Goal: Task Accomplishment & Management: Manage account settings

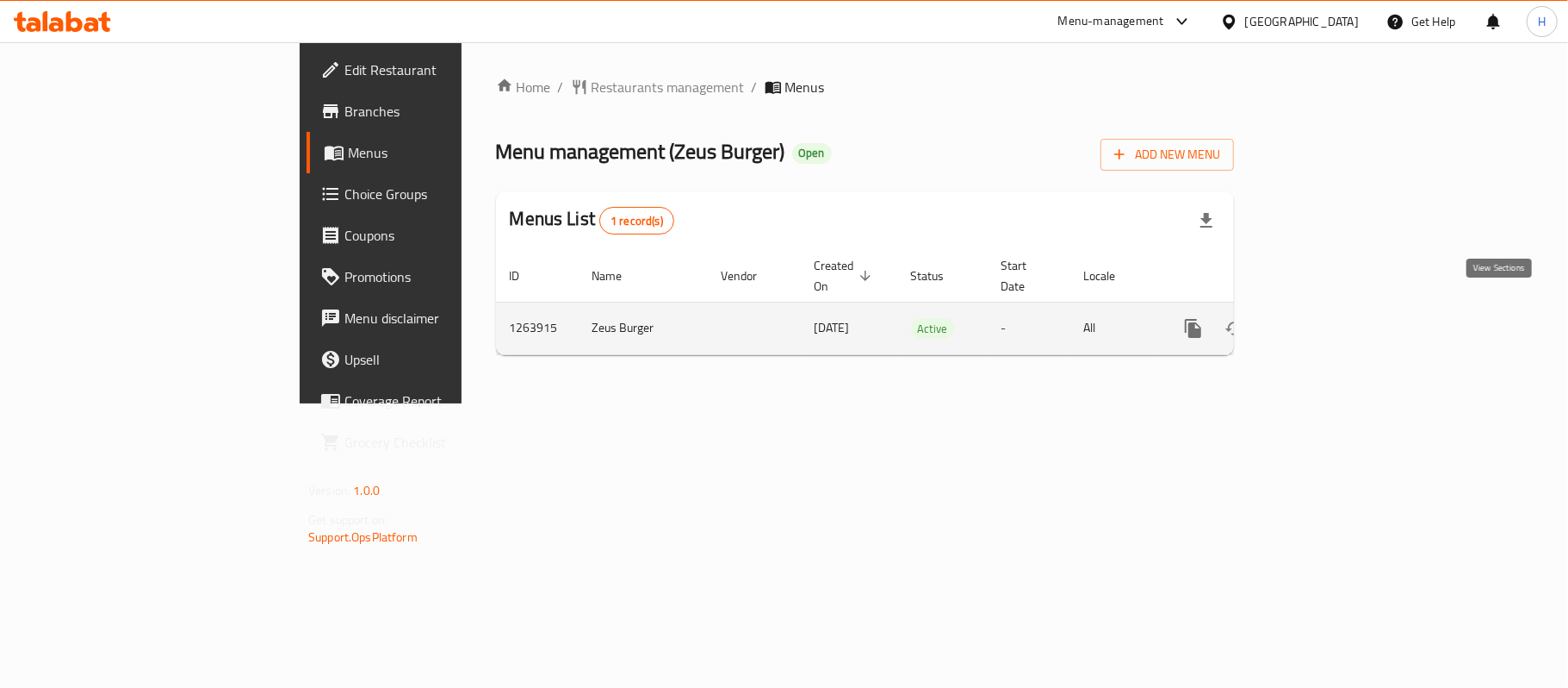
click at [1328, 318] on icon "enhanced table" at bounding box center [1318, 328] width 21 height 21
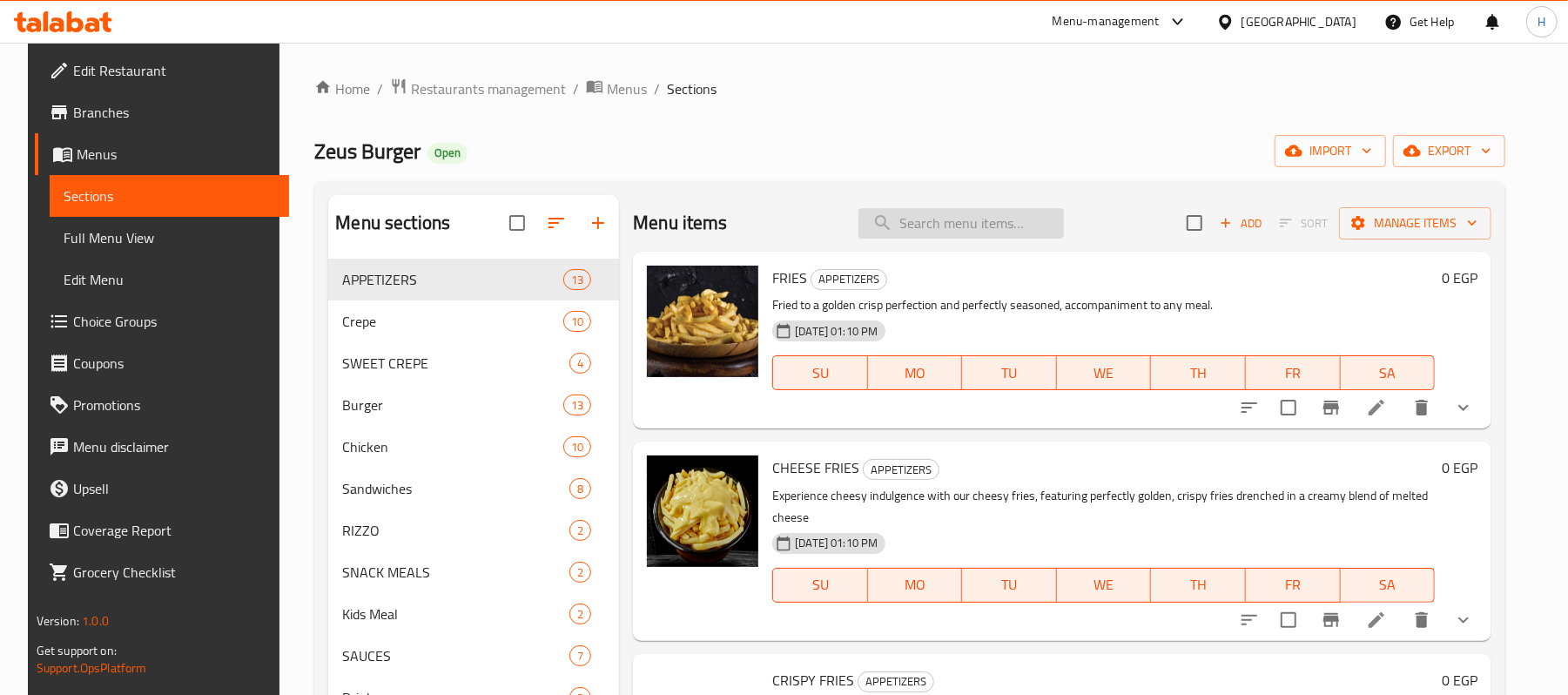
click at [952, 224] on input "search" at bounding box center [961, 222] width 206 height 30
paste input "عرض اليوم"
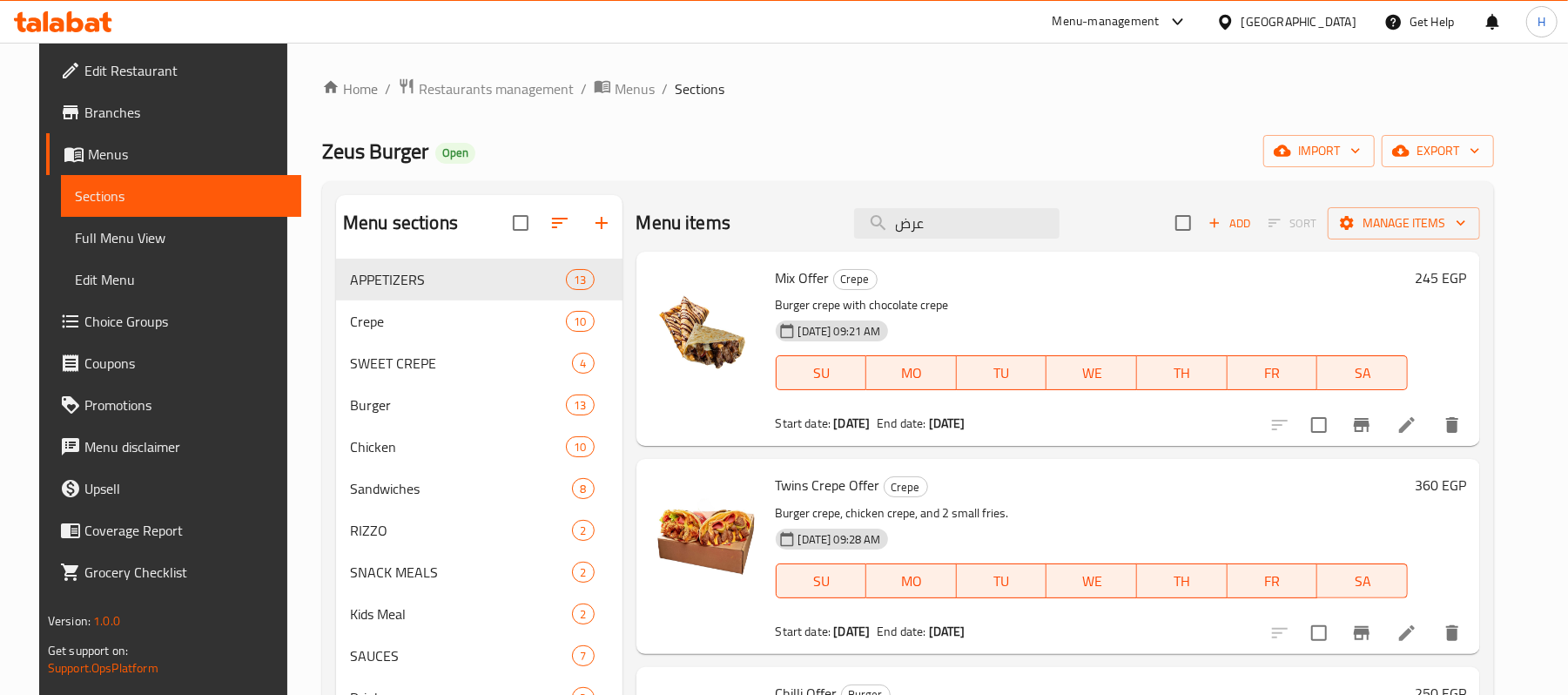
drag, startPoint x: 987, startPoint y: 231, endPoint x: 835, endPoint y: 235, distance: 152.1
click at [835, 235] on div "Menu items عرض Add Sort Manage items" at bounding box center [1058, 222] width 844 height 56
paste input "البفة"
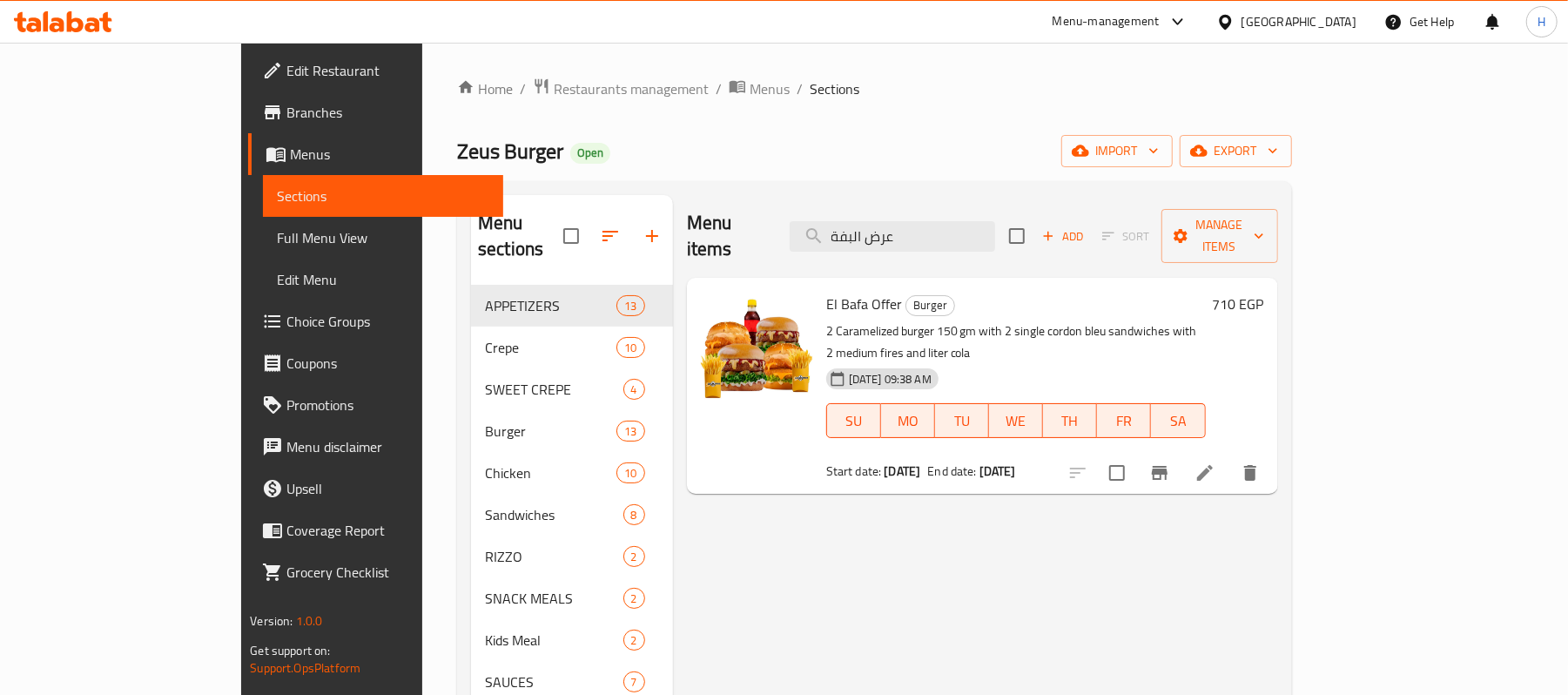
drag, startPoint x: 997, startPoint y: 220, endPoint x: 695, endPoint y: 268, distance: 305.8
click at [695, 268] on div "Menu items عرض البفة Add Sort Manage items El Bafa Offer Burger 2 Caramelized b…" at bounding box center [975, 542] width 604 height 695
paste input "طاطس"
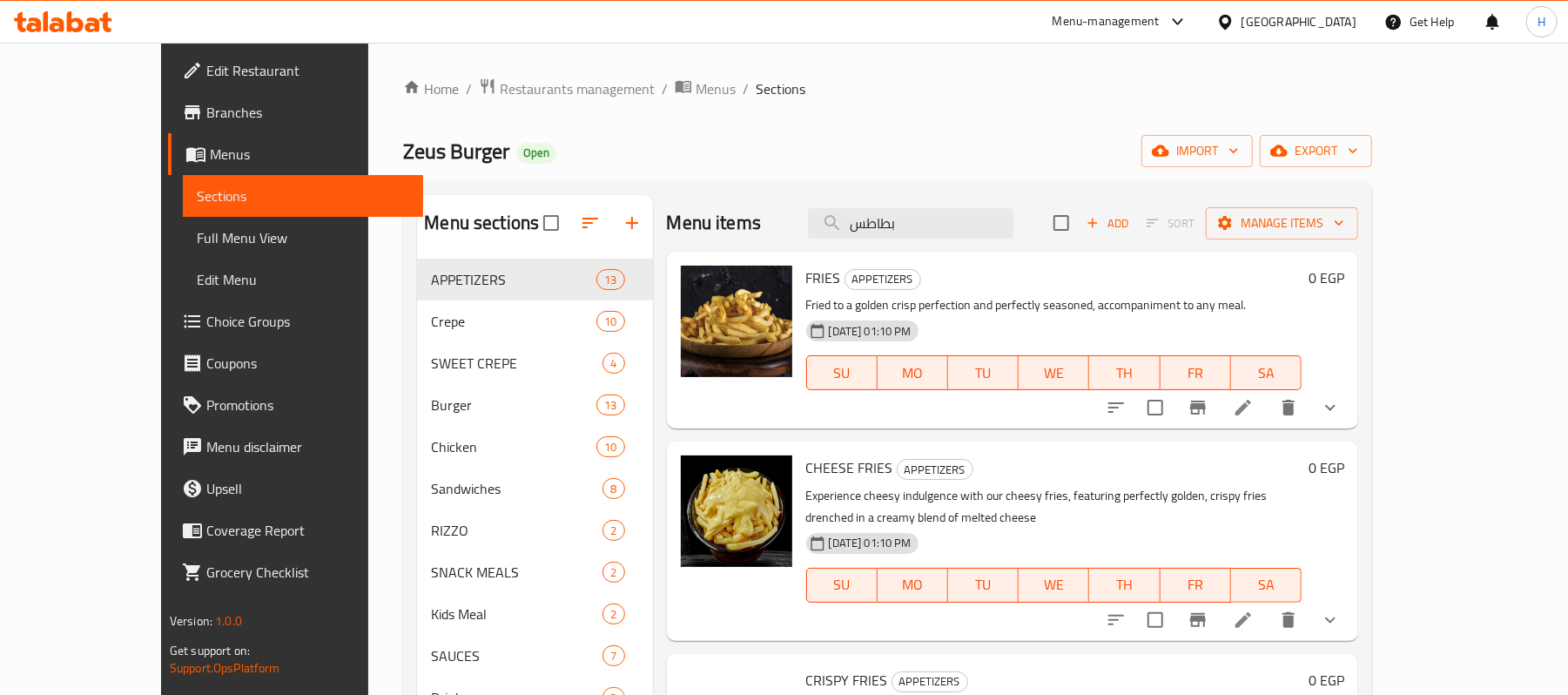
type input "بطاطس"
click at [1351, 421] on button "show more" at bounding box center [1330, 407] width 42 height 42
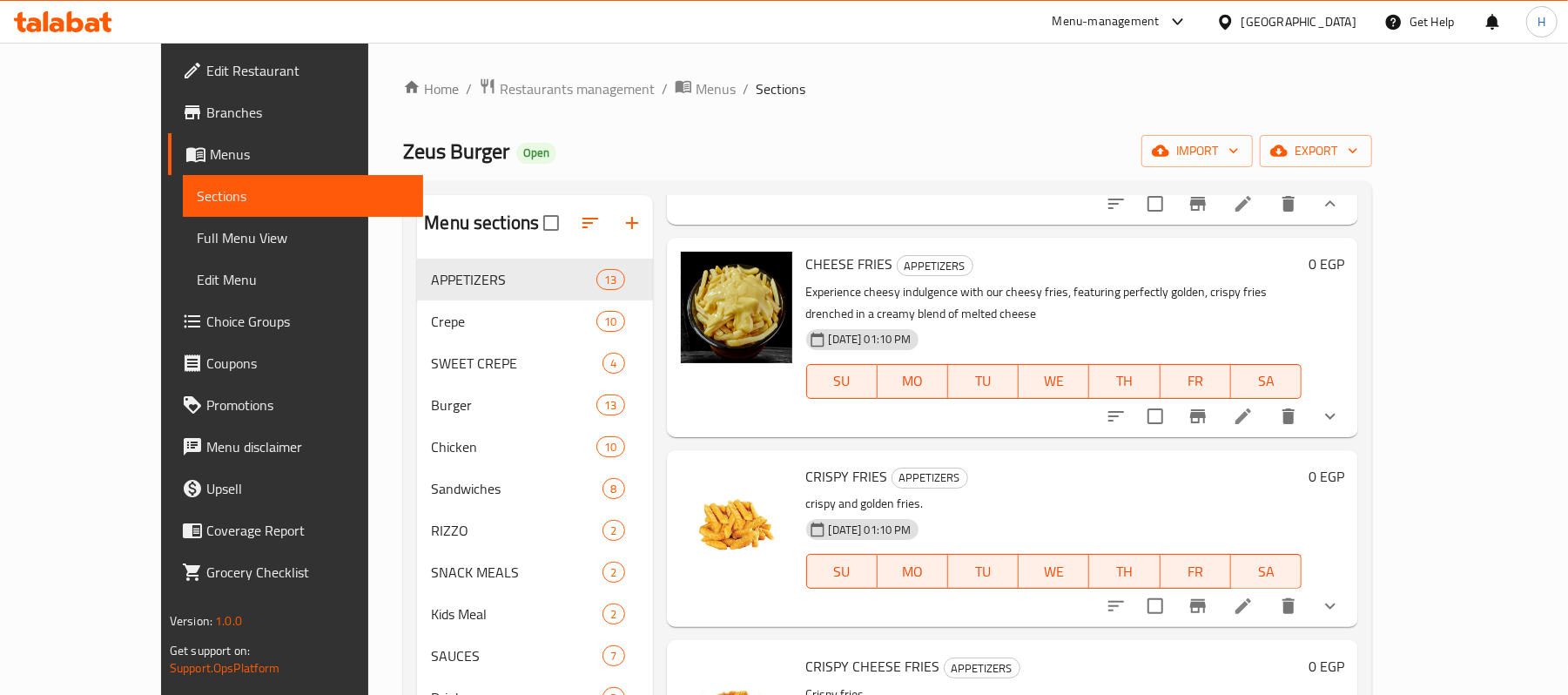
scroll to position [348, 0]
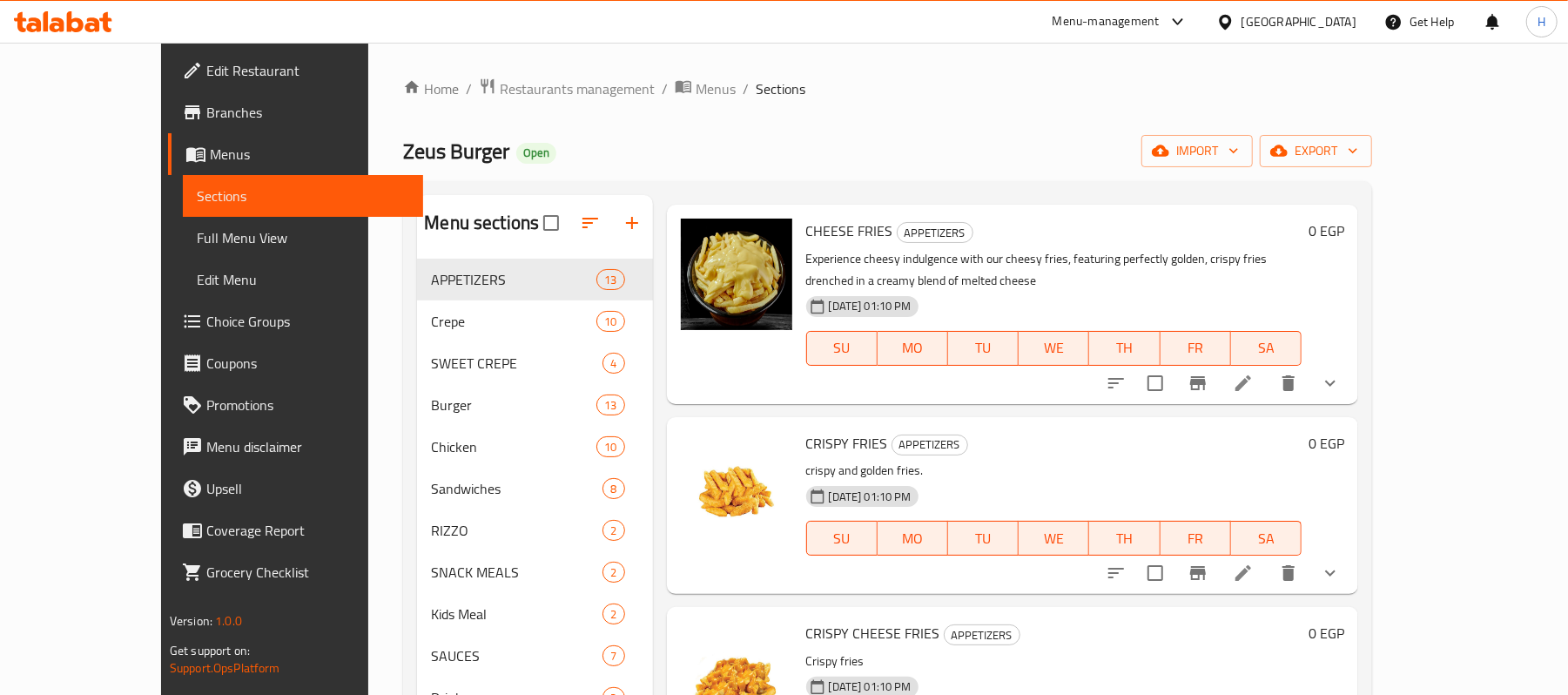
click at [1351, 404] on button "show more" at bounding box center [1330, 382] width 42 height 42
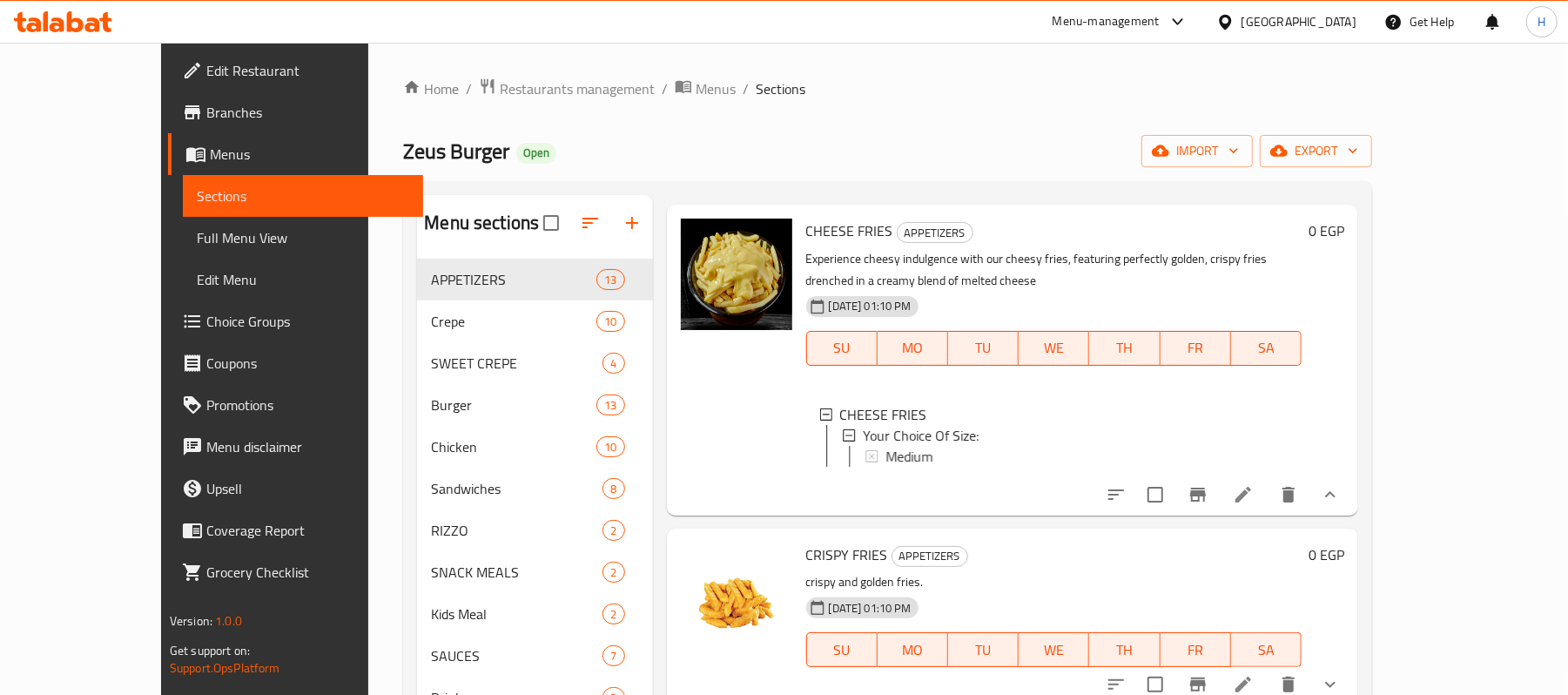
scroll to position [2, 0]
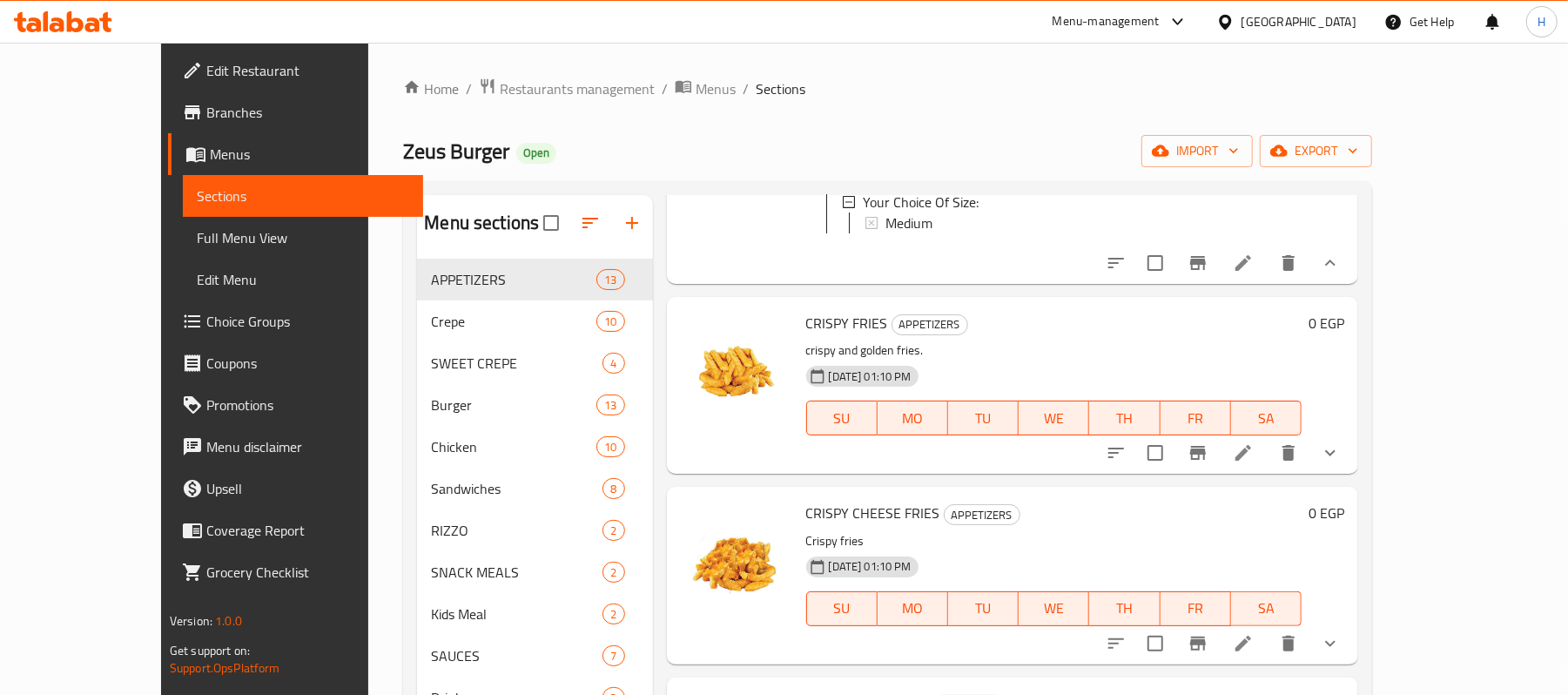
click at [1340, 463] on icon "show more" at bounding box center [1330, 452] width 21 height 21
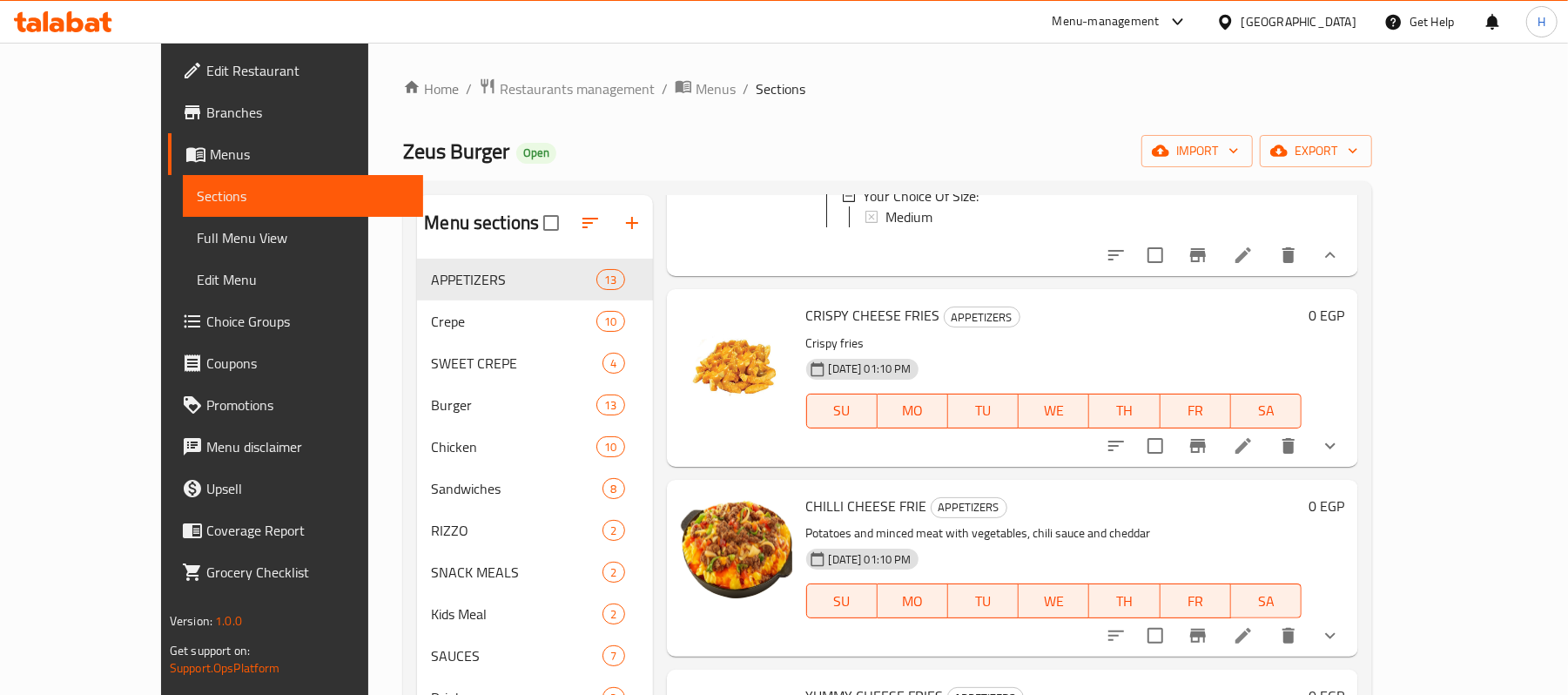
scroll to position [928, 0]
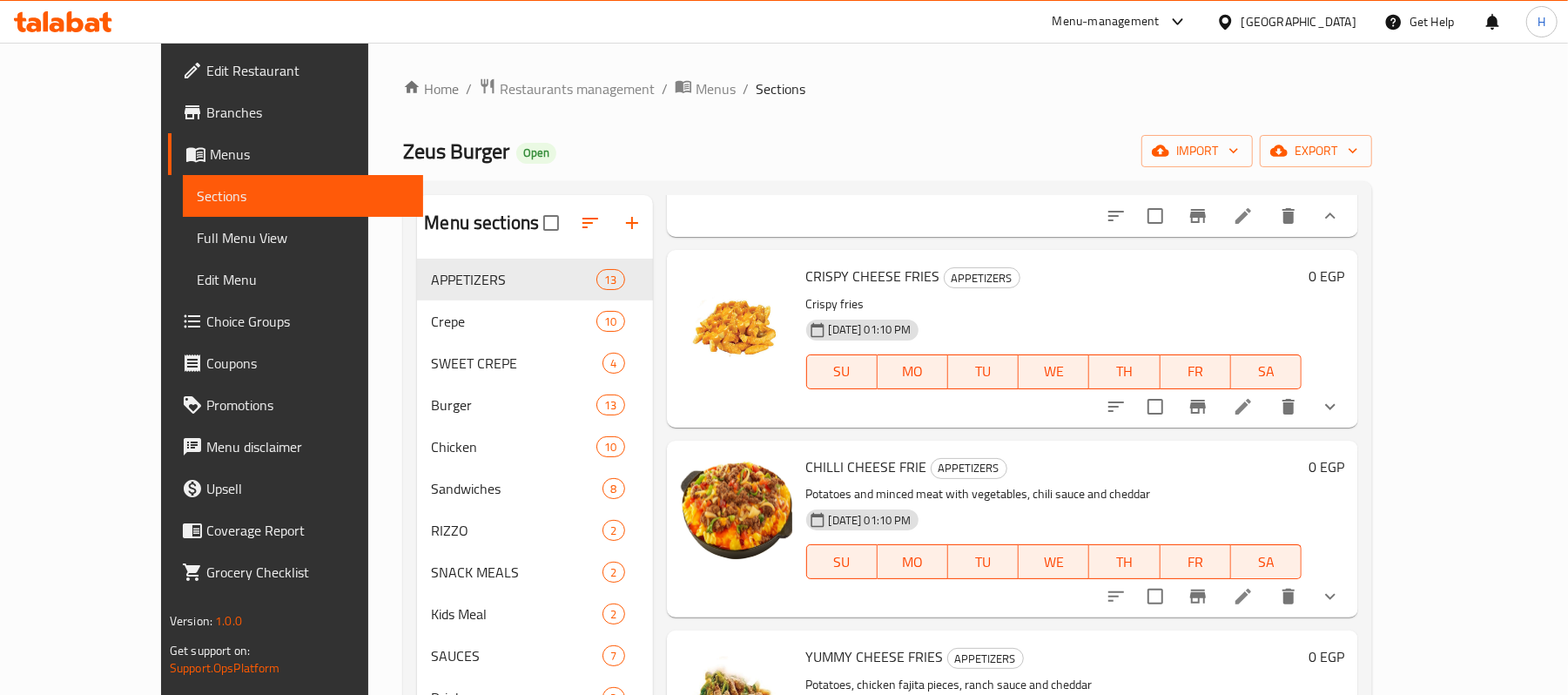
click at [1359, 481] on div "Menu items بطاطس Add Sort Manage items FRIES APPETIZERS Fried to a golden crisp…" at bounding box center [1005, 542] width 706 height 695
click at [1340, 417] on icon "show more" at bounding box center [1330, 406] width 21 height 21
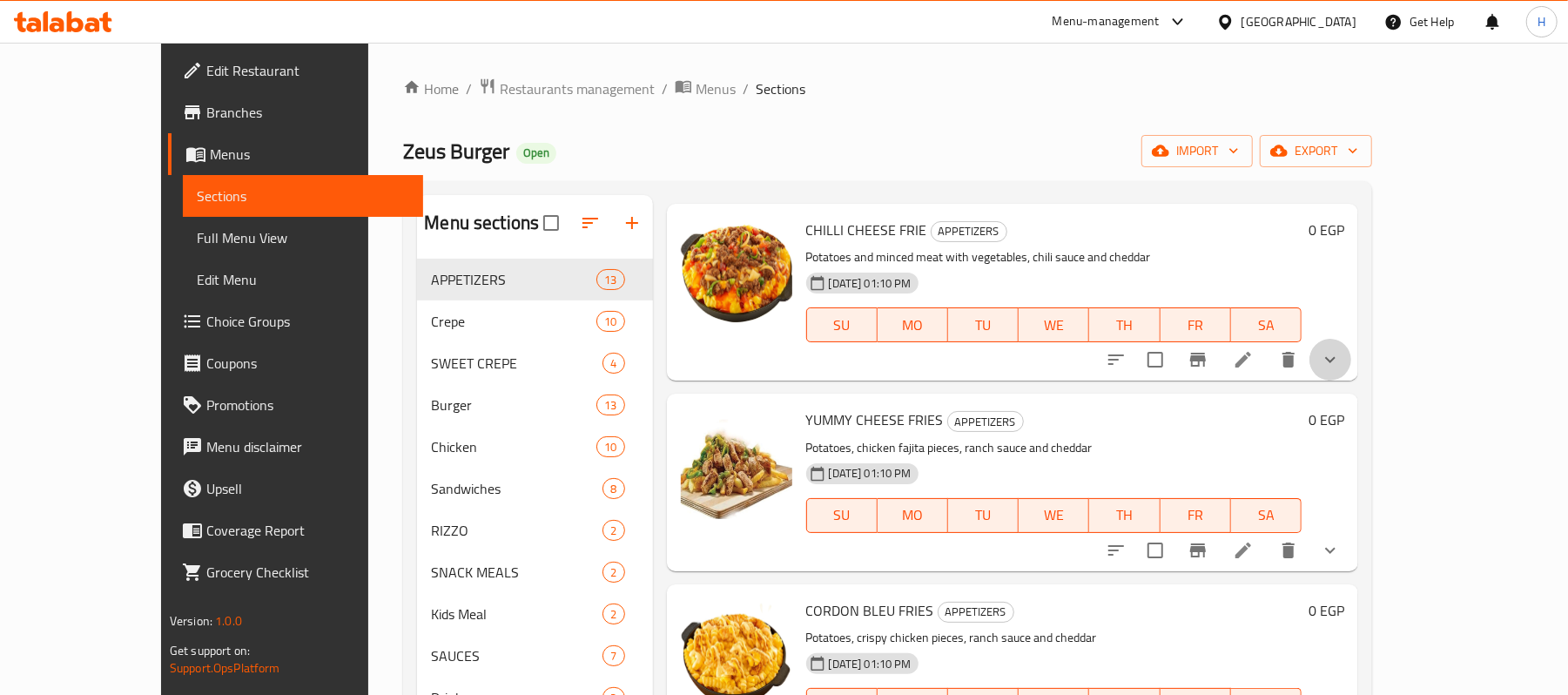
click at [1351, 380] on button "show more" at bounding box center [1330, 359] width 42 height 42
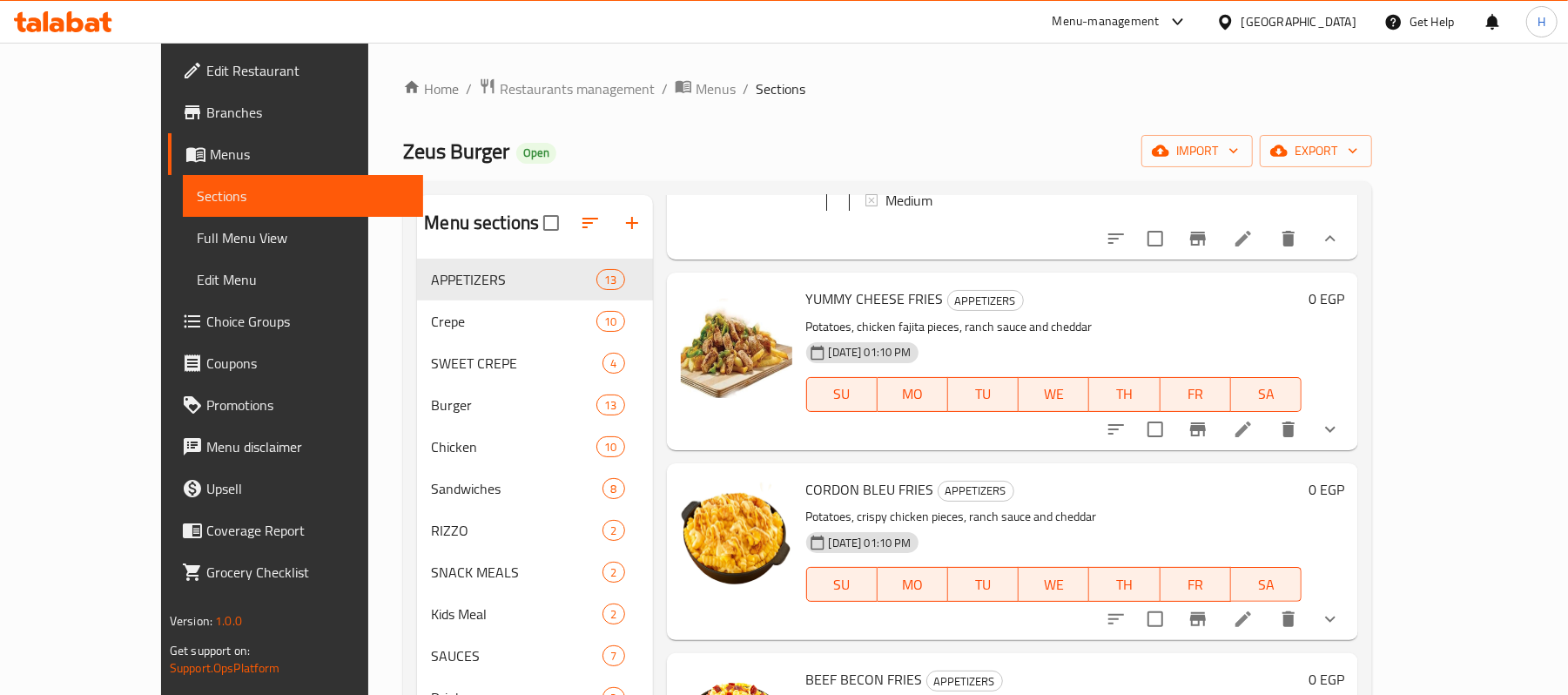
click at [1351, 450] on button "show more" at bounding box center [1330, 428] width 42 height 42
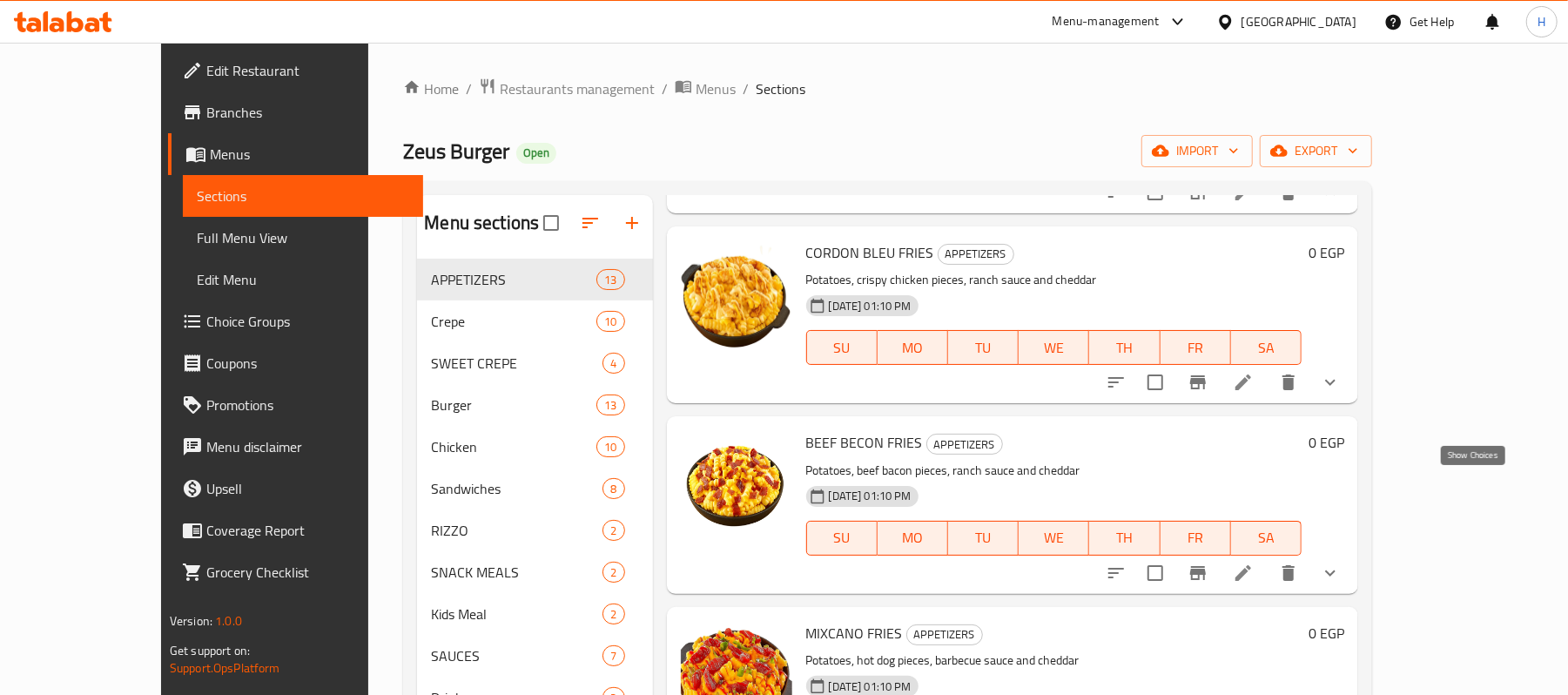
click at [1340, 392] on icon "show more" at bounding box center [1330, 382] width 21 height 21
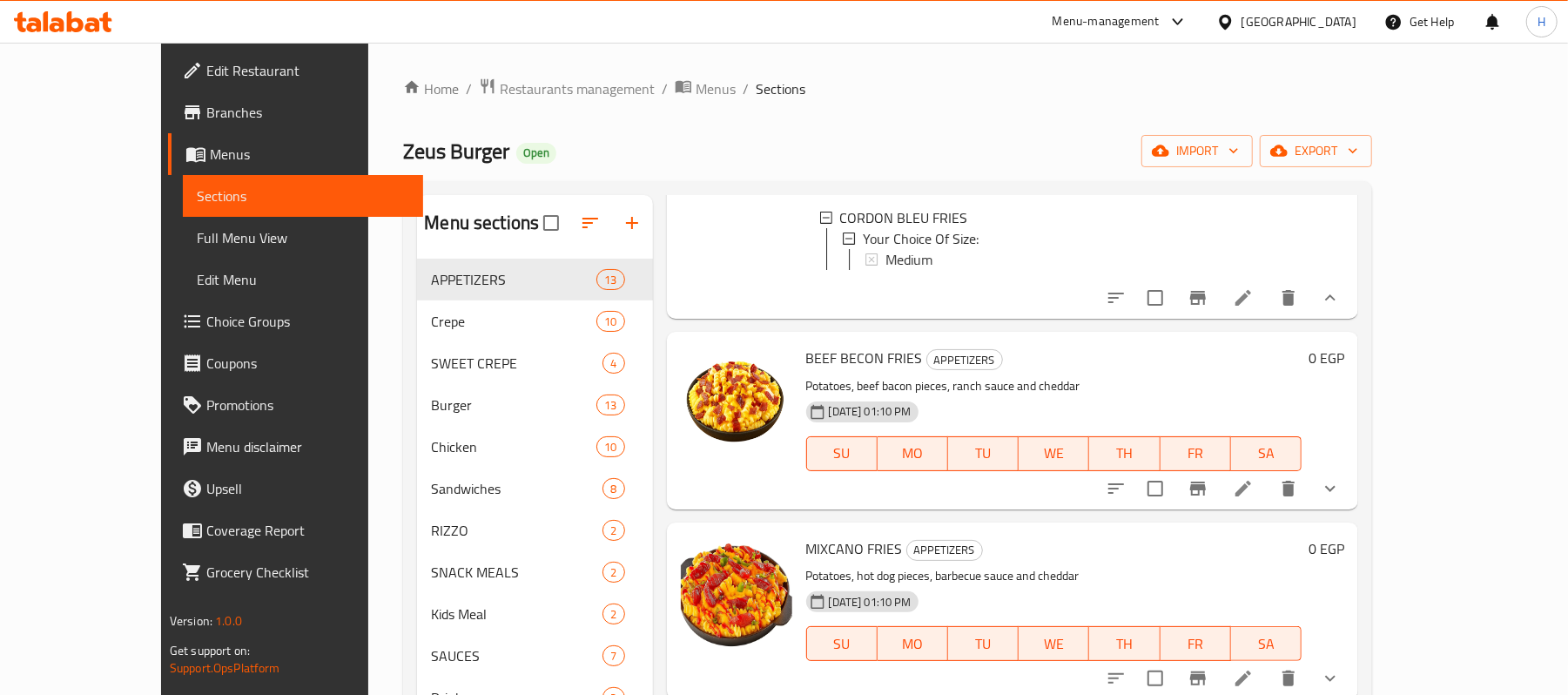
scroll to position [2174, 0]
click at [1340, 497] on icon "show more" at bounding box center [1330, 488] width 21 height 21
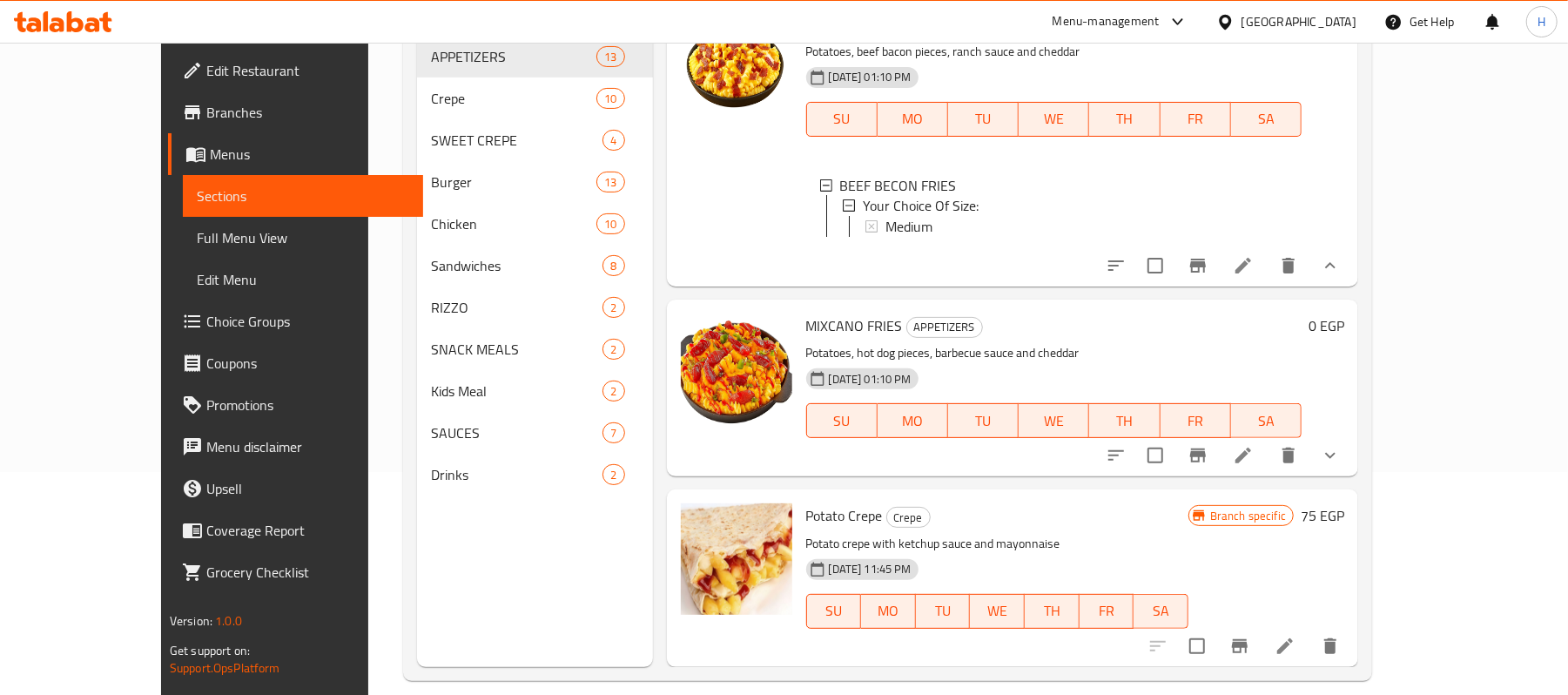
scroll to position [232, 0]
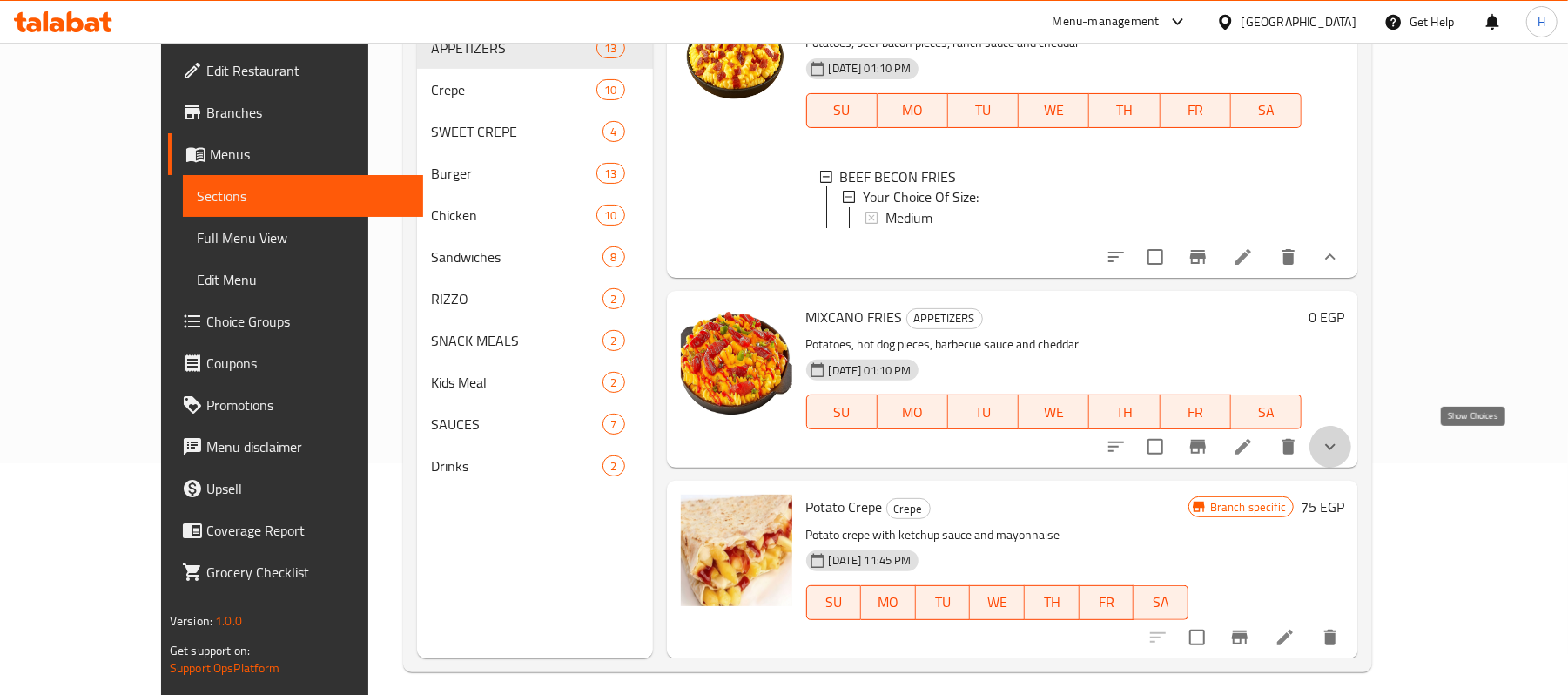
click at [1340, 452] on icon "show more" at bounding box center [1330, 447] width 21 height 21
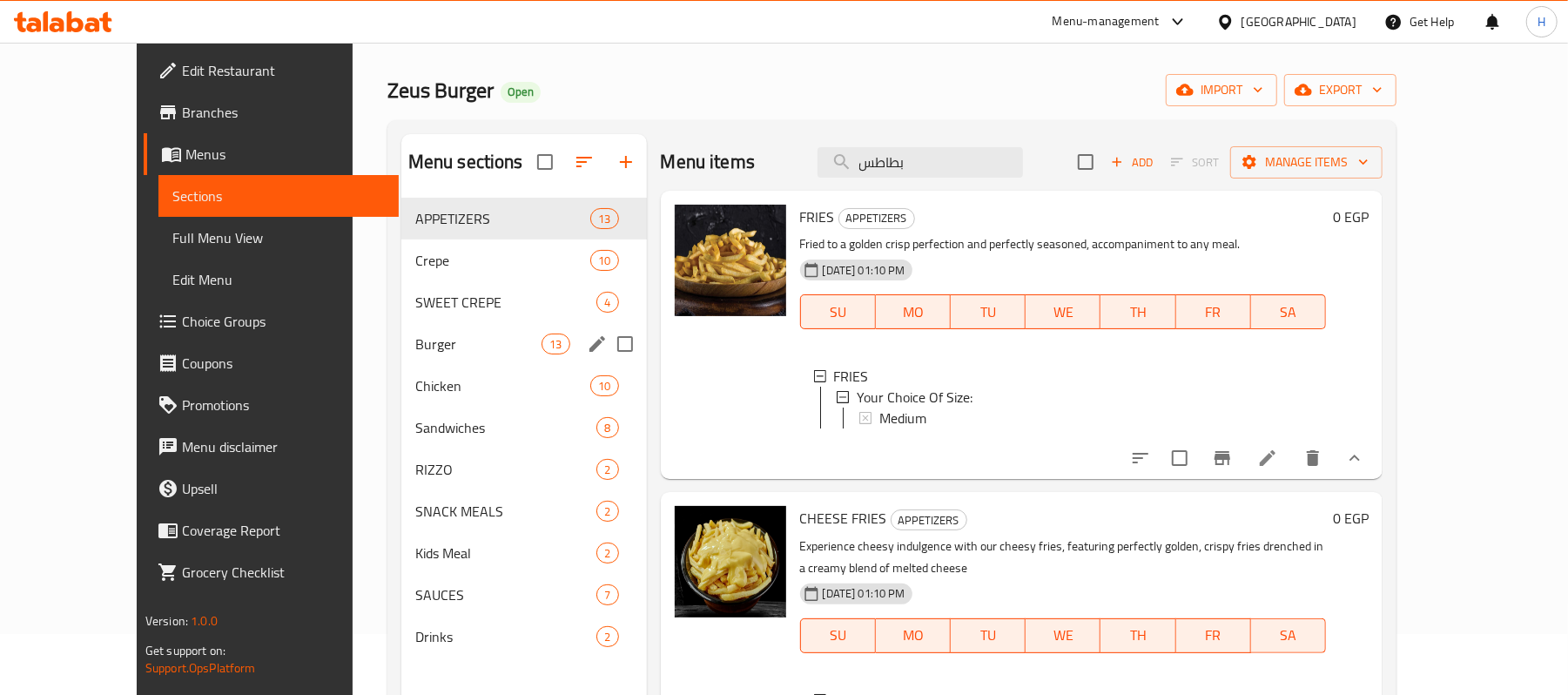
scroll to position [115, 0]
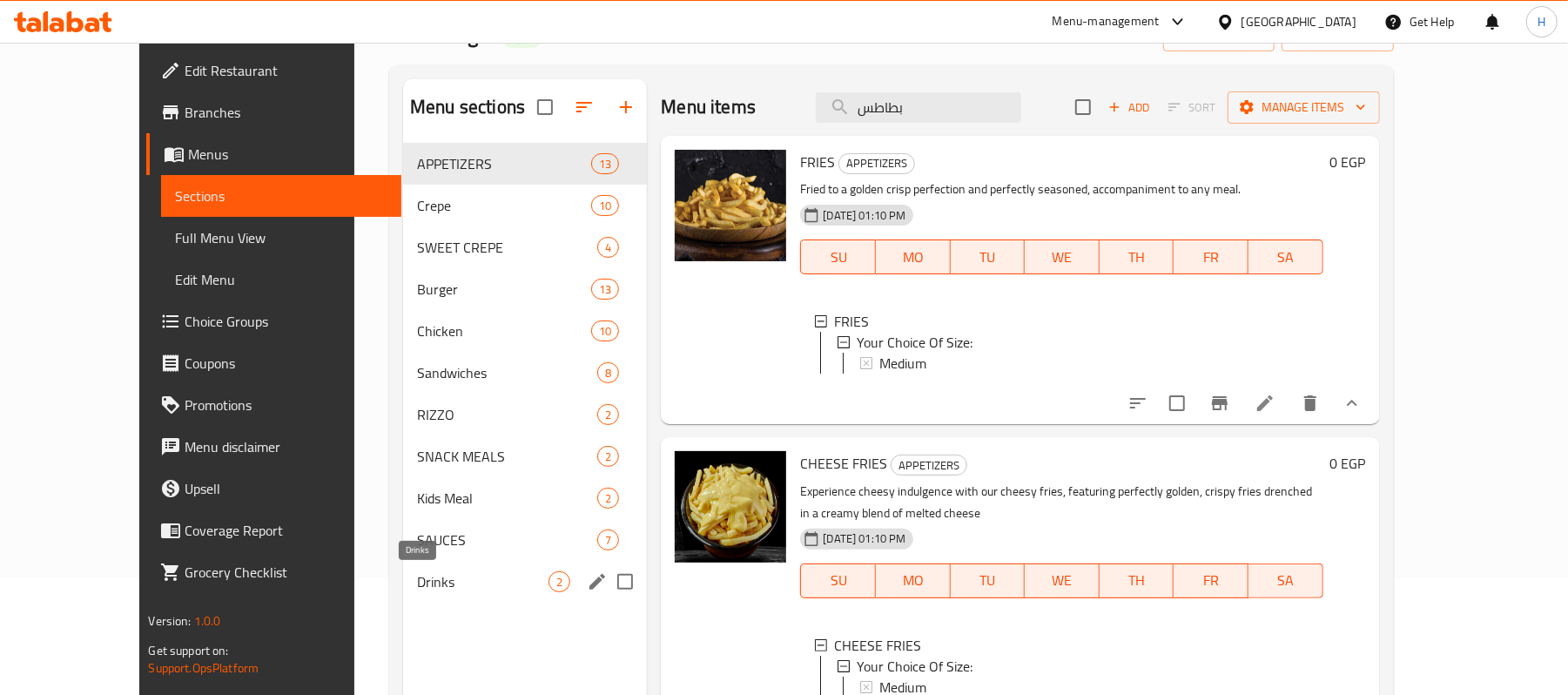
click at [417, 576] on span "Drinks" at bounding box center [483, 581] width 131 height 21
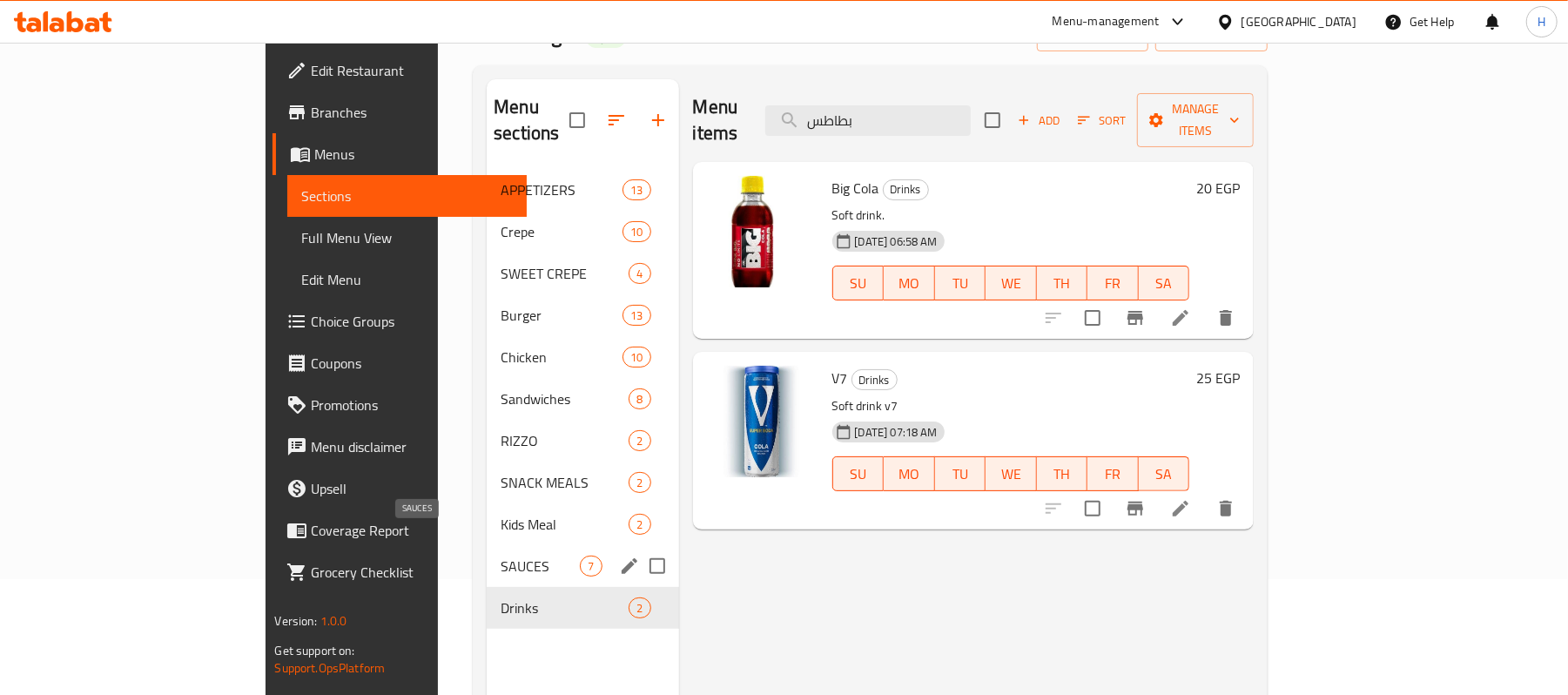
click at [500, 556] on span "SAUCES" at bounding box center [540, 566] width 79 height 21
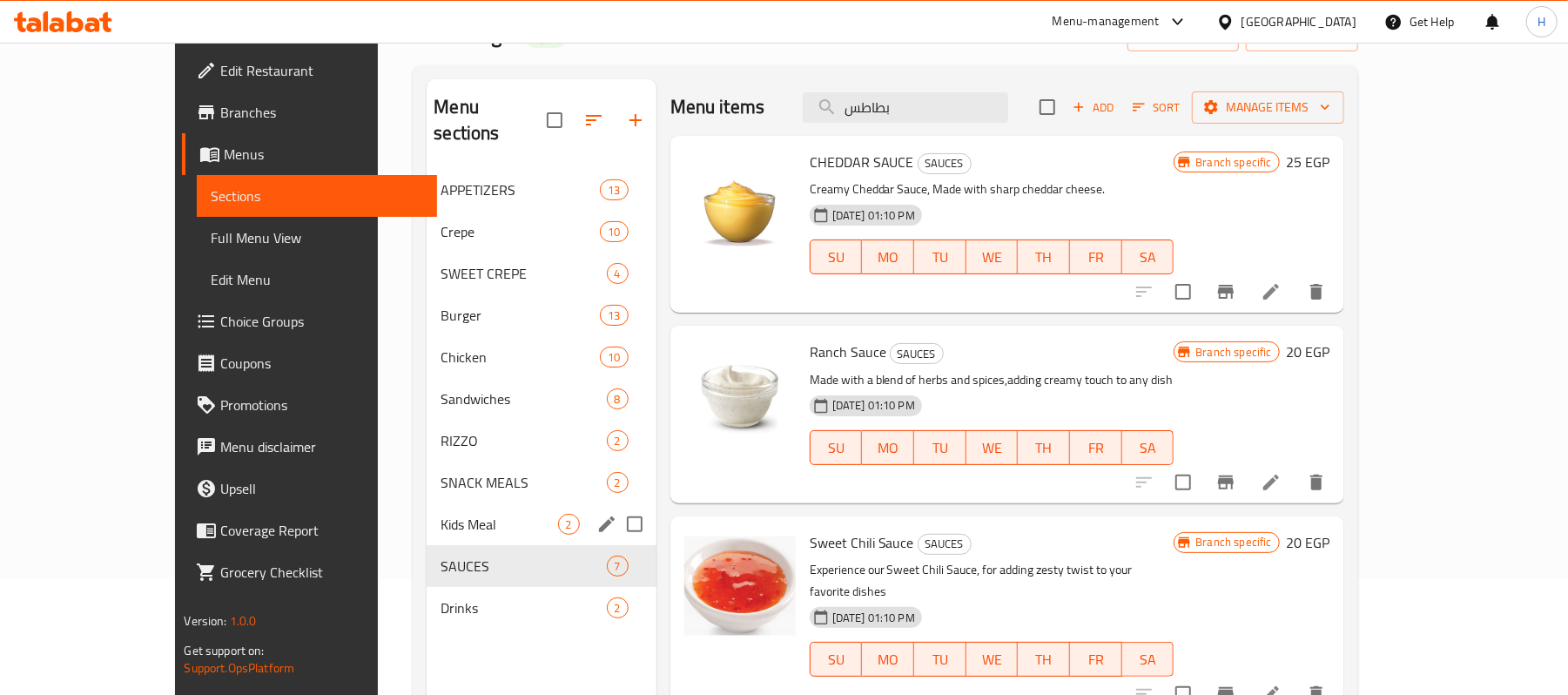
click at [426, 512] on div "Kids Meal 2" at bounding box center [541, 523] width 229 height 42
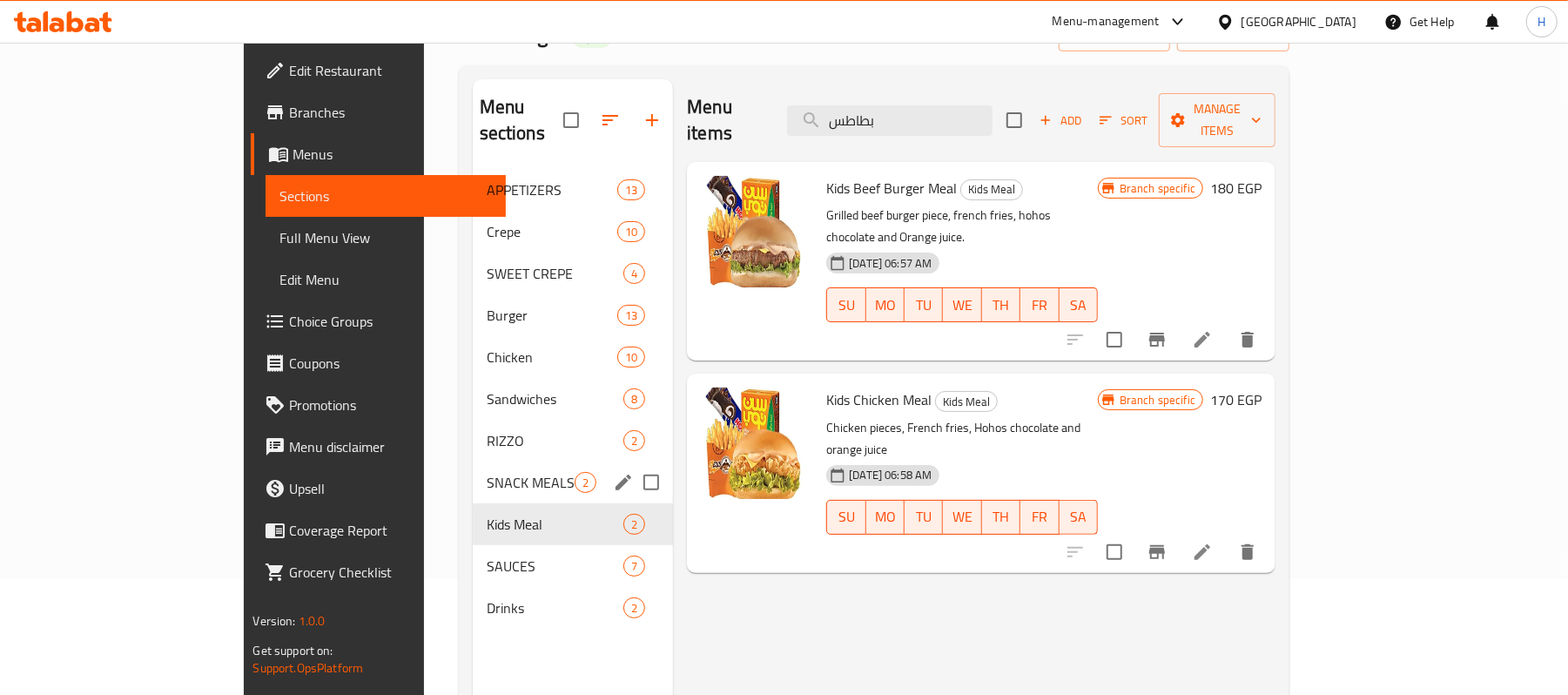
click at [473, 468] on div "SNACK MEALS 2" at bounding box center [573, 482] width 201 height 42
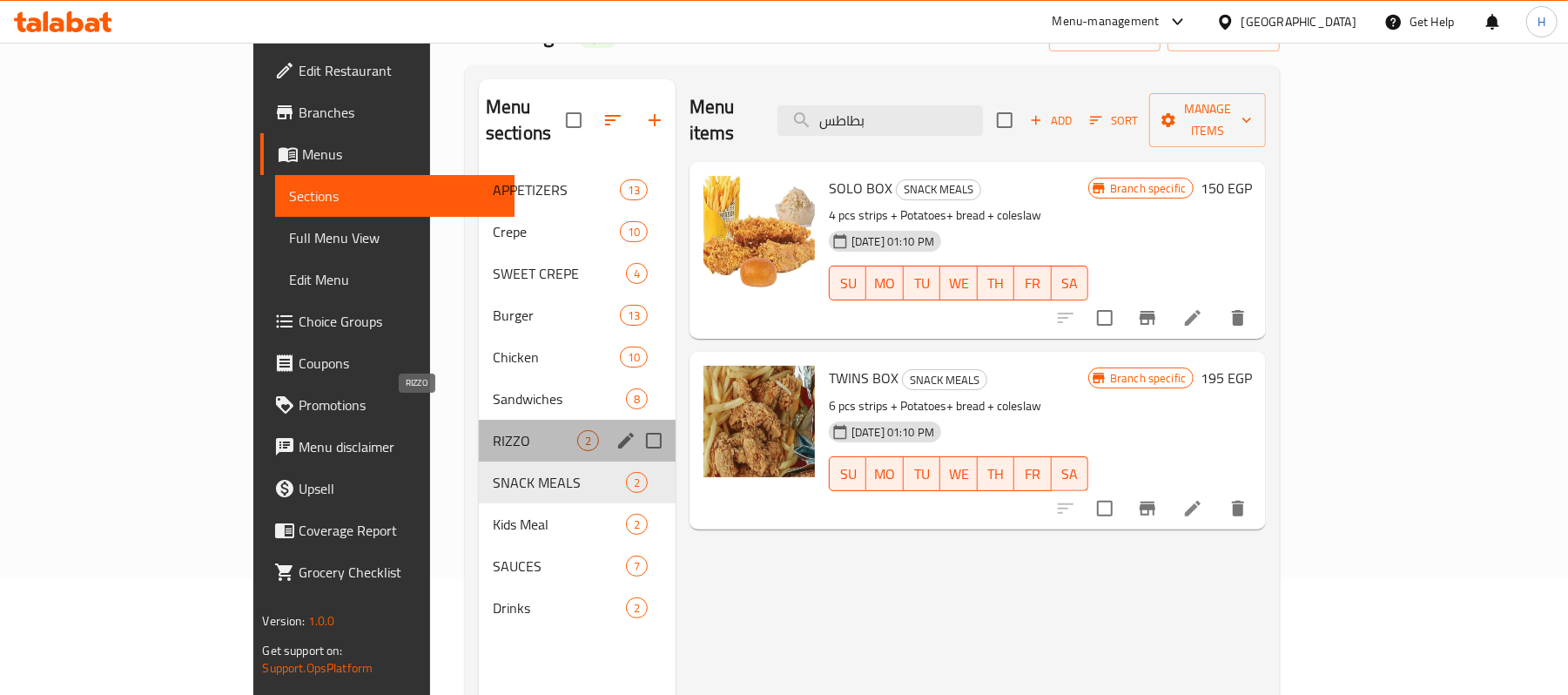
click at [493, 430] on span "RIZZO" at bounding box center [534, 440] width 84 height 21
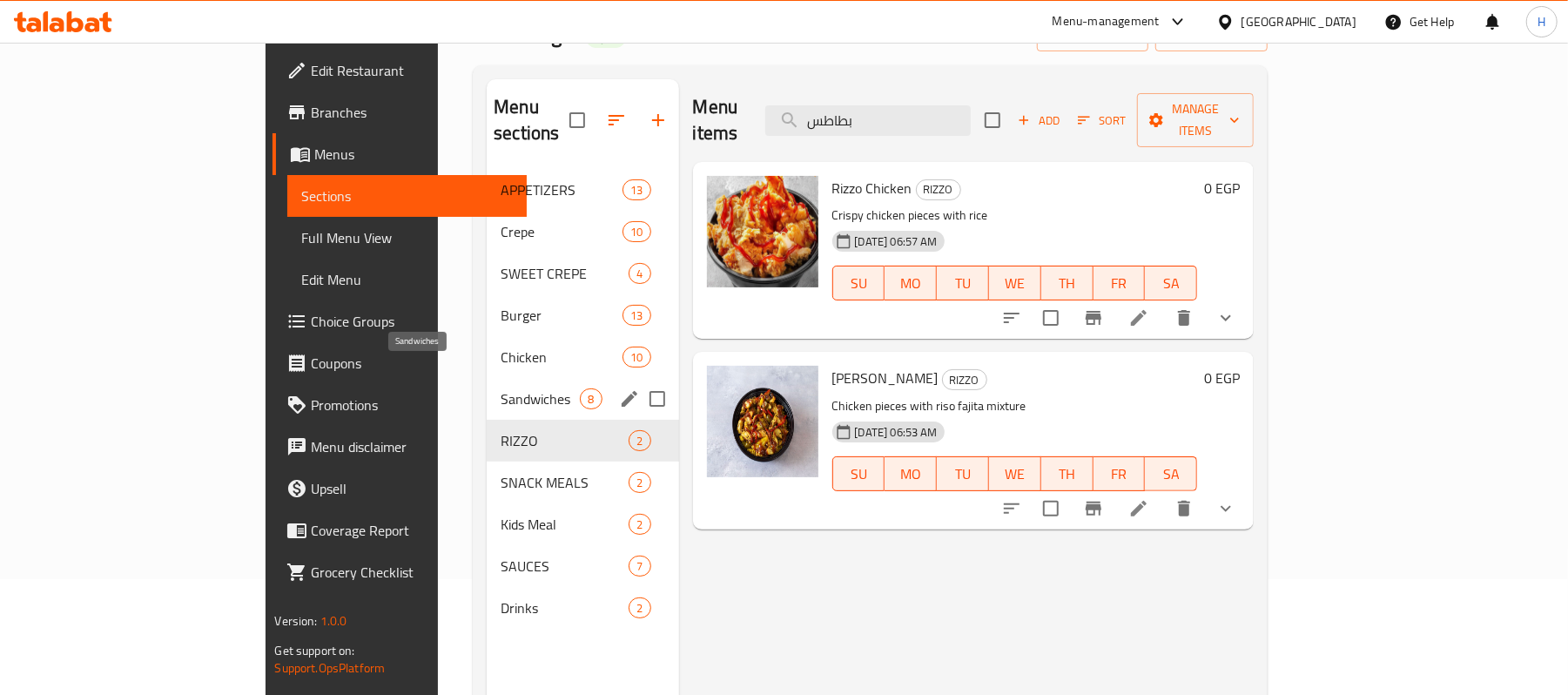
click at [500, 389] on span "Sandwiches" at bounding box center [540, 399] width 79 height 21
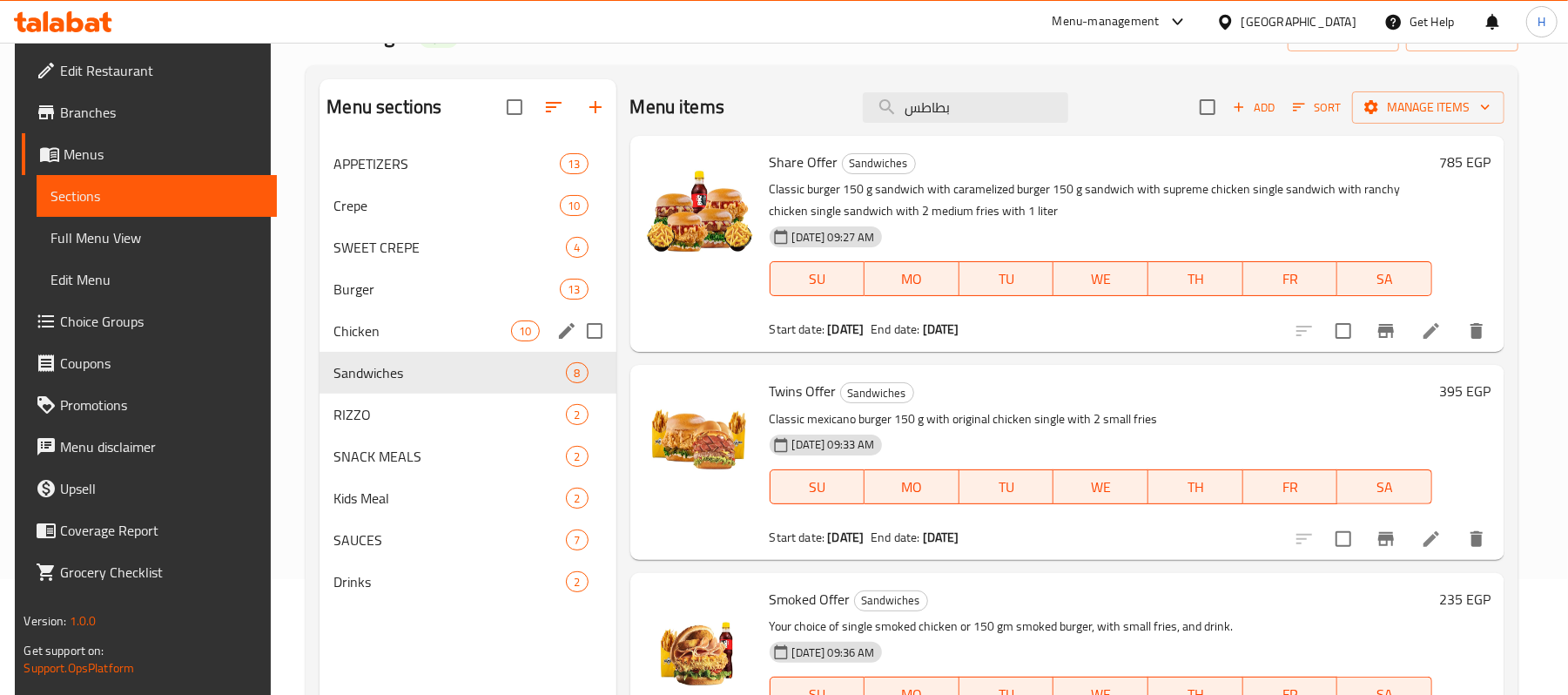
click at [376, 301] on div "Burger 13" at bounding box center [467, 288] width 296 height 42
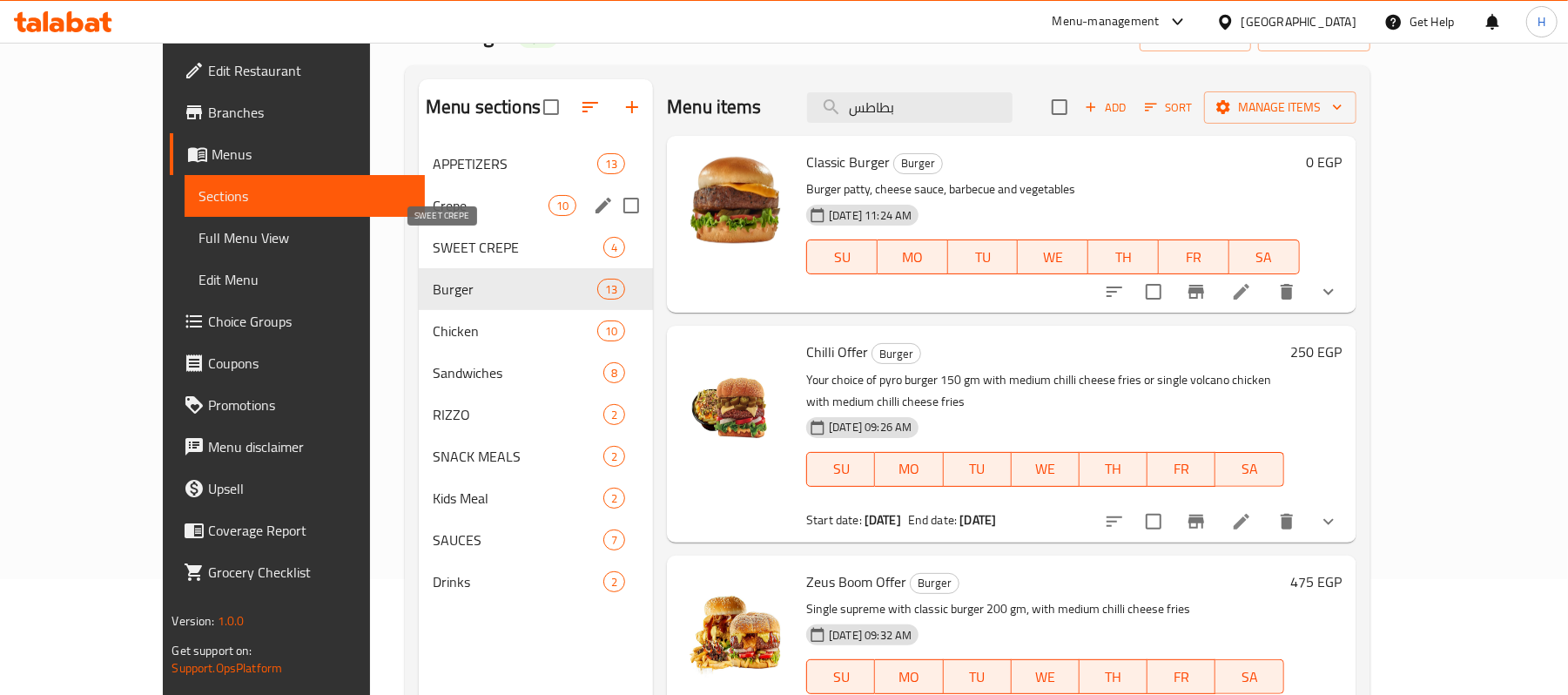
click at [433, 210] on span "Crepe" at bounding box center [490, 205] width 115 height 21
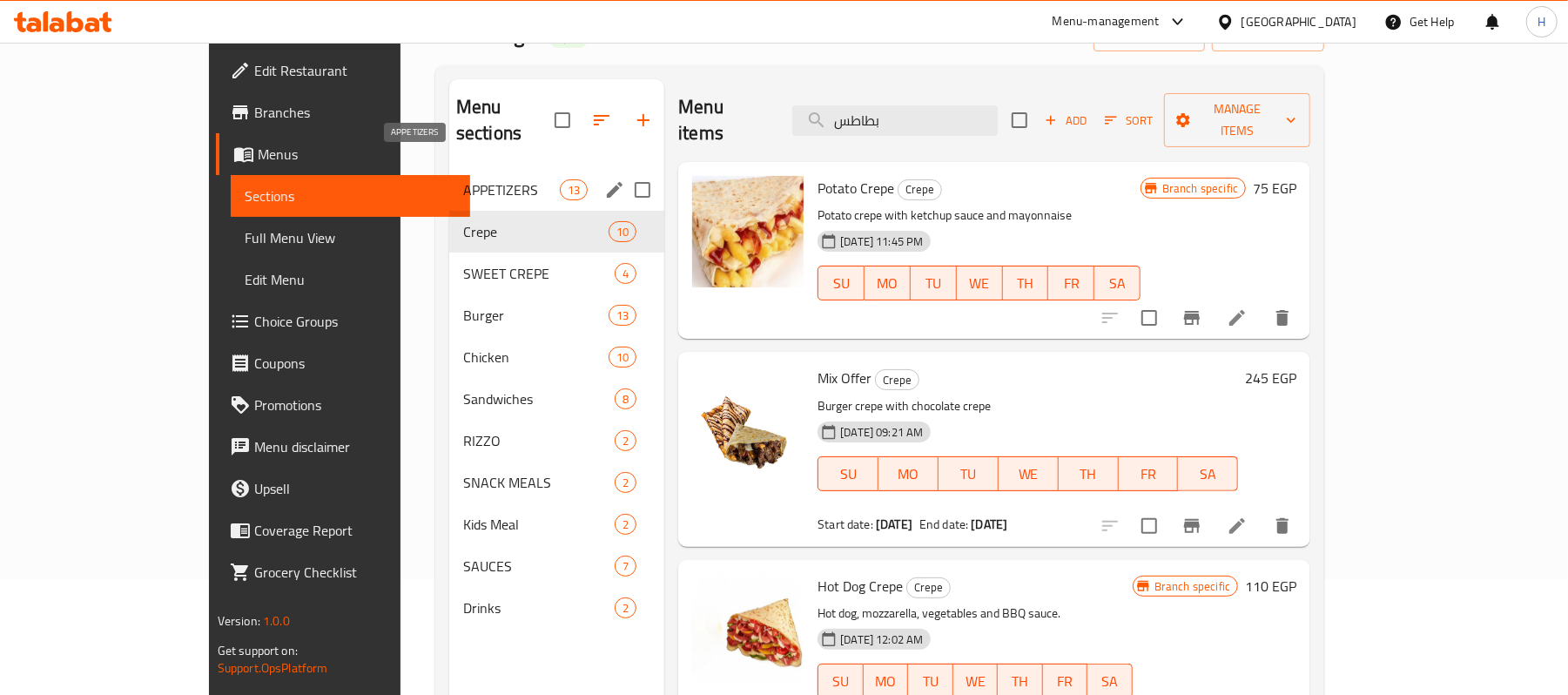
click at [463, 179] on span "APPETIZERS" at bounding box center [511, 189] width 97 height 21
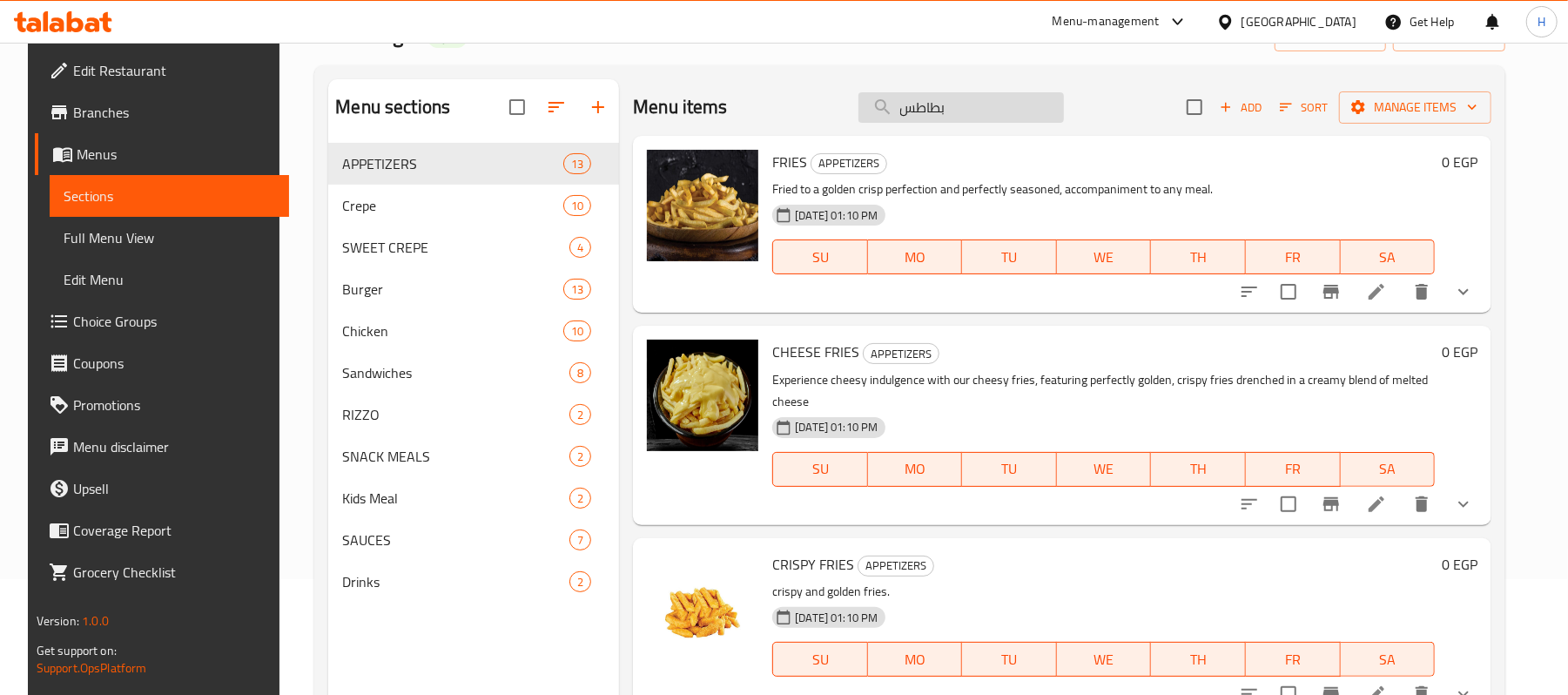
click at [947, 99] on input "بطاطس" at bounding box center [961, 107] width 206 height 30
click at [795, 161] on span "FRIES" at bounding box center [790, 162] width 35 height 26
click at [1484, 296] on button "show more" at bounding box center [1463, 291] width 42 height 42
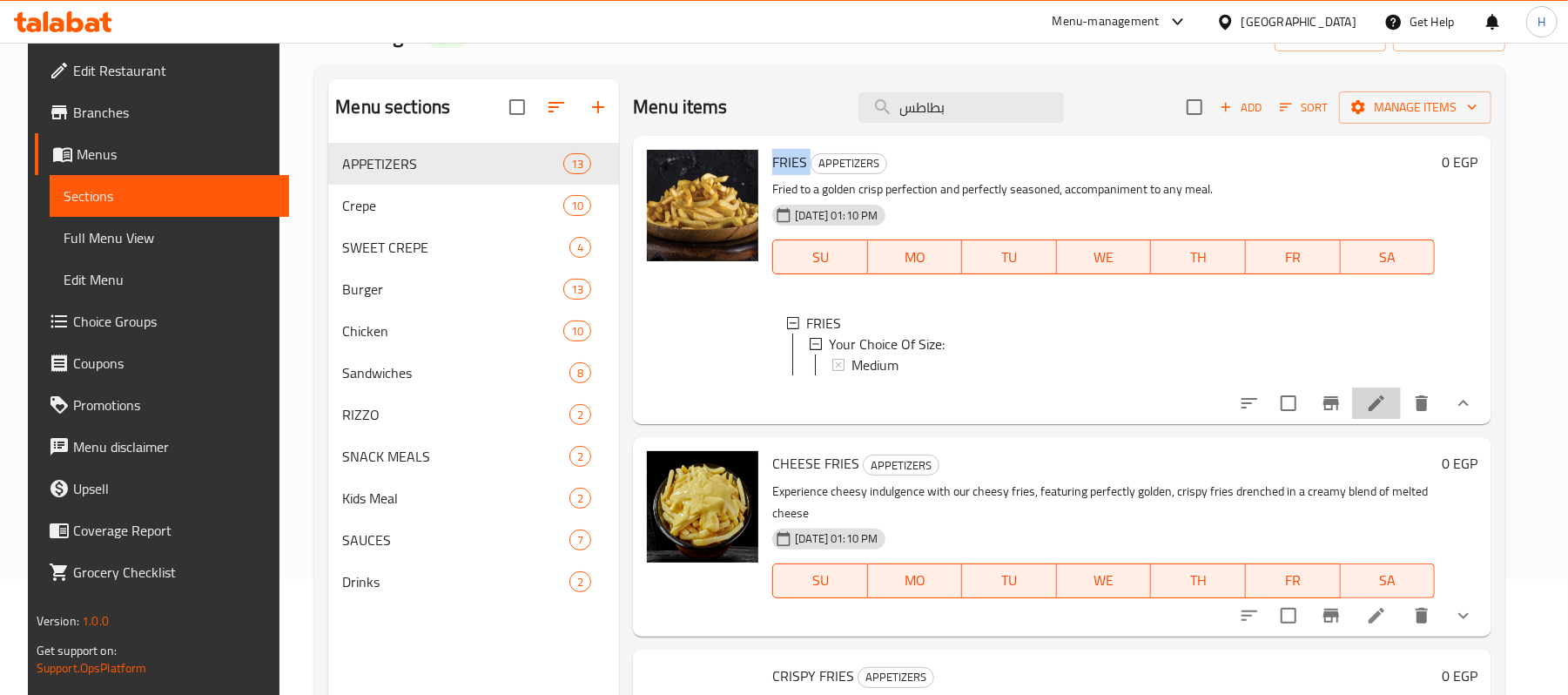
click at [1398, 418] on li at bounding box center [1376, 403] width 49 height 31
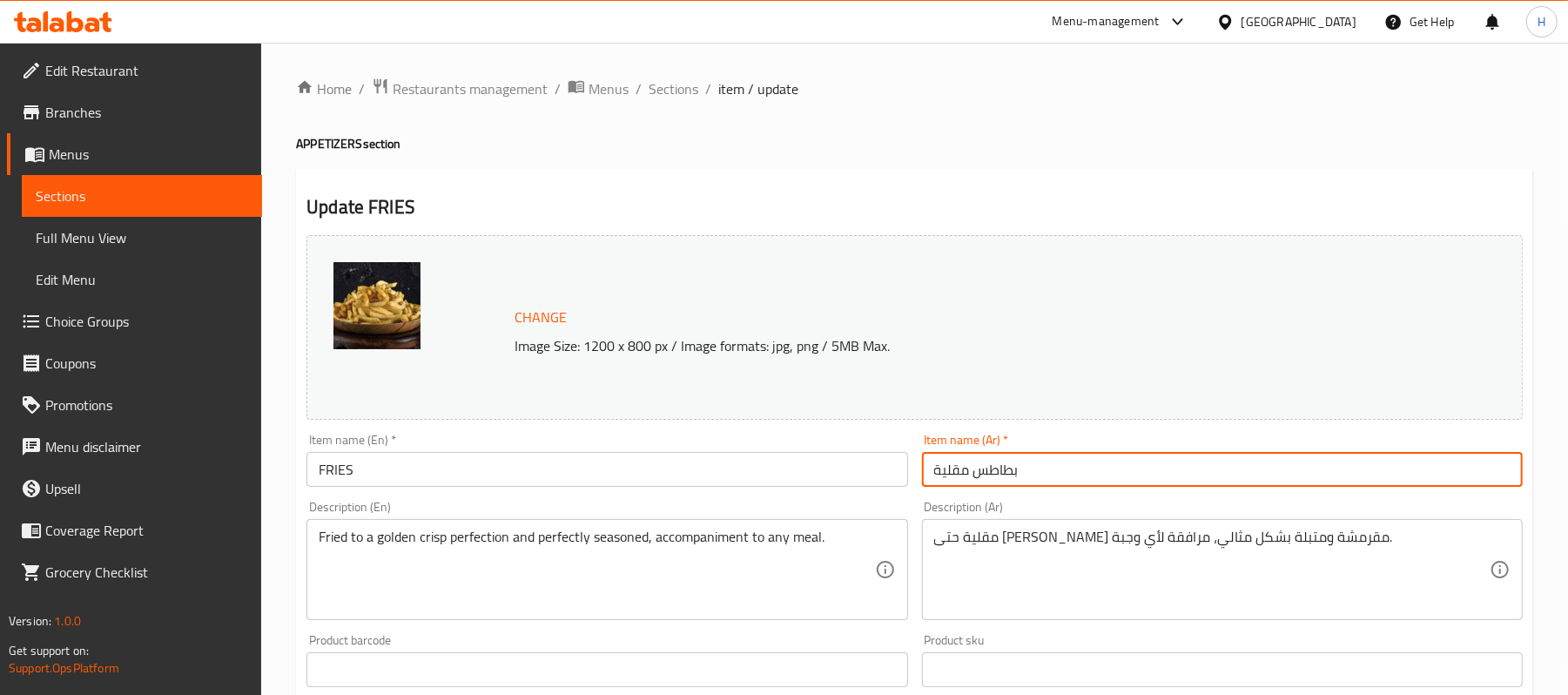
drag, startPoint x: 1017, startPoint y: 464, endPoint x: 839, endPoint y: 471, distance: 178.1
click at [839, 471] on div "Change Image Size: 1200 x 800 px / Image formats: jpg, png / 5MB Max. Item name…" at bounding box center [914, 616] width 1230 height 775
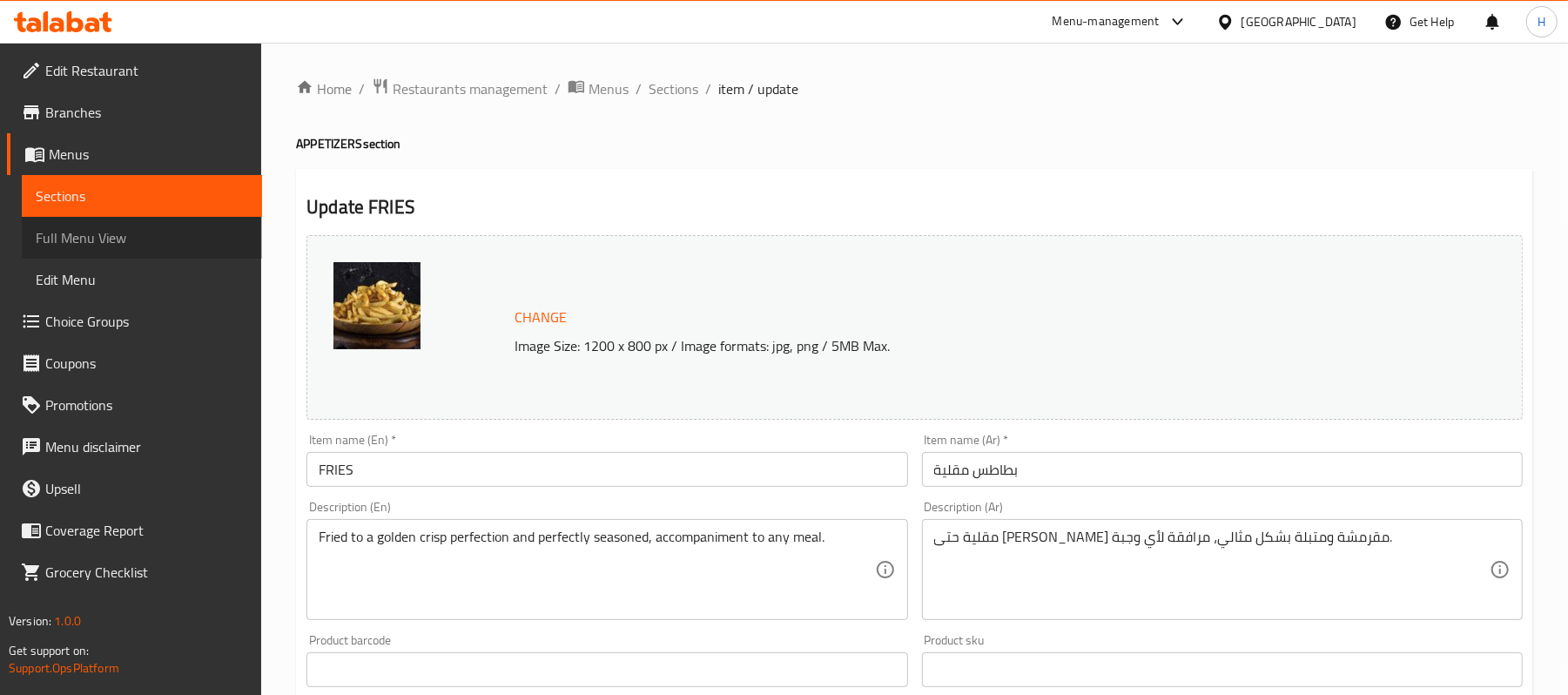
click at [197, 222] on link "Full Menu View" at bounding box center [142, 237] width 240 height 42
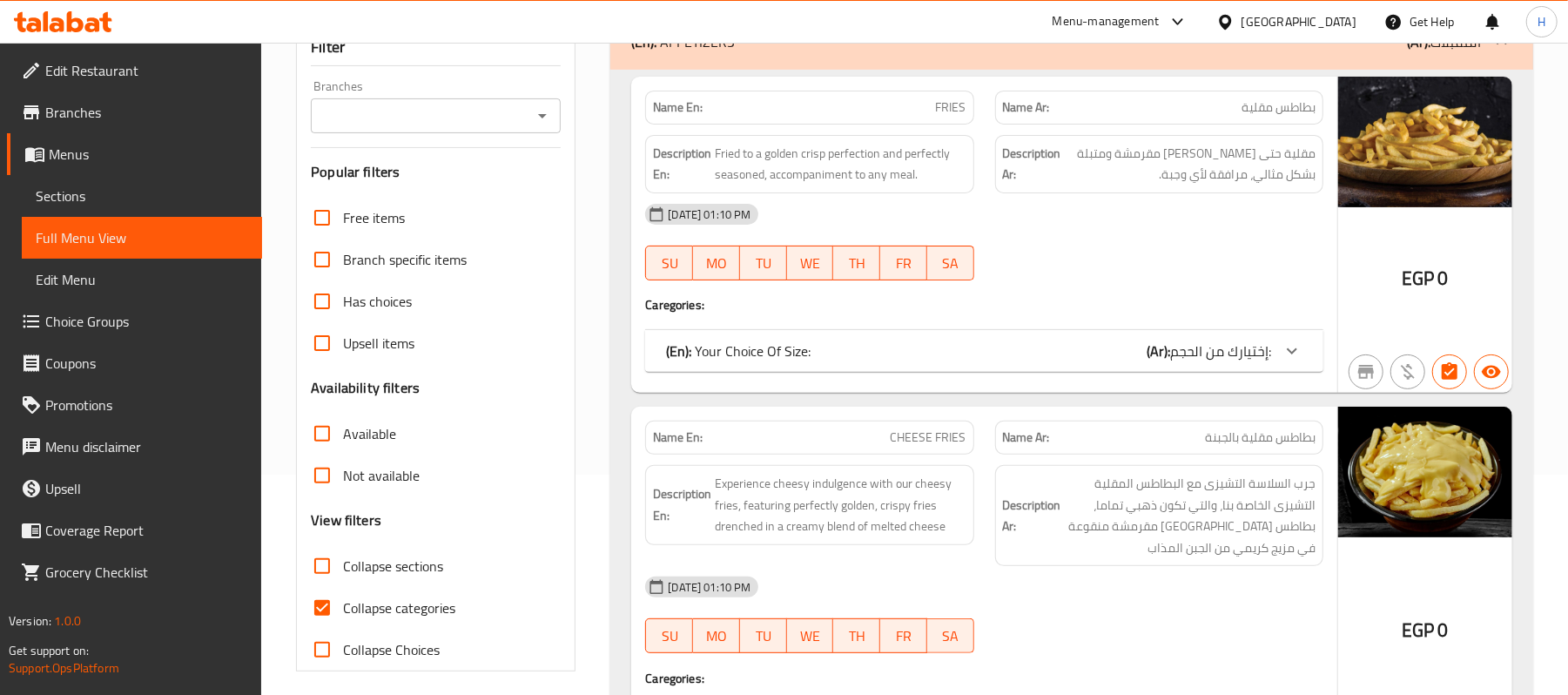
scroll to position [232, 0]
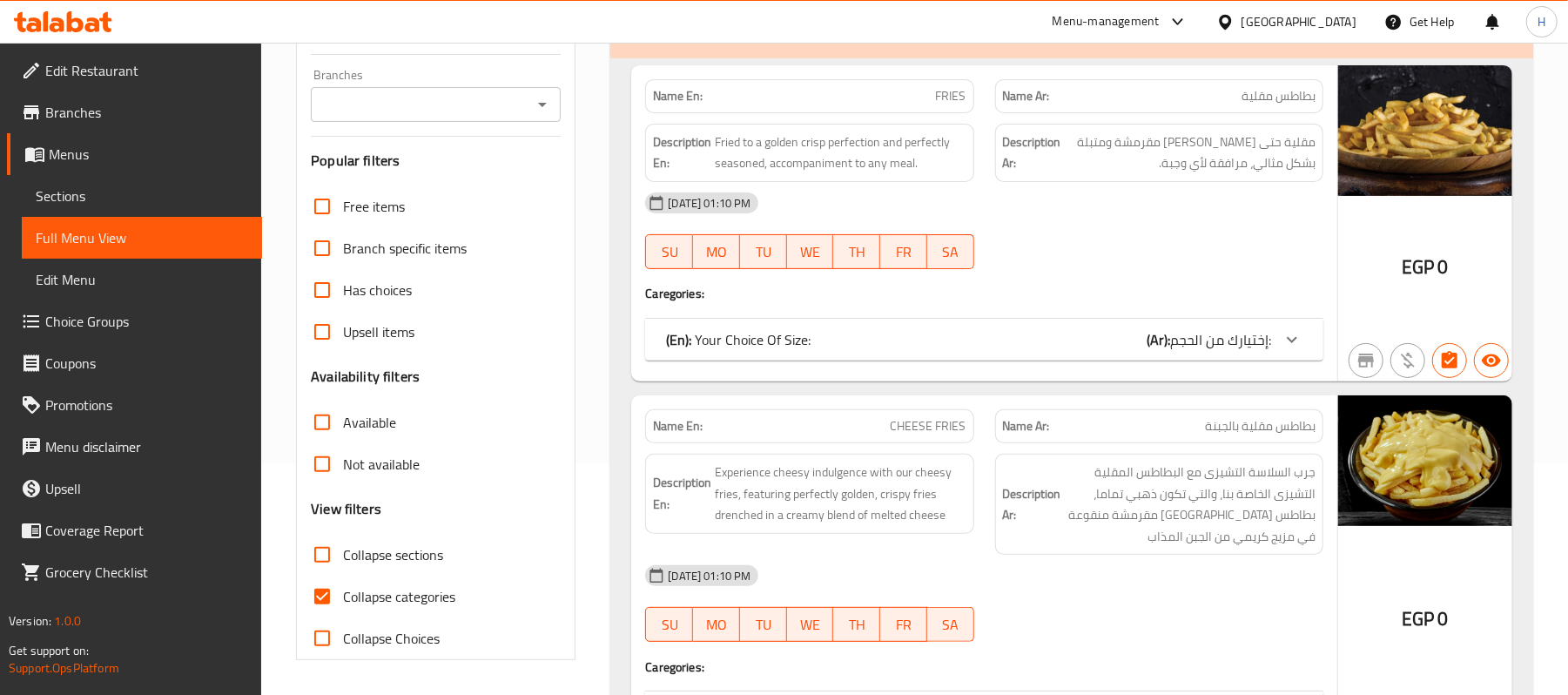
click at [457, 581] on div "Collapse categories" at bounding box center [436, 595] width 250 height 42
click at [450, 593] on span "Collapse categories" at bounding box center [400, 596] width 113 height 21
click at [343, 593] on input "Collapse categories" at bounding box center [321, 595] width 42 height 42
checkbox input "false"
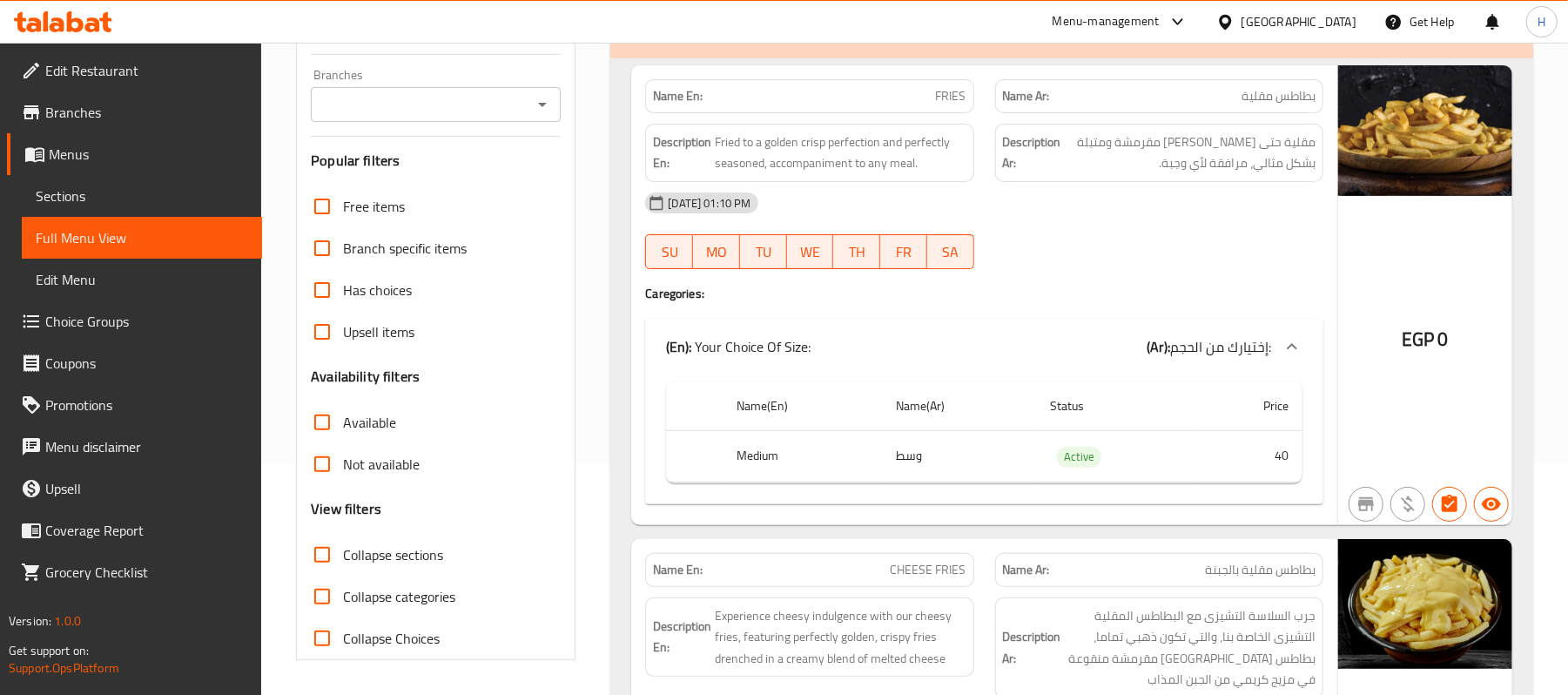
click at [1066, 261] on div at bounding box center [1159, 269] width 349 height 21
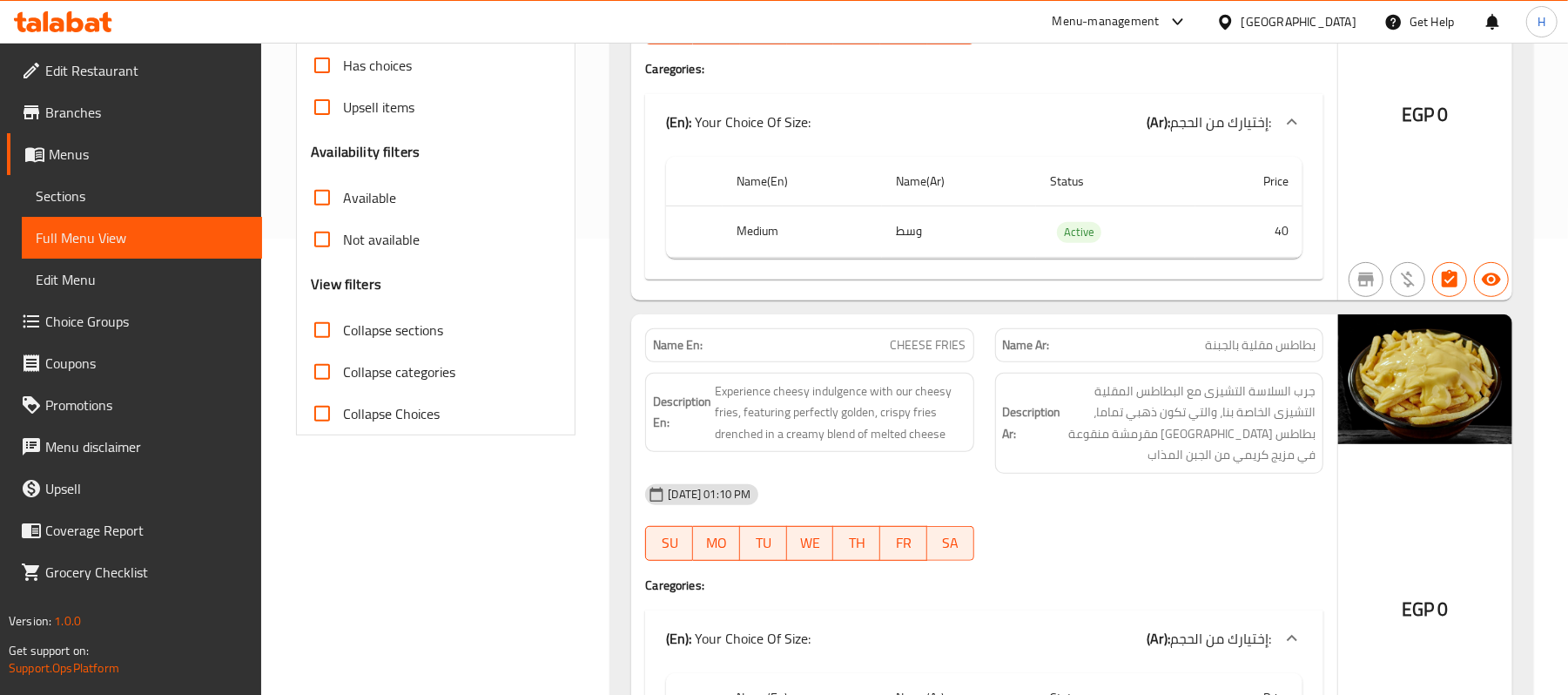
scroll to position [464, 0]
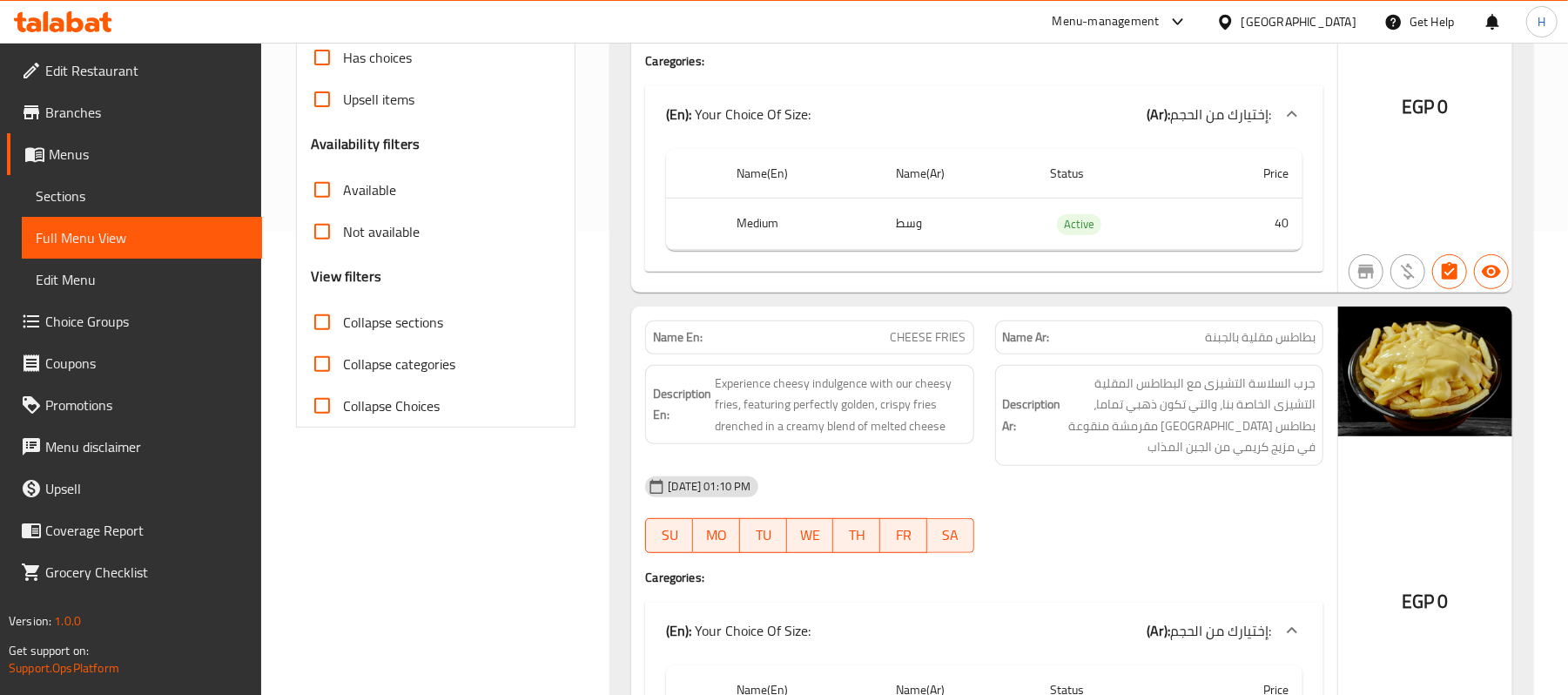
click at [1251, 338] on span "بطاطس مقلية بالجبنة" at bounding box center [1260, 338] width 111 height 18
copy span "بطاطس مقلية بالجبنة"
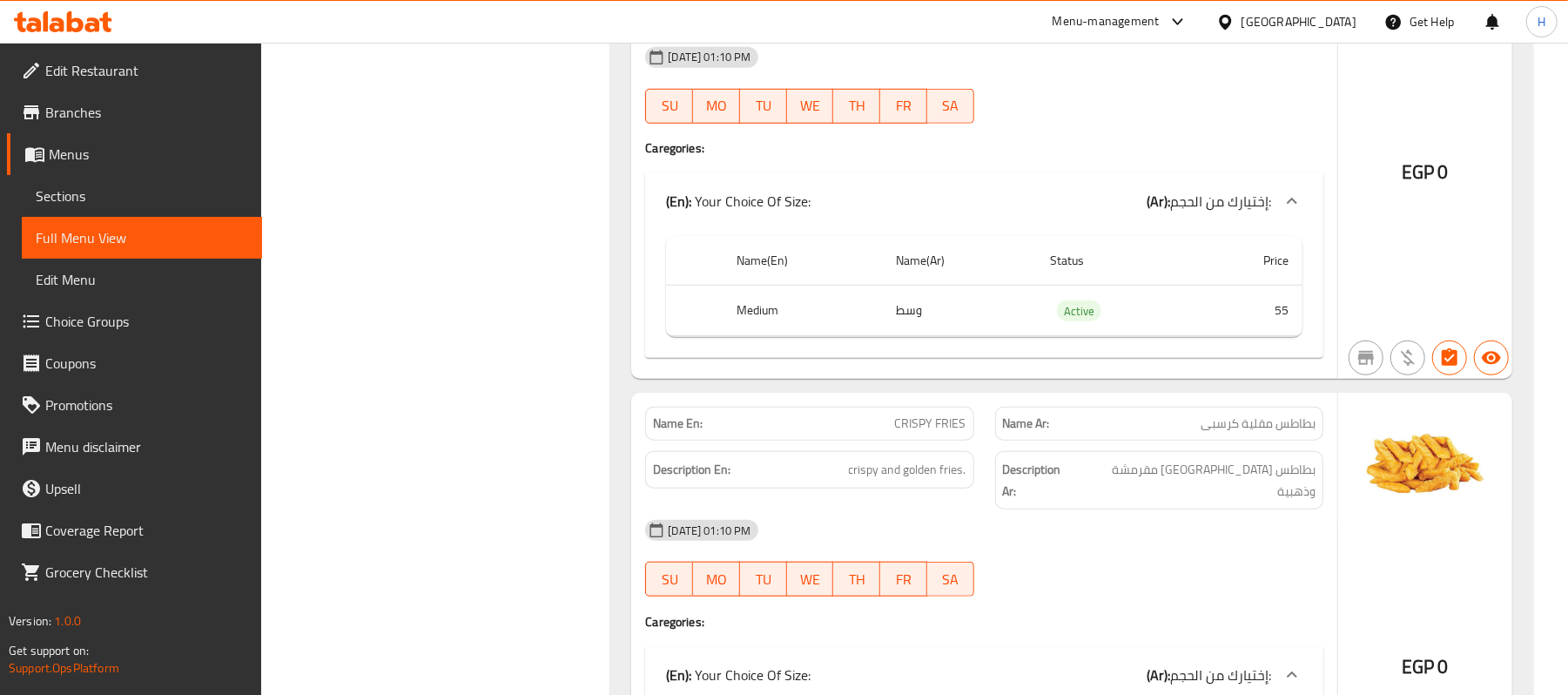
scroll to position [928, 0]
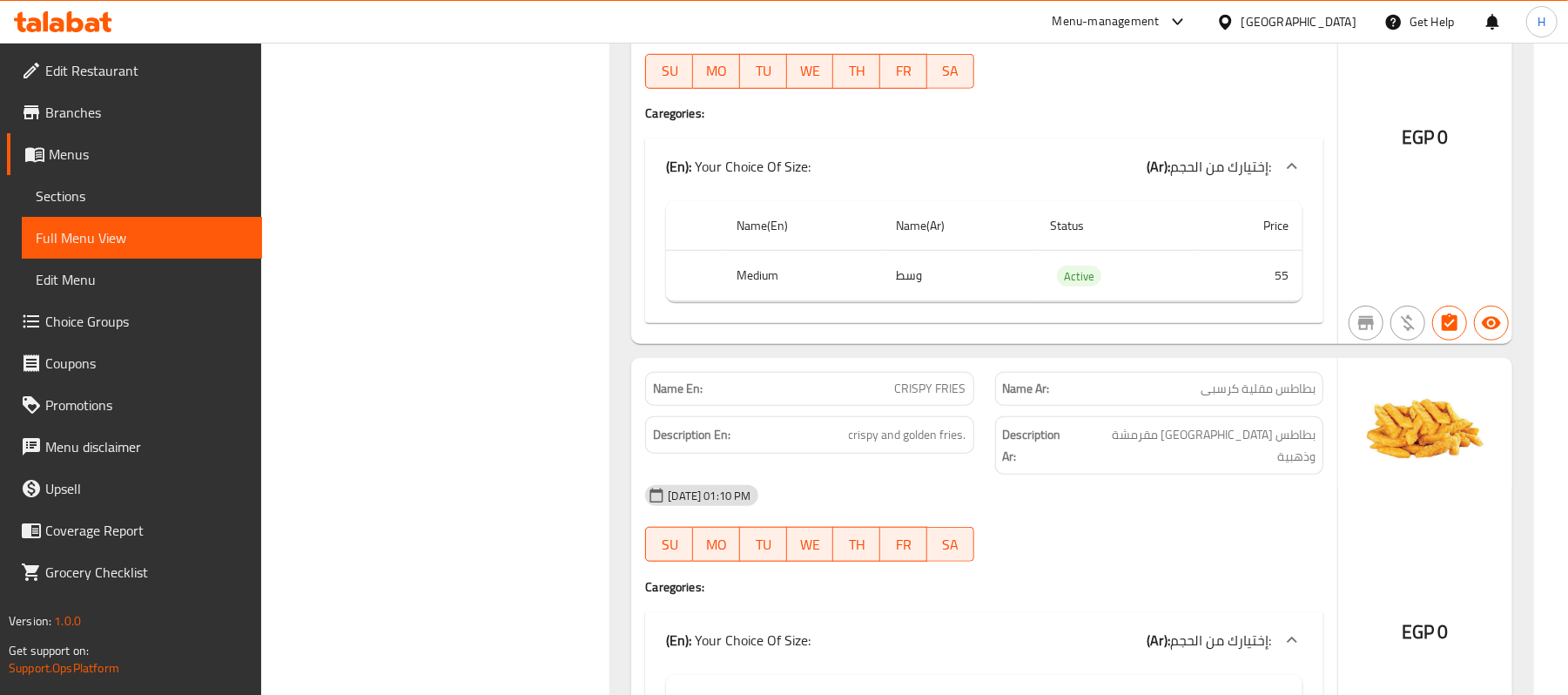
click at [1255, 397] on span "بطاطس مقلية كرسبى" at bounding box center [1258, 389] width 114 height 18
copy span "بطاطس مقلية كرسبى"
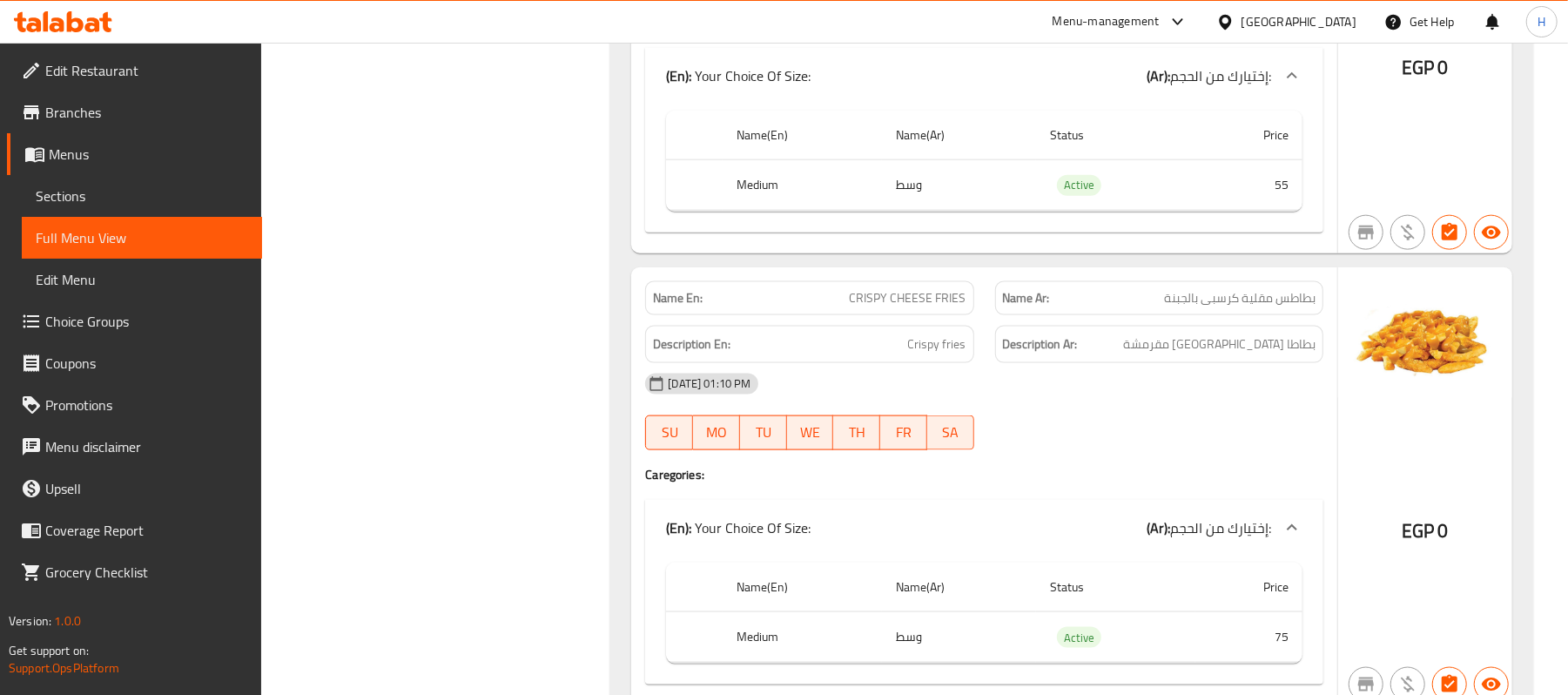
scroll to position [1508, 0]
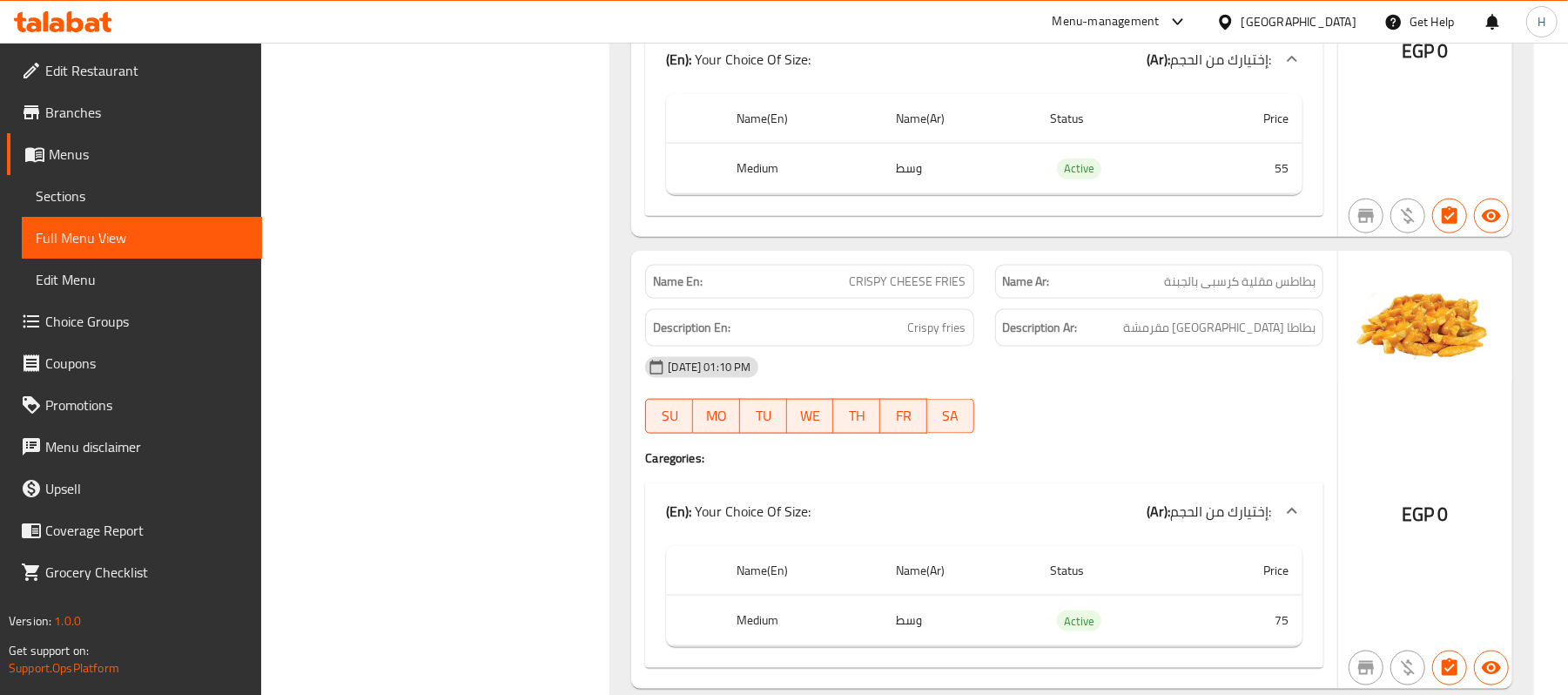
click at [1204, 275] on span "بطاطس مقلية كرسبى بالجبنة" at bounding box center [1239, 282] width 151 height 18
copy span "بطاطس مقلية كرسبى بالجبنة"
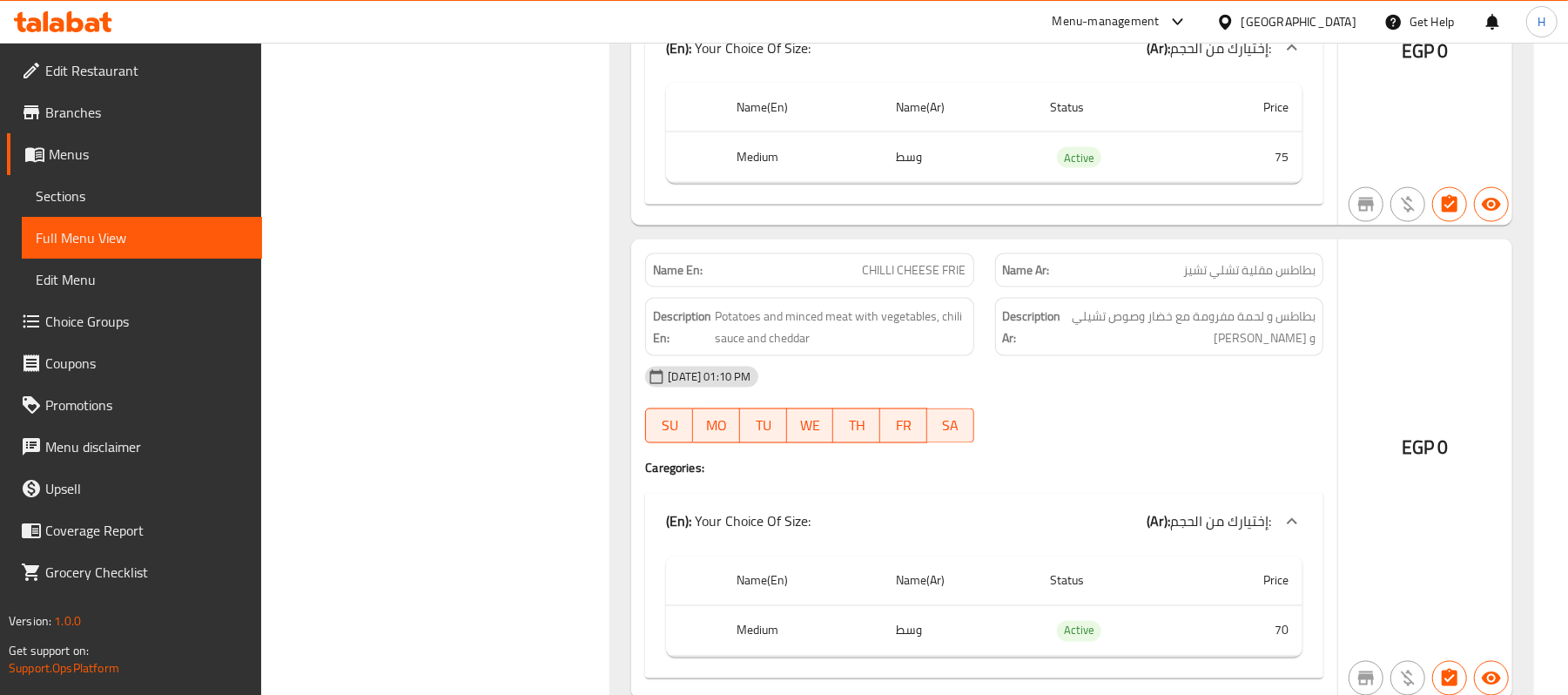
scroll to position [1972, 0]
click at [1205, 260] on span "بطاطس مقلية تشلي تشيز" at bounding box center [1249, 270] width 132 height 18
copy span "بطاطس مقلية تشلي تشيز"
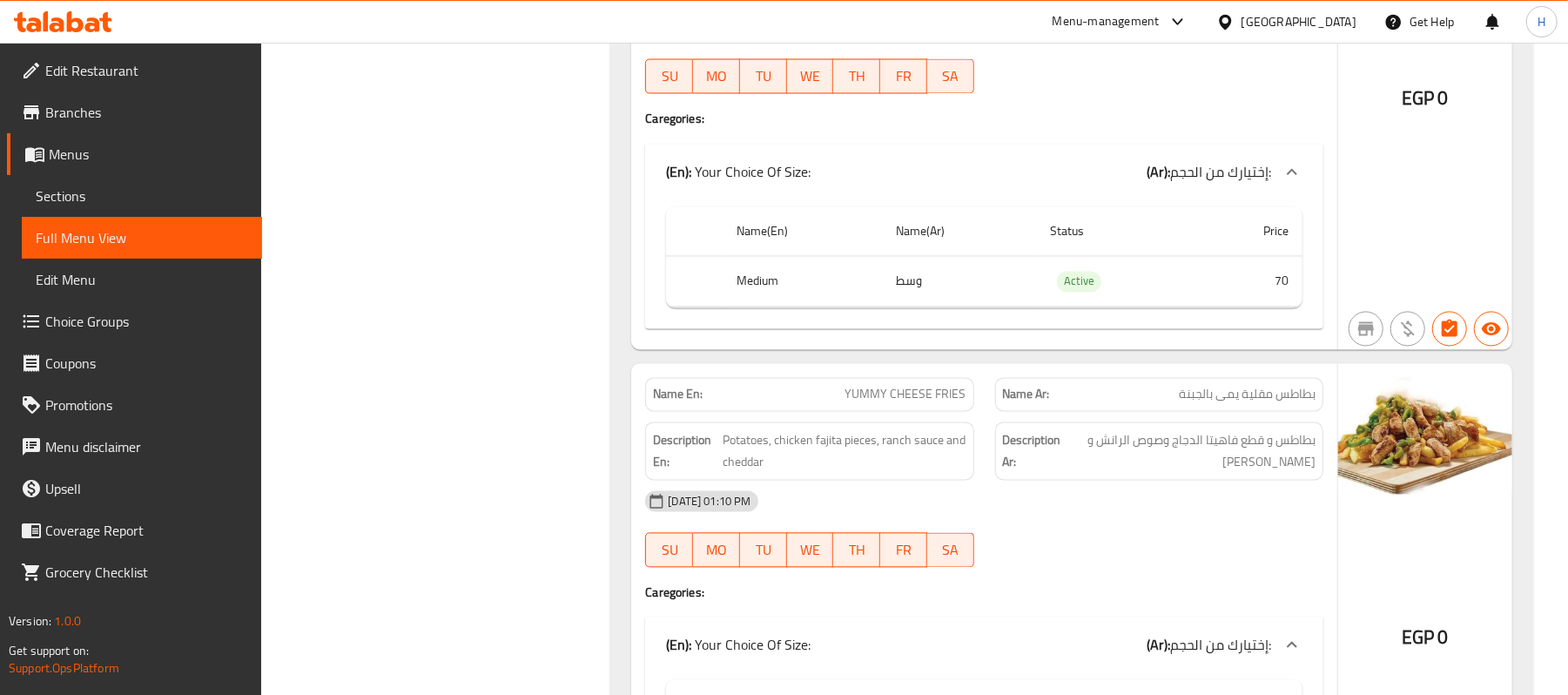
scroll to position [2438, 0]
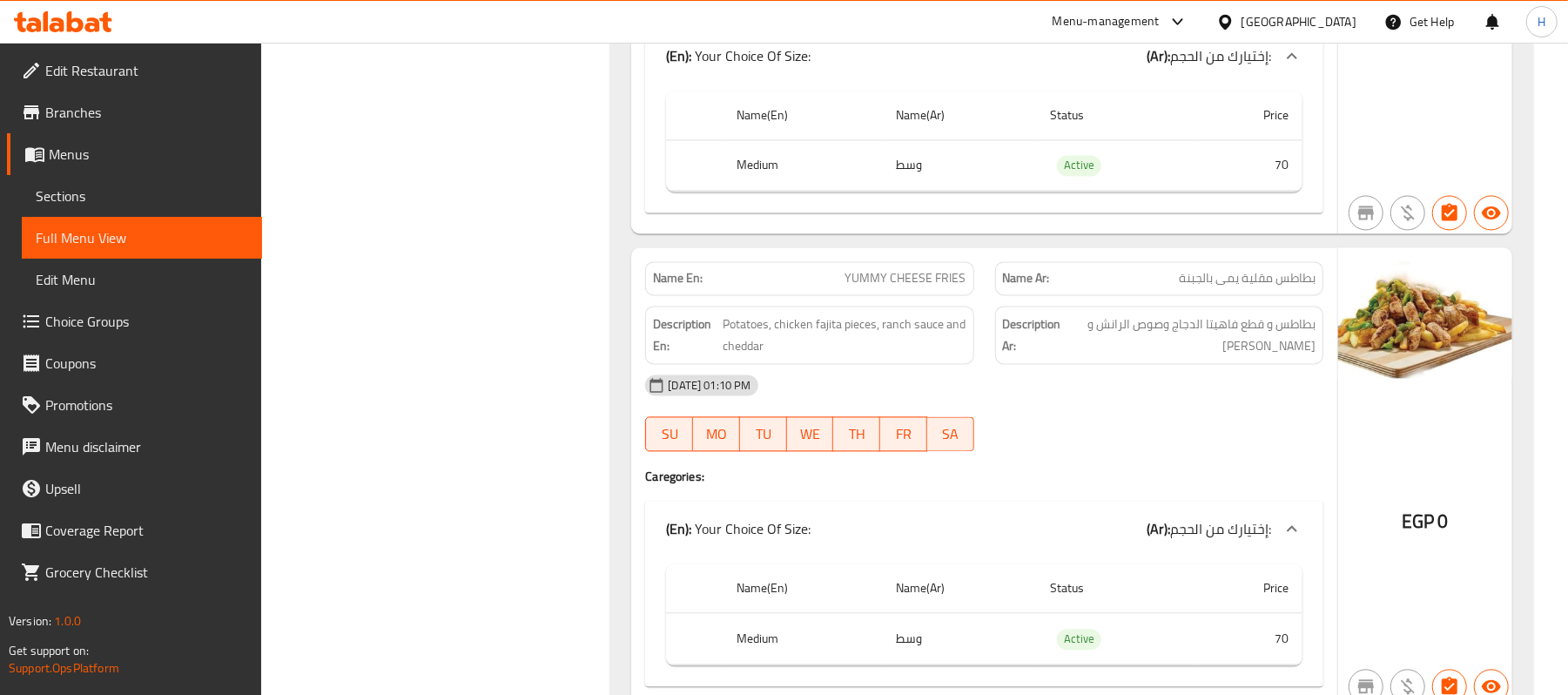
click at [1187, 273] on span "بطاطس مقلية يمى بالجبنة" at bounding box center [1247, 278] width 137 height 18
copy span "بطاطس مقلية يمى بالجبنة"
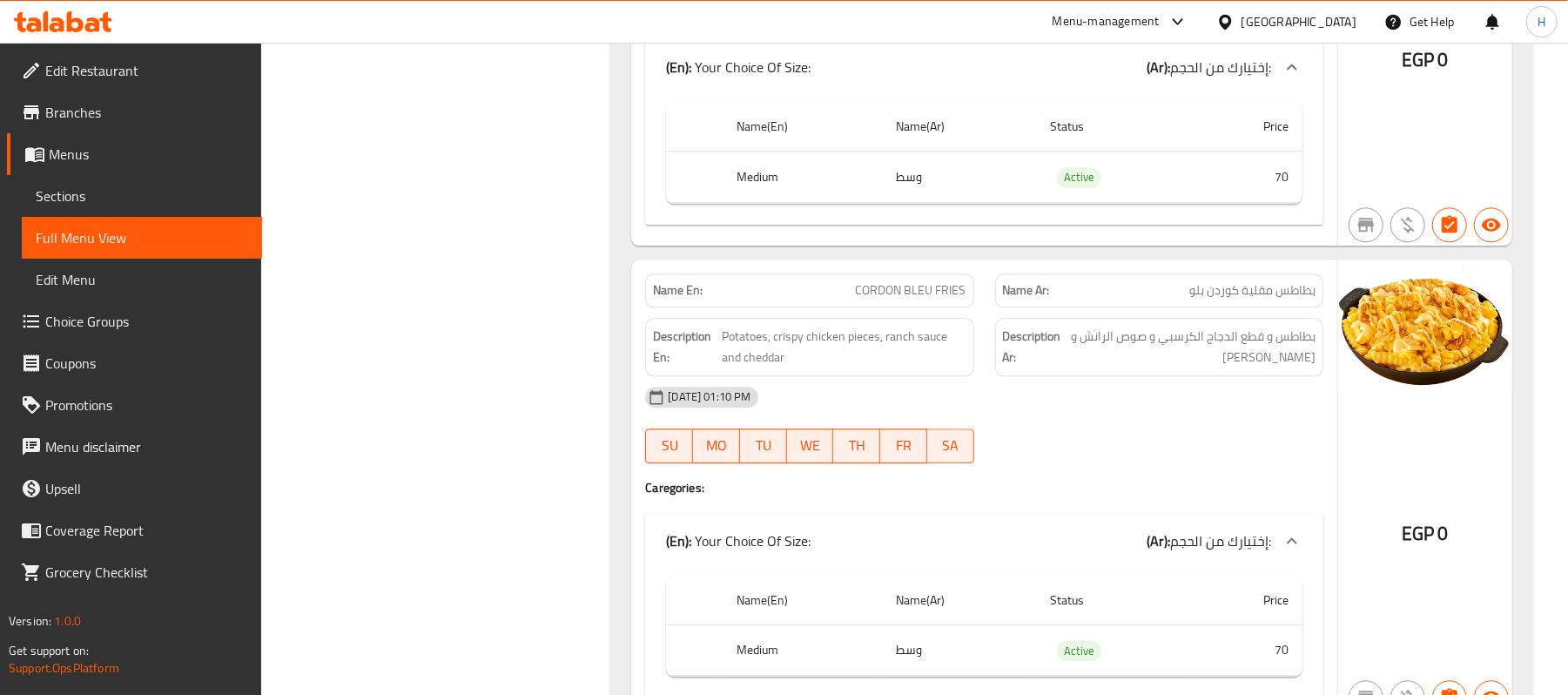
scroll to position [2902, 0]
click at [1191, 279] on span "بطاطس مقلية كوردن بلو" at bounding box center [1251, 288] width 126 height 18
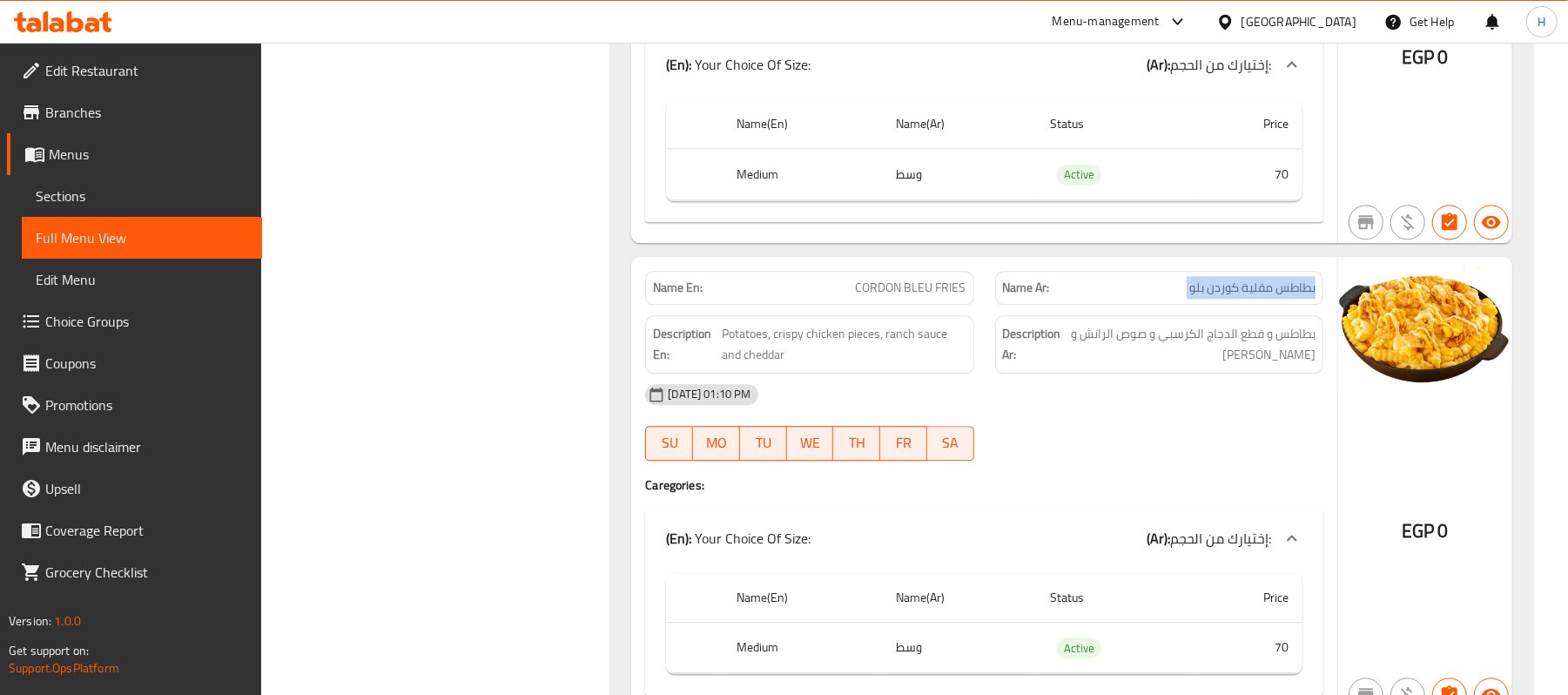
click at [1191, 279] on span "بطاطس مقلية كوردن بلو" at bounding box center [1251, 288] width 126 height 18
copy span "بطاطس مقلية كوردن بلو"
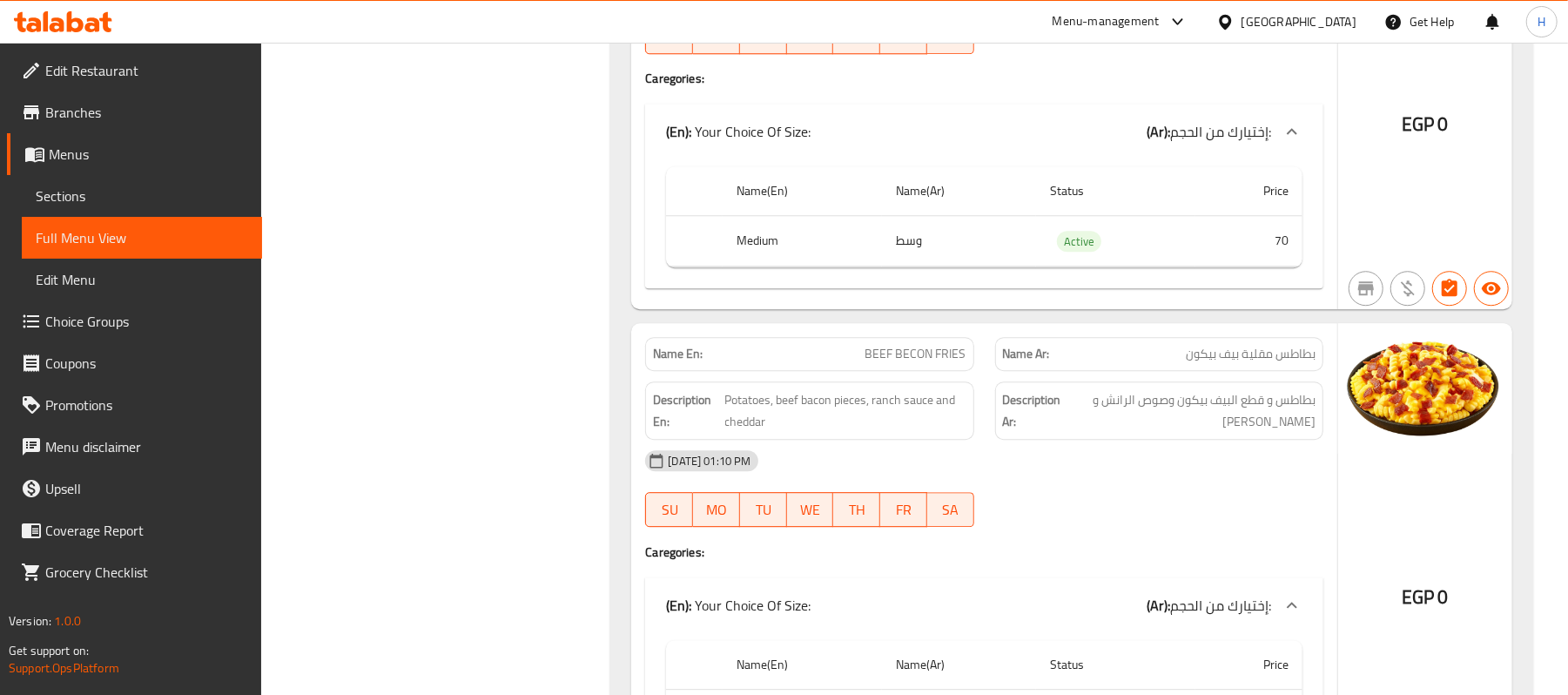
scroll to position [3365, 0]
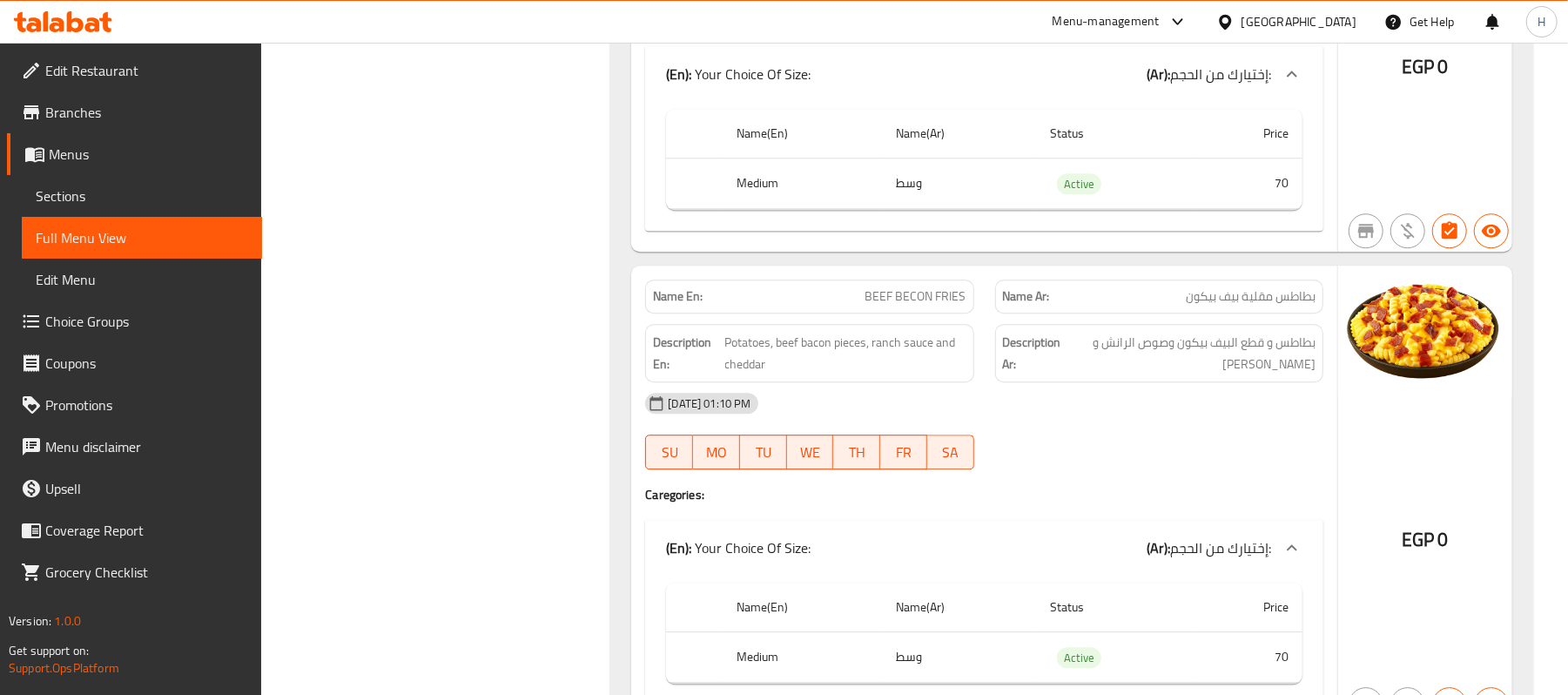
click at [1253, 303] on div "Name Ar: بطاطس مقلية بيف بيكون" at bounding box center [1159, 296] width 329 height 34
copy span "بطاطس مقلية بيف بيكون"
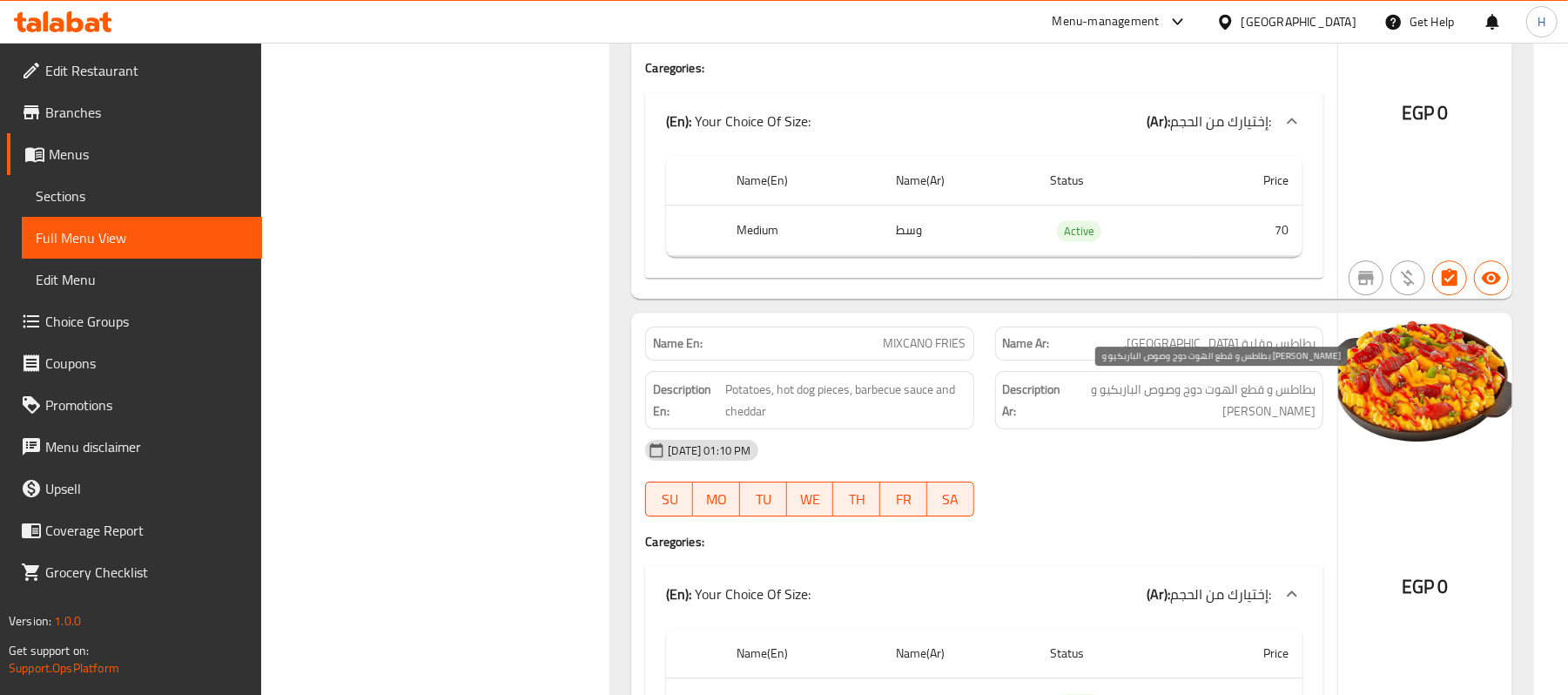
scroll to position [3830, 0]
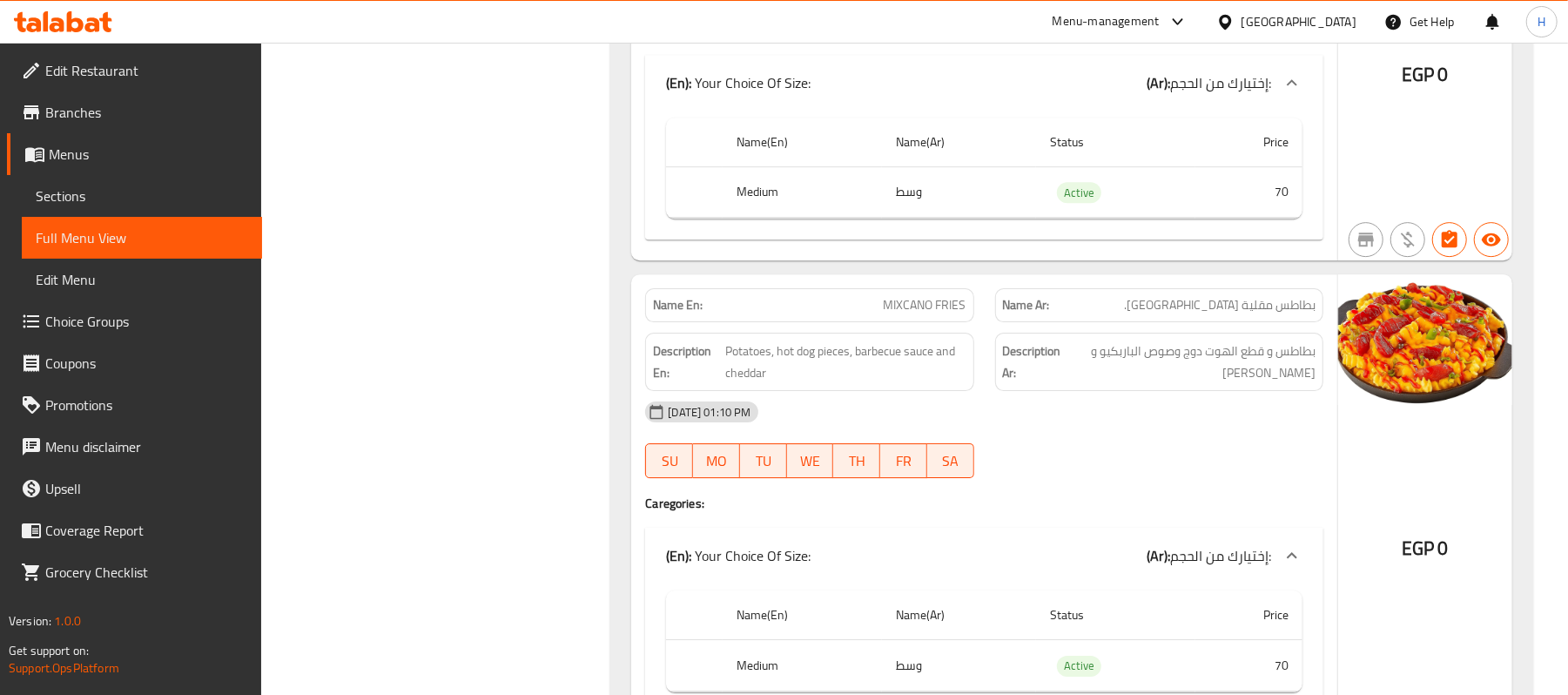
click at [1165, 306] on p "Name Ar: بطاطس مقلية مكسكانو." at bounding box center [1159, 306] width 313 height 18
copy span "بطاطس مقلية مكسكانو."
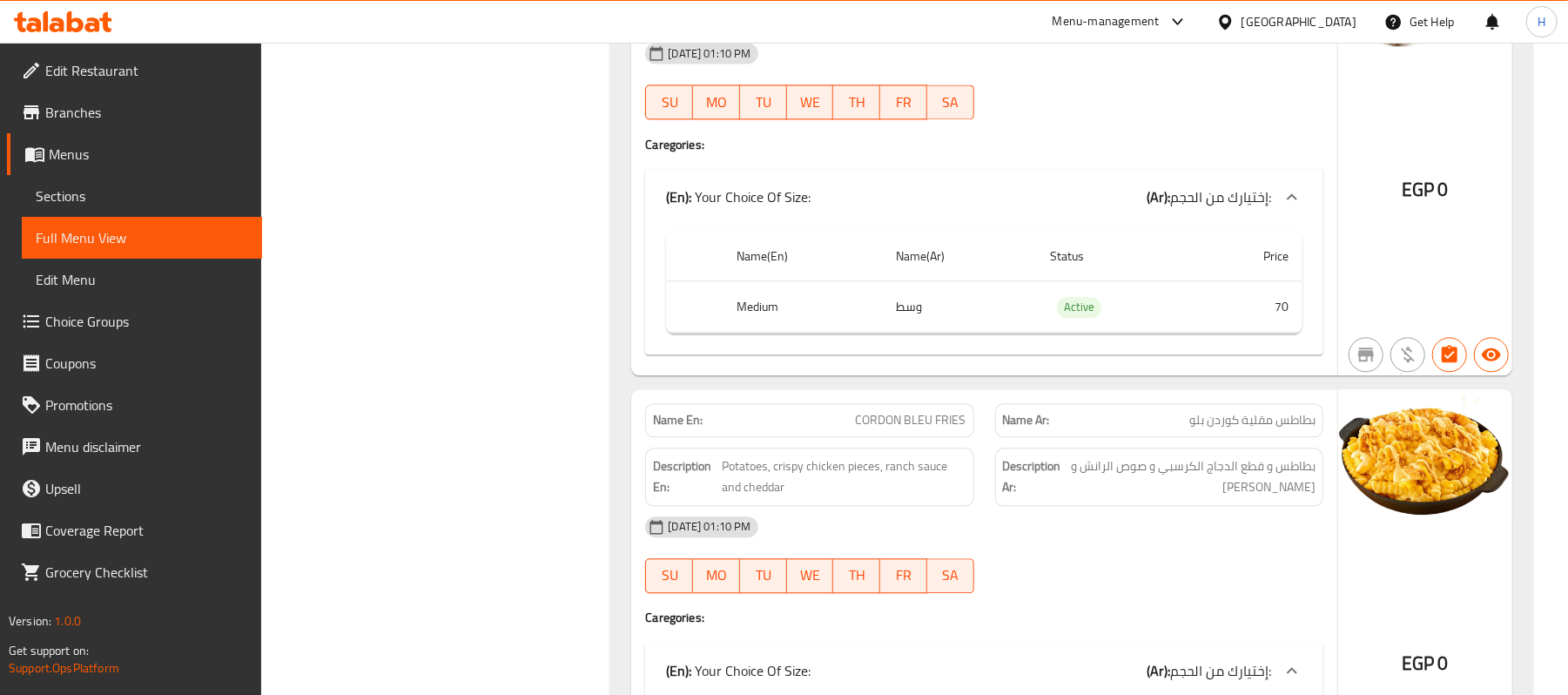
scroll to position [2669, 0]
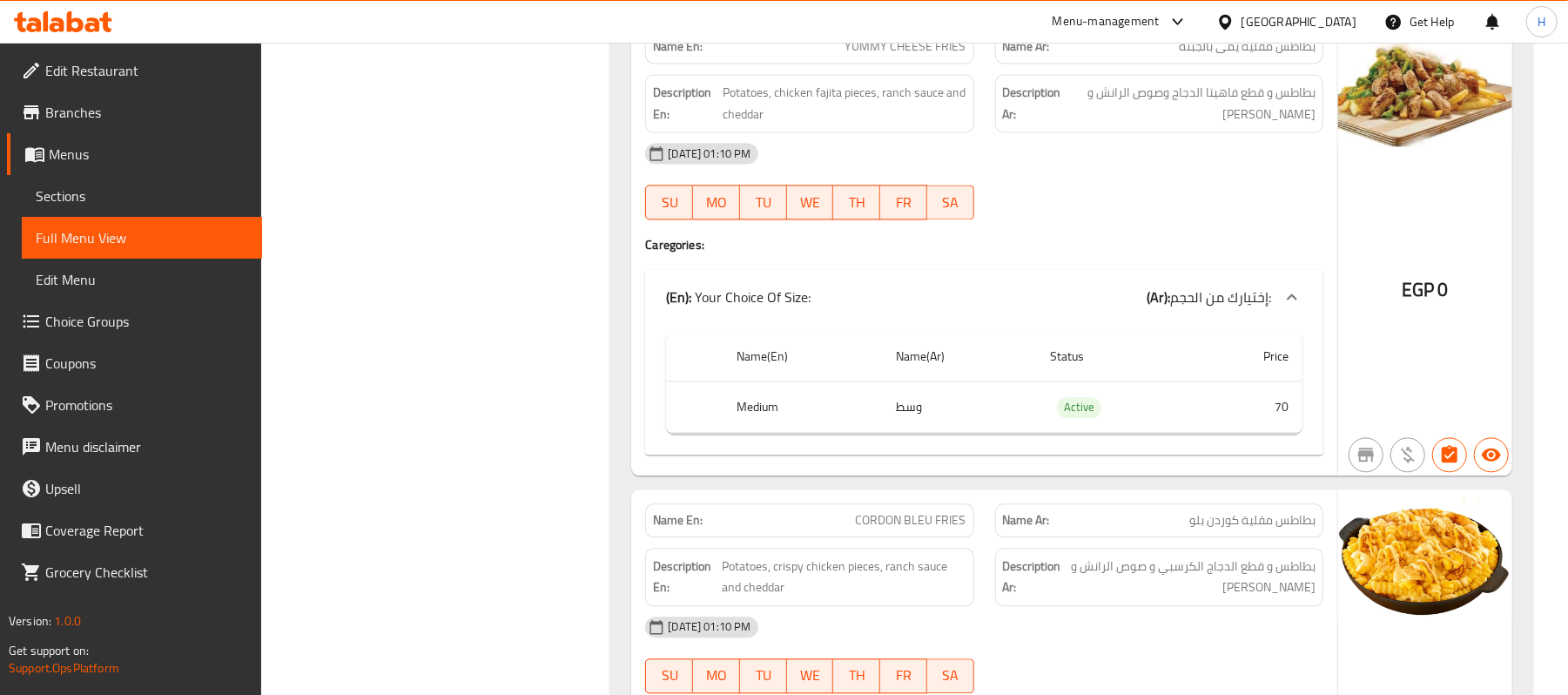
click at [961, 511] on span "CORDON BLEU FRIES" at bounding box center [911, 521] width 111 height 18
copy span "FRIES"
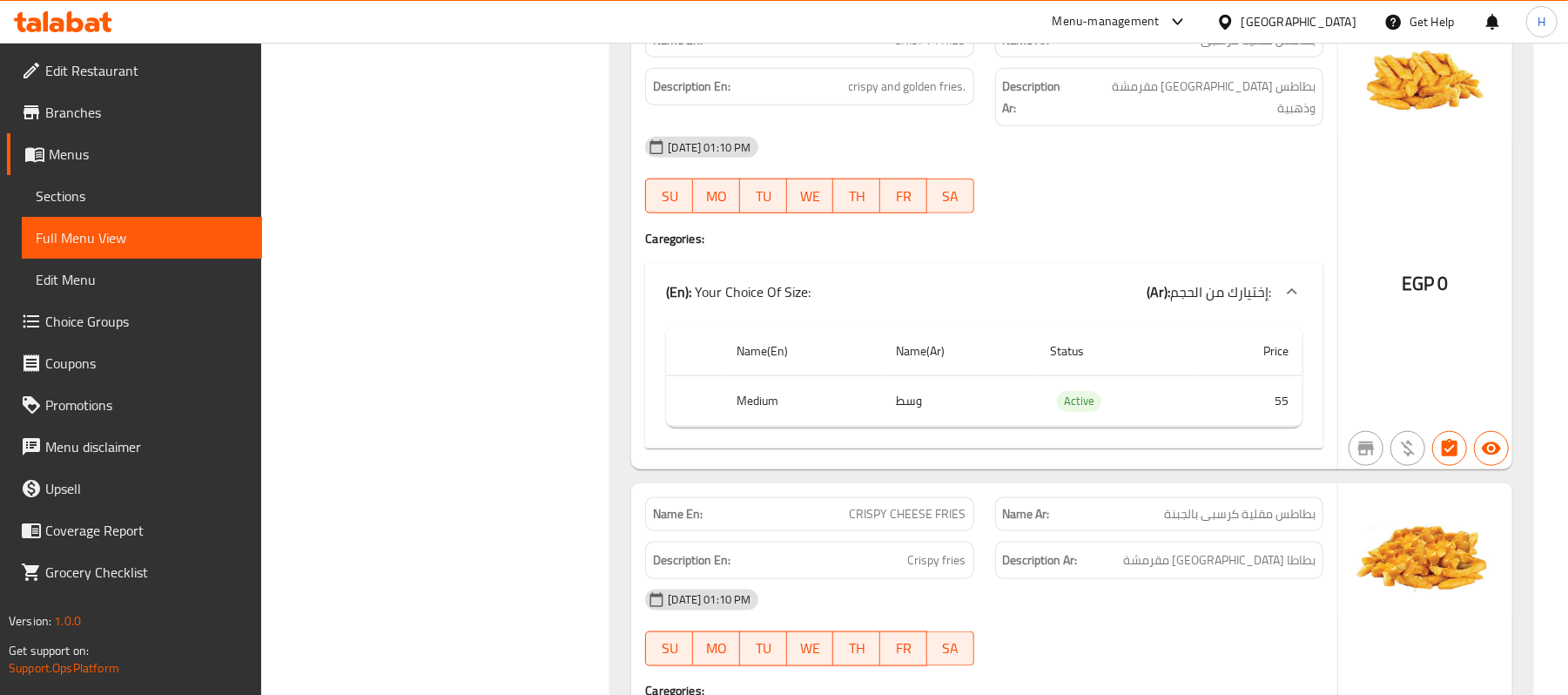
drag, startPoint x: 110, startPoint y: 202, endPoint x: 118, endPoint y: 223, distance: 22.5
click at [110, 202] on span "Sections" at bounding box center [142, 196] width 212 height 21
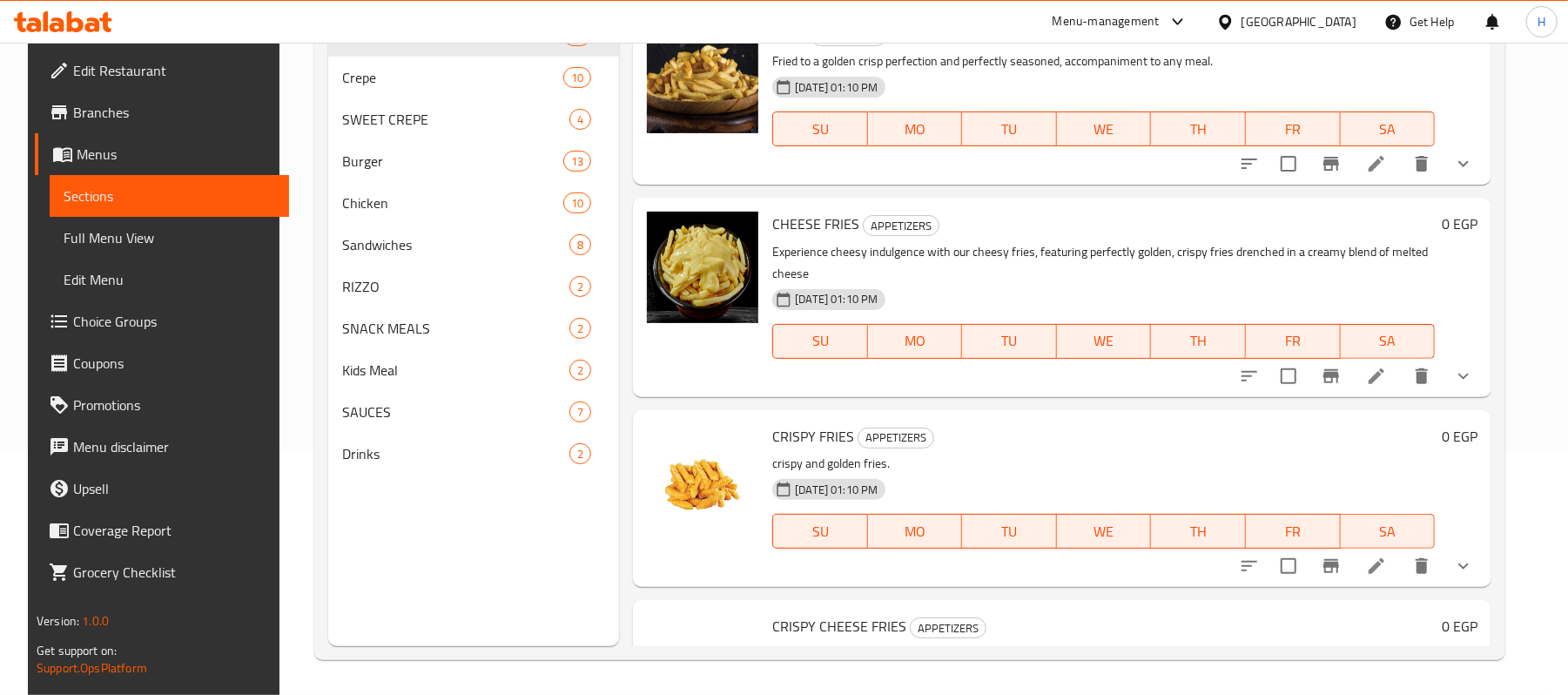
scroll to position [245, 0]
click at [118, 234] on span "Full Menu View" at bounding box center [170, 237] width 212 height 21
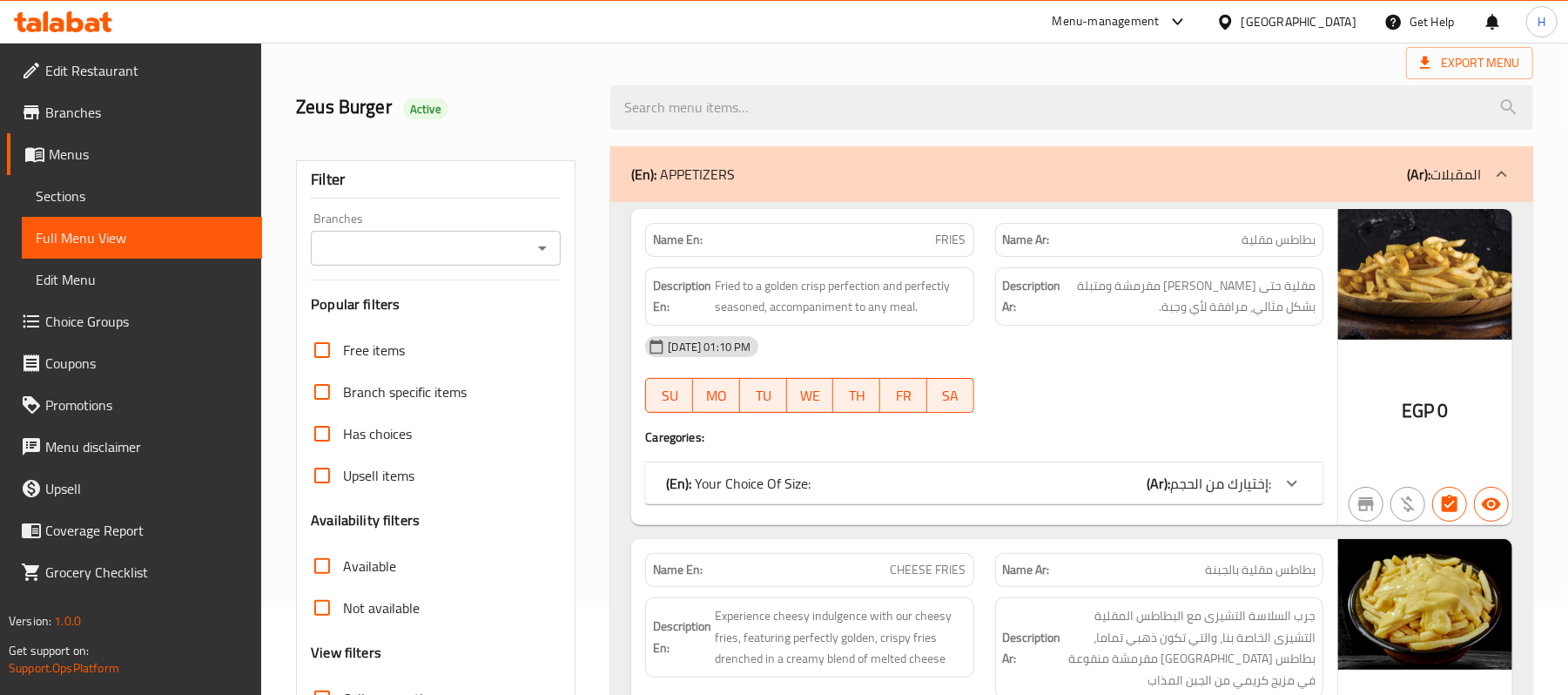
scroll to position [129, 0]
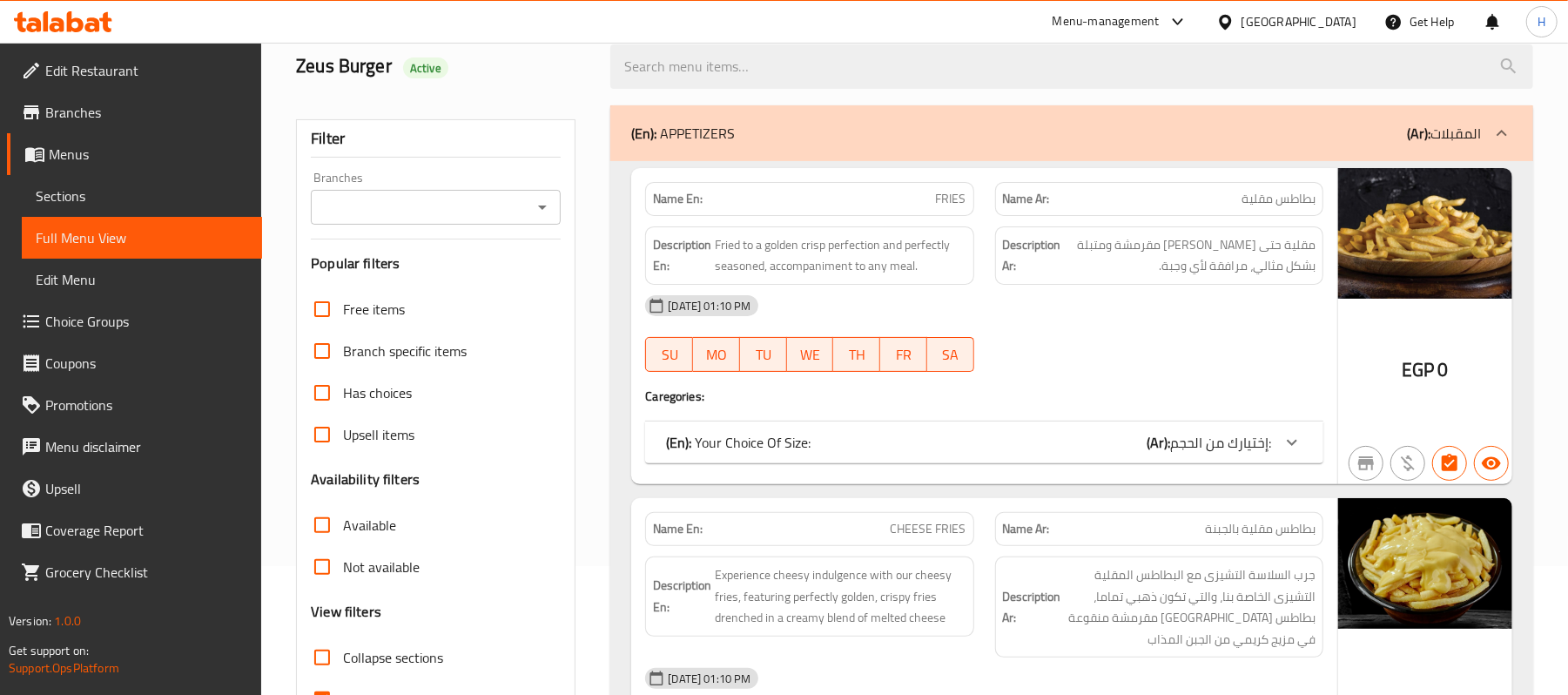
click at [353, 650] on span "Collapse sections" at bounding box center [393, 657] width 100 height 21
click at [343, 650] on input "Collapse sections" at bounding box center [321, 656] width 42 height 42
checkbox input "true"
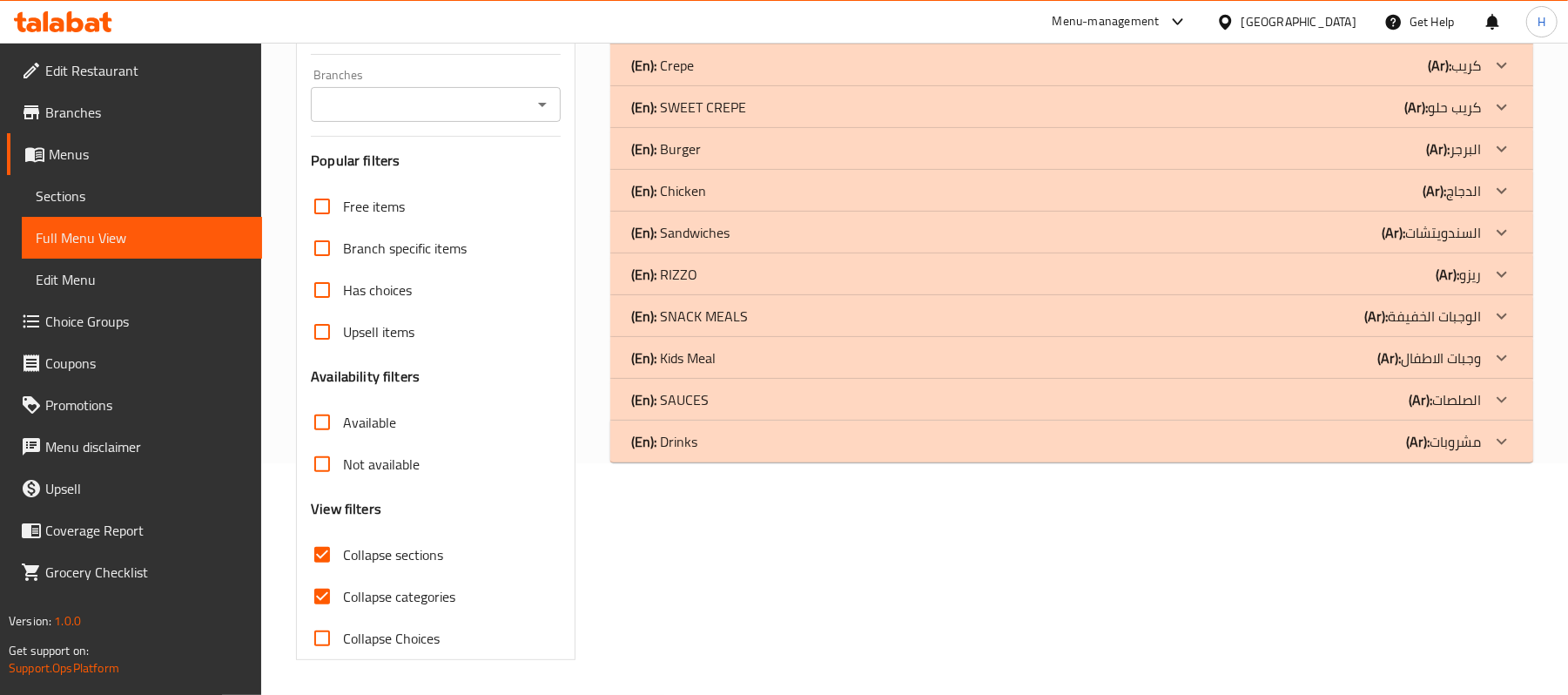
click at [357, 593] on span "Collapse categories" at bounding box center [400, 596] width 113 height 21
click at [343, 593] on input "Collapse categories" at bounding box center [321, 595] width 42 height 42
checkbox input "false"
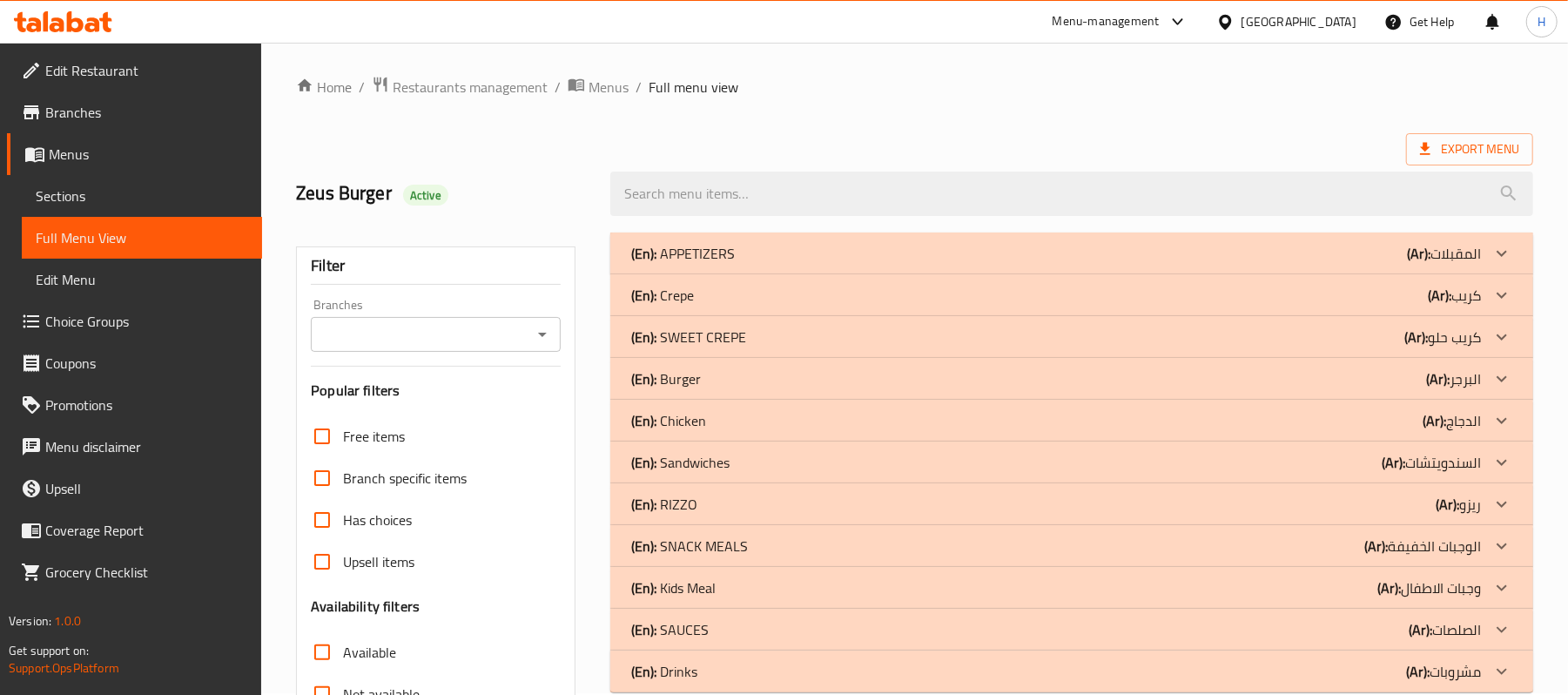
scroll to position [1, 0]
click at [760, 244] on div "(En): APPETIZERS (Ar): المقبلات" at bounding box center [1056, 254] width 850 height 21
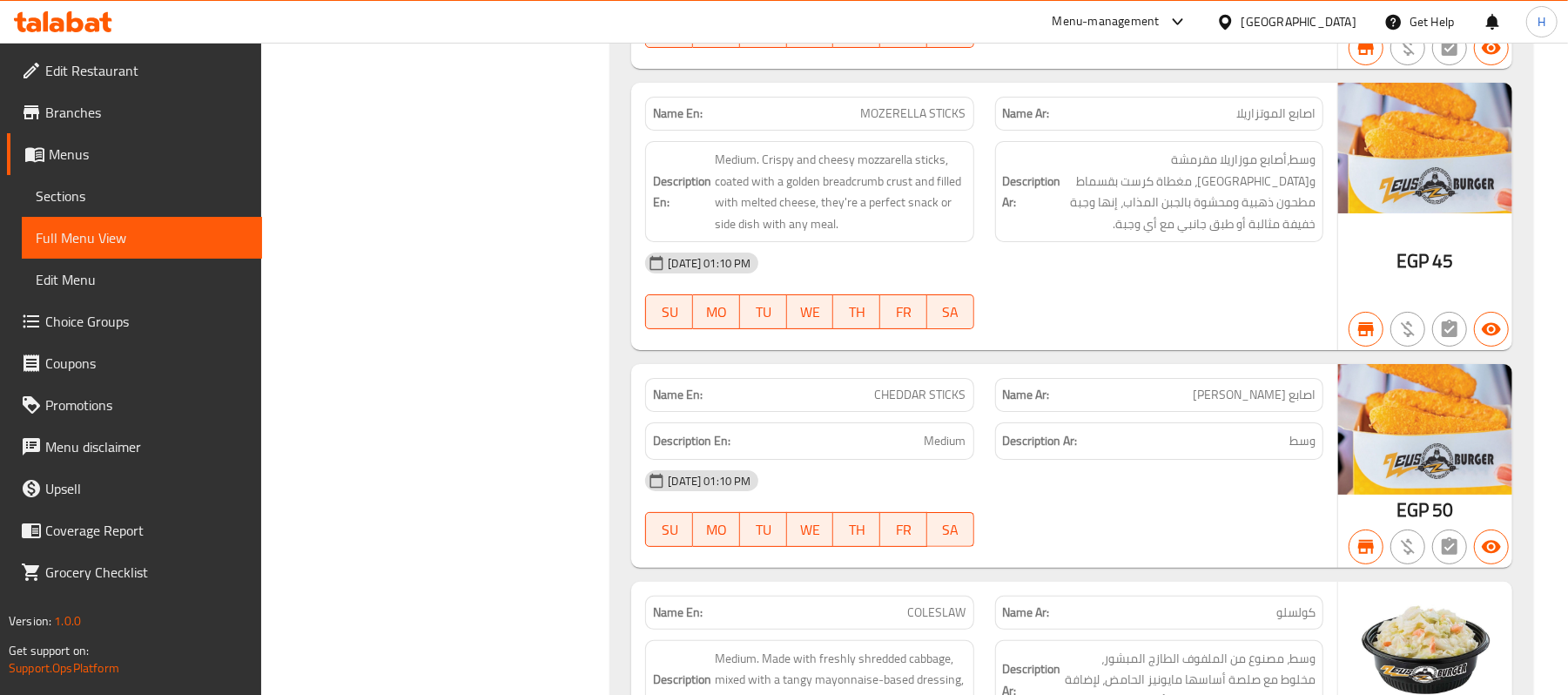
scroll to position [4718, 0]
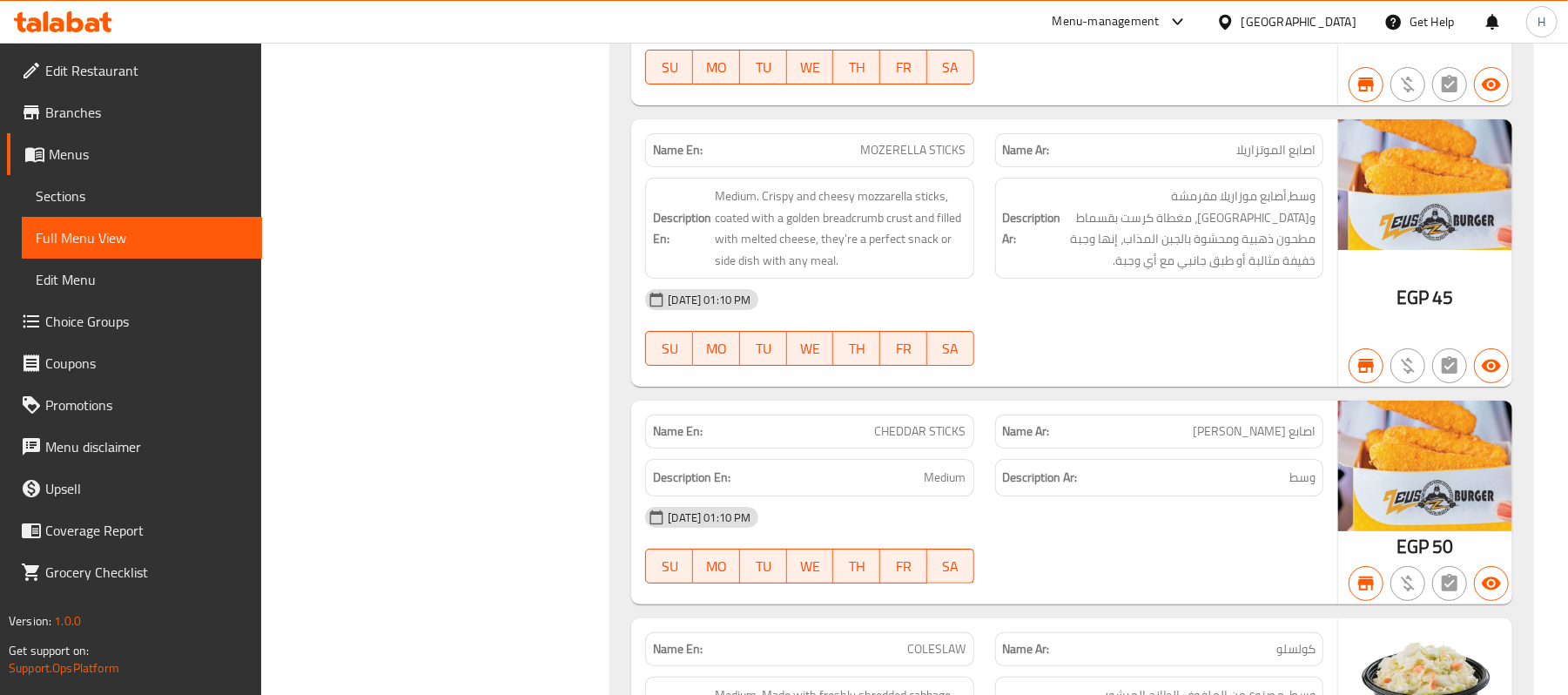
click at [200, 197] on span "Sections" at bounding box center [142, 196] width 212 height 21
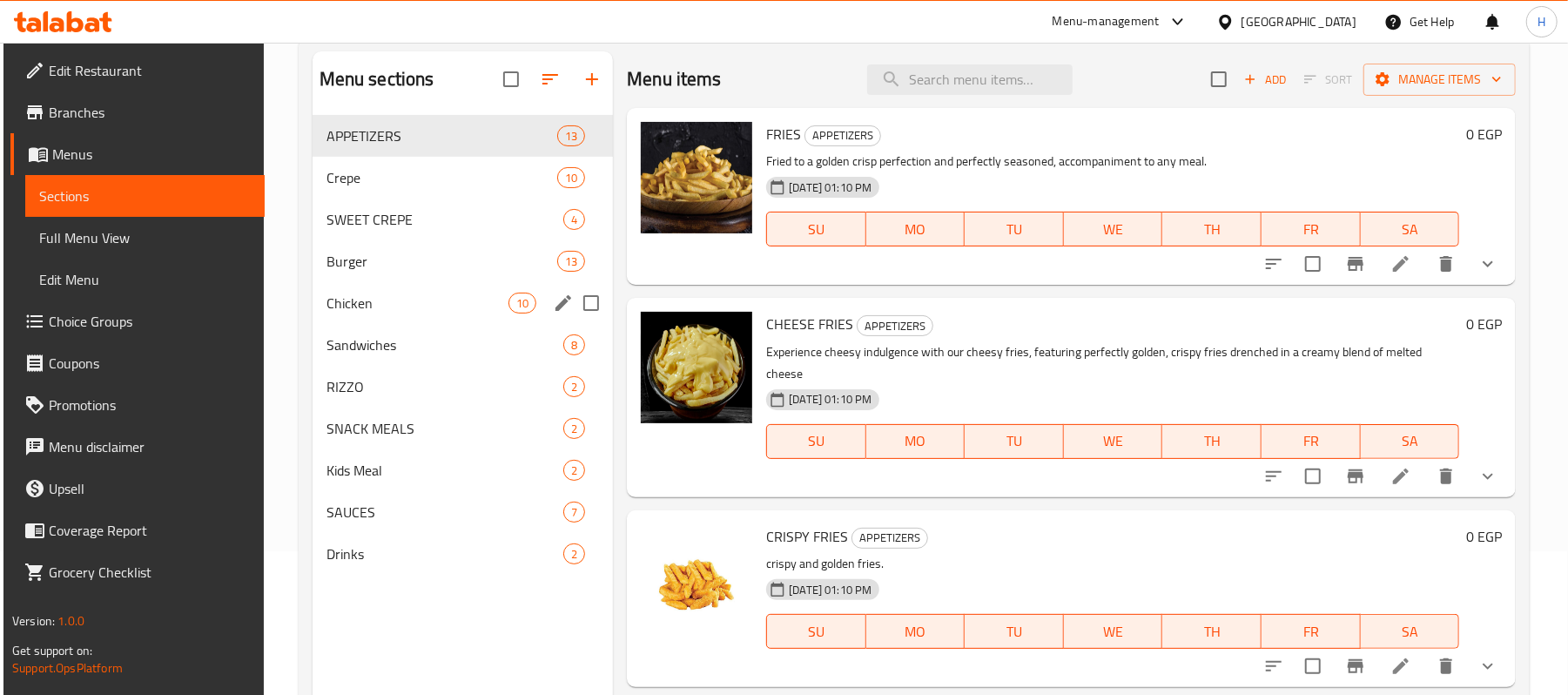
scroll to position [12, 0]
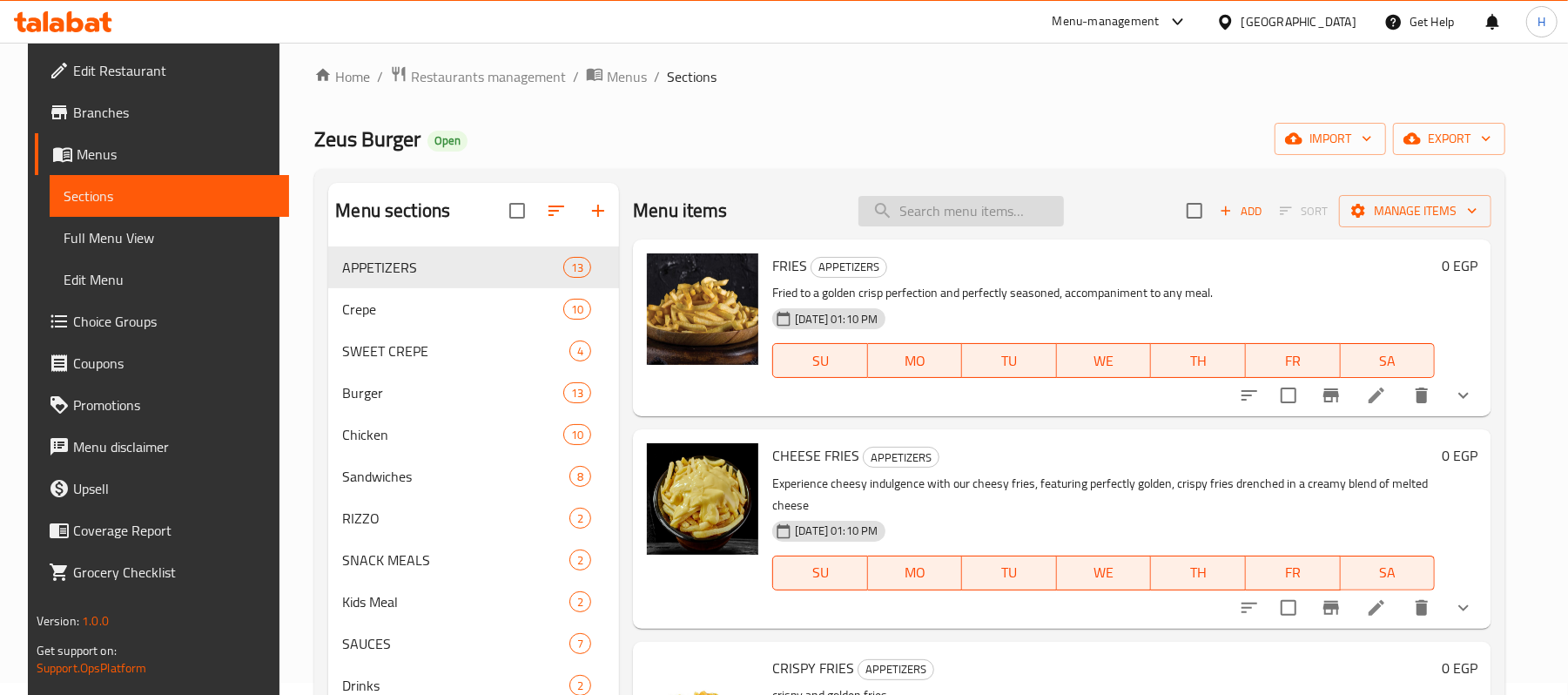
click at [934, 222] on input "search" at bounding box center [961, 210] width 206 height 30
paste input "عرض البوم بطاطس"
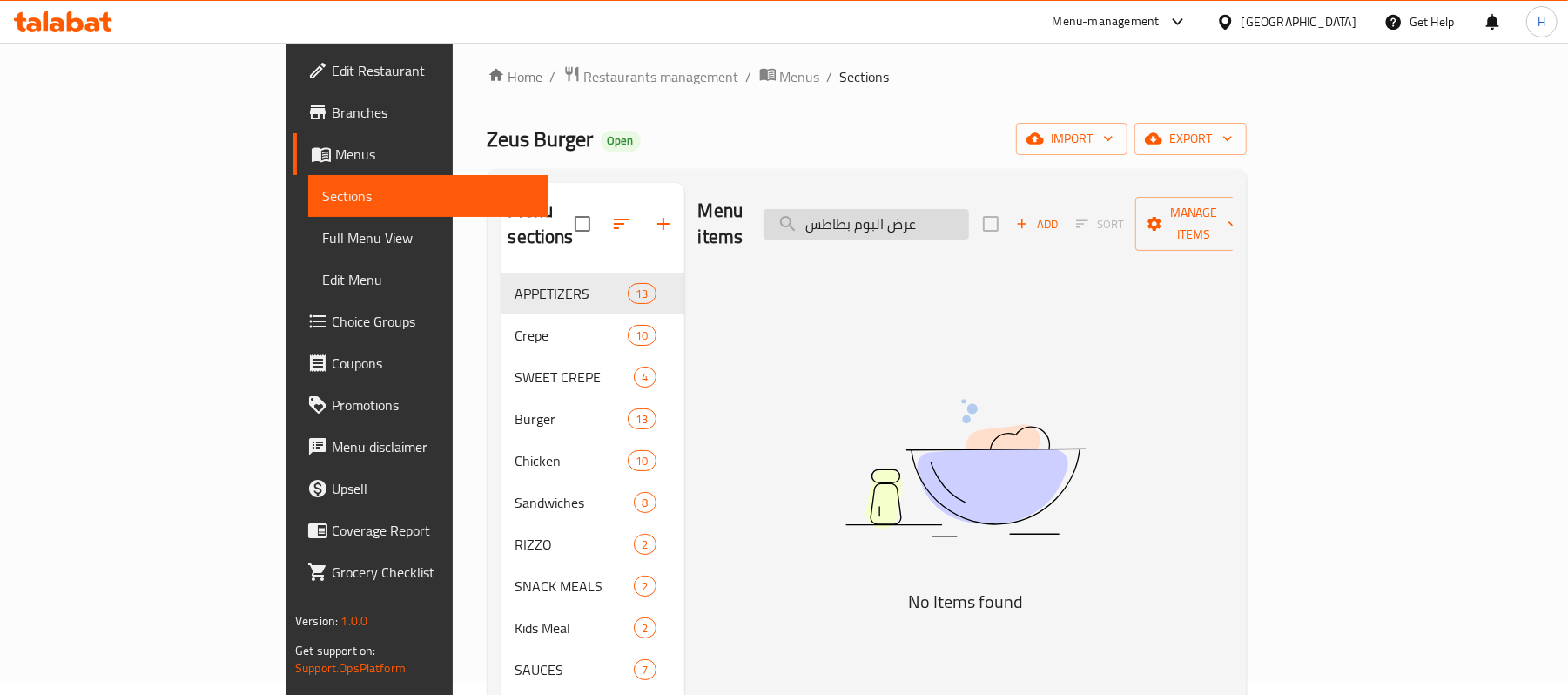
click at [927, 210] on input "عرض البوم بطاطس" at bounding box center [866, 223] width 206 height 30
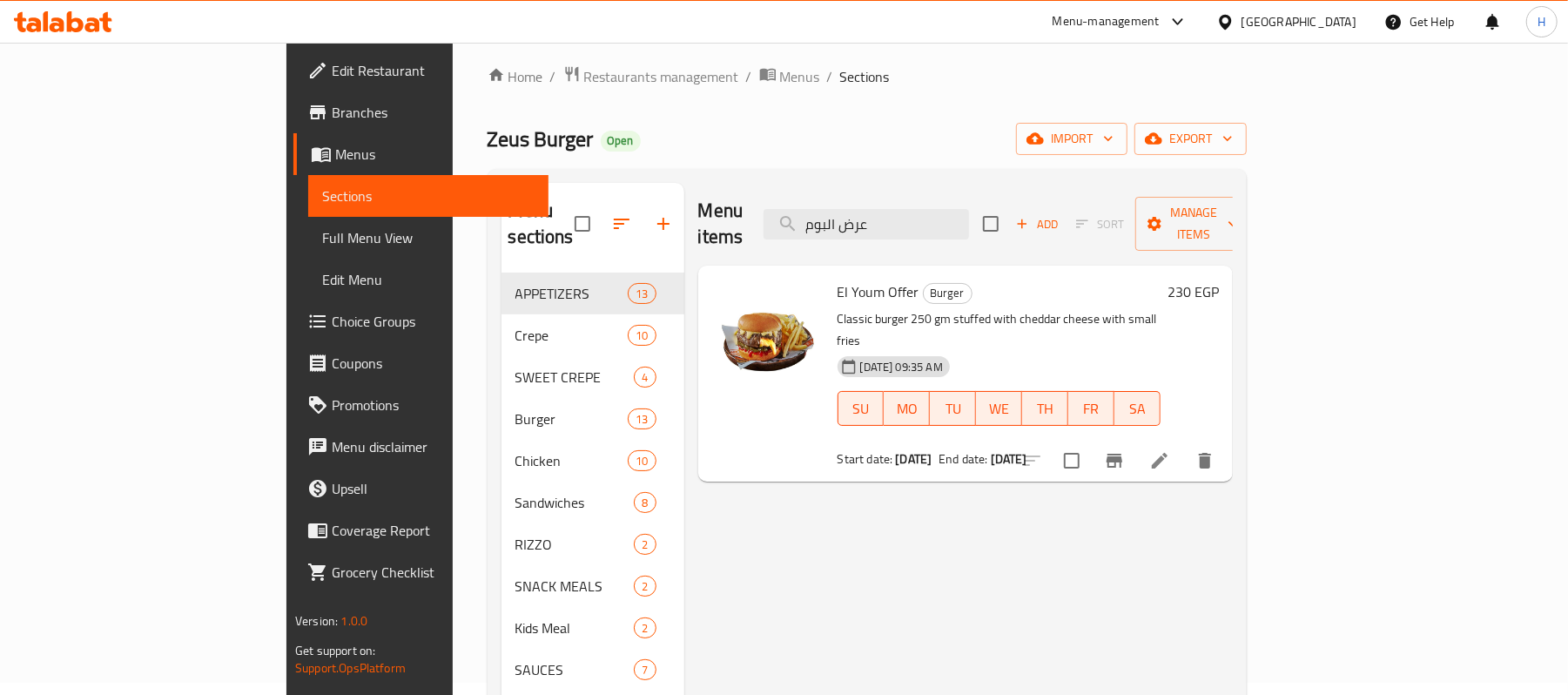
type input "عرض البوم"
click at [1184, 445] on li at bounding box center [1159, 461] width 49 height 31
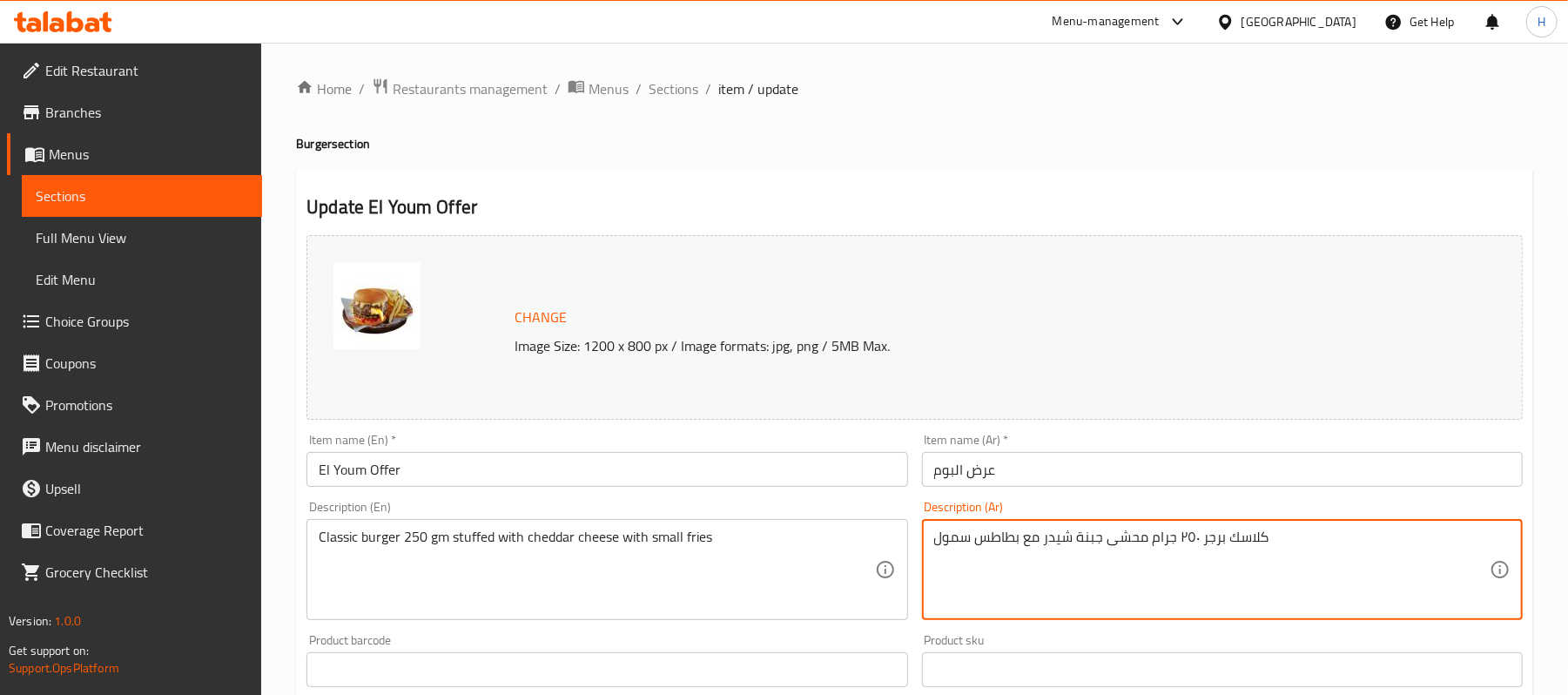
click at [990, 533] on textarea "كلاسك برجر ٢٥٠ جرام محشى جبنة شيدر مع بطاطس سمول" at bounding box center [1212, 569] width 556 height 83
paste textarea "مقلية"
type textarea "كلاسك برجر ٢٥٠ جرام محشى جبنة شيدر مع بطاطس مقلية سمول"
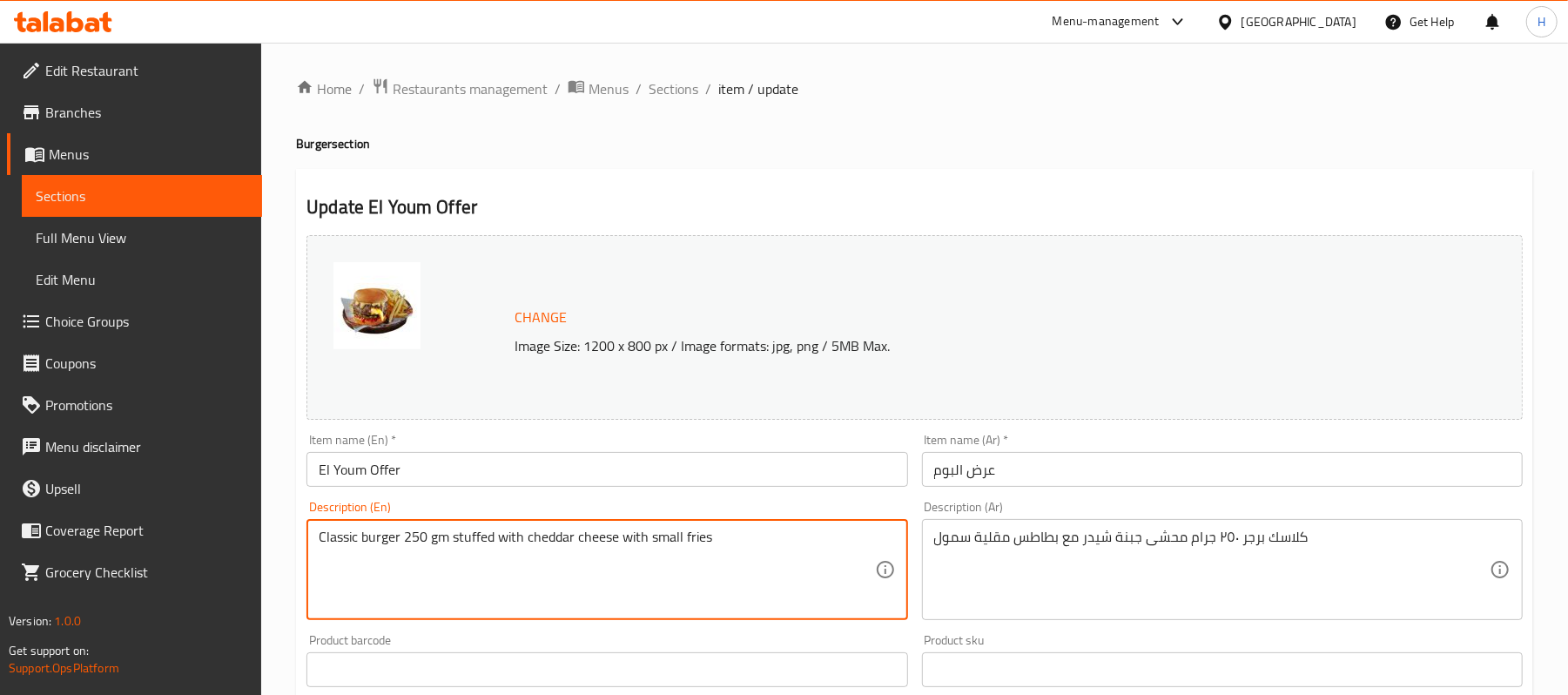
click at [698, 534] on textarea "Classic burger 250 gm stuffed with cheddar cheese with small fries" at bounding box center [596, 569] width 556 height 83
paste textarea "French"
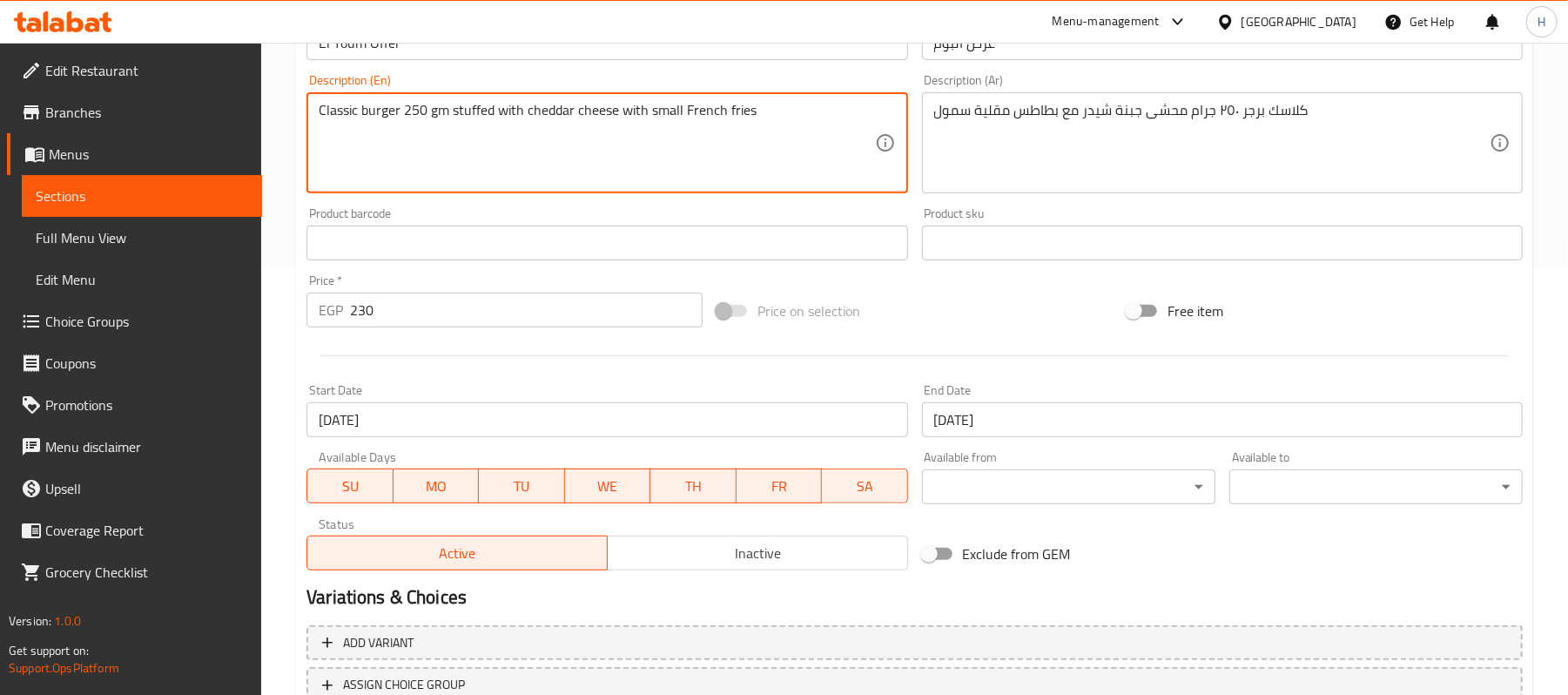
scroll to position [559, 0]
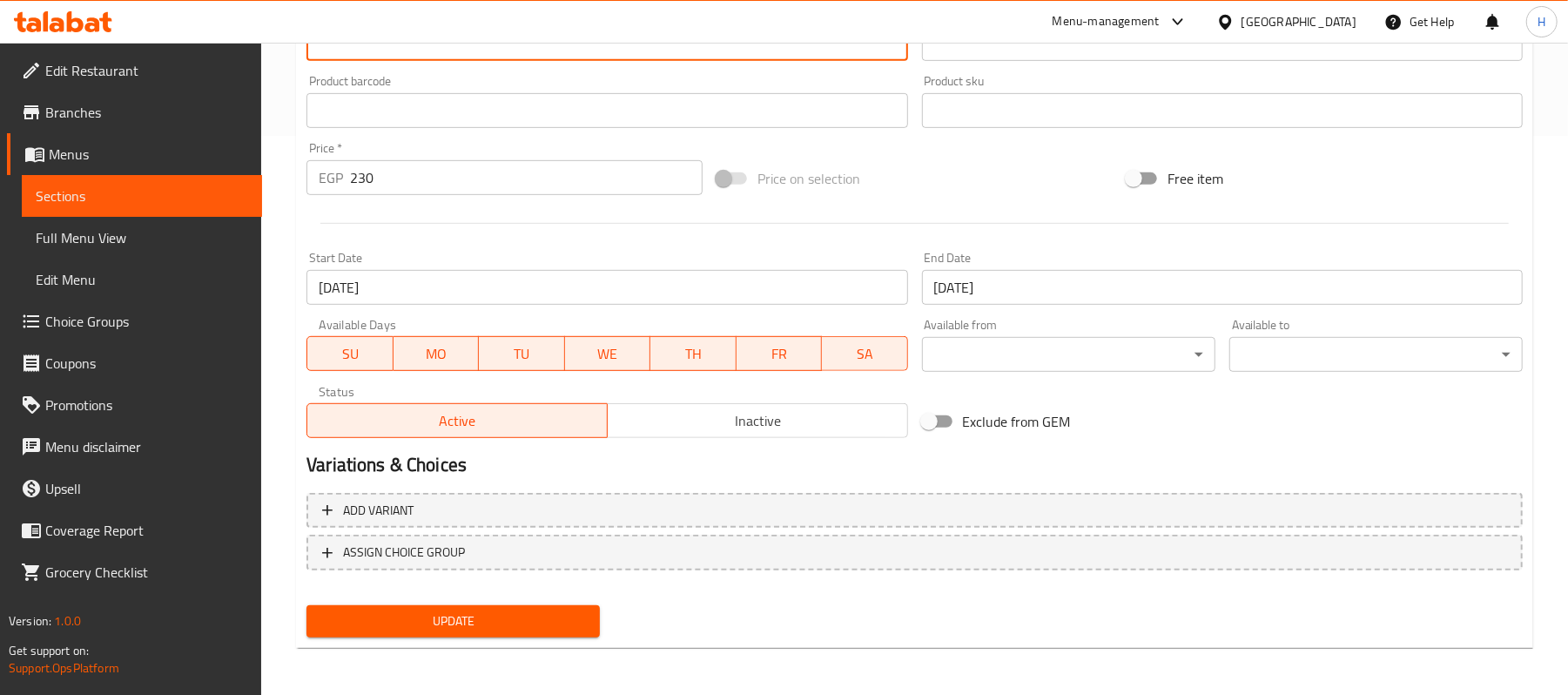
type textarea "Classic burger 250 gm stuffed with cheddar cheese with small French fries"
click at [509, 623] on span "Update" at bounding box center [453, 621] width 266 height 22
click at [816, 421] on span "Inactive" at bounding box center [758, 420] width 286 height 25
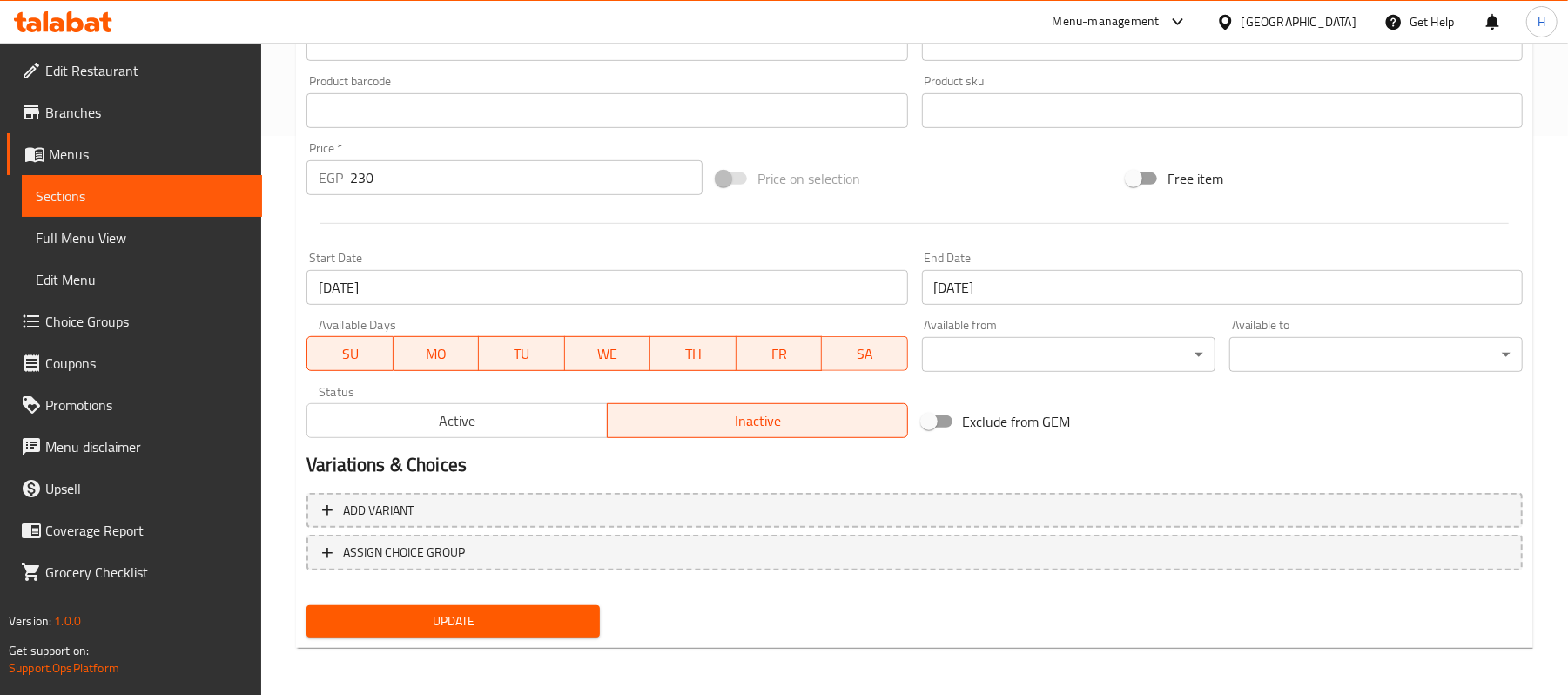
click at [509, 605] on button "Update" at bounding box center [453, 620] width 293 height 32
click at [102, 190] on span "Sections" at bounding box center [142, 196] width 212 height 21
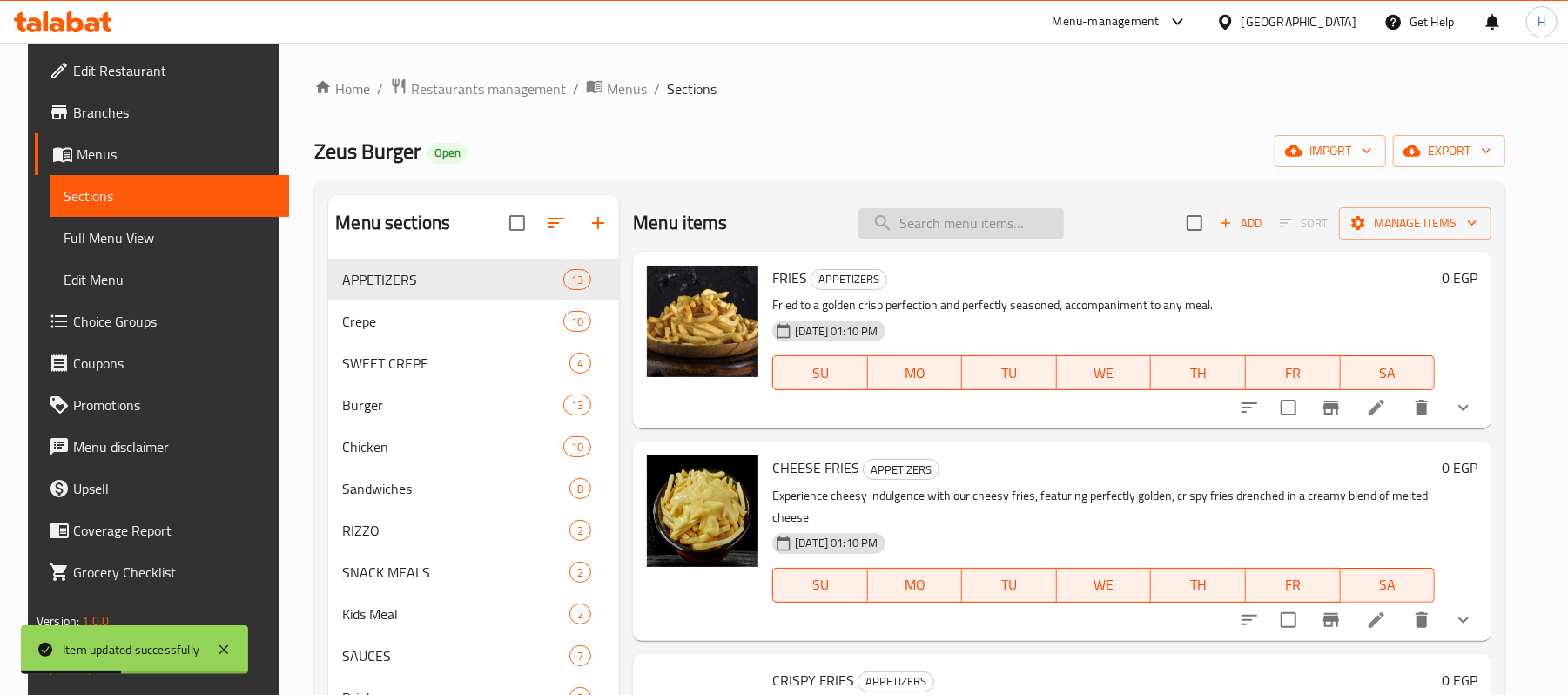
click at [929, 234] on input "search" at bounding box center [961, 222] width 206 height 30
paste input "عرض البفة"
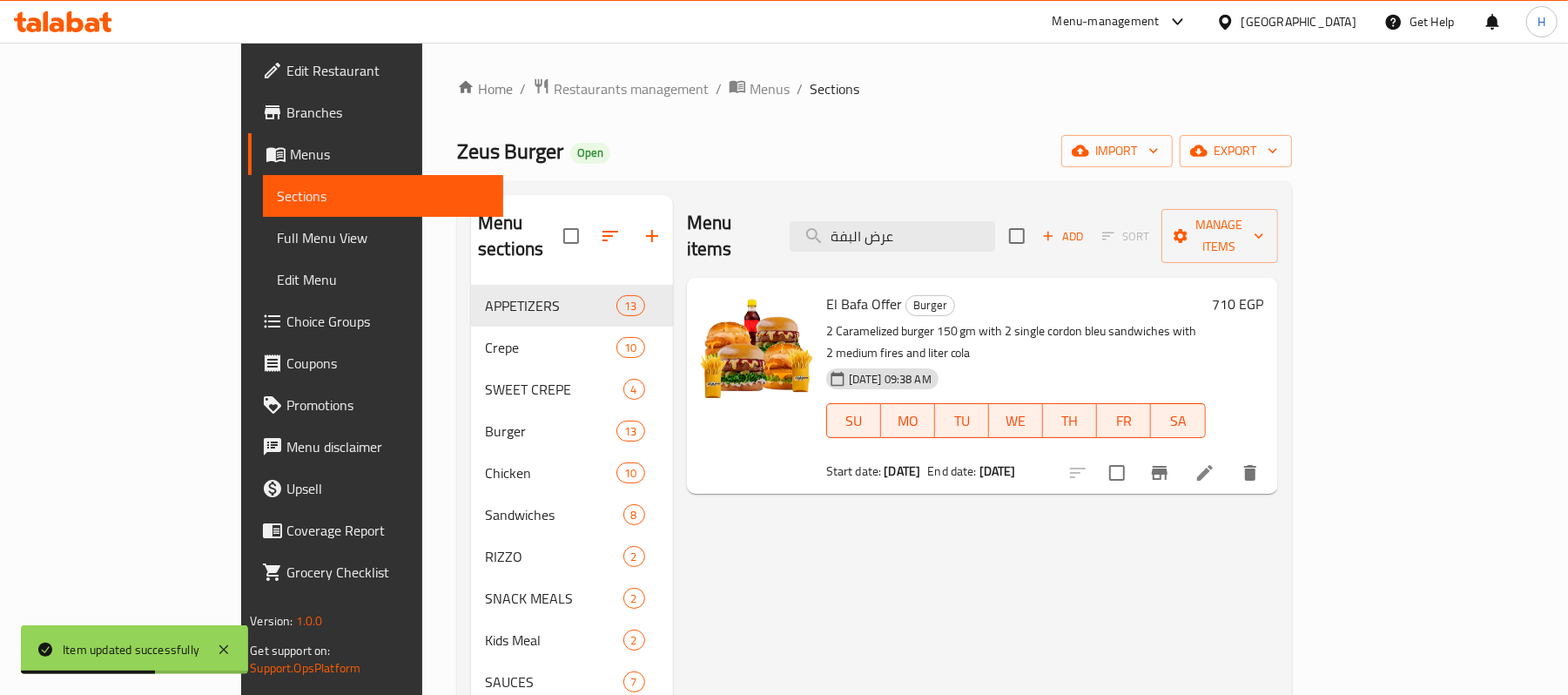
type input "عرض البفة"
click at [1213, 465] on icon at bounding box center [1204, 473] width 16 height 16
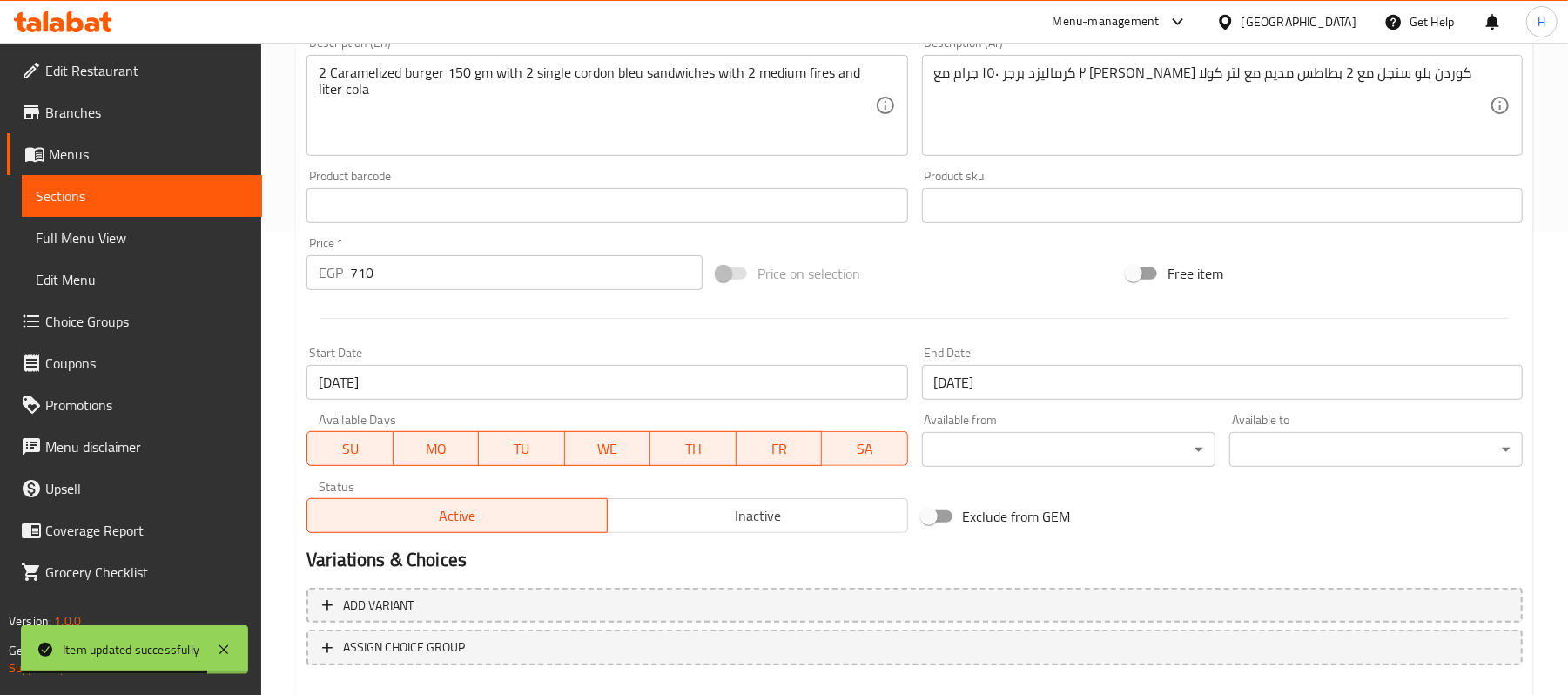
scroll to position [328, 0]
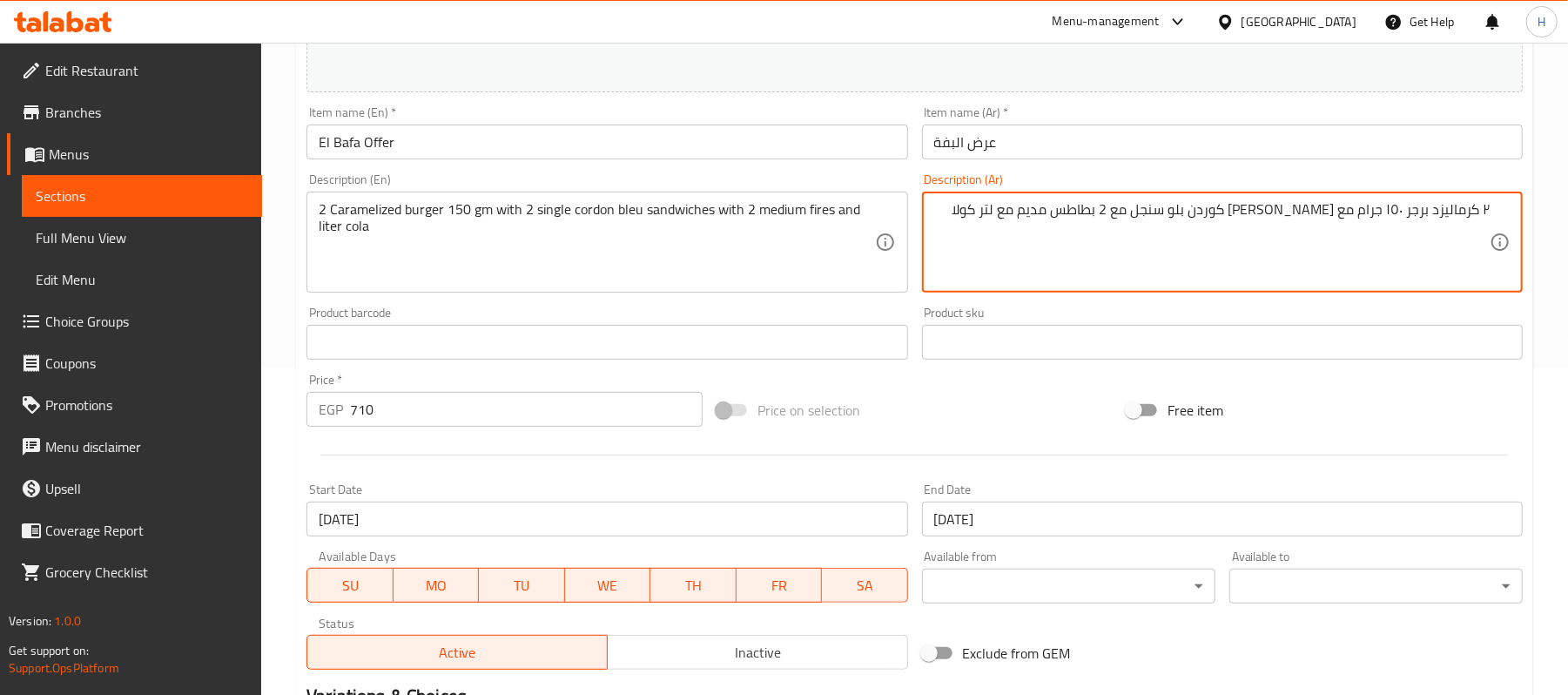
click at [1126, 210] on textarea "٢ كرماليزد برجر ١٥٠ جرام مع ٢ ساندوتش كوردن بلو سنجل مع 2 بطاطس مديم مع لتر كولا" at bounding box center [1212, 243] width 556 height 83
paste textarea "قليةم"
type textarea "٢ كرماليزد برجر ١٥٠ جرام مع [PERSON_NAME] كوردن بلو سنجل مع 2 بطاطس مقلية مديم …"
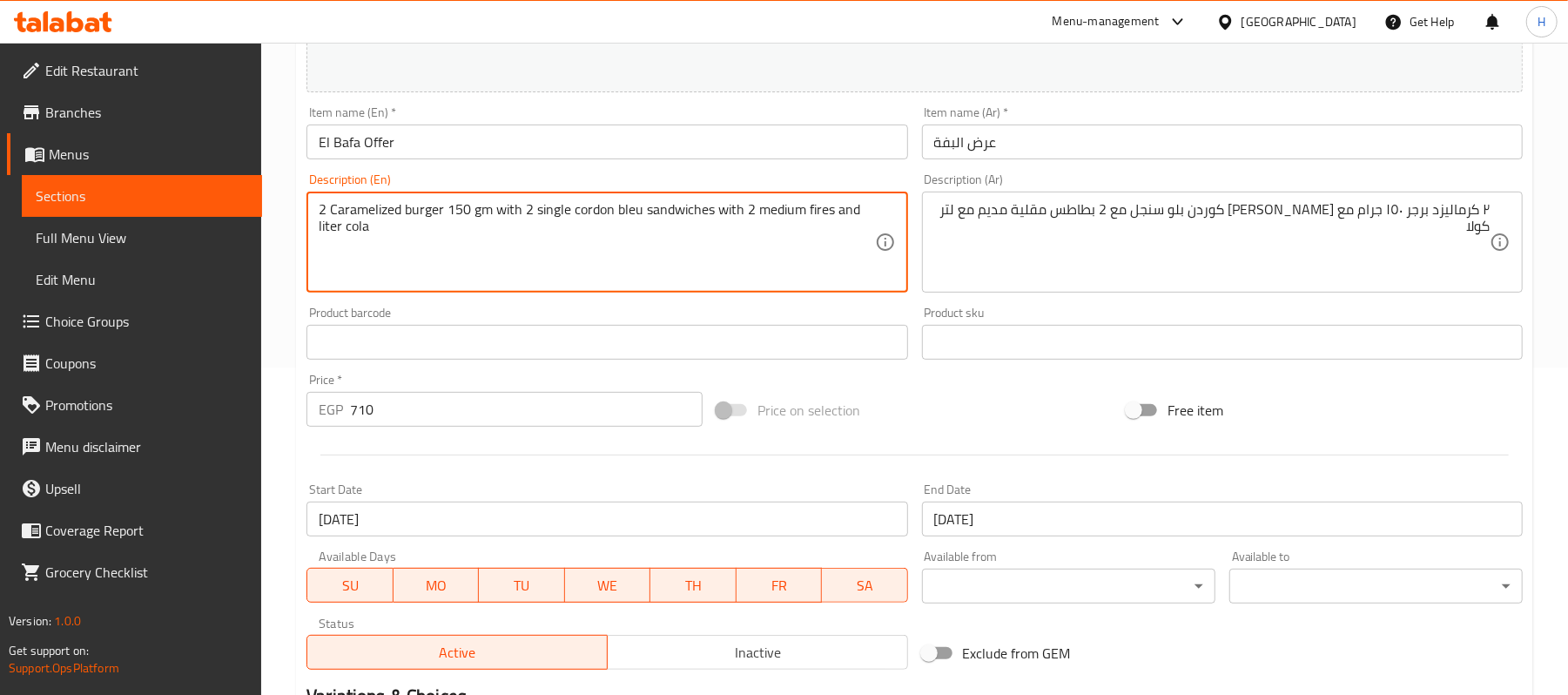
click at [771, 218] on textarea "2 Caramelized burger 150 gm with 2 single cordon bleu sandwiches with 2 medium …" at bounding box center [596, 243] width 556 height 83
click at [773, 252] on textarea "2 Caramelized burger 150 gm with 2 single cordon bleu sandwiches with 2 medium …" at bounding box center [596, 243] width 556 height 83
click at [808, 206] on textarea "2 Caramelized burger 150 gm with 2 single cordon bleu sandwiches with 2 medium …" at bounding box center [596, 243] width 556 height 83
paste textarea "French fries"
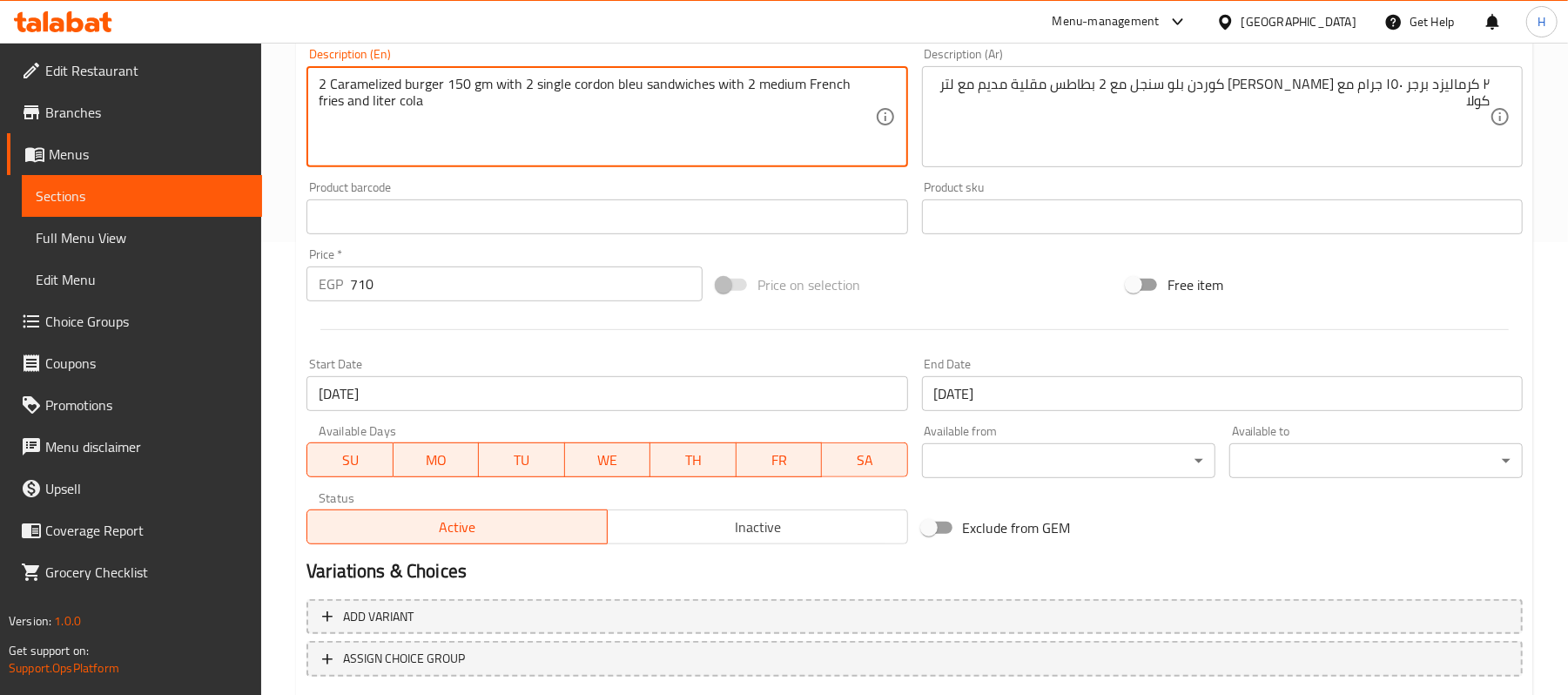
scroll to position [559, 0]
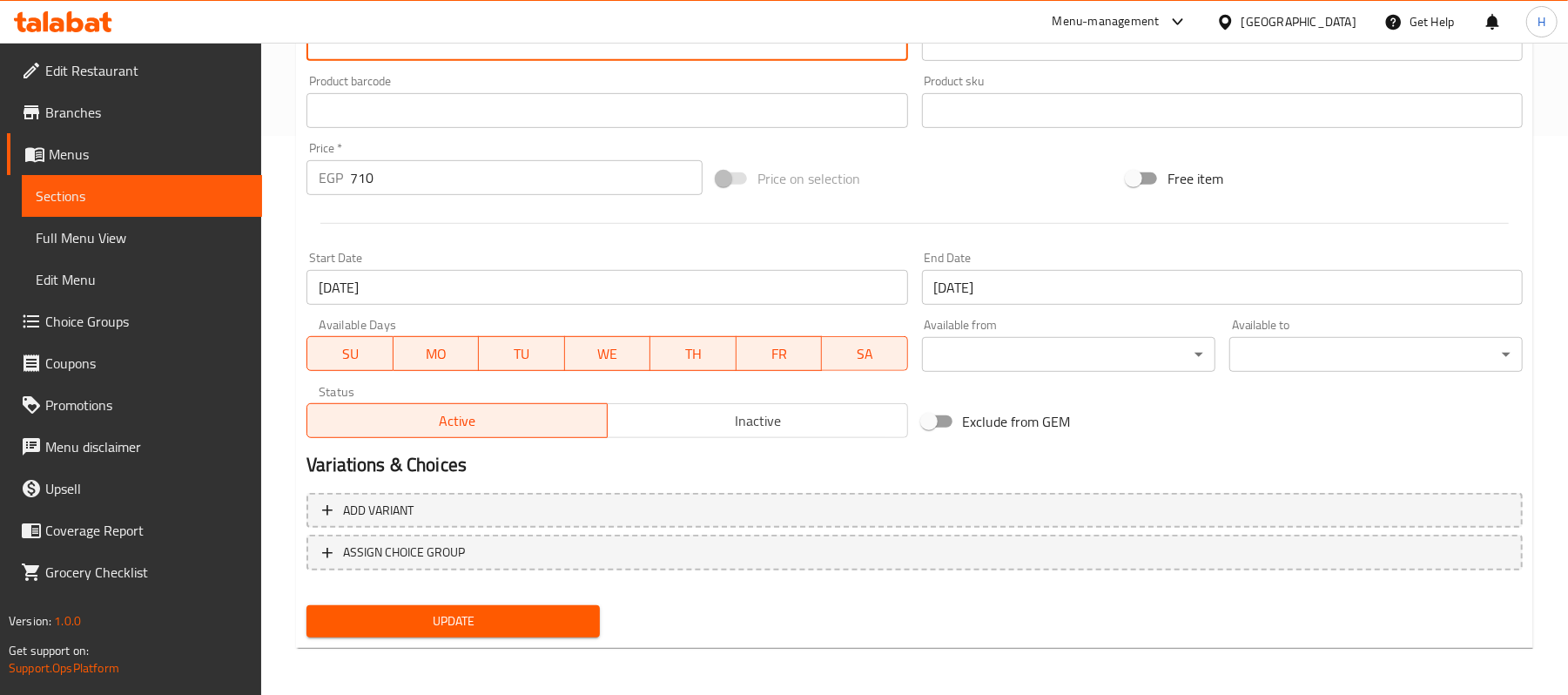
type textarea "2 Caramelized burger 150 gm with 2 single cordon bleu sandwiches with 2 medium …"
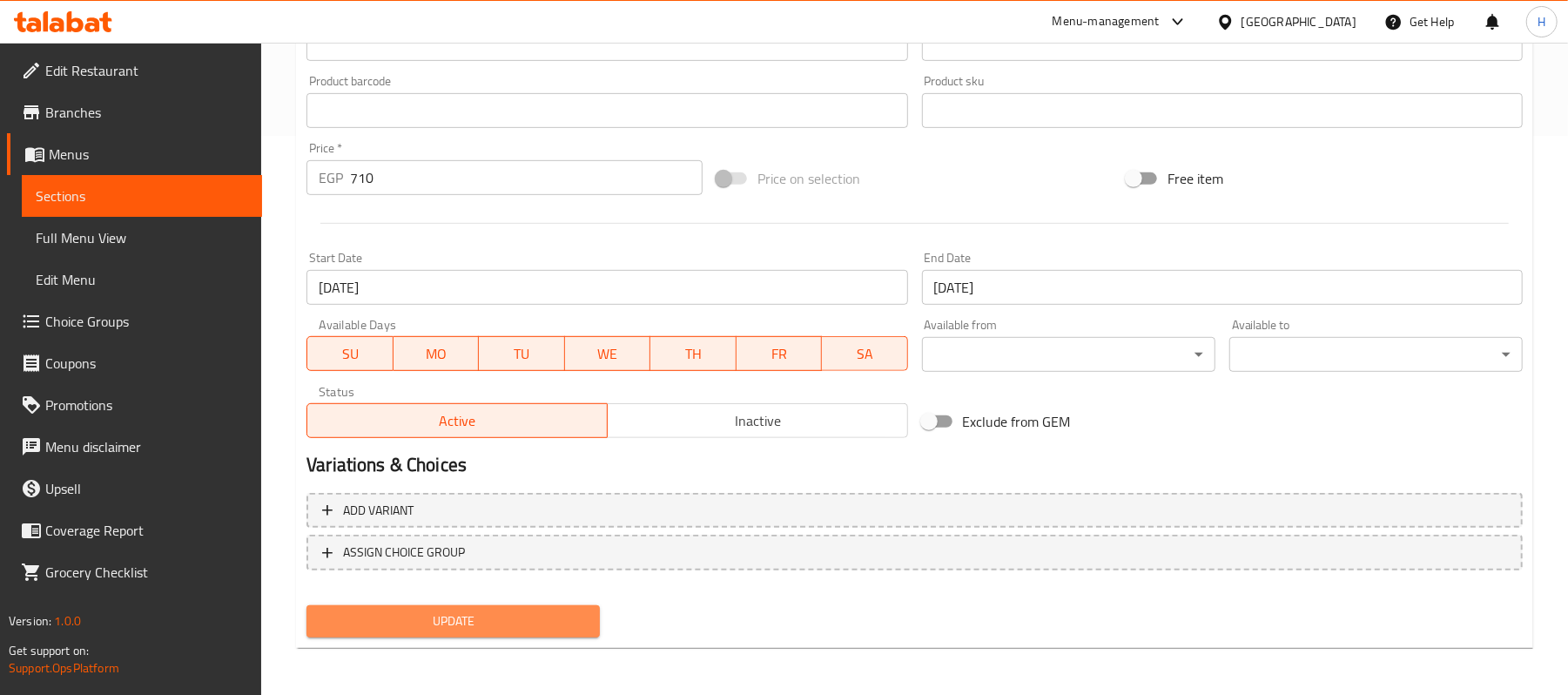
click at [545, 627] on span "Update" at bounding box center [453, 621] width 266 height 22
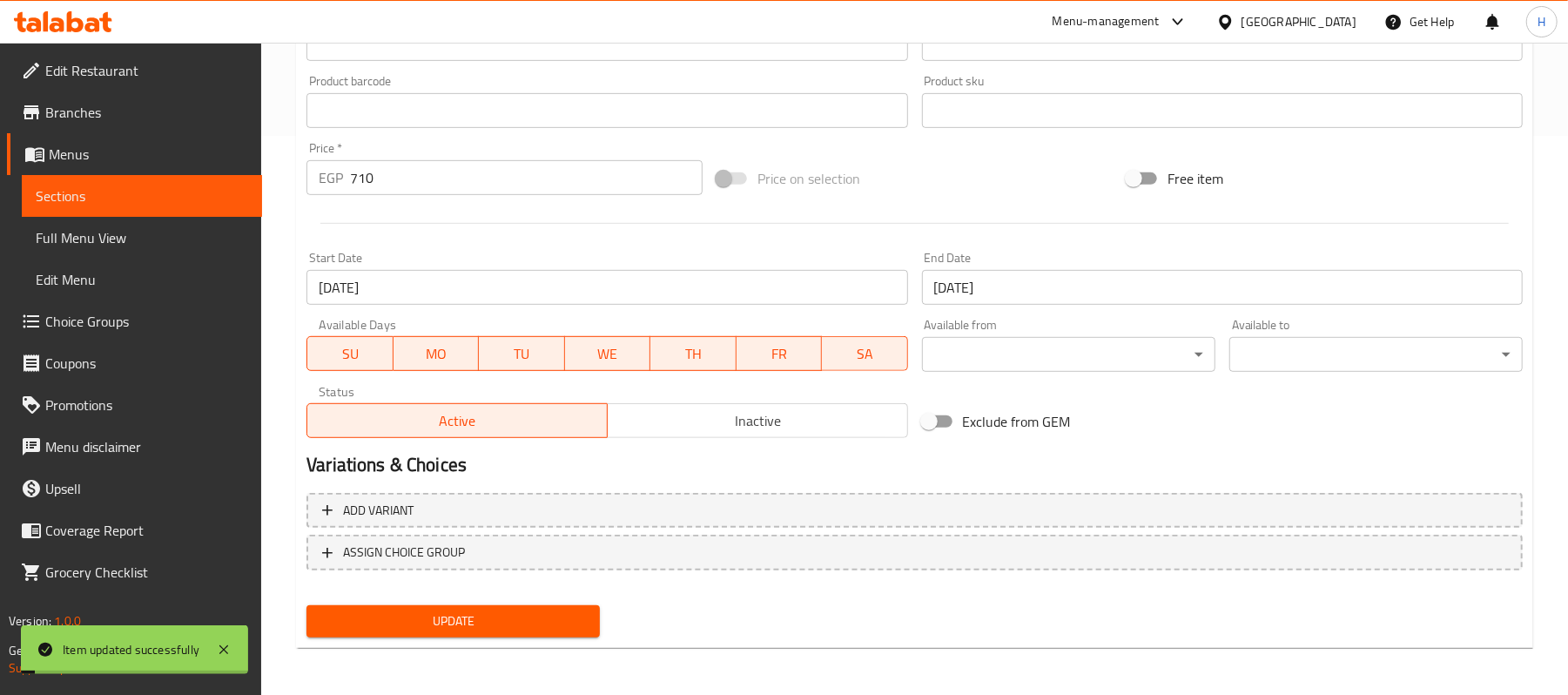
click at [796, 428] on span "Inactive" at bounding box center [758, 420] width 286 height 25
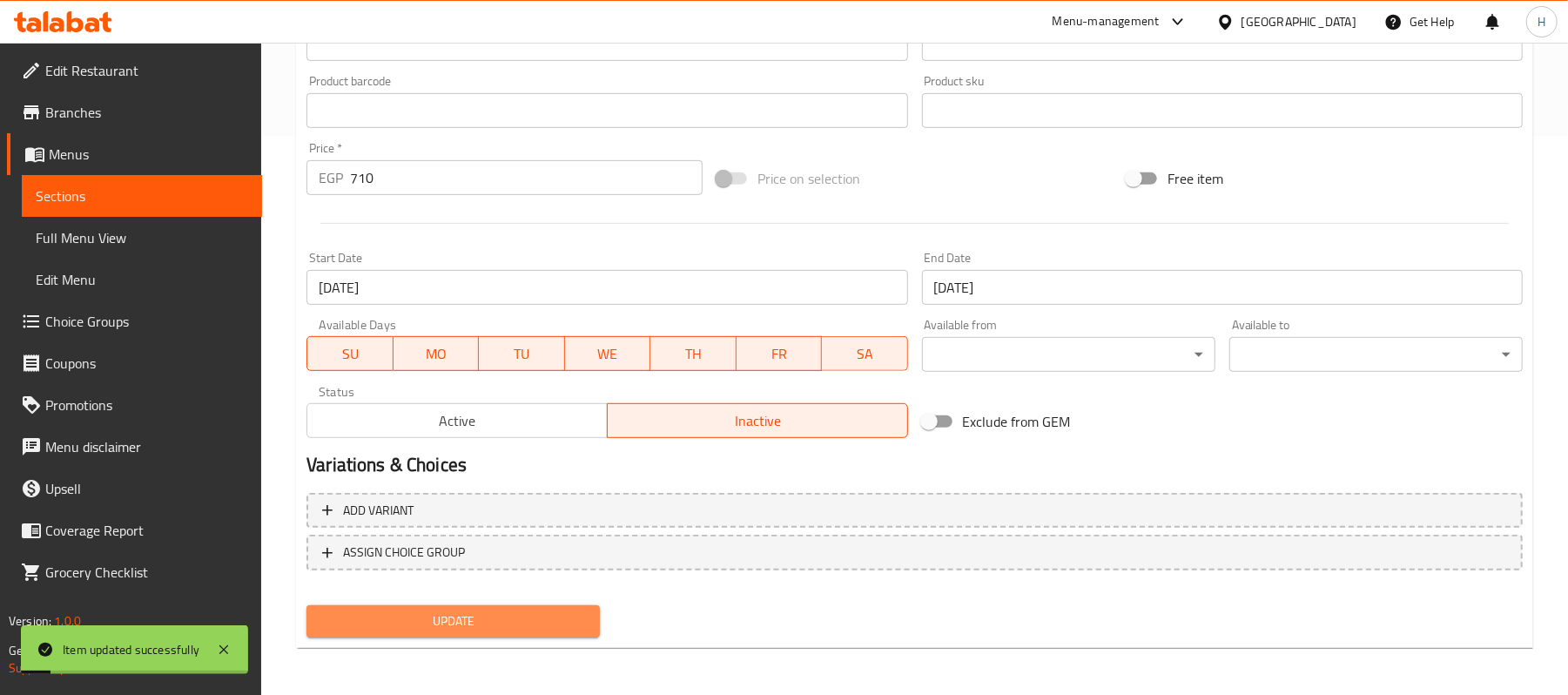
click at [576, 611] on span "Update" at bounding box center [453, 621] width 266 height 22
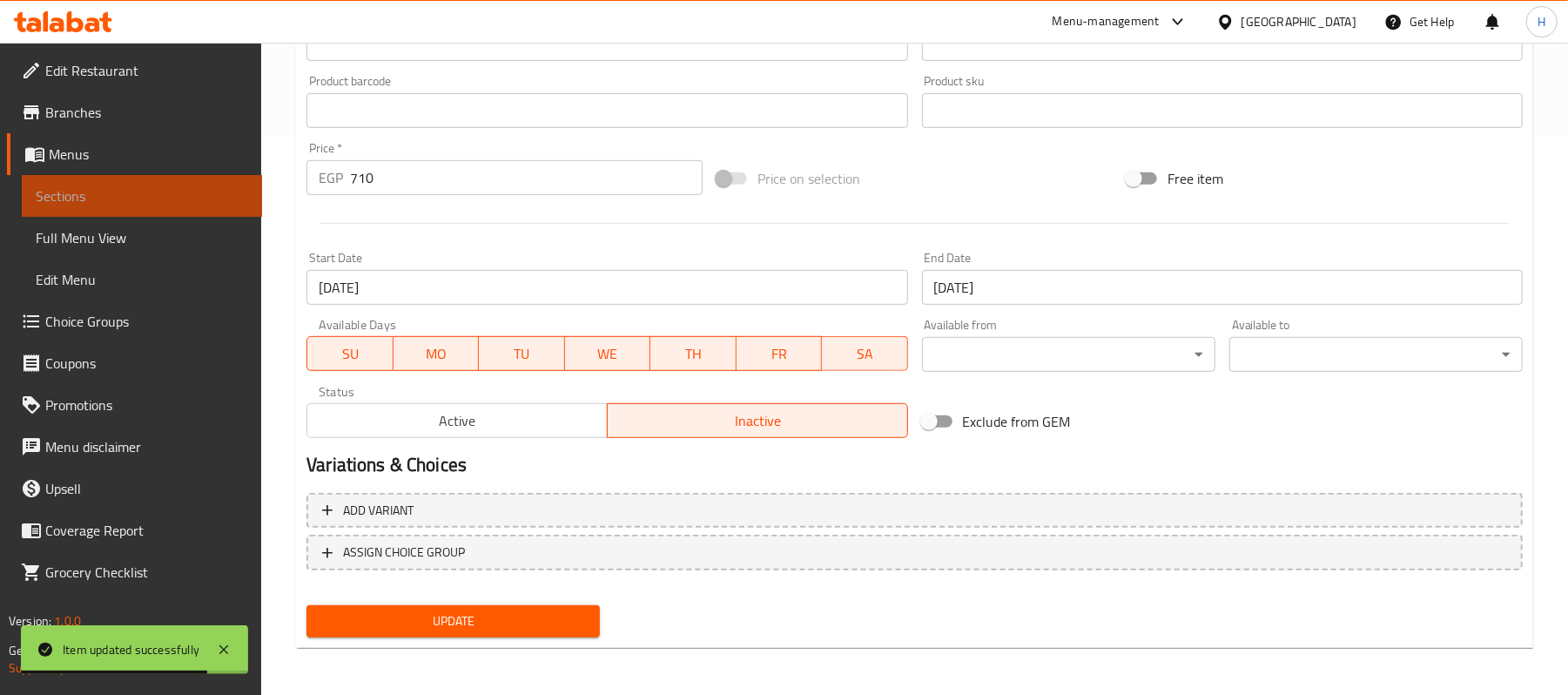
click at [176, 190] on span "Sections" at bounding box center [142, 196] width 212 height 21
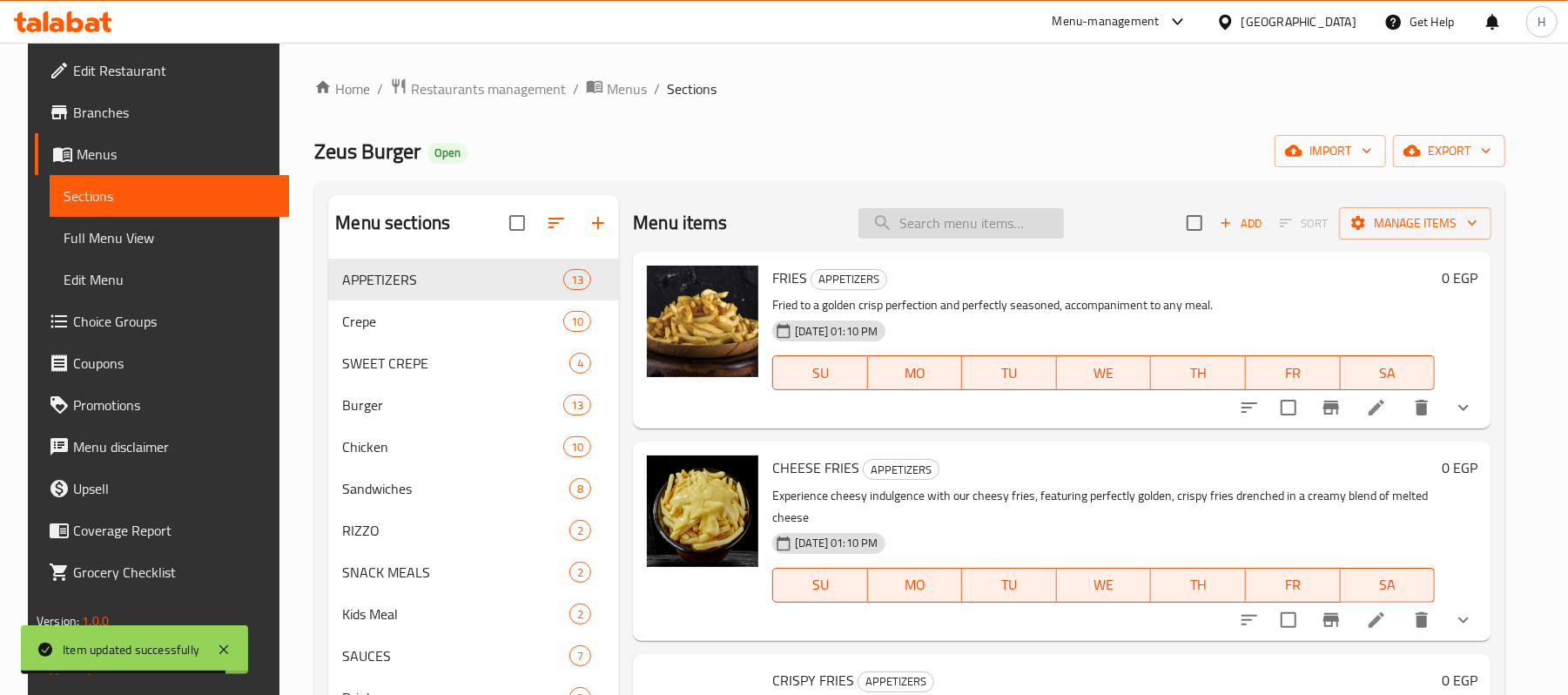
click at [938, 227] on input "search" at bounding box center [961, 222] width 206 height 30
paste input "عرض البوم"
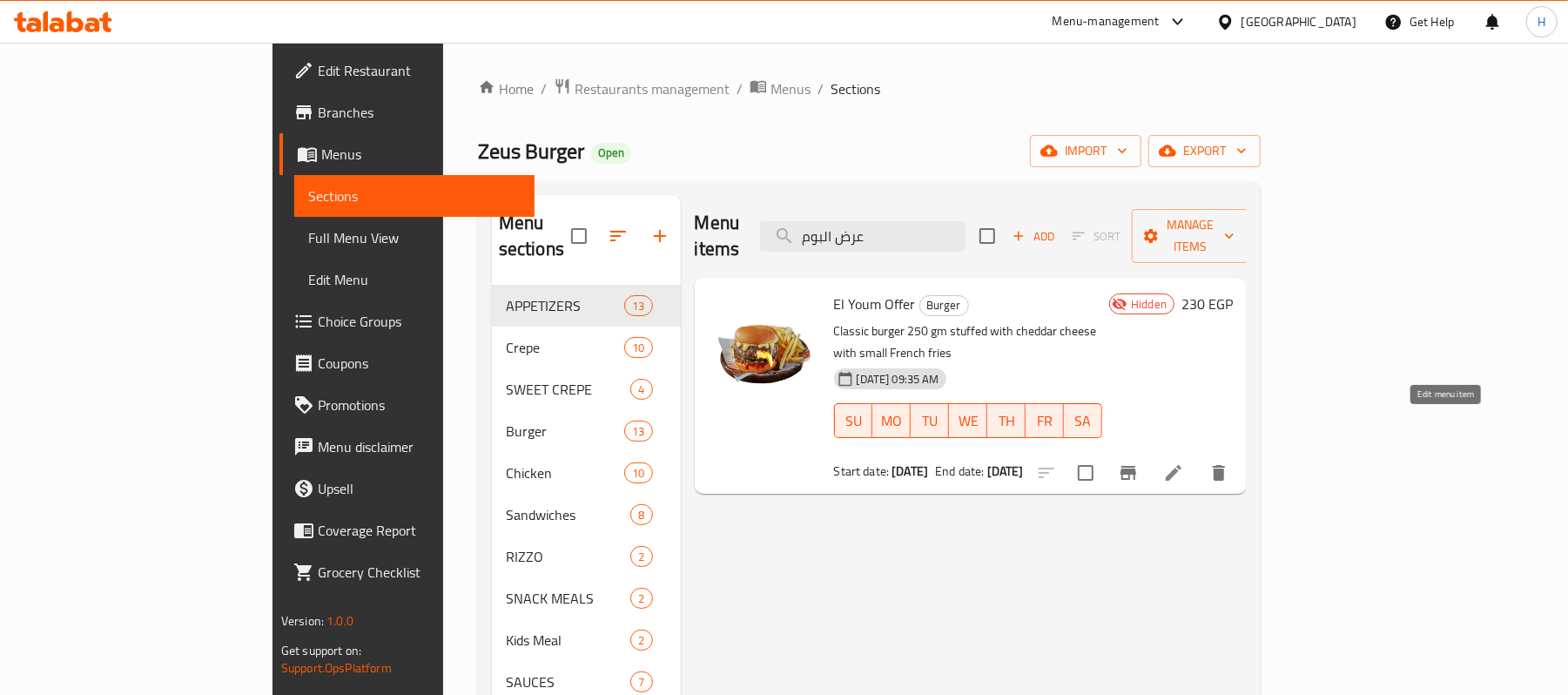
type input "عرض البوم"
click at [1184, 462] on icon at bounding box center [1173, 473] width 21 height 21
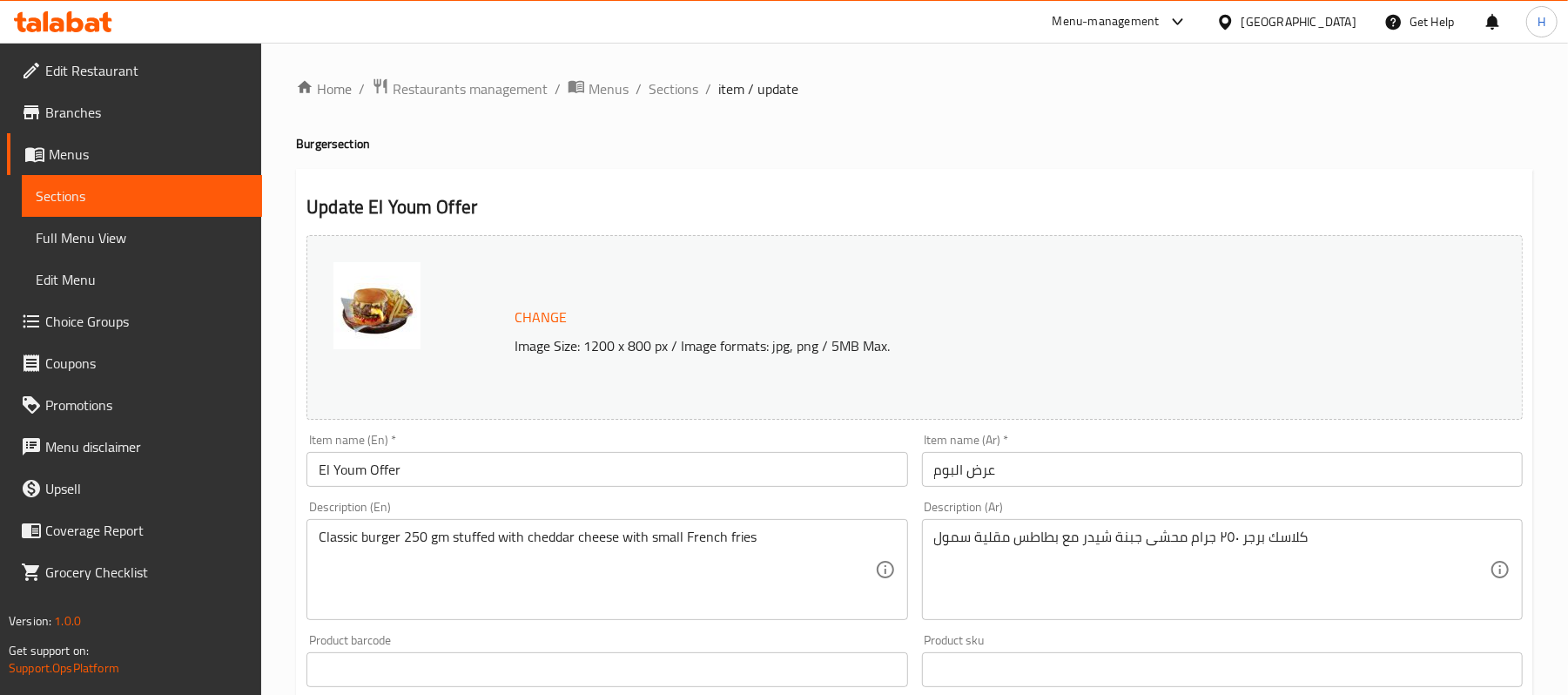
click at [110, 126] on link "Branches" at bounding box center [135, 112] width 255 height 42
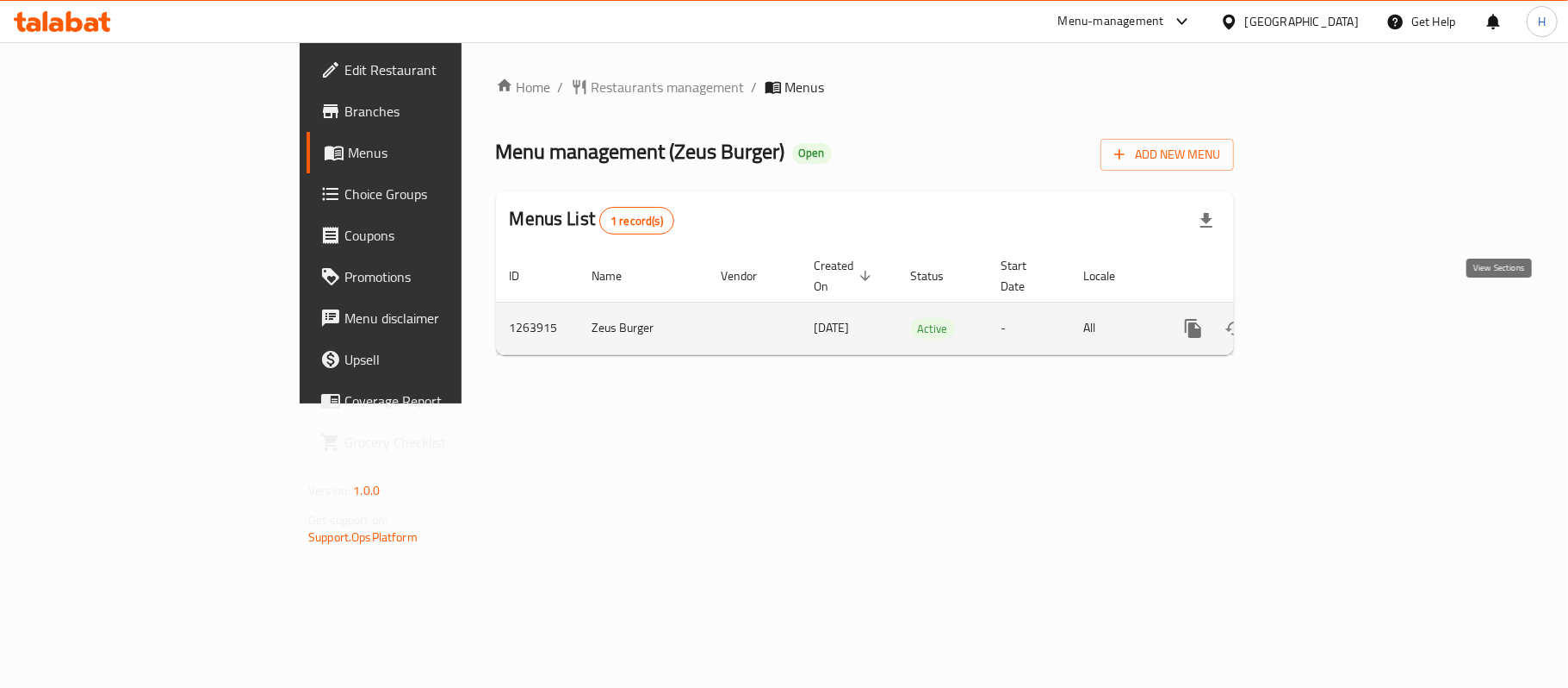
click at [1339, 308] on link "enhanced table" at bounding box center [1317, 328] width 41 height 41
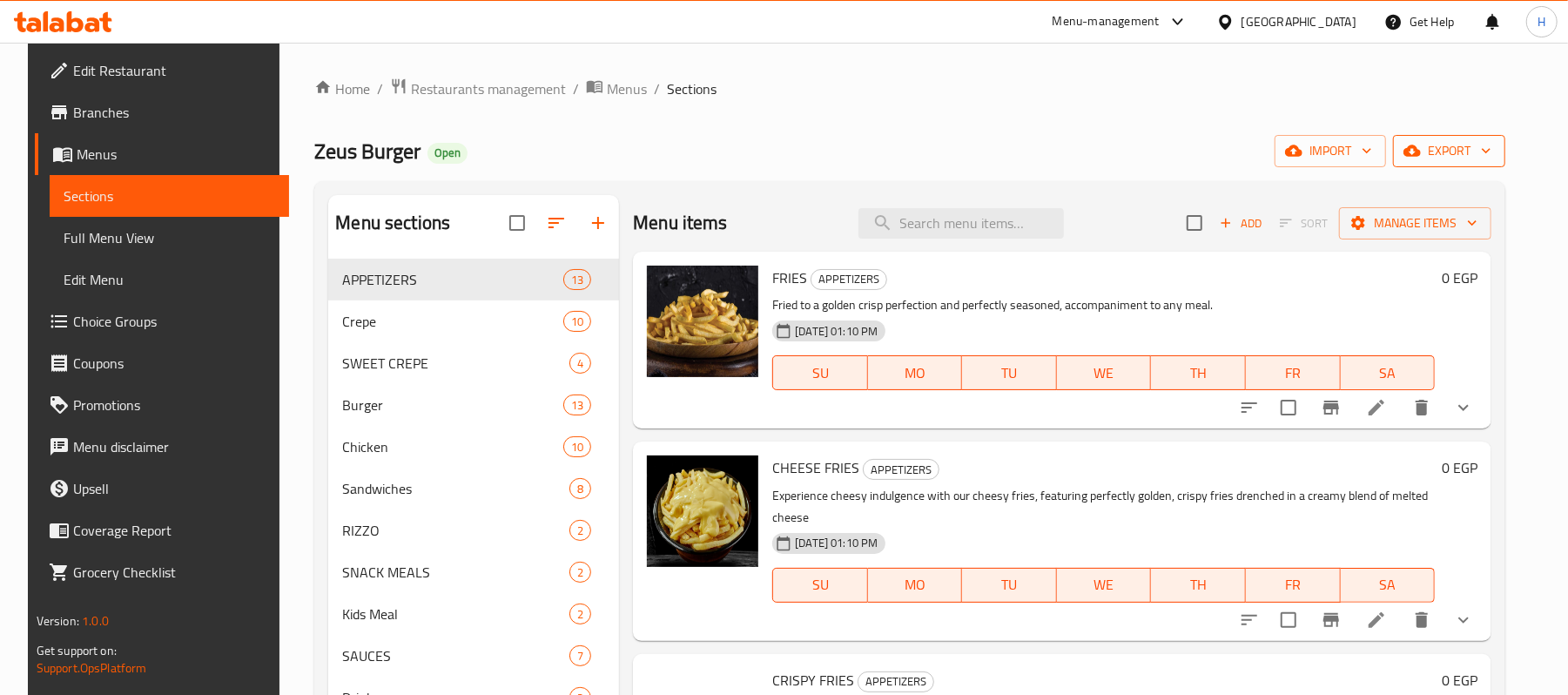
click at [1488, 159] on span "export" at bounding box center [1448, 151] width 84 height 22
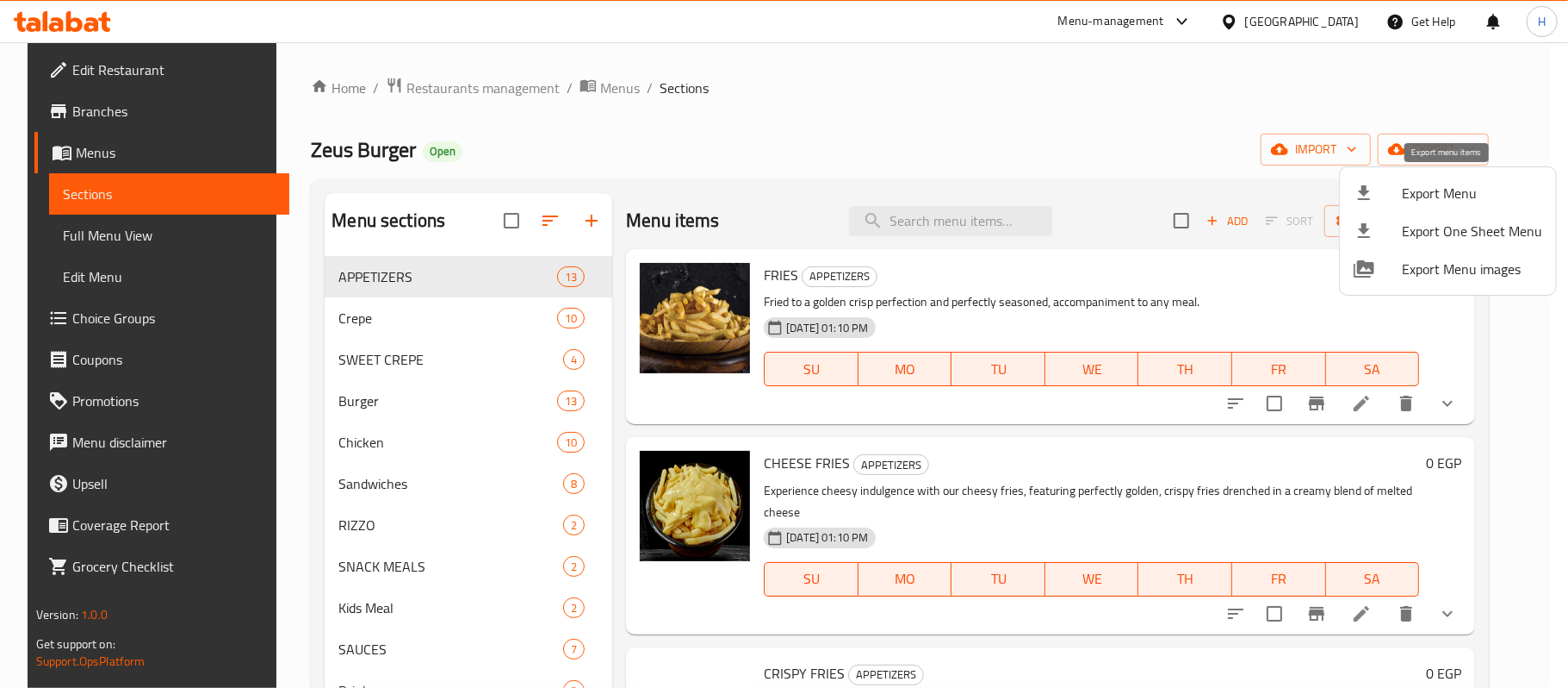
click at [1445, 190] on span "Export Menu" at bounding box center [1472, 193] width 141 height 21
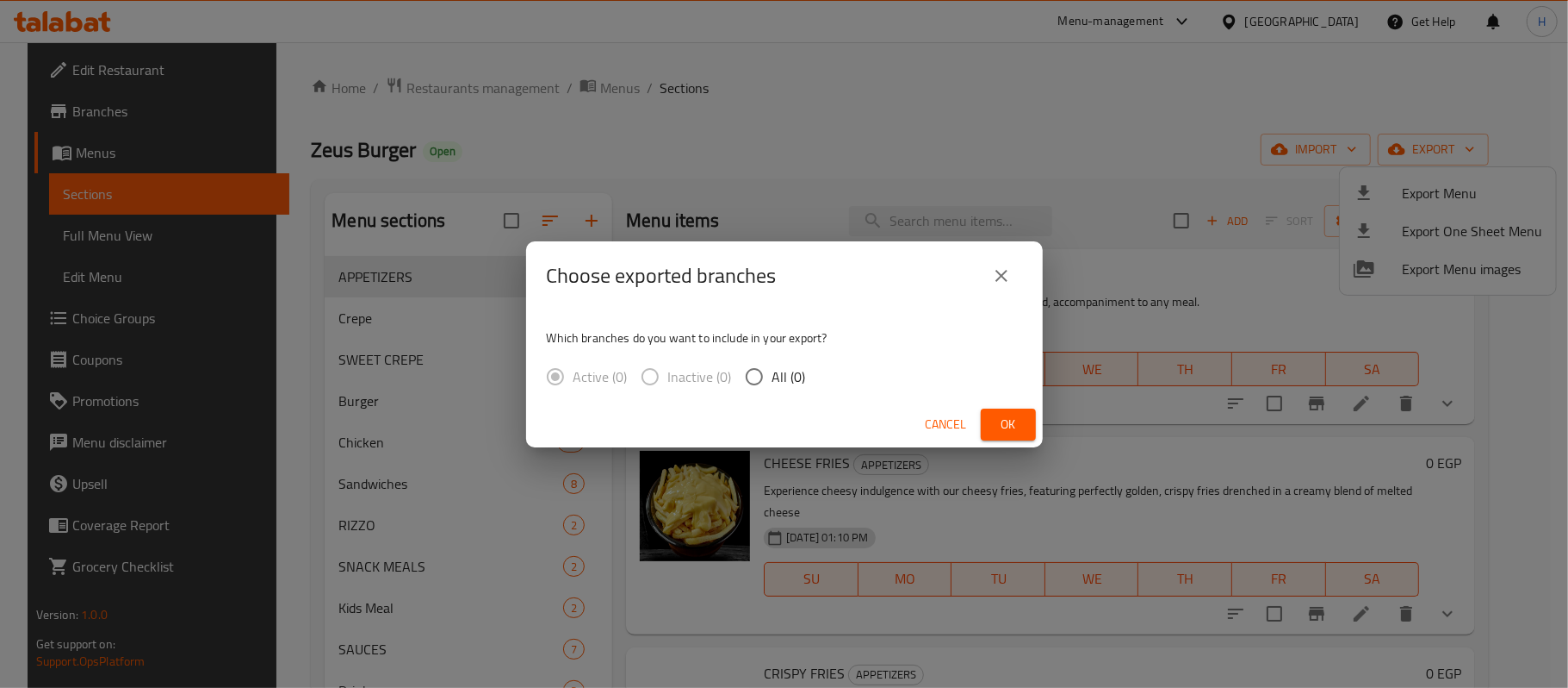
click at [773, 369] on span "All (0)" at bounding box center [789, 376] width 34 height 21
click at [773, 369] on input "All (0)" at bounding box center [754, 376] width 37 height 37
radio input "true"
click at [1035, 428] on button "Ok" at bounding box center [1008, 424] width 55 height 32
click at [1001, 421] on span "Ok" at bounding box center [1008, 425] width 27 height 22
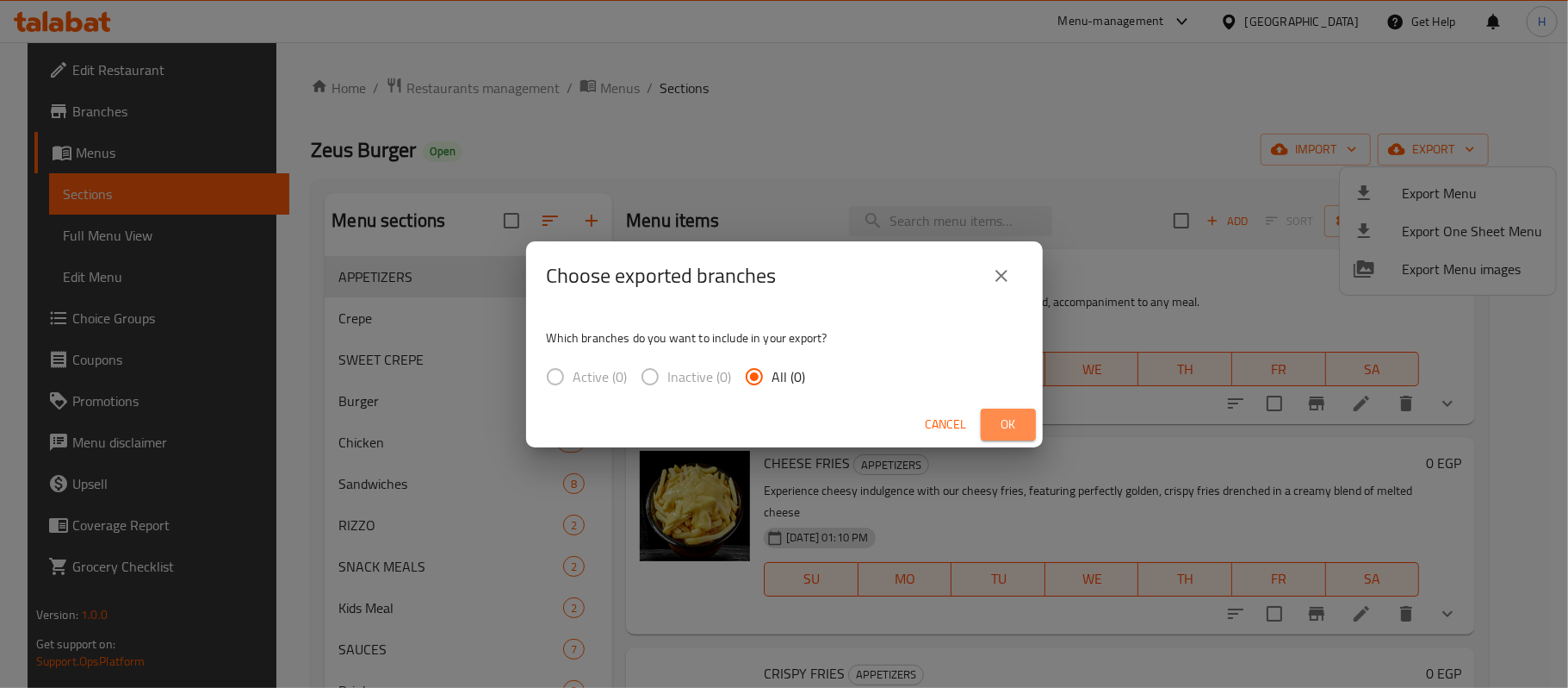
click at [997, 431] on span "Ok" at bounding box center [1008, 425] width 27 height 22
click at [1004, 280] on icon "close" at bounding box center [1002, 275] width 21 height 21
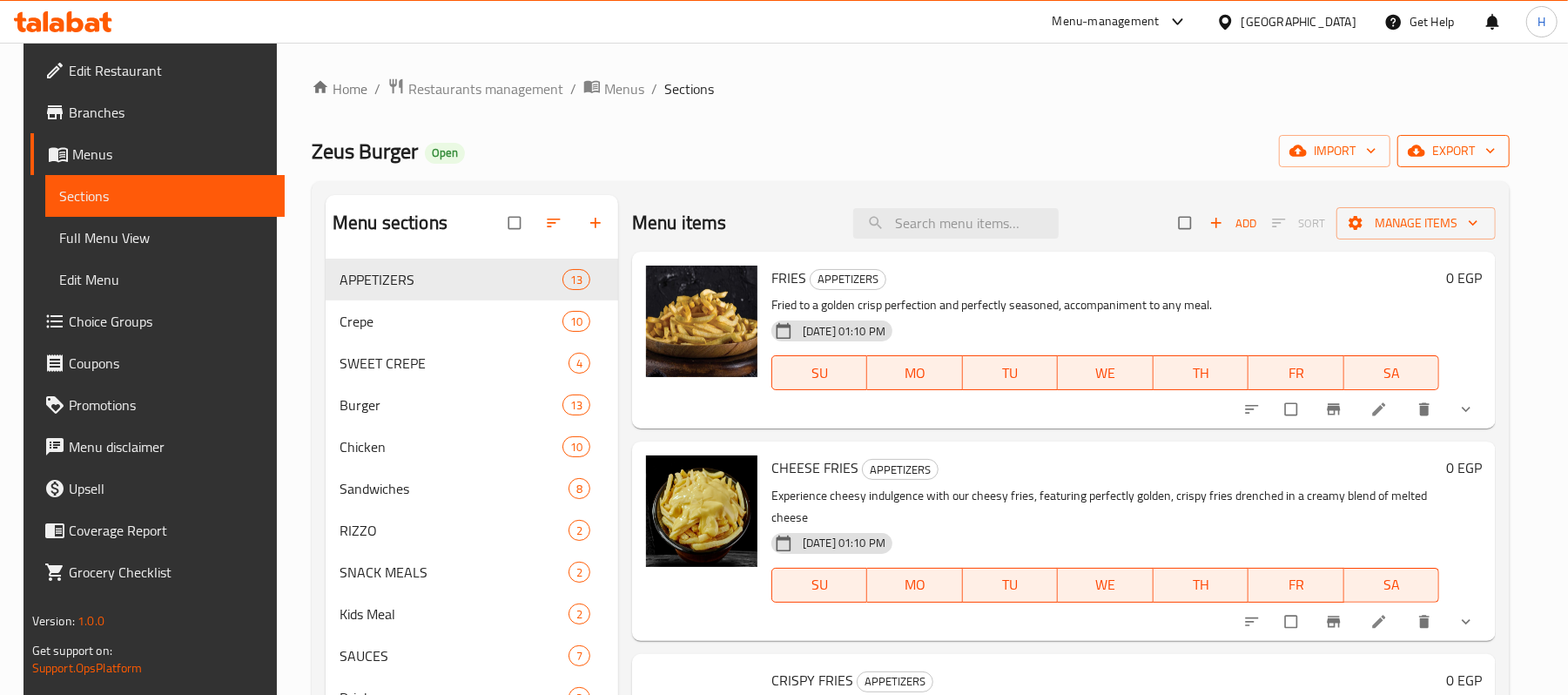
click at [1466, 153] on span "export" at bounding box center [1453, 151] width 84 height 22
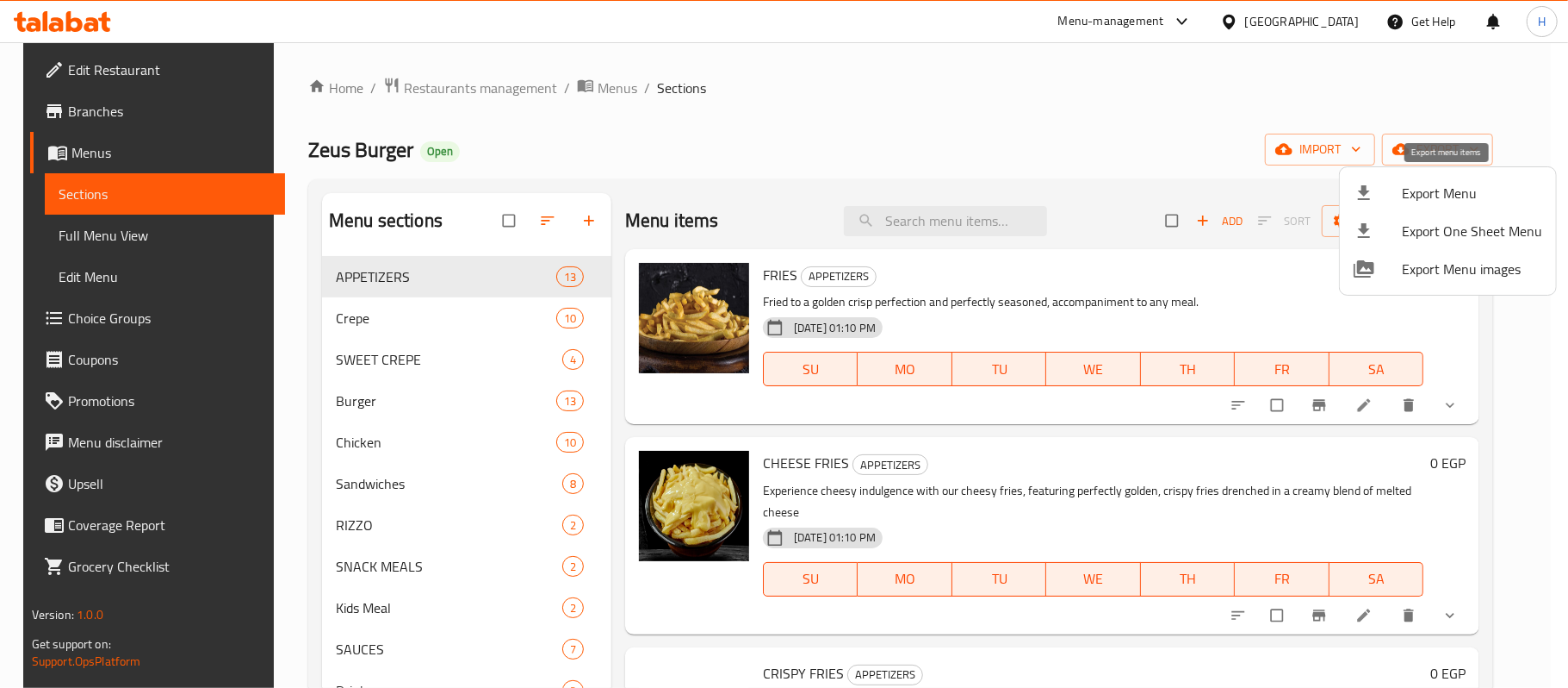
click at [1444, 202] on span "Export Menu" at bounding box center [1472, 193] width 141 height 21
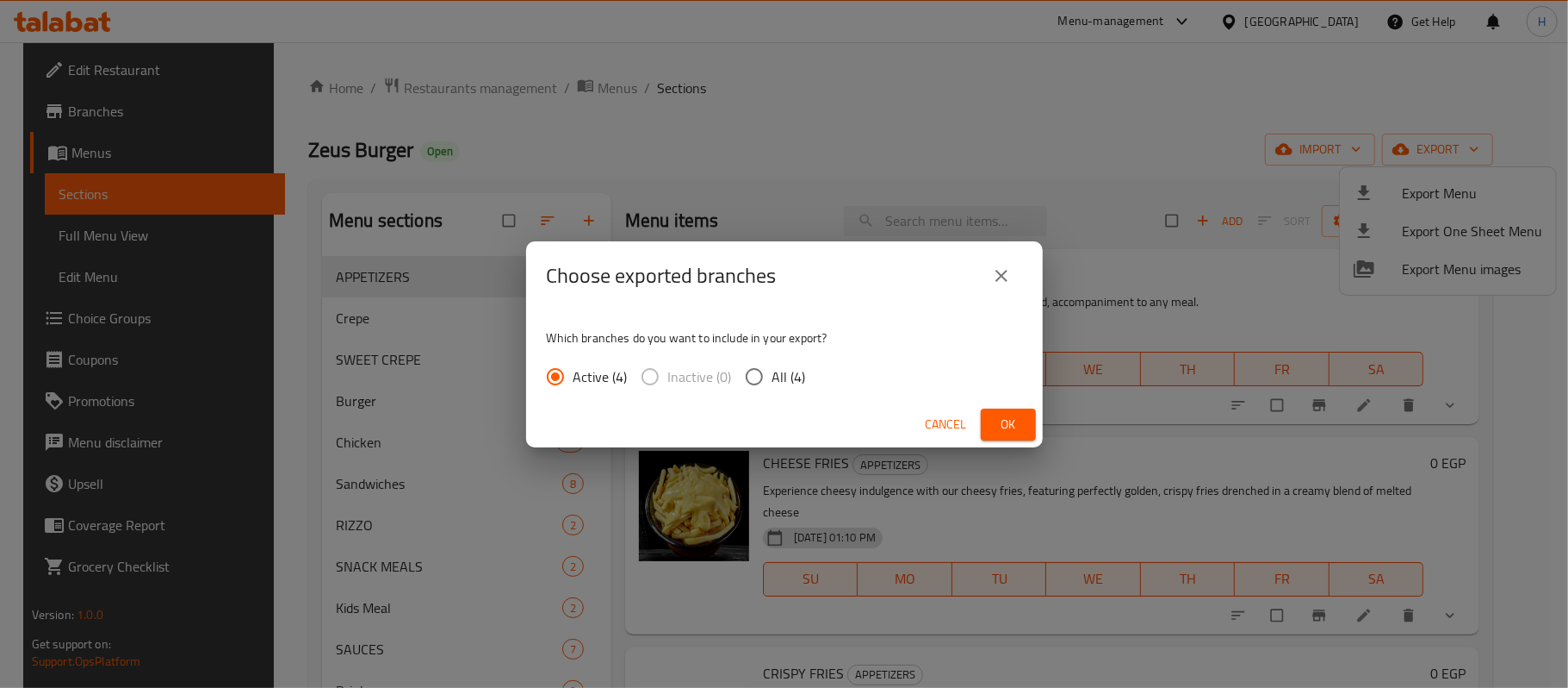
click at [775, 358] on label "All (4)" at bounding box center [771, 376] width 69 height 37
click at [773, 358] on input "All (4)" at bounding box center [754, 376] width 37 height 37
radio input "true"
click at [994, 416] on span "Ok" at bounding box center [1008, 425] width 27 height 22
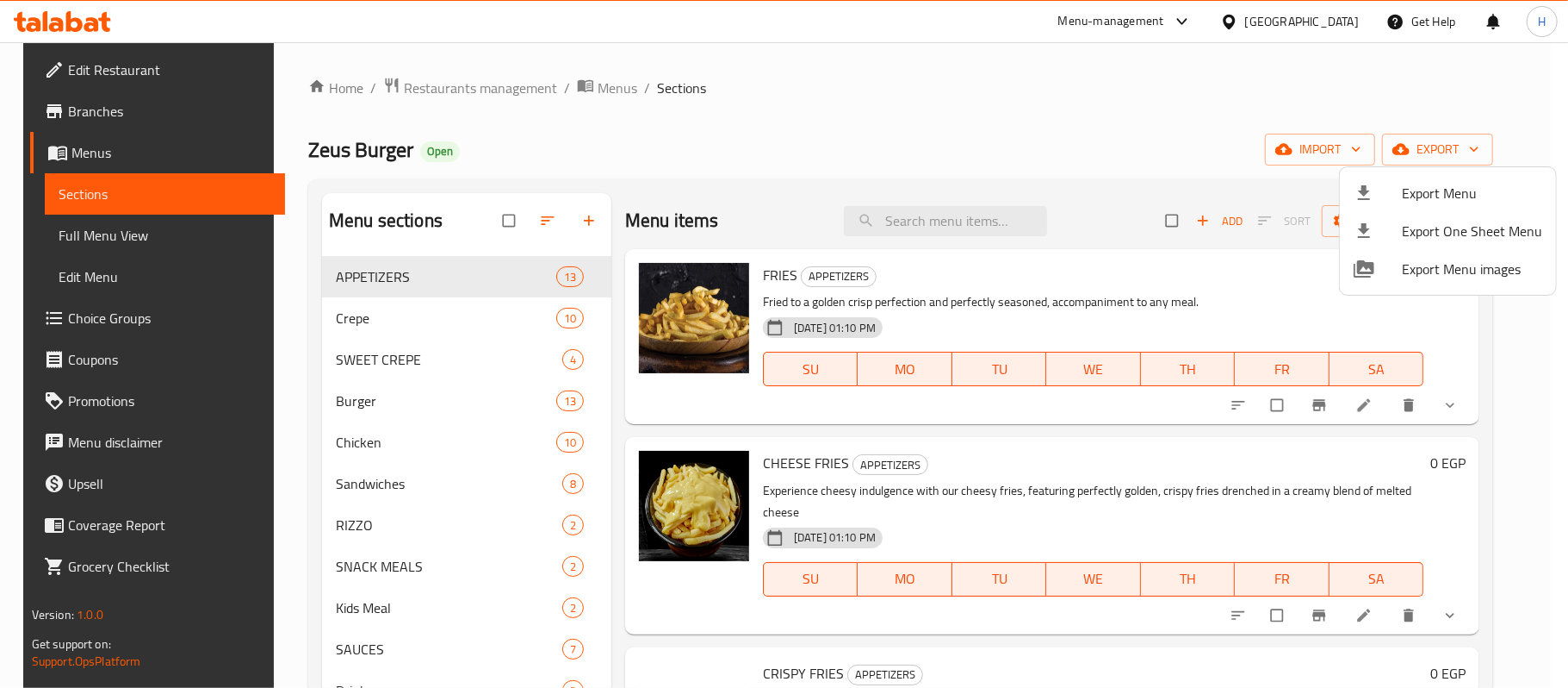
click at [875, 79] on div at bounding box center [784, 344] width 1568 height 688
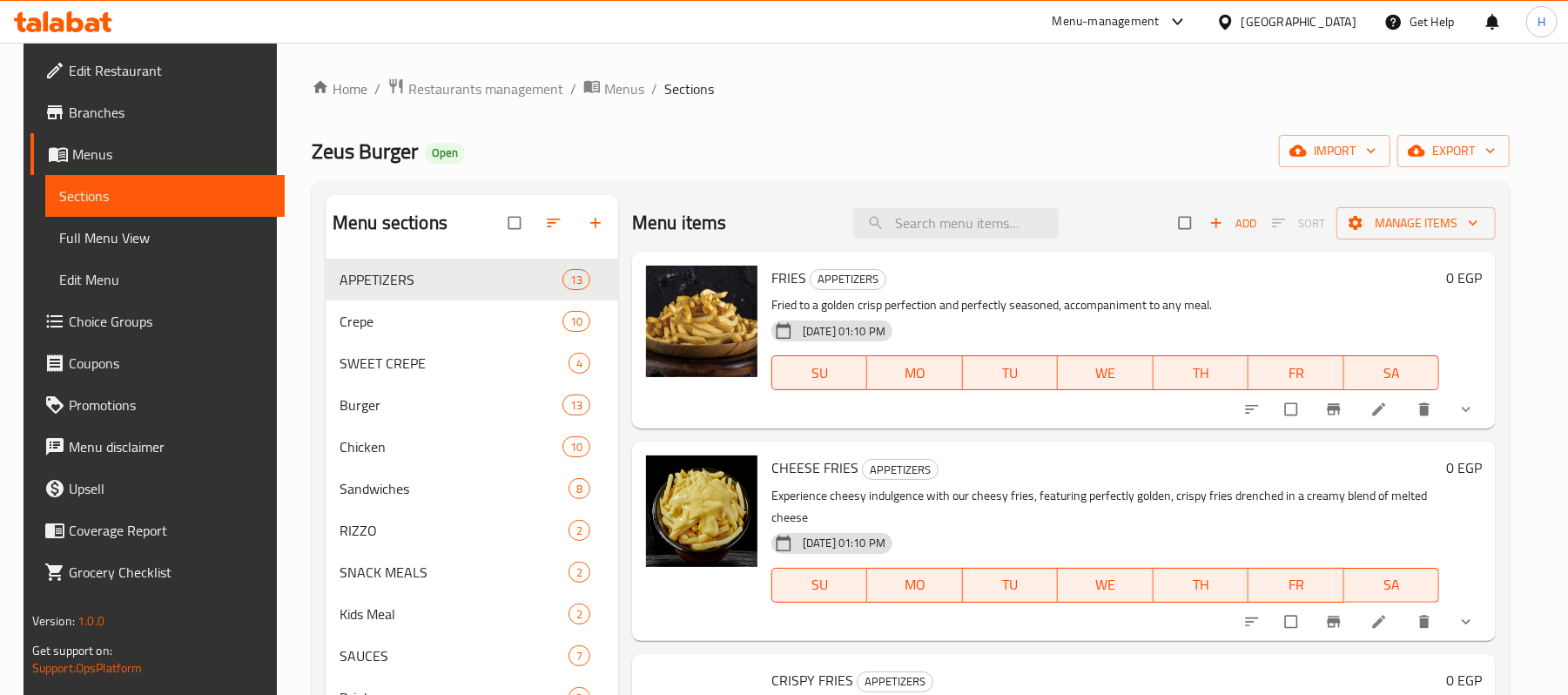
click at [40, 24] on icon at bounding box center [33, 25] width 15 height 15
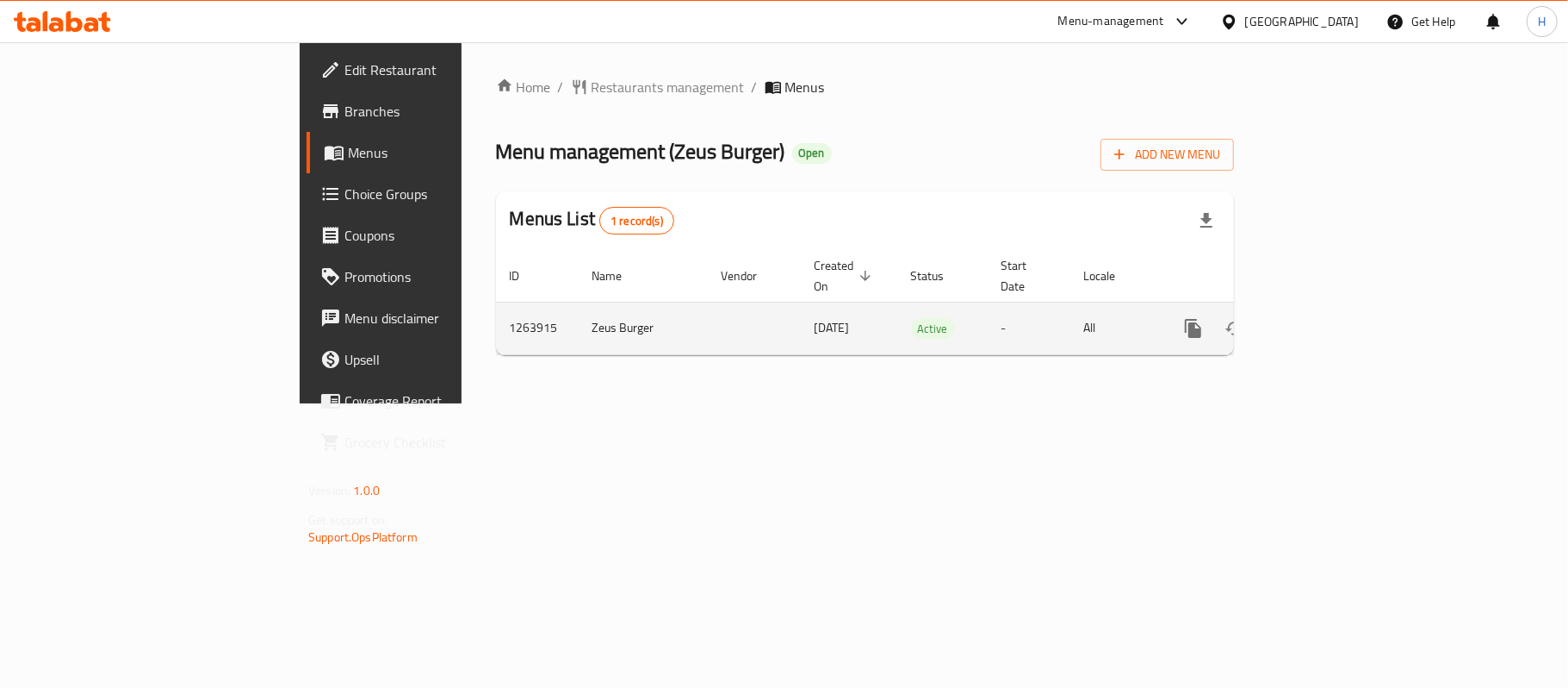
click at [1326, 321] on icon "enhanced table" at bounding box center [1318, 328] width 16 height 16
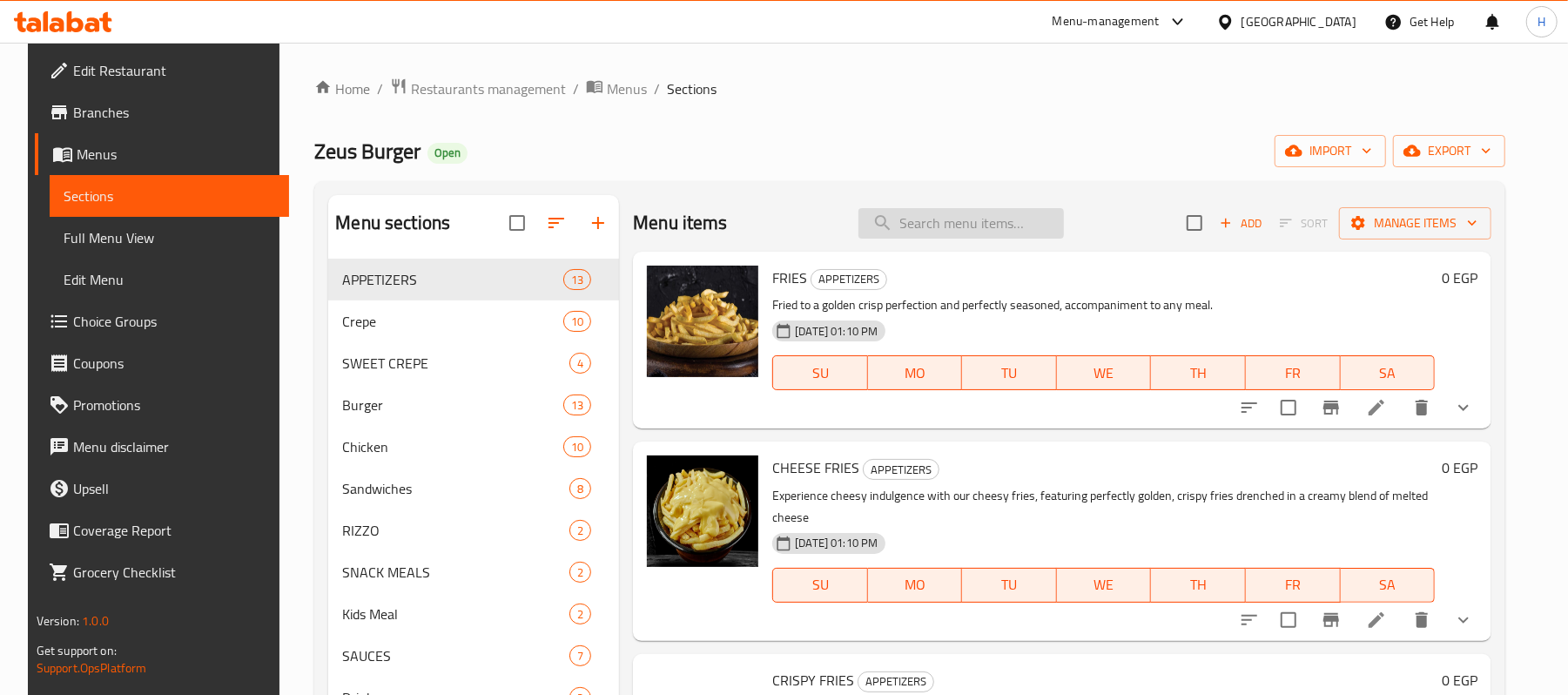
click at [983, 234] on input "search" at bounding box center [961, 222] width 206 height 30
paste input "عرض البو"
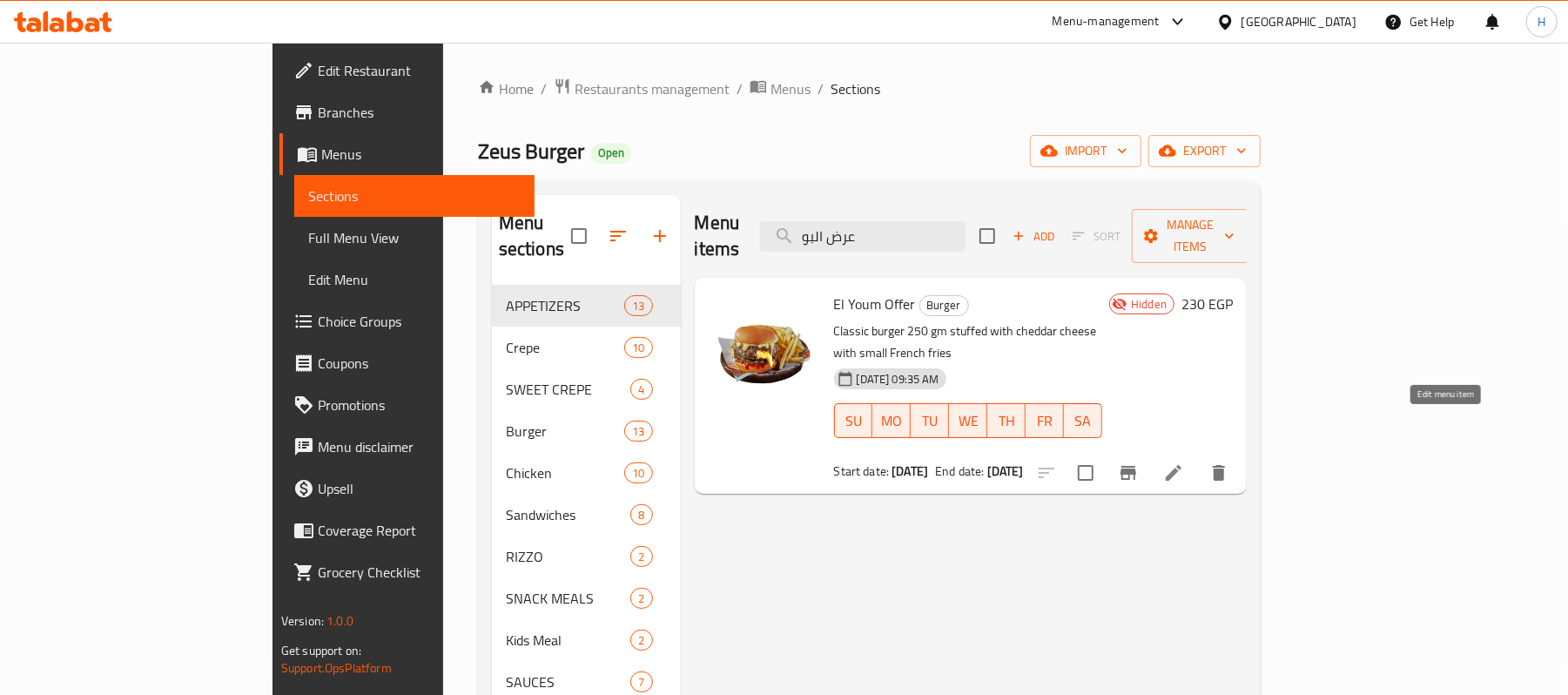
type input "عرض البو"
click at [1181, 465] on icon at bounding box center [1173, 473] width 16 height 16
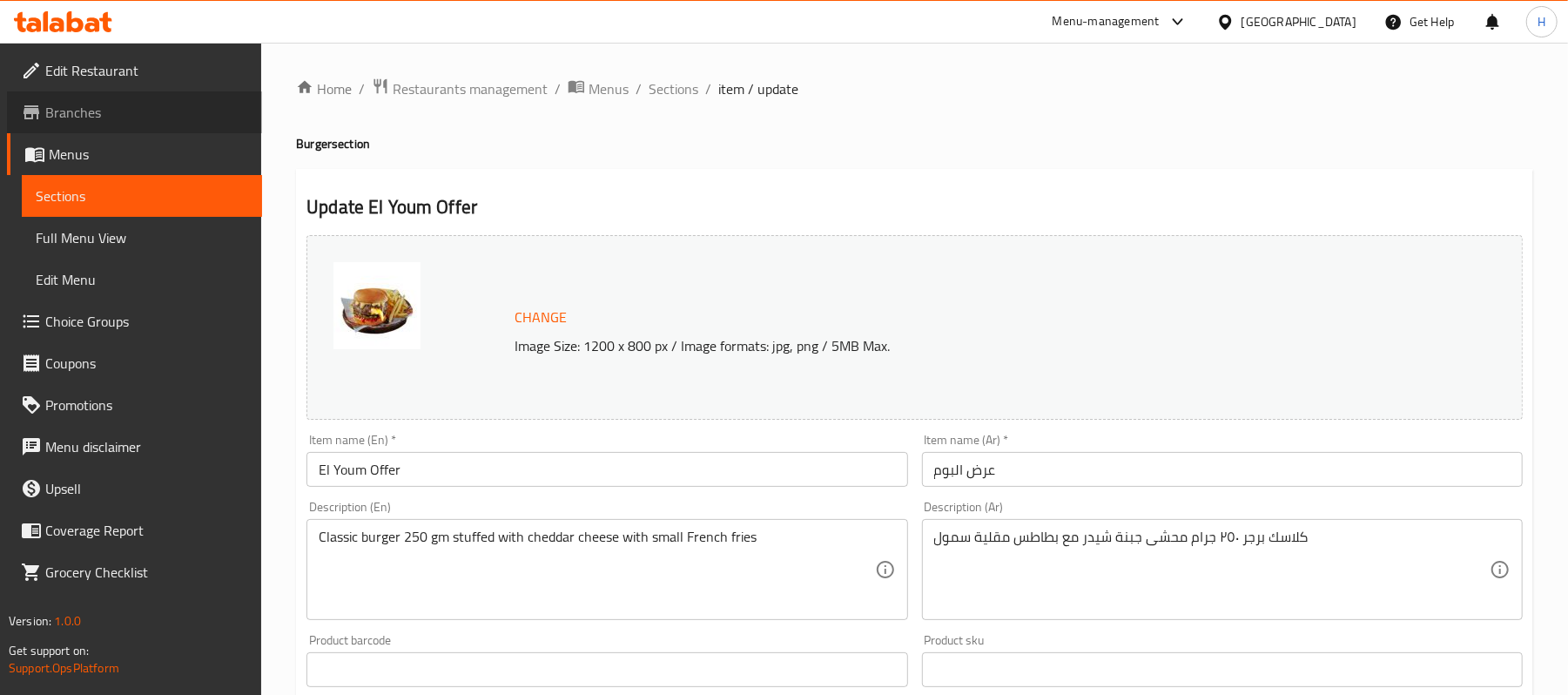
click at [155, 109] on span "Branches" at bounding box center [147, 112] width 203 height 21
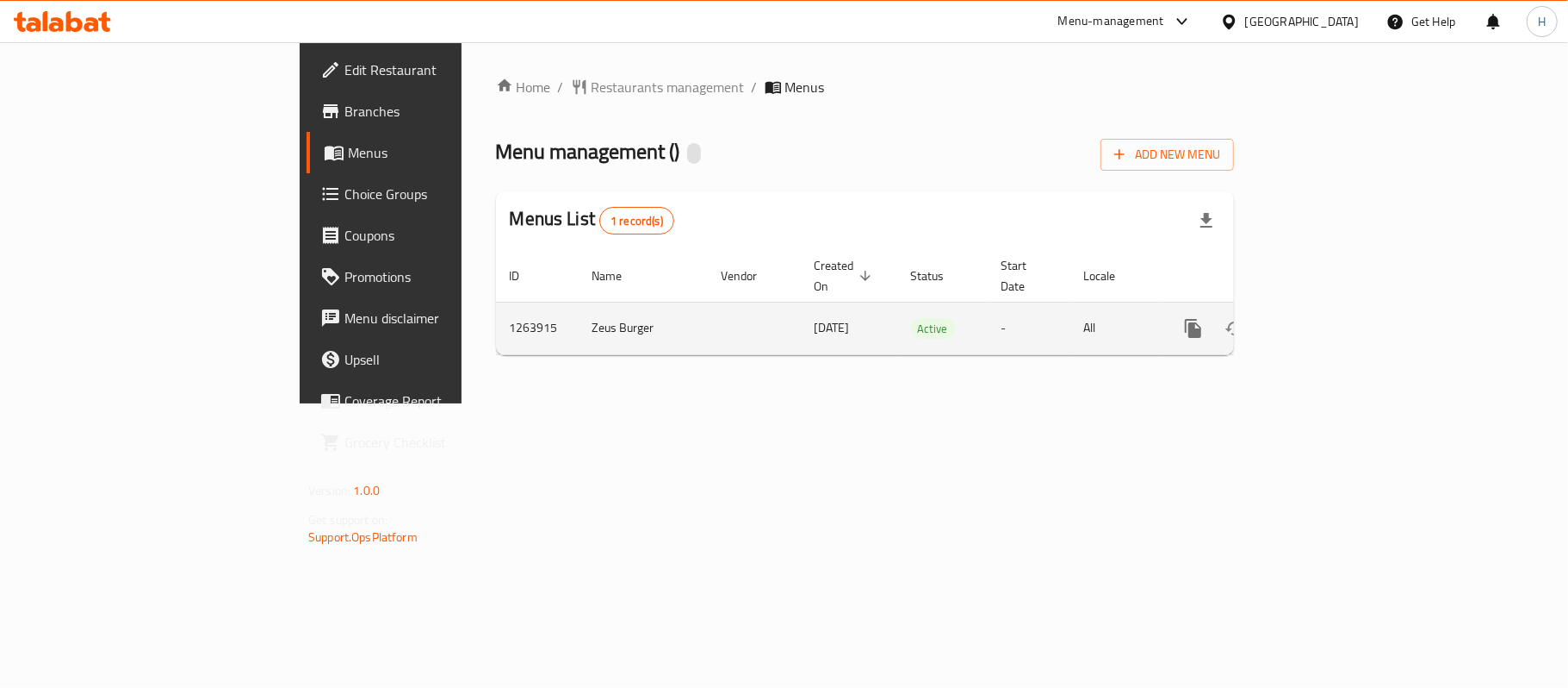
click at [1326, 321] on icon "enhanced table" at bounding box center [1318, 328] width 16 height 16
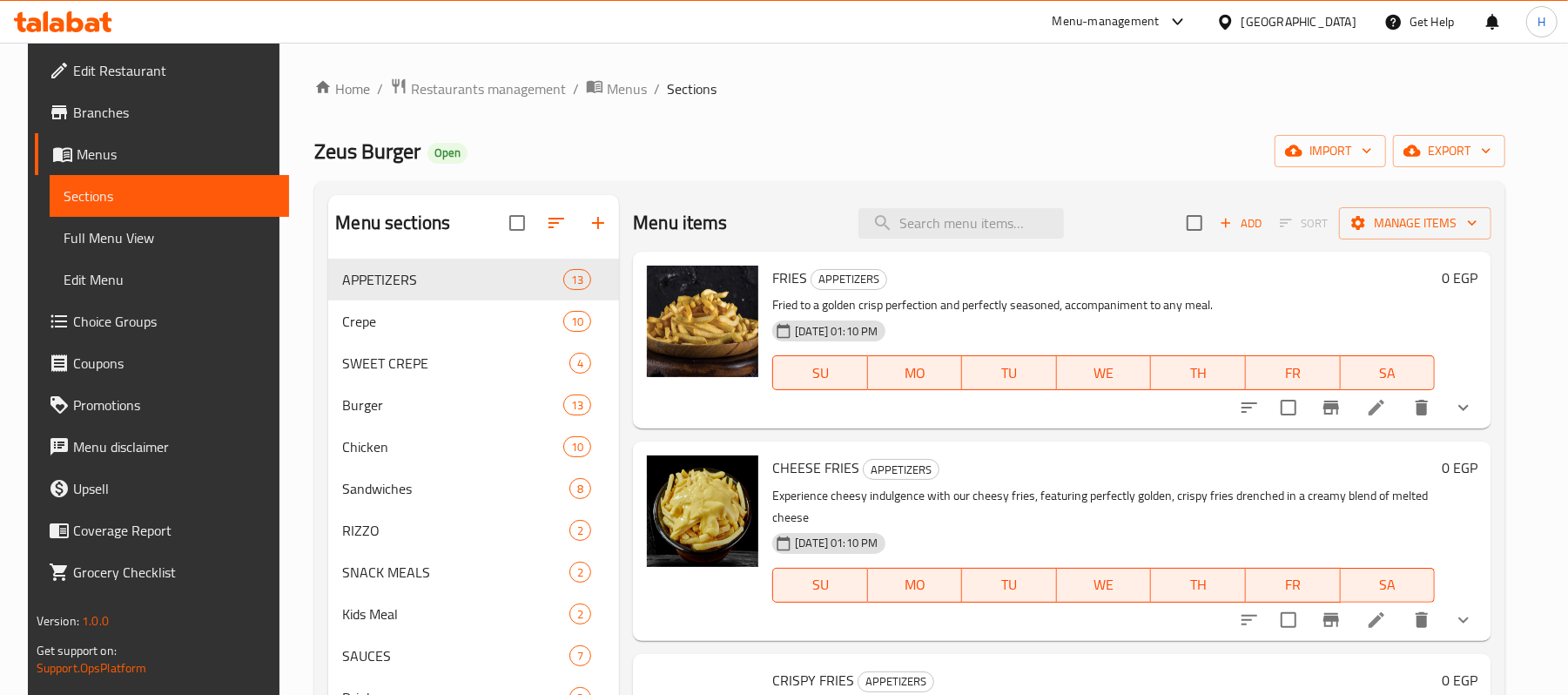
click at [914, 207] on div "Menu items Add Sort Manage items" at bounding box center [1062, 222] width 858 height 56
click at [925, 222] on input "search" at bounding box center [961, 222] width 206 height 30
paste input "عرض البو"
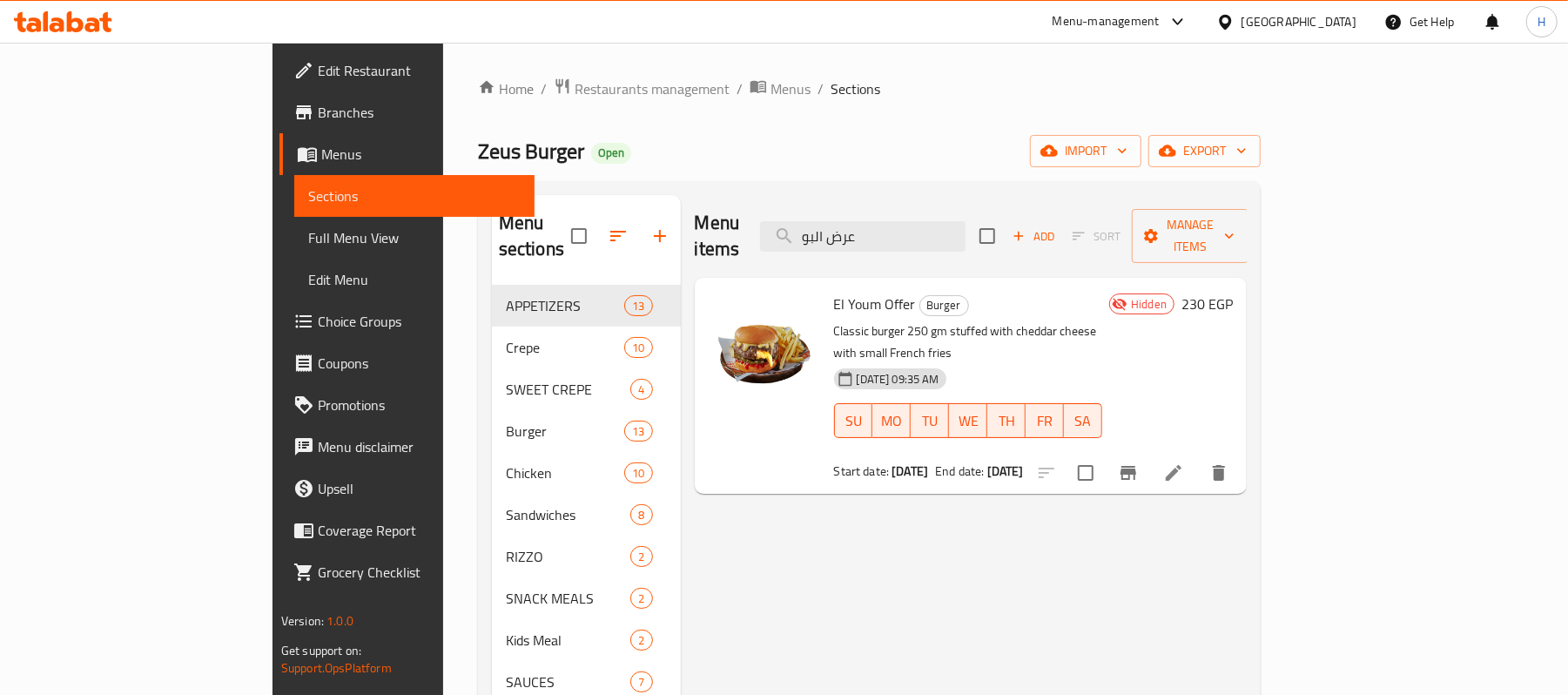
type input "عرض البو"
click at [1198, 457] on li at bounding box center [1173, 473] width 49 height 31
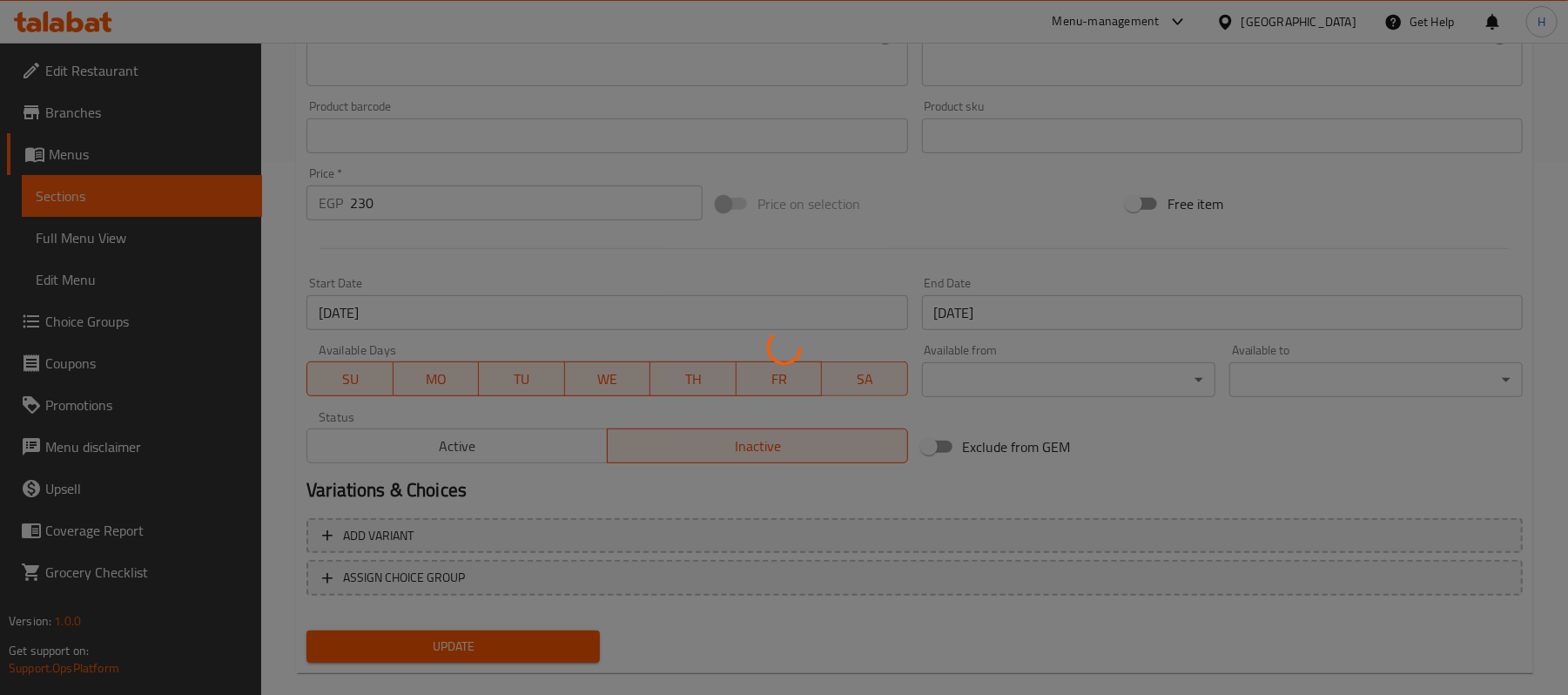
scroll to position [559, 0]
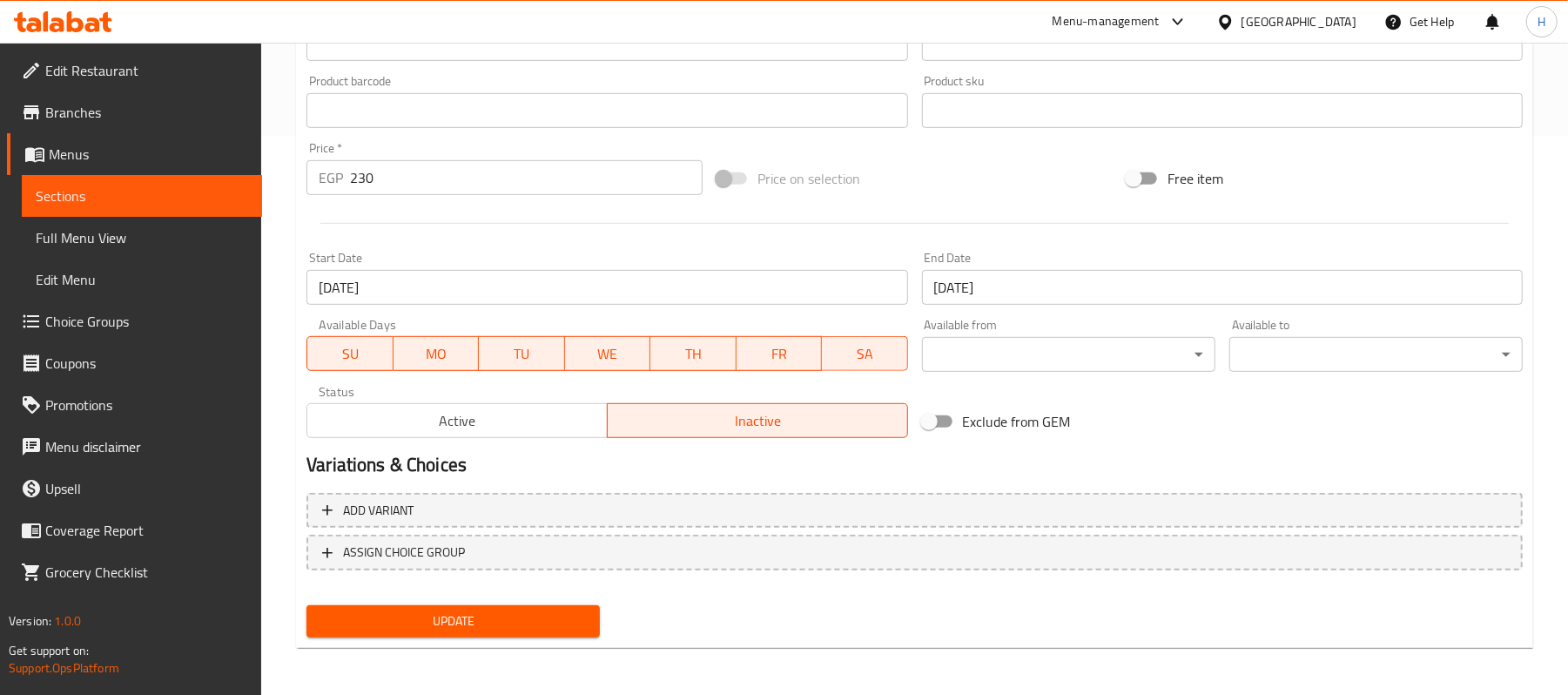
click at [456, 399] on div "Active Inactive" at bounding box center [606, 412] width 601 height 53
click at [457, 409] on span "Active" at bounding box center [457, 420] width 286 height 25
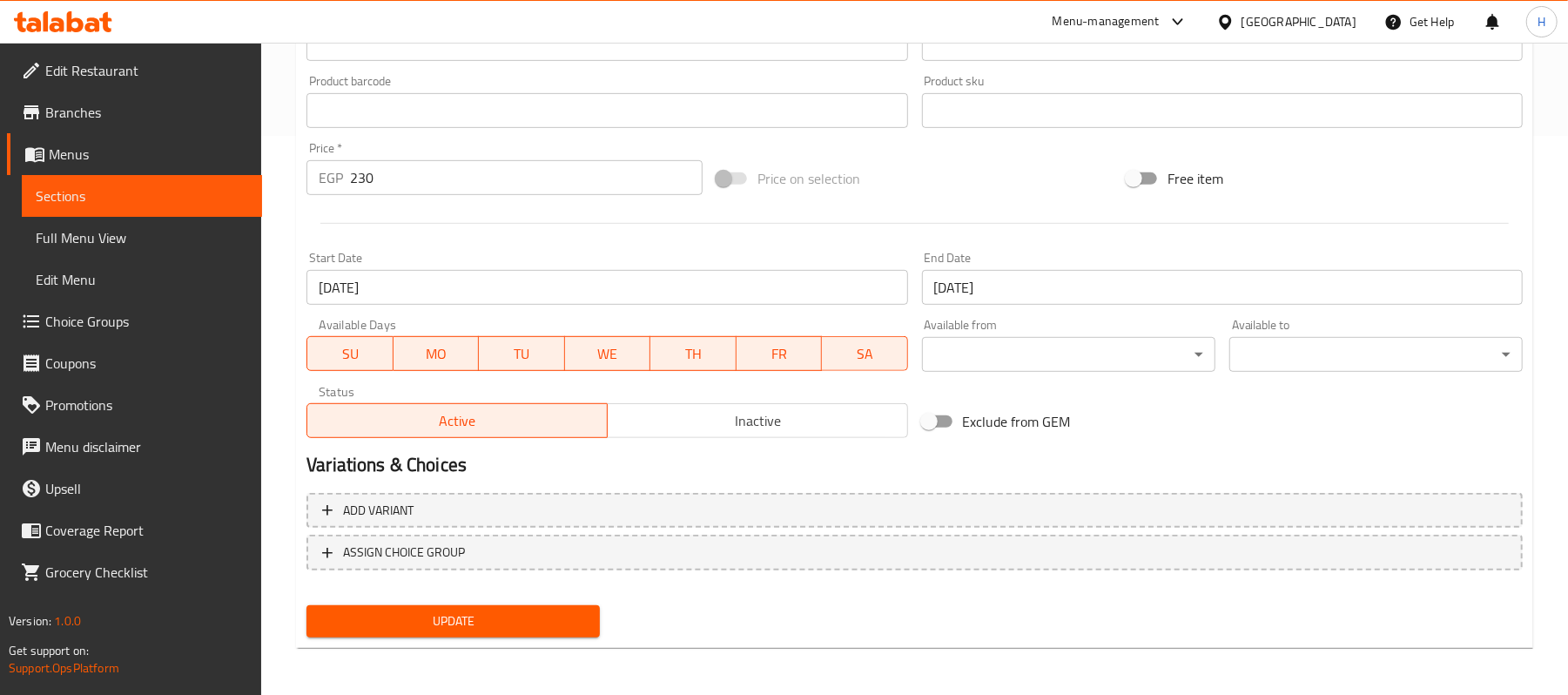
click at [513, 620] on span "Update" at bounding box center [453, 621] width 266 height 22
click at [227, 188] on span "Sections" at bounding box center [142, 196] width 212 height 21
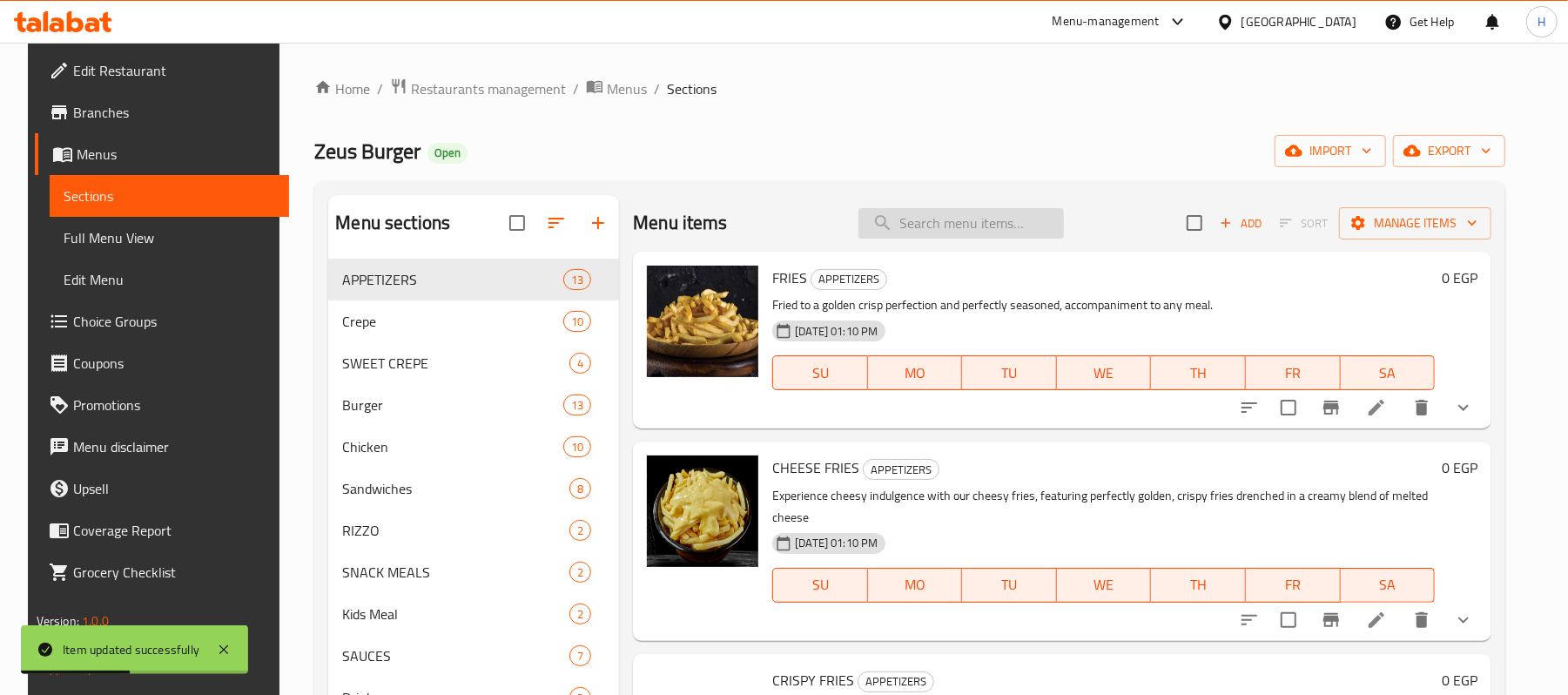
click at [968, 228] on input "search" at bounding box center [961, 222] width 206 height 30
paste input "عرض البو"
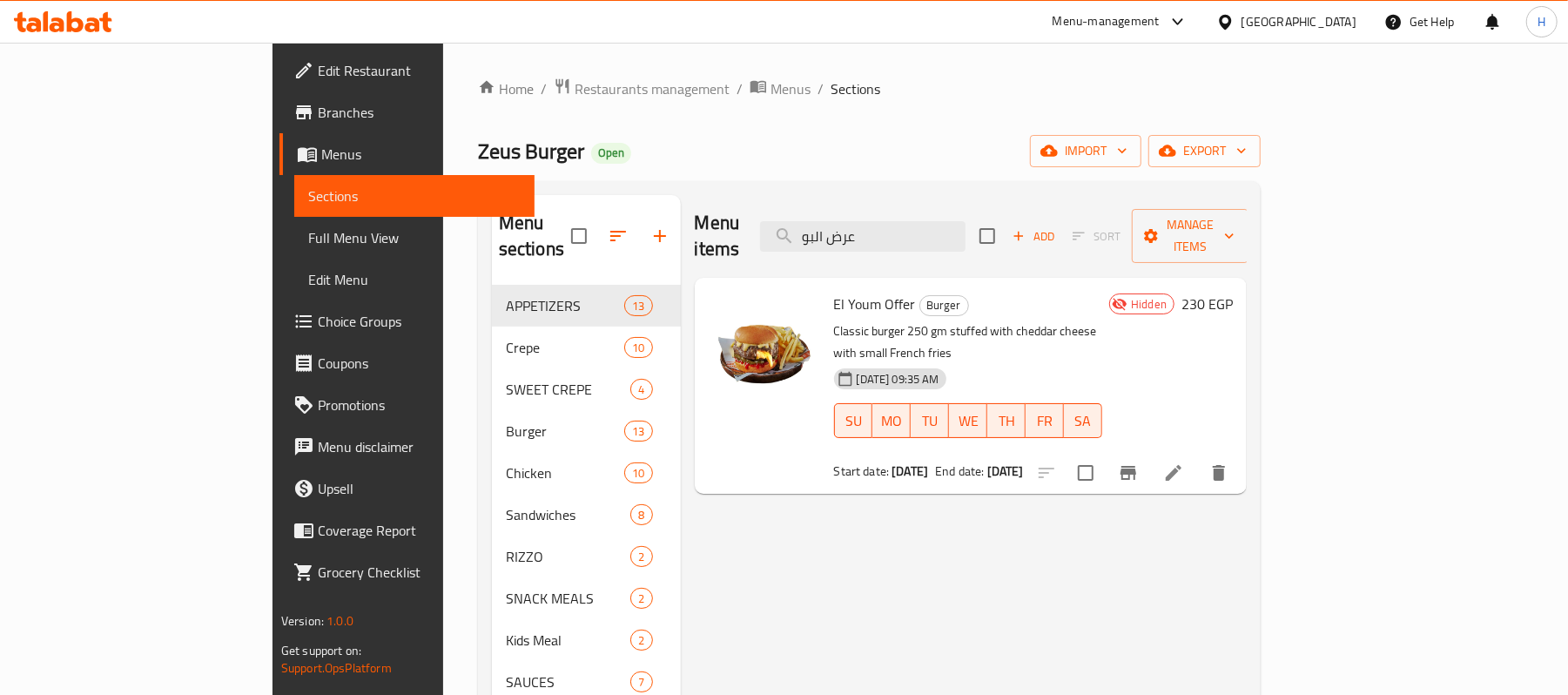
type input "عرض البو"
click at [1173, 296] on span "Hidden" at bounding box center [1149, 305] width 50 height 17
click at [1233, 308] on div "Hidden 230 EGP" at bounding box center [1167, 386] width 130 height 188
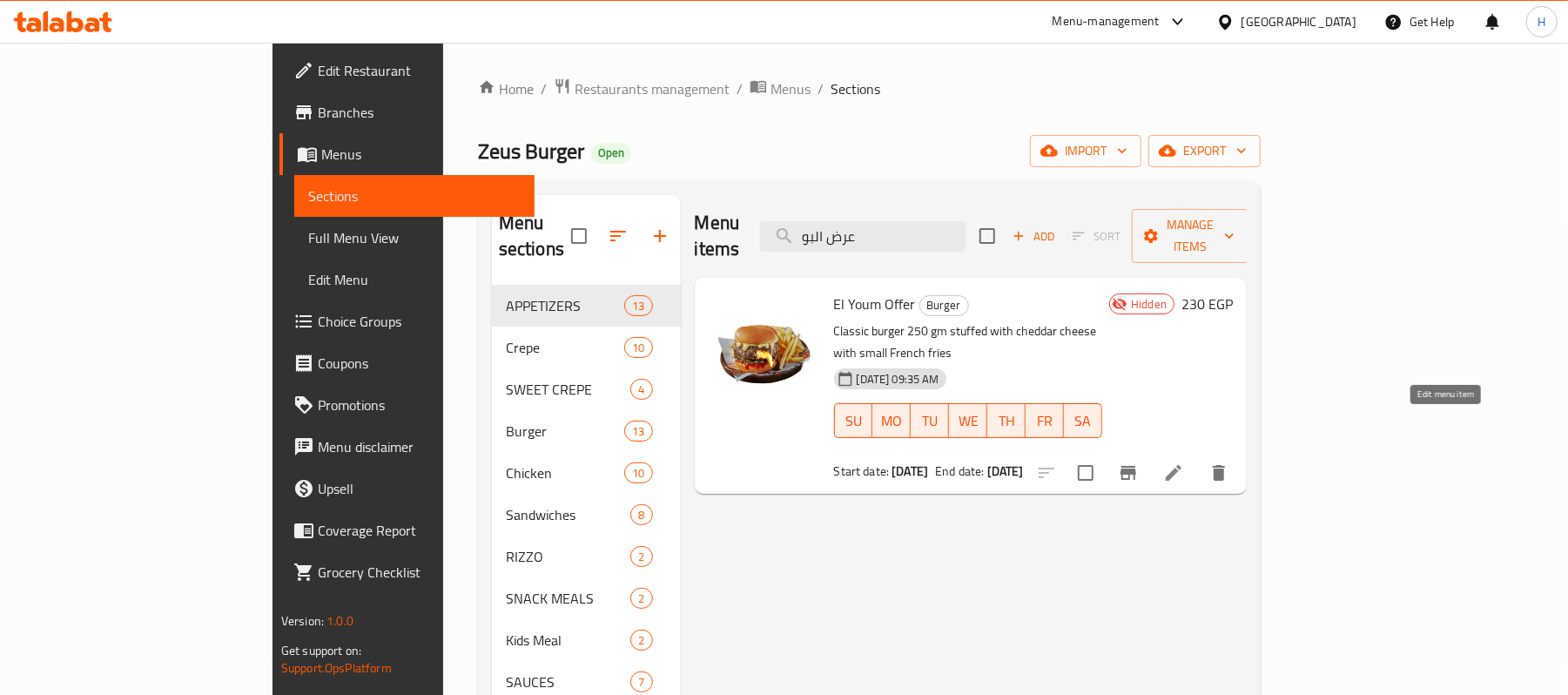
click at [1181, 465] on icon at bounding box center [1173, 473] width 16 height 16
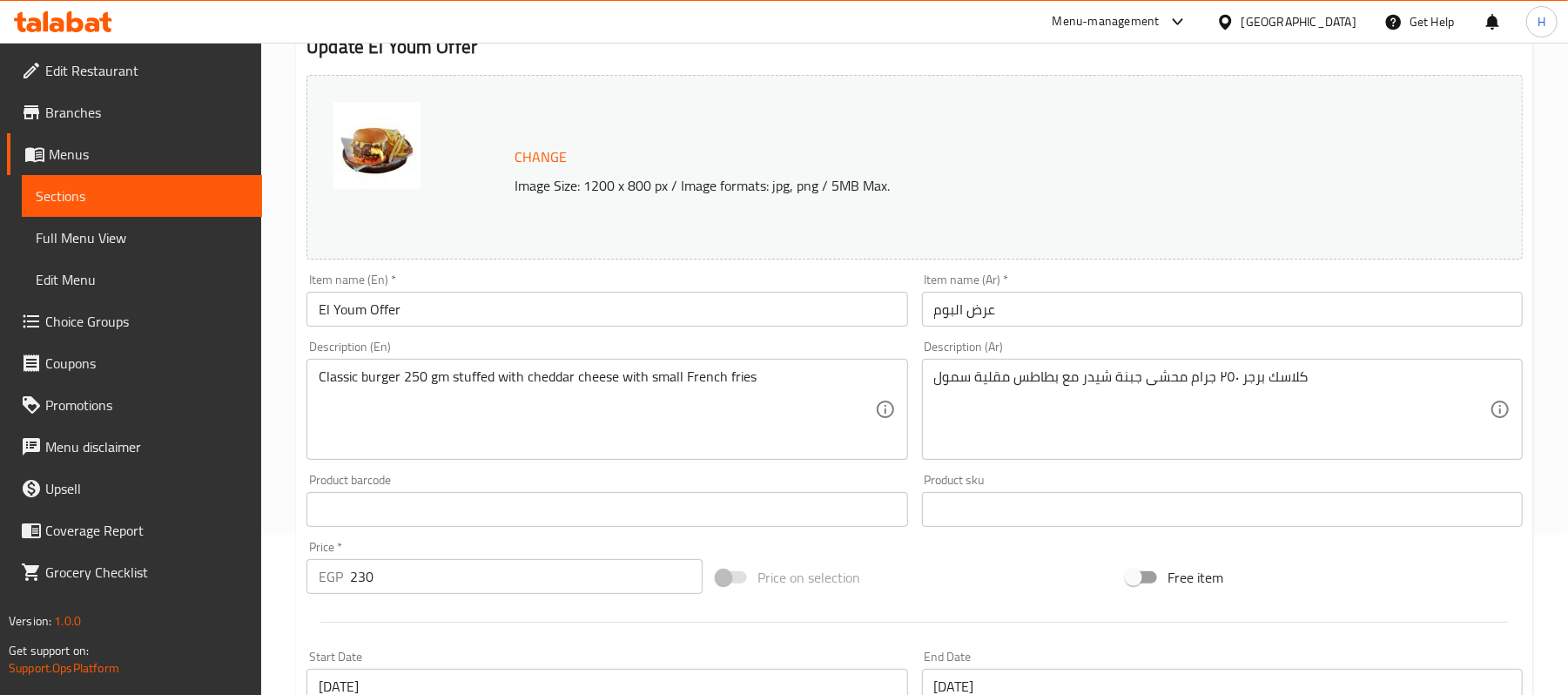
scroll to position [559, 0]
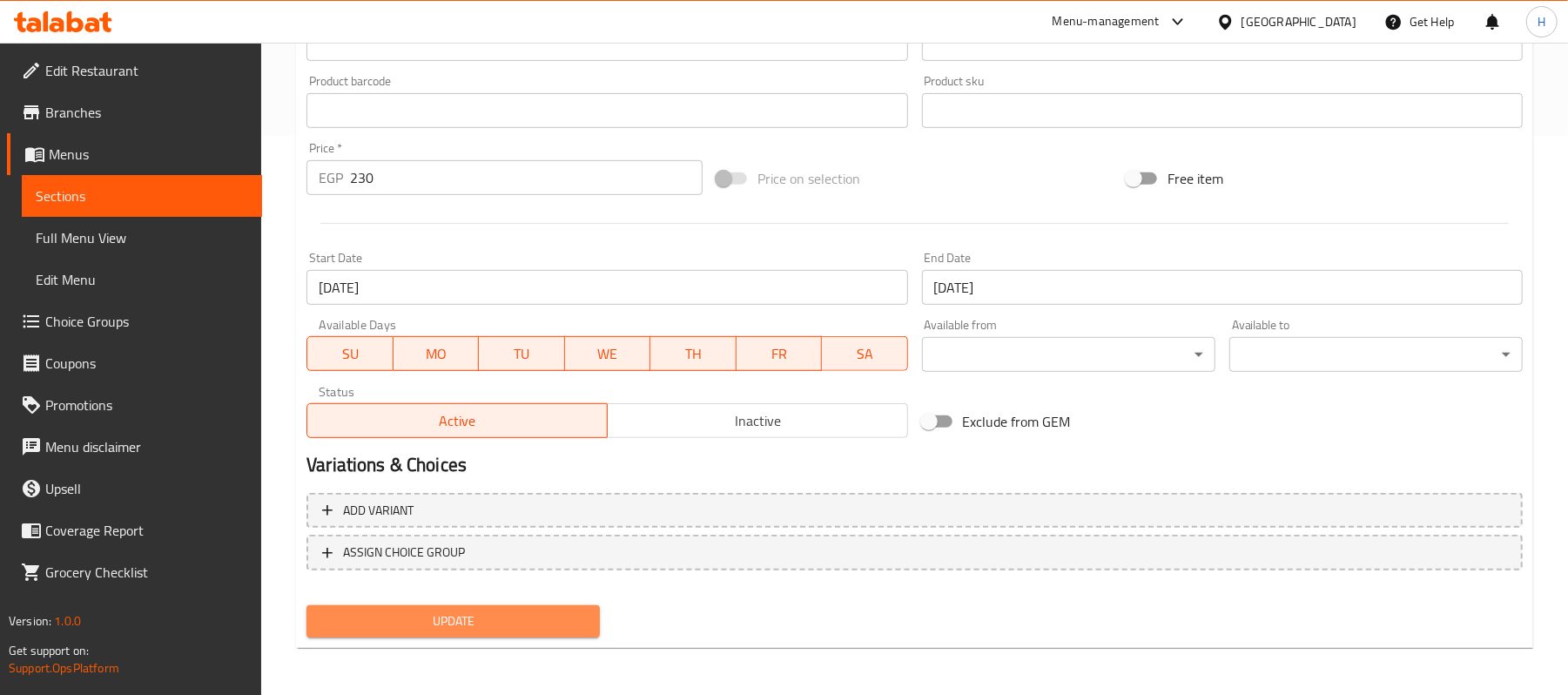
click at [565, 624] on span "Update" at bounding box center [453, 621] width 266 height 22
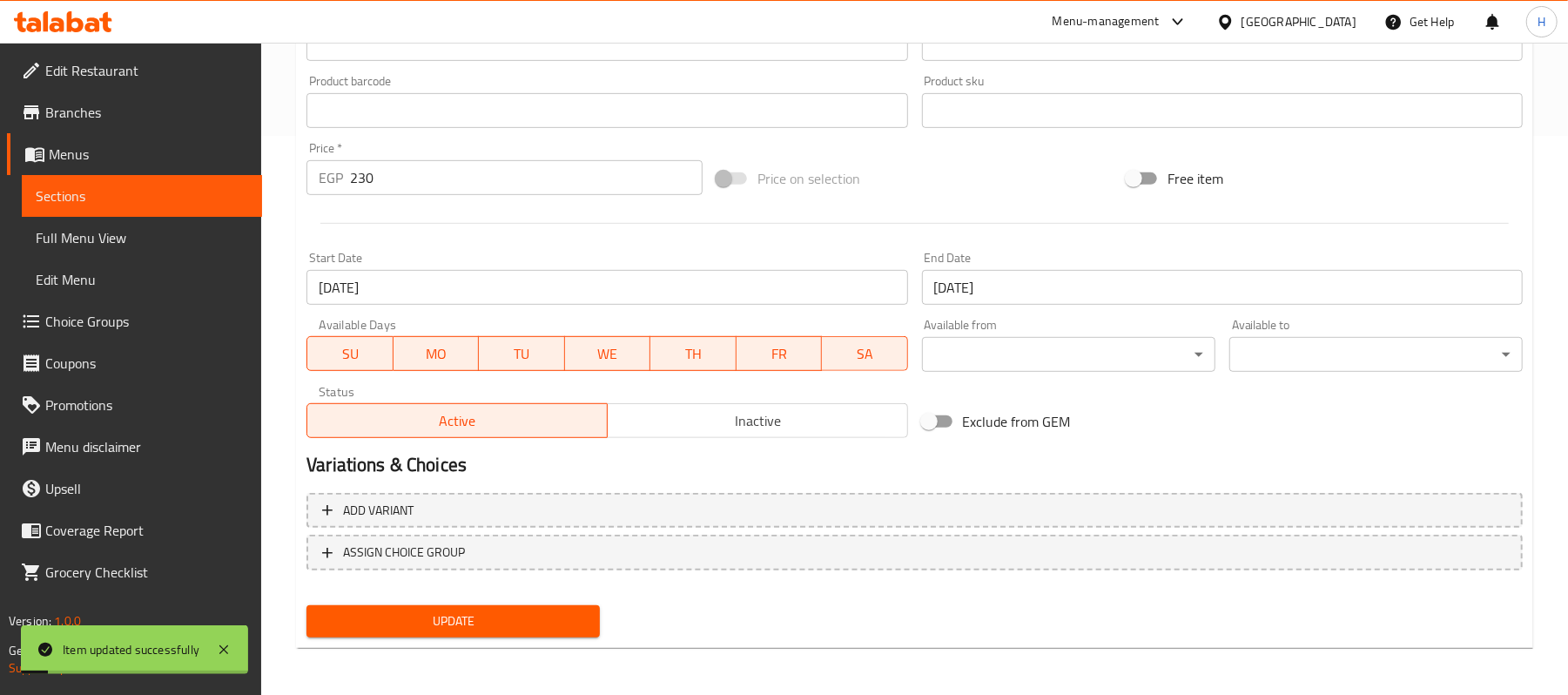
click at [231, 183] on link "Sections" at bounding box center [142, 196] width 240 height 42
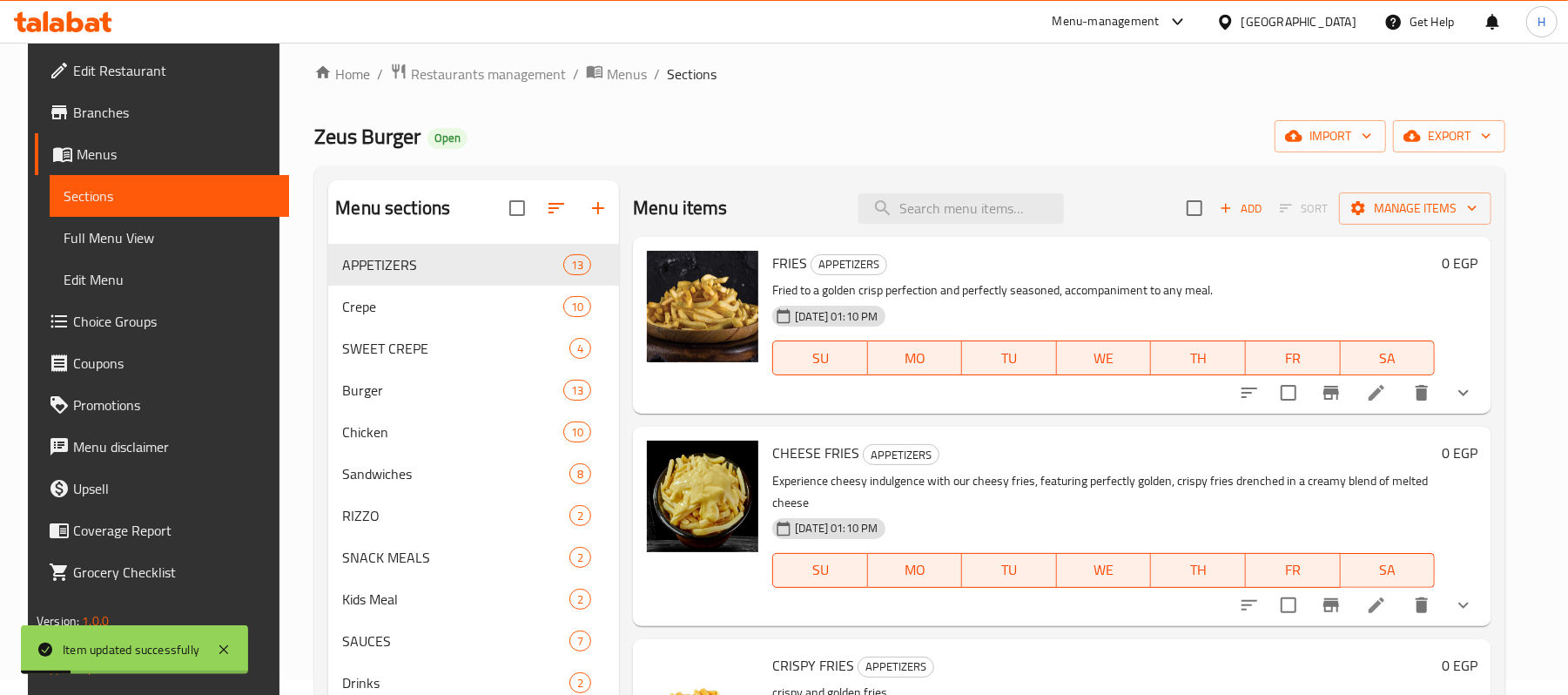
scroll to position [12, 0]
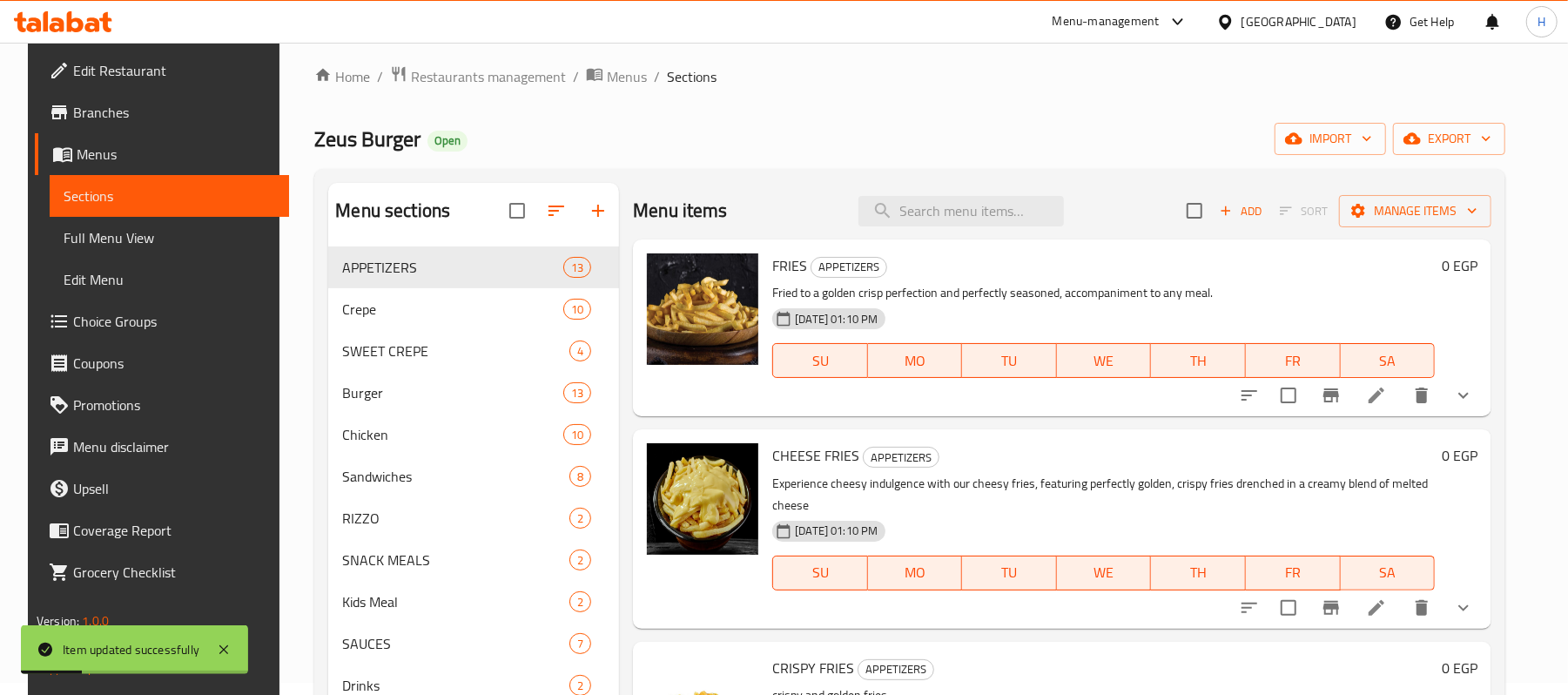
click at [941, 193] on div "Menu items Add Sort Manage items" at bounding box center [1062, 210] width 858 height 56
click at [941, 210] on input "search" at bounding box center [961, 210] width 206 height 30
paste input "عرض البو"
type input "عرض البو"
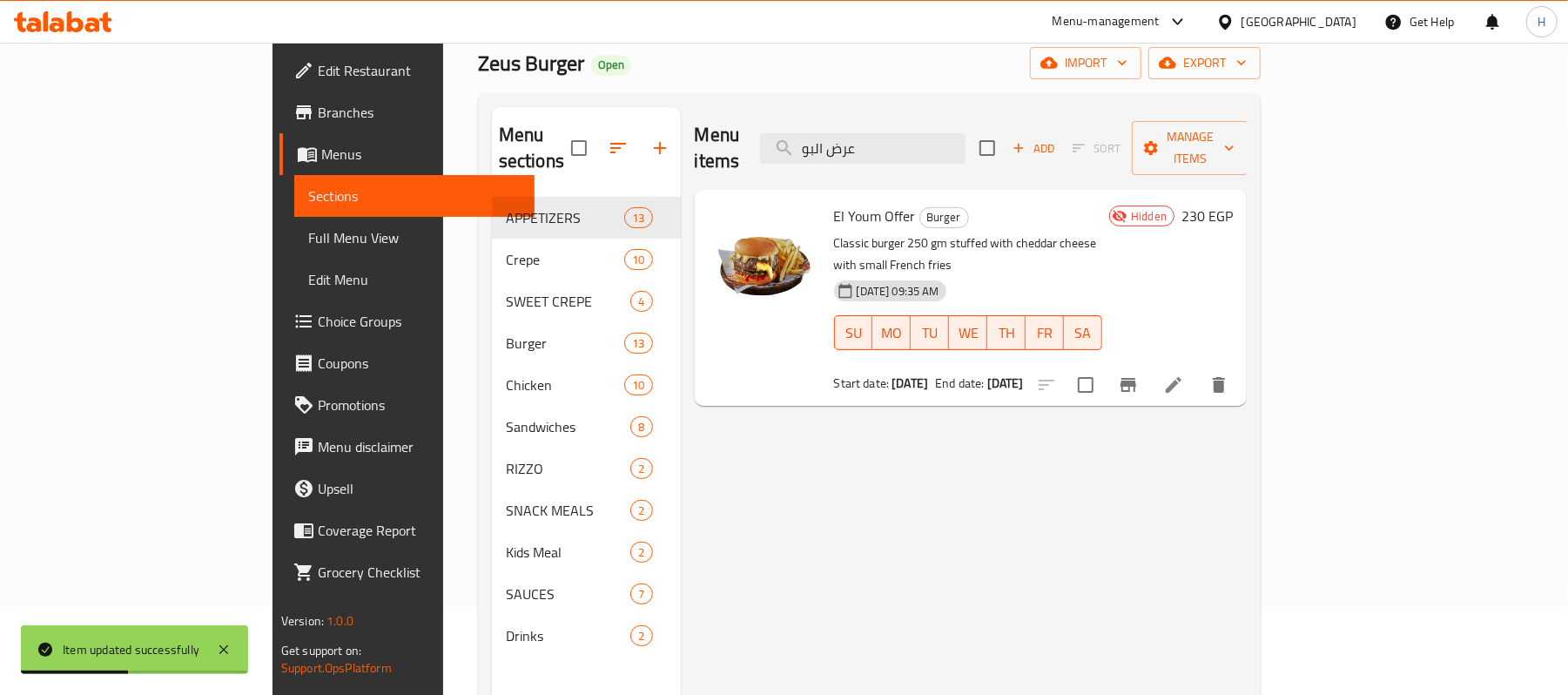
scroll to position [129, 0]
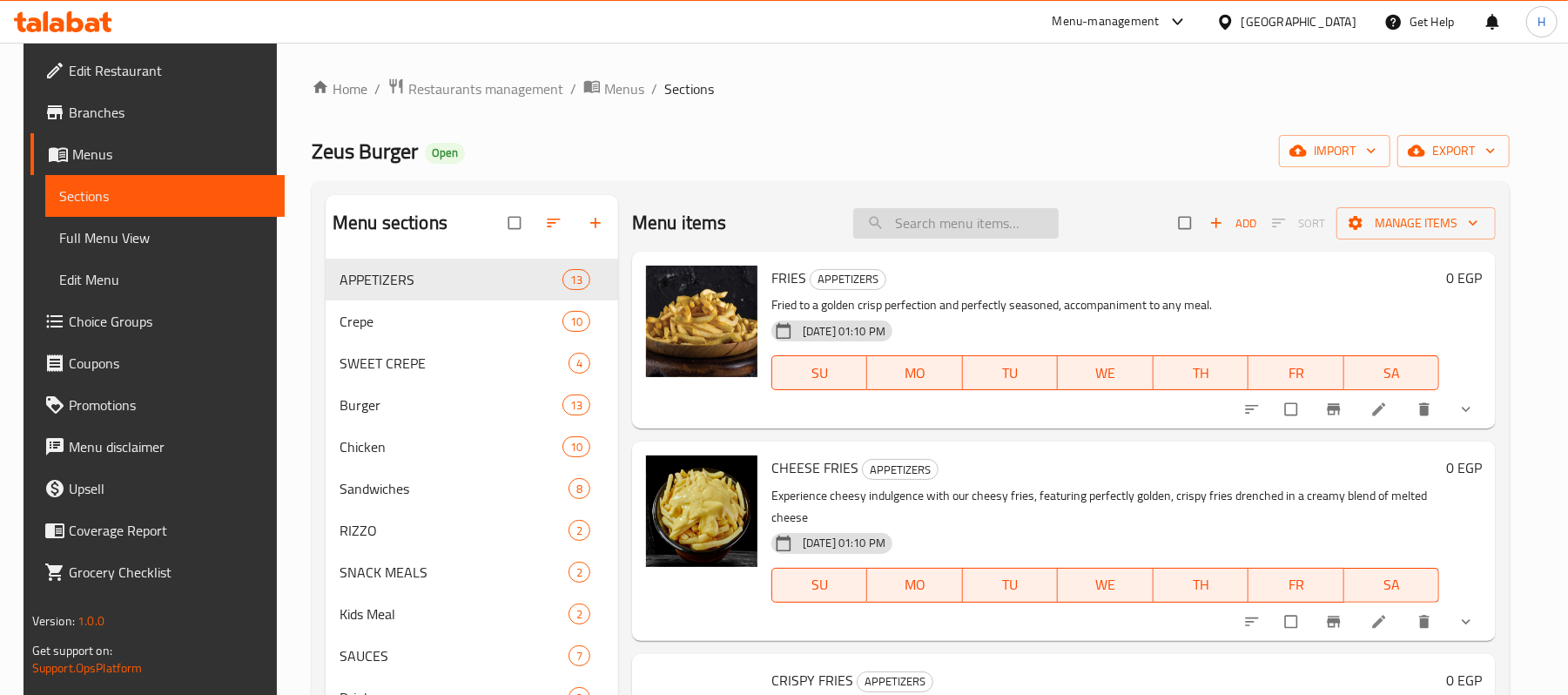
click at [1031, 226] on input "search" at bounding box center [955, 222] width 206 height 30
paste input "عرض البو"
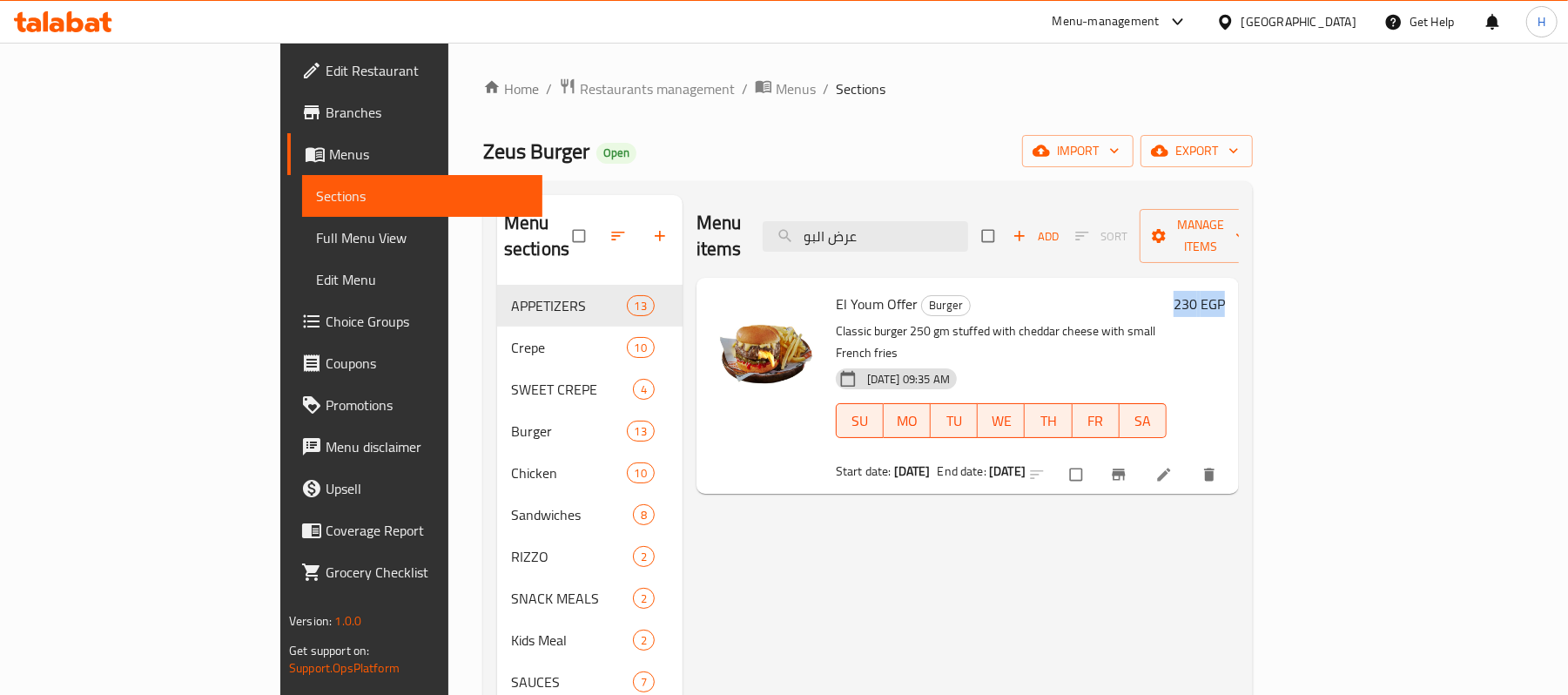
drag, startPoint x: 1448, startPoint y: 272, endPoint x: 1520, endPoint y: 269, distance: 72.1
click at [1252, 269] on div "Menu sections APPETIZERS 13 Crepe 10 SWEET CREPE 4 Burger 13 Chicken 10 Sandwic…" at bounding box center [868, 542] width 770 height 723
click at [1225, 314] on div "230 EGP" at bounding box center [1195, 386] width 58 height 188
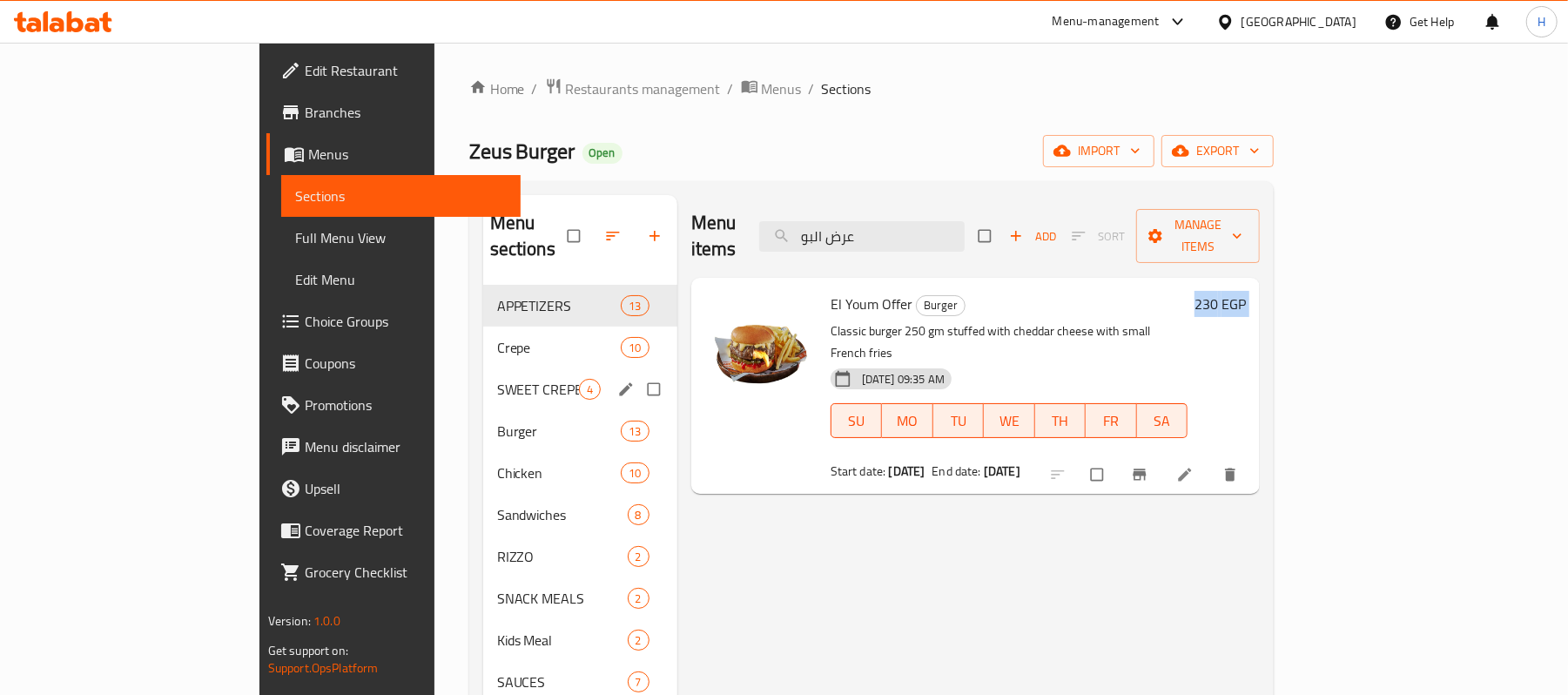
click at [483, 338] on div "Crepe 10" at bounding box center [580, 347] width 194 height 42
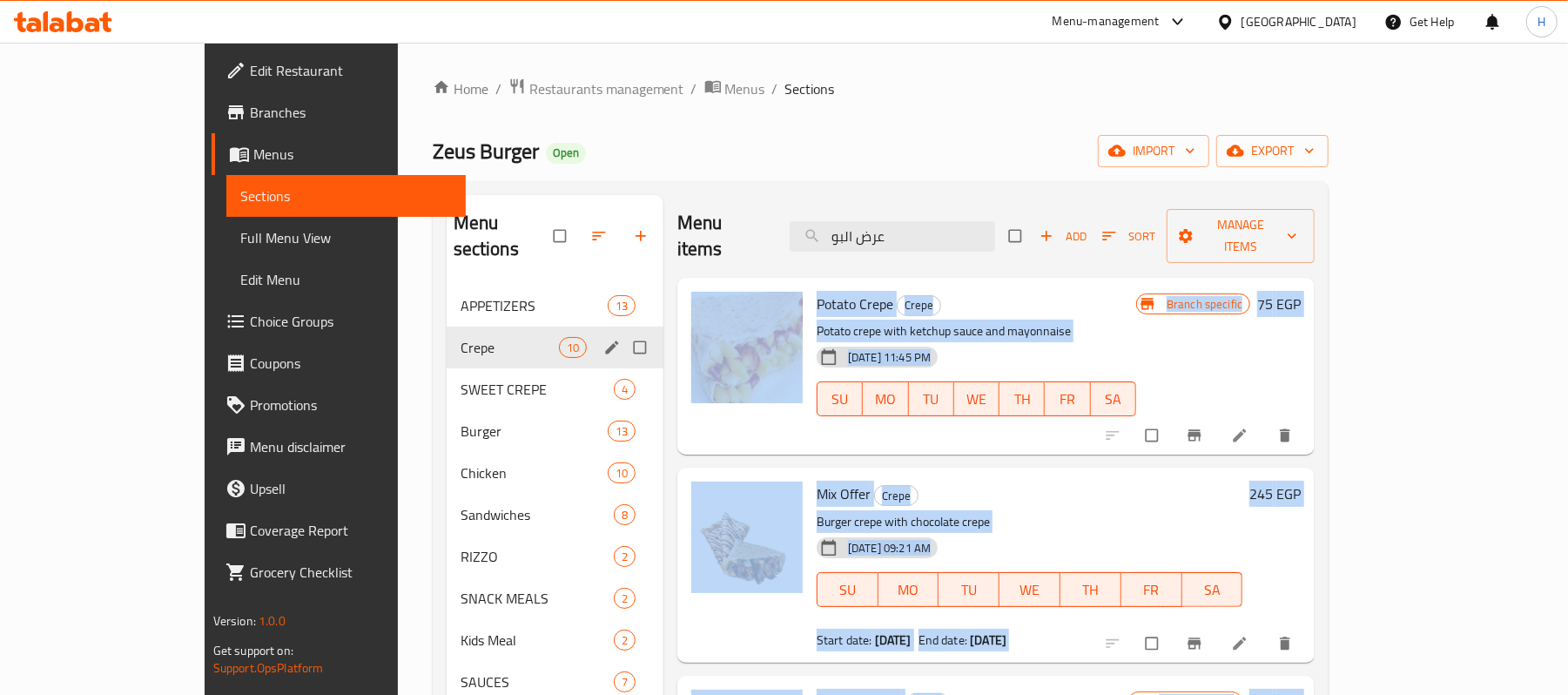
click at [461, 378] on span "SWEET CREPE" at bounding box center [537, 389] width 153 height 21
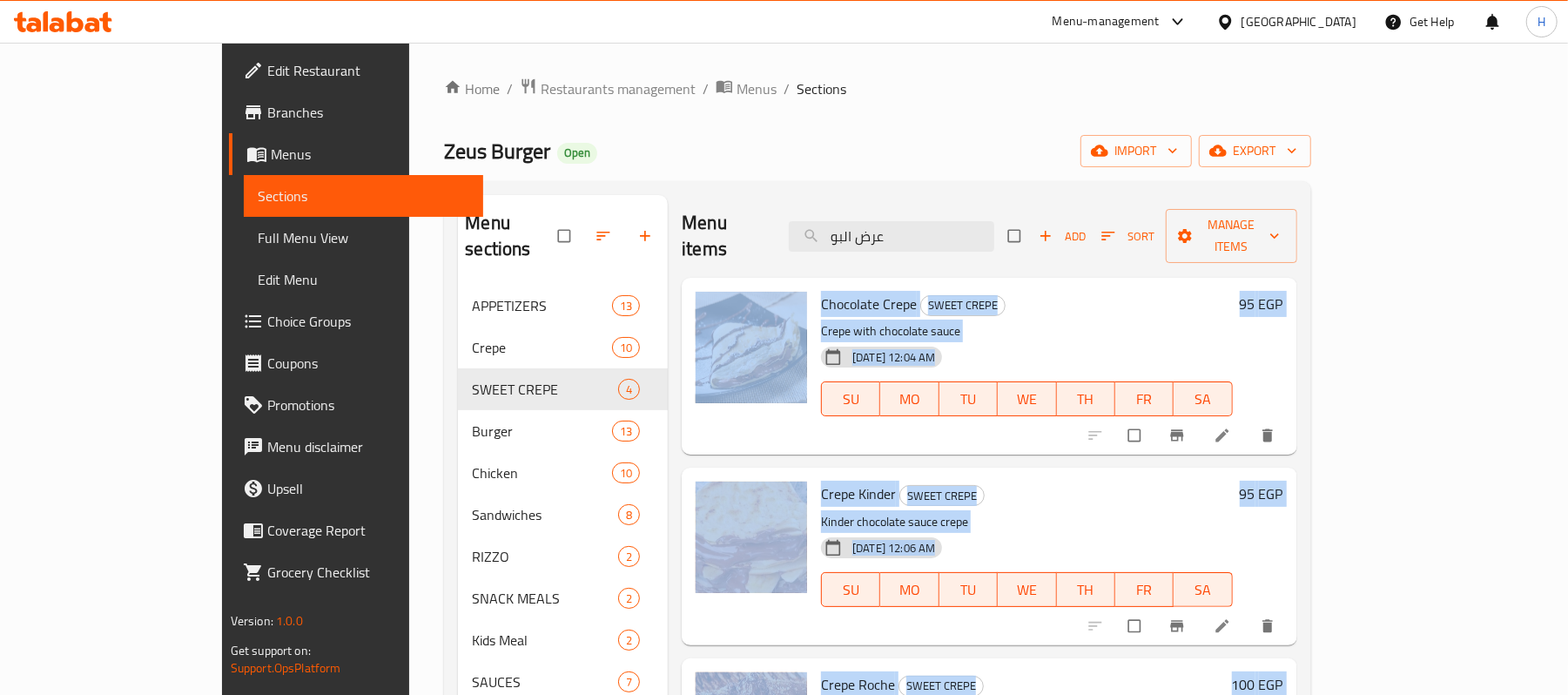
click at [1232, 320] on p "Crepe with chocolate sauce" at bounding box center [1025, 331] width 411 height 22
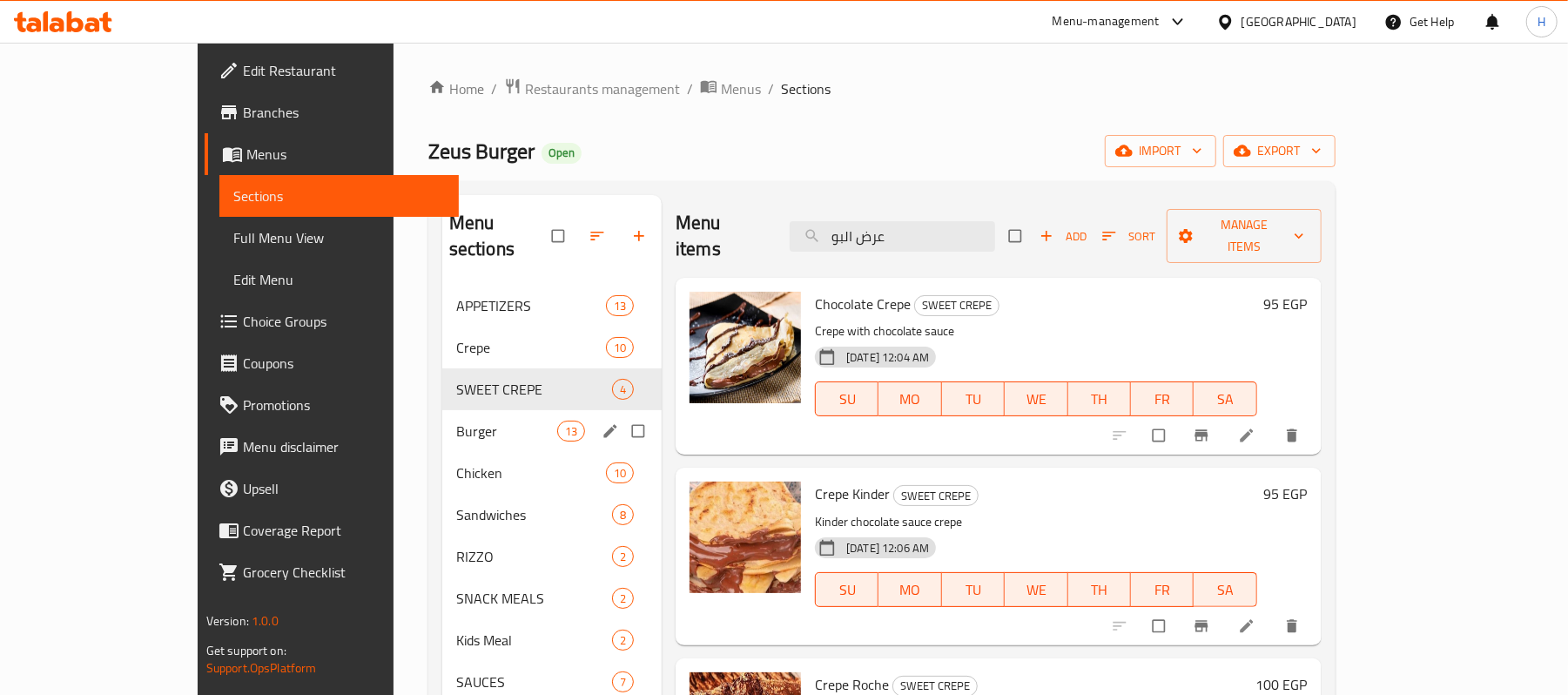
click at [456, 337] on span "Crepe" at bounding box center [531, 347] width 150 height 21
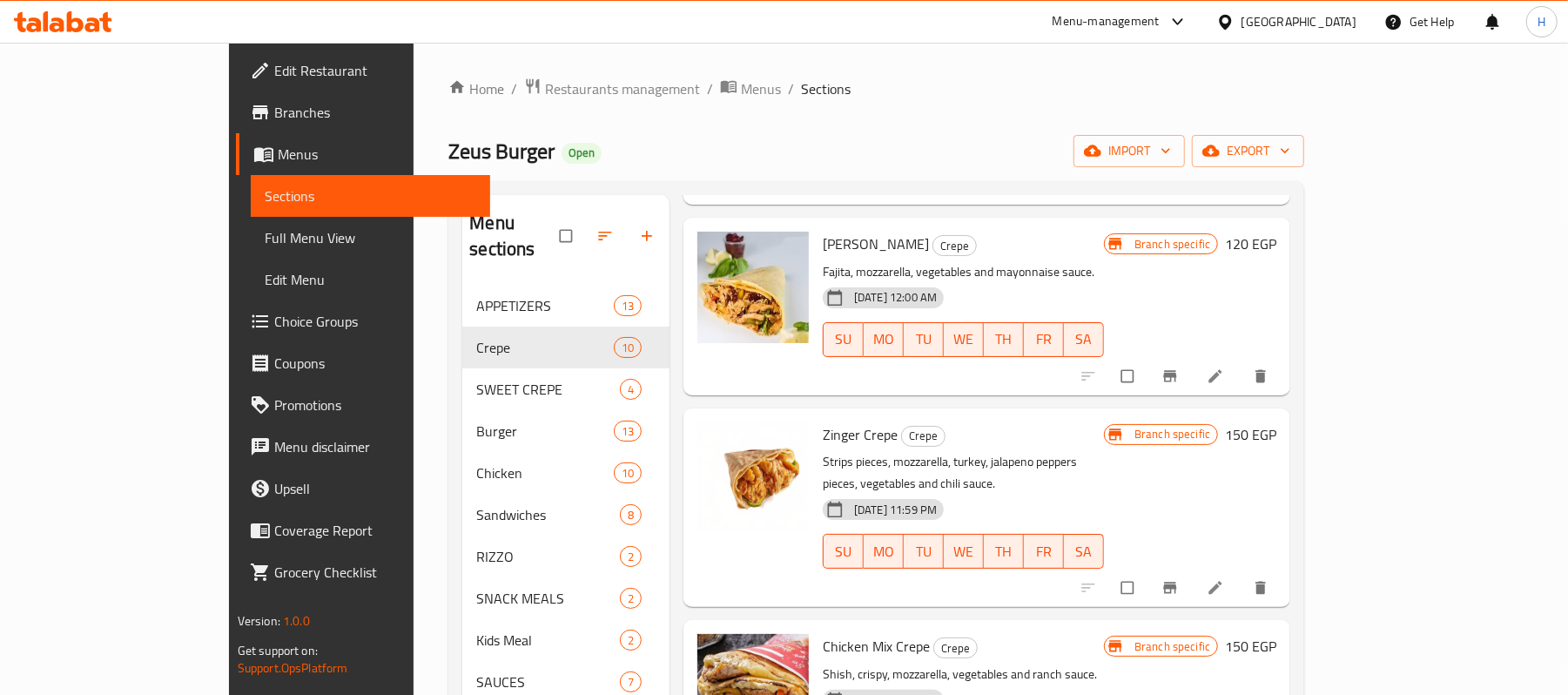
scroll to position [1285, 0]
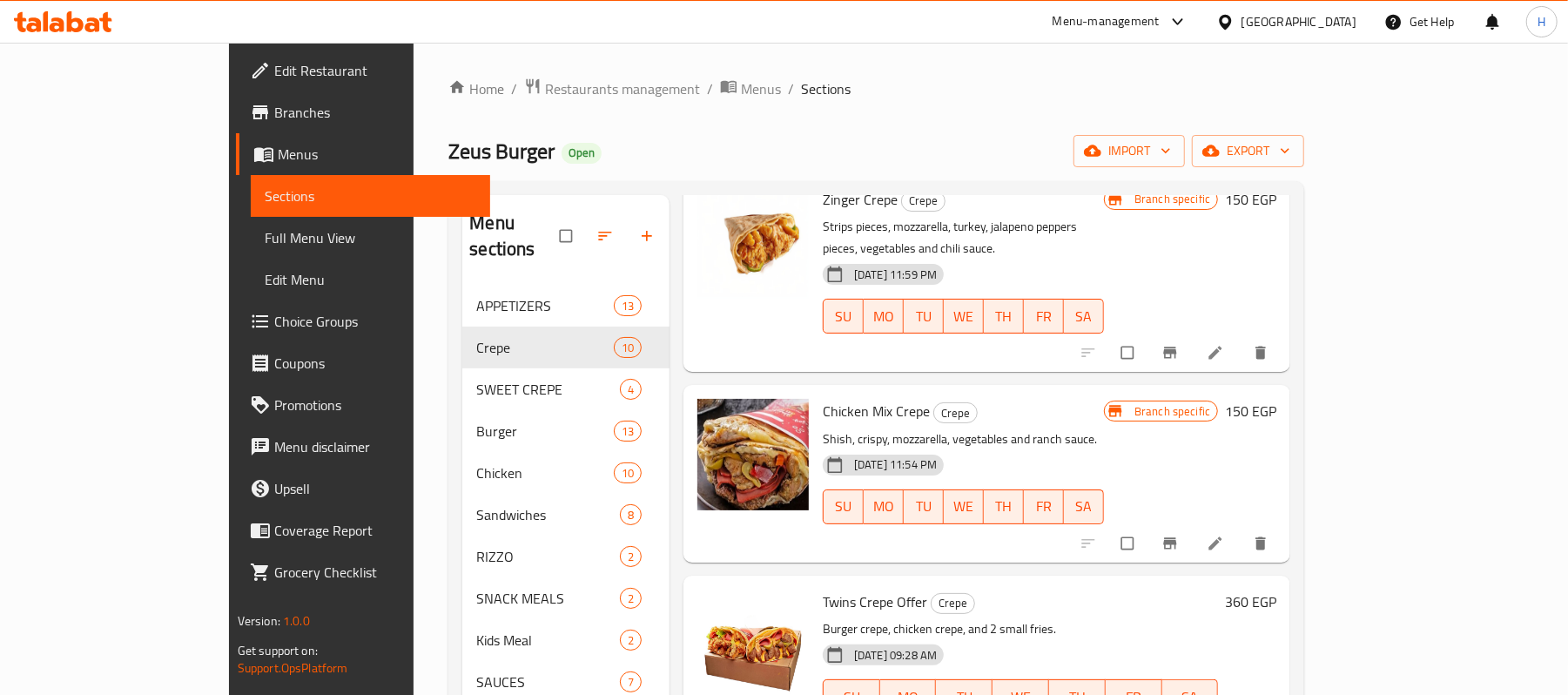
click at [462, 451] on div "Chicken 10" at bounding box center [566, 472] width 207 height 42
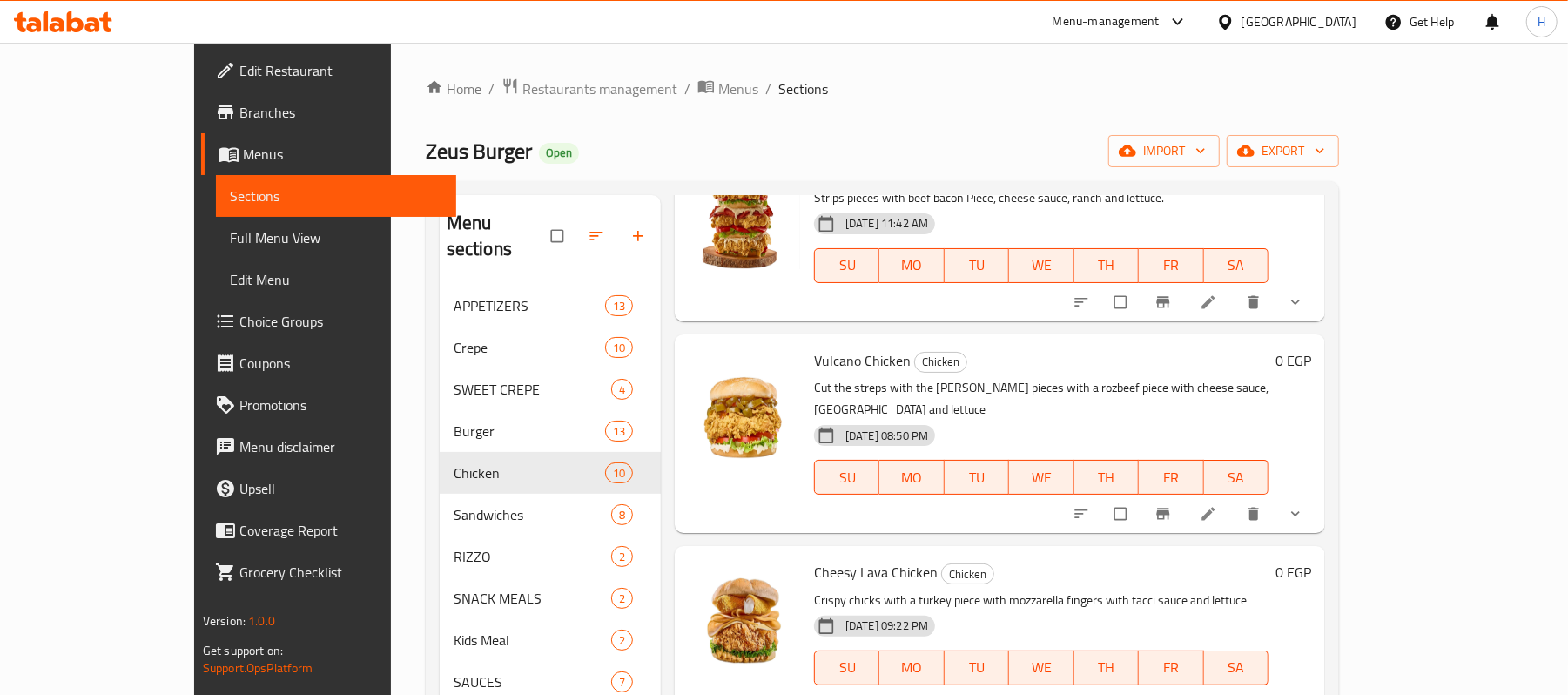
scroll to position [356, 0]
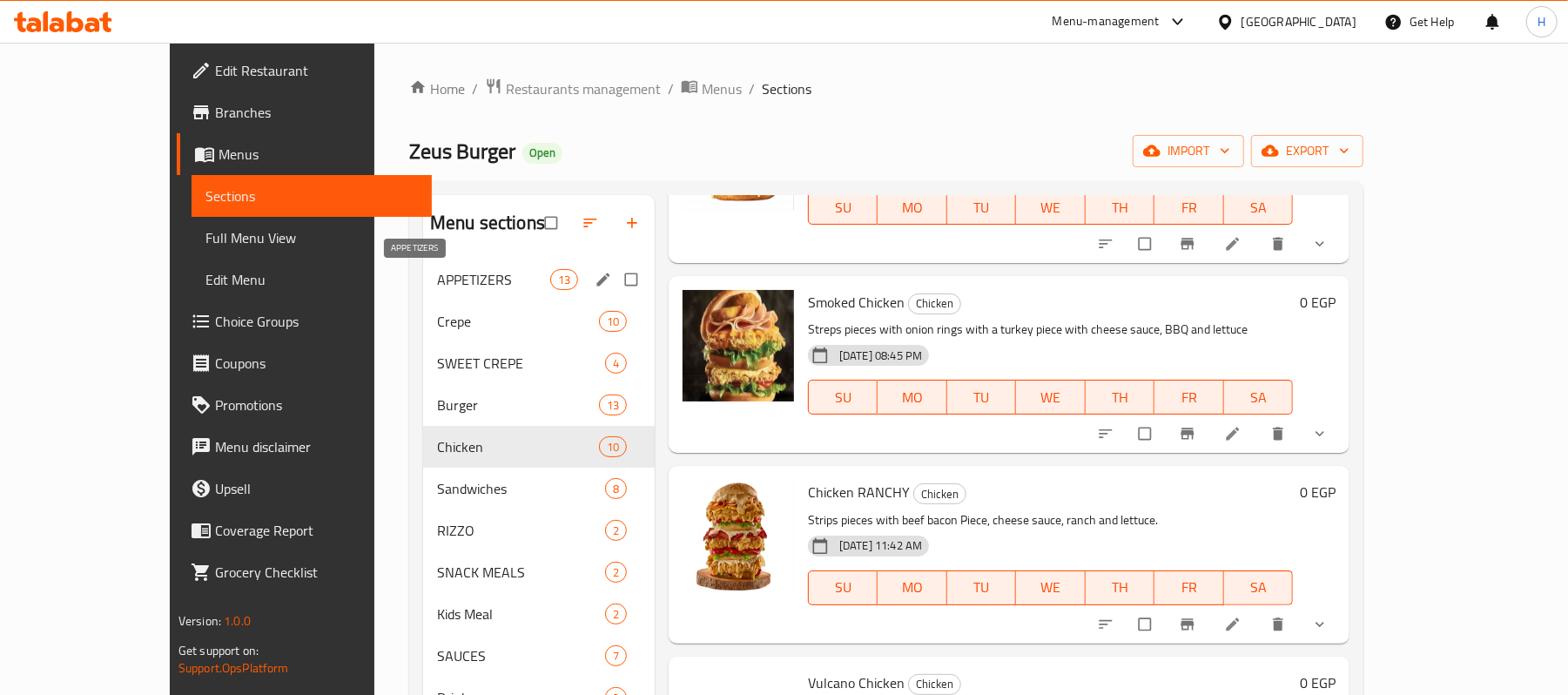
click at [437, 271] on span "APPETIZERS" at bounding box center [493, 279] width 114 height 21
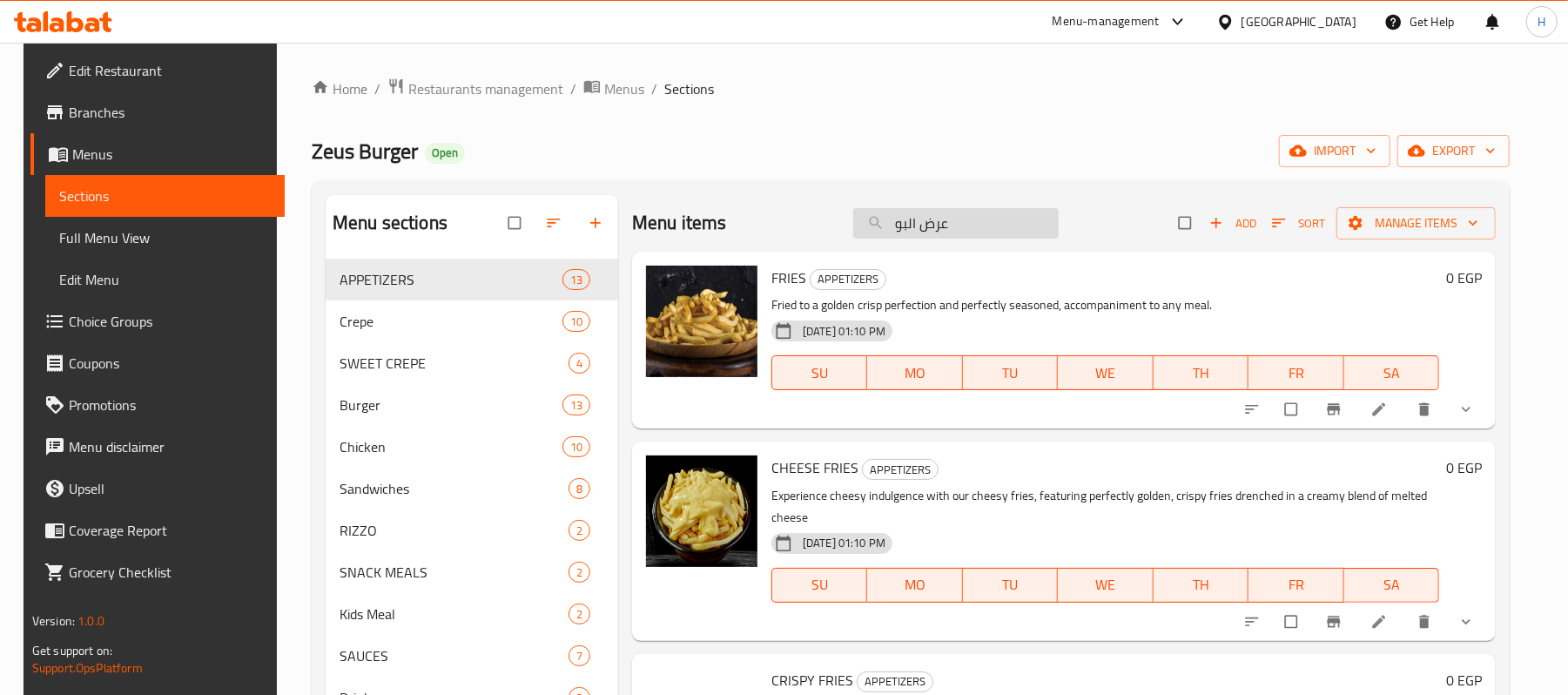
click at [954, 231] on input "عرض البو" at bounding box center [955, 222] width 206 height 30
click at [970, 234] on input "عرض البو" at bounding box center [955, 222] width 206 height 30
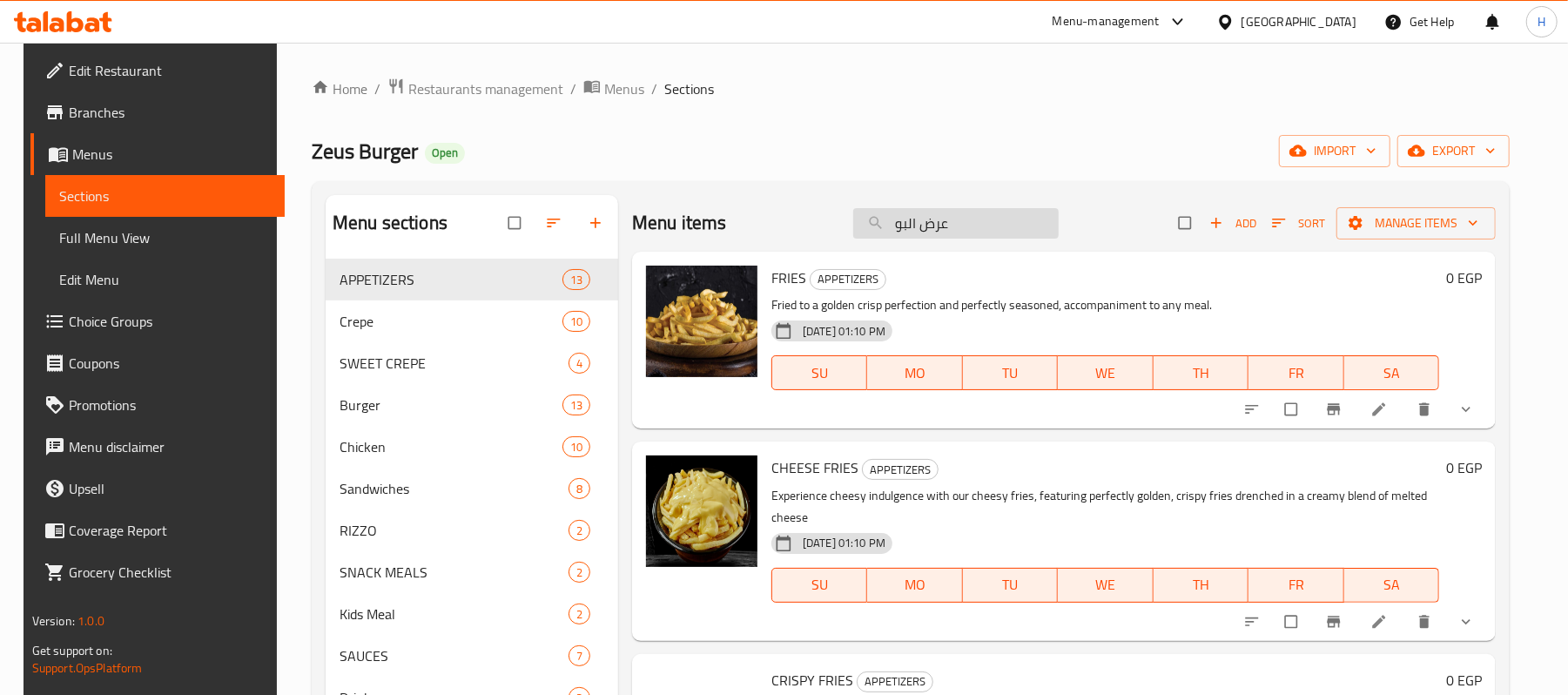
click at [970, 234] on input "عرض البو" at bounding box center [955, 222] width 206 height 30
paste input "search"
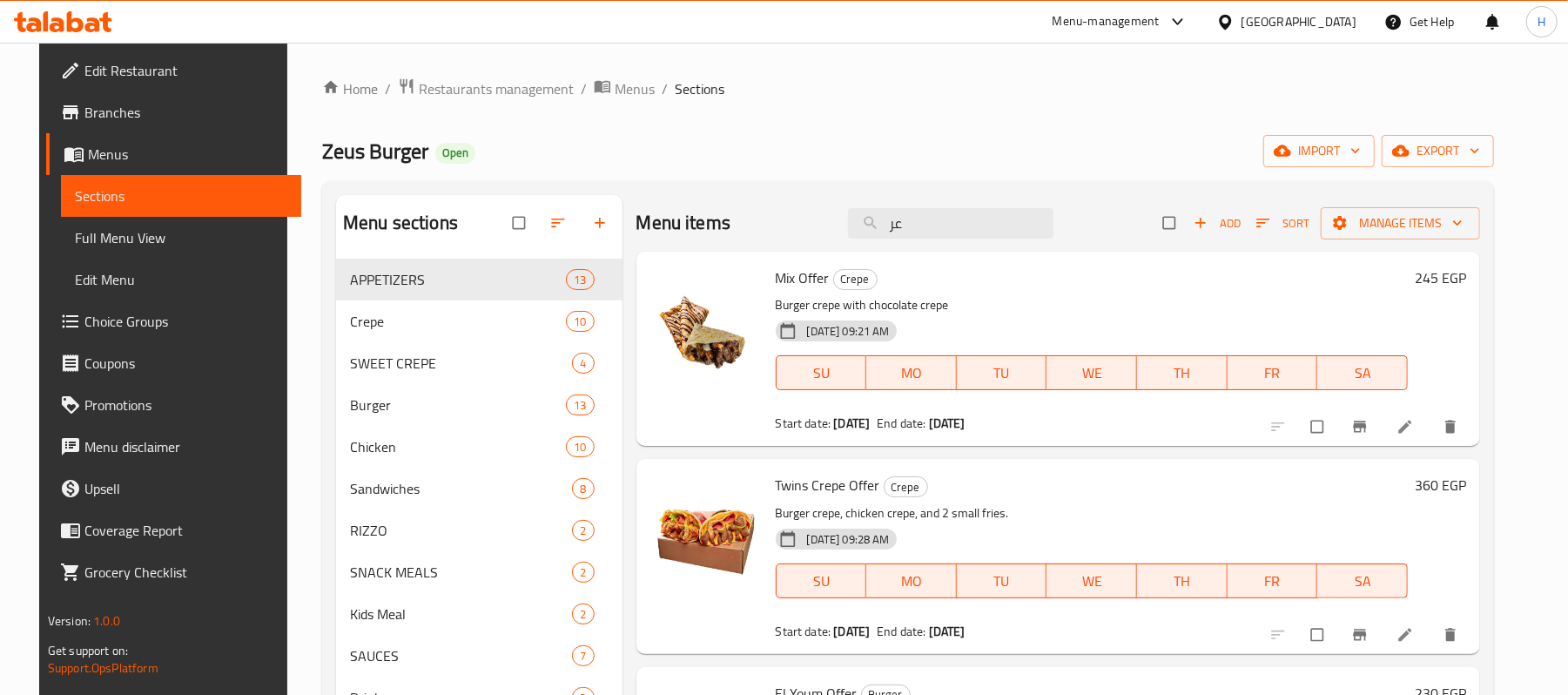
type input "ع"
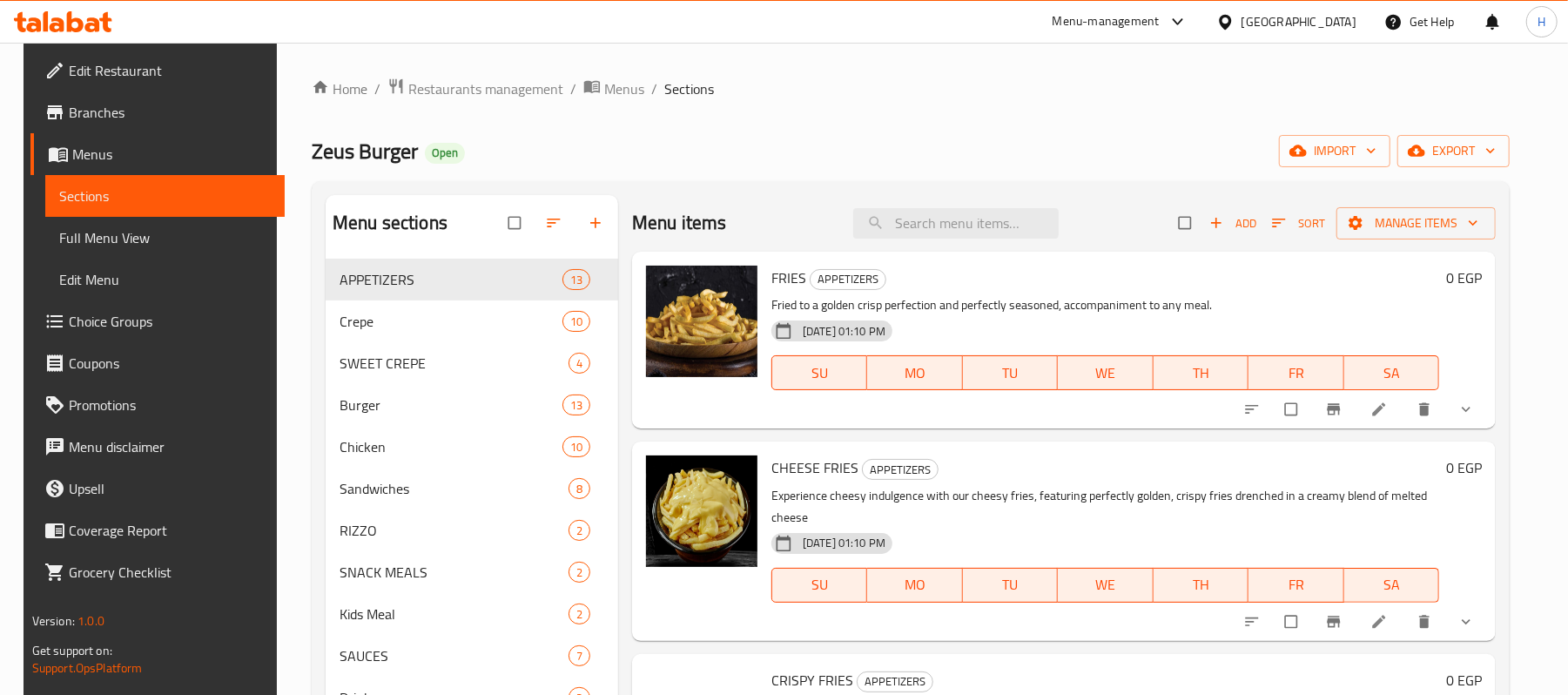
paste input "عرض البو"
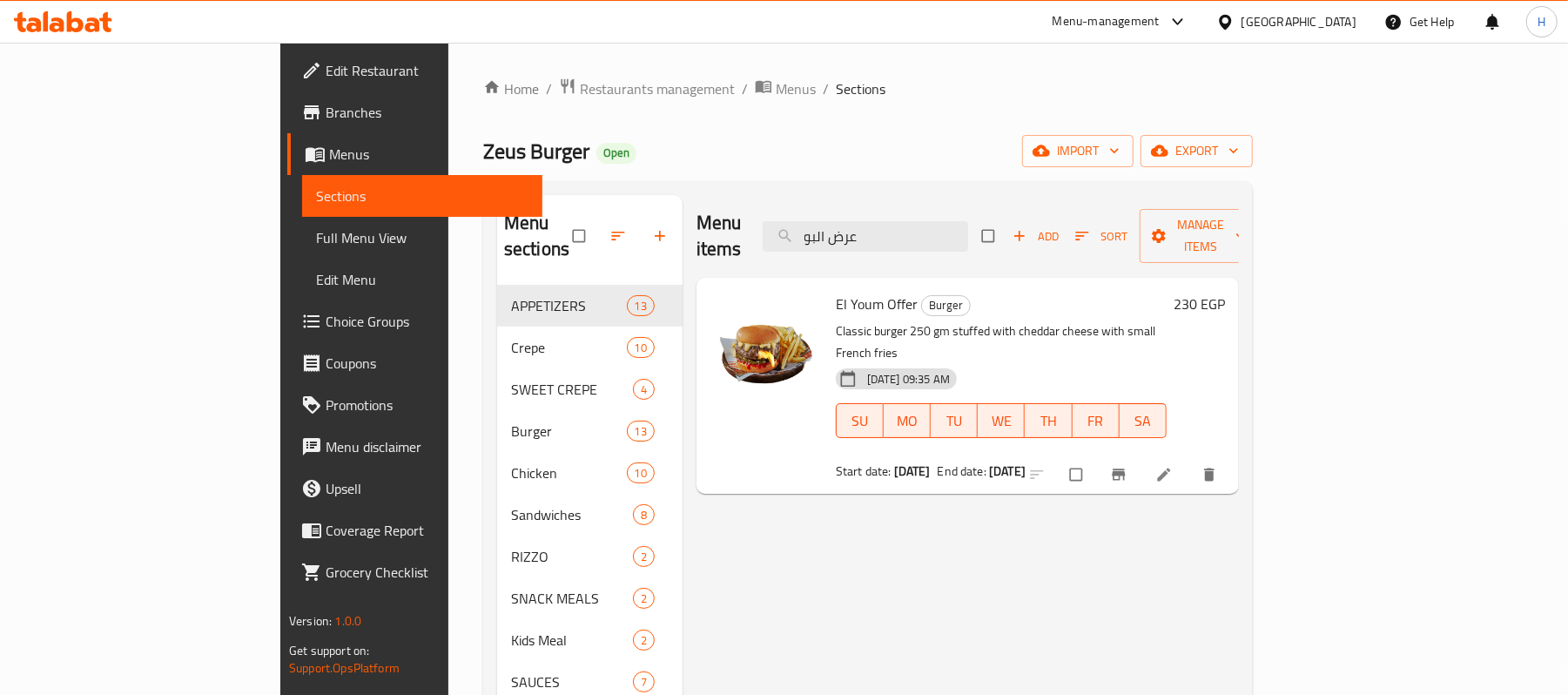
paste input "ميكس"
drag, startPoint x: 979, startPoint y: 222, endPoint x: 847, endPoint y: 232, distance: 132.4
click at [847, 232] on div "Menu items عرض البو Add Sort Manage items" at bounding box center [968, 236] width 543 height 83
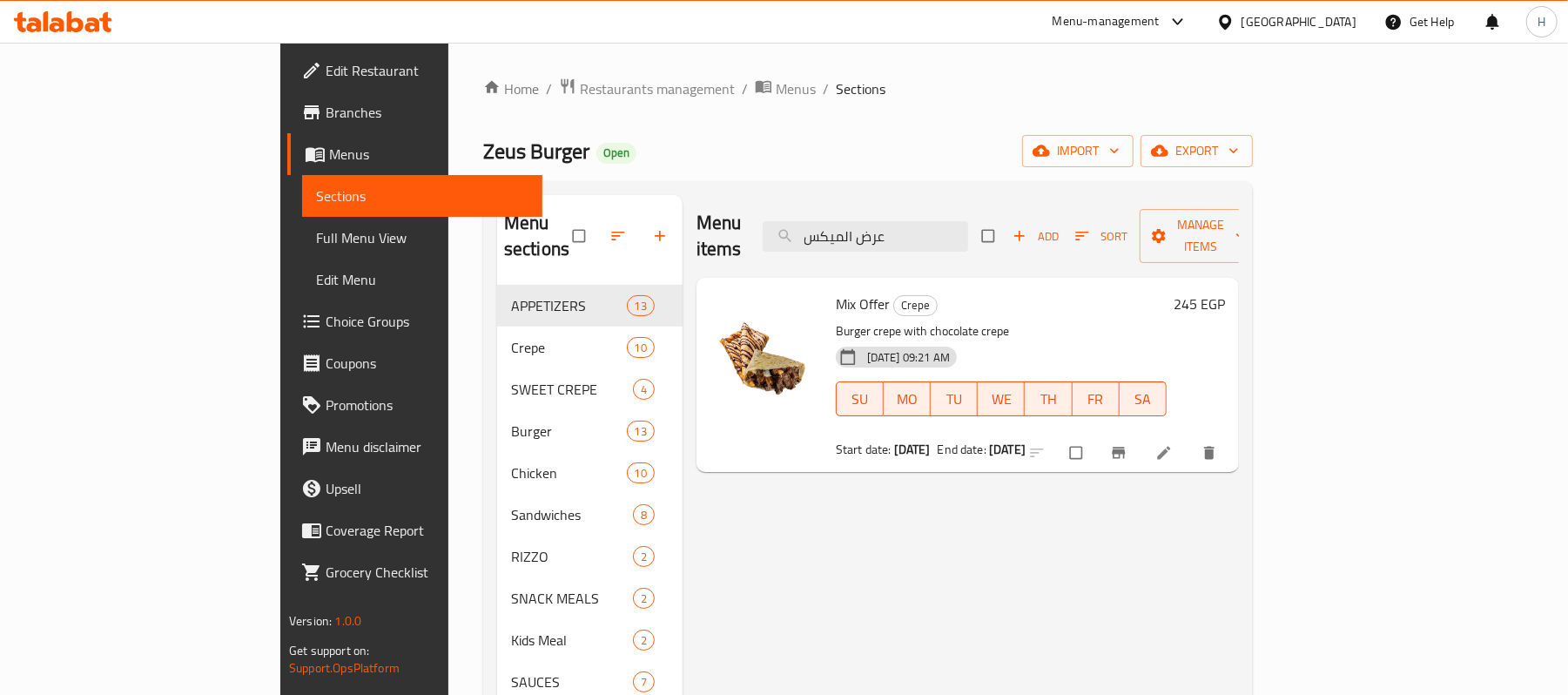
type input "عرض الميكس"
click at [326, 74] on span "Edit Restaurant" at bounding box center [427, 70] width 203 height 21
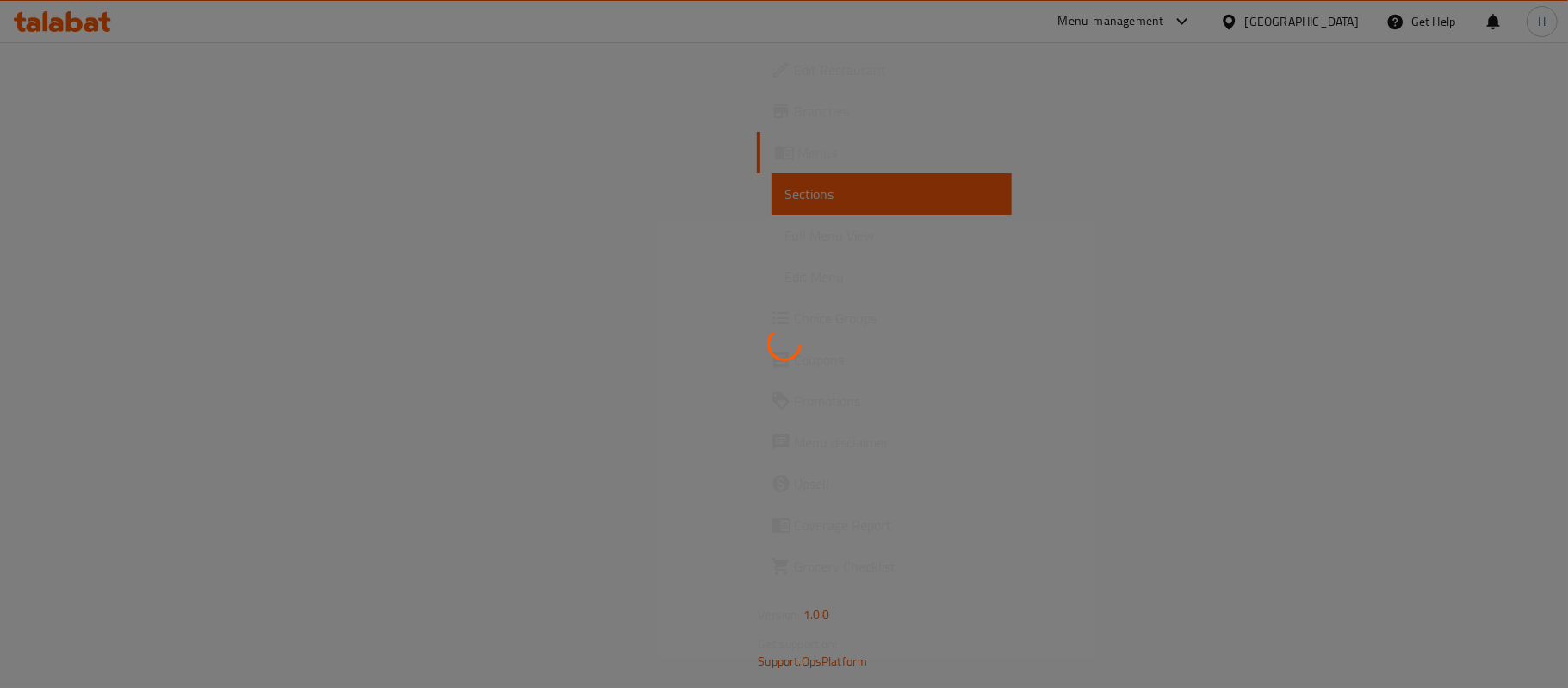
click at [180, 62] on div at bounding box center [784, 344] width 1568 height 688
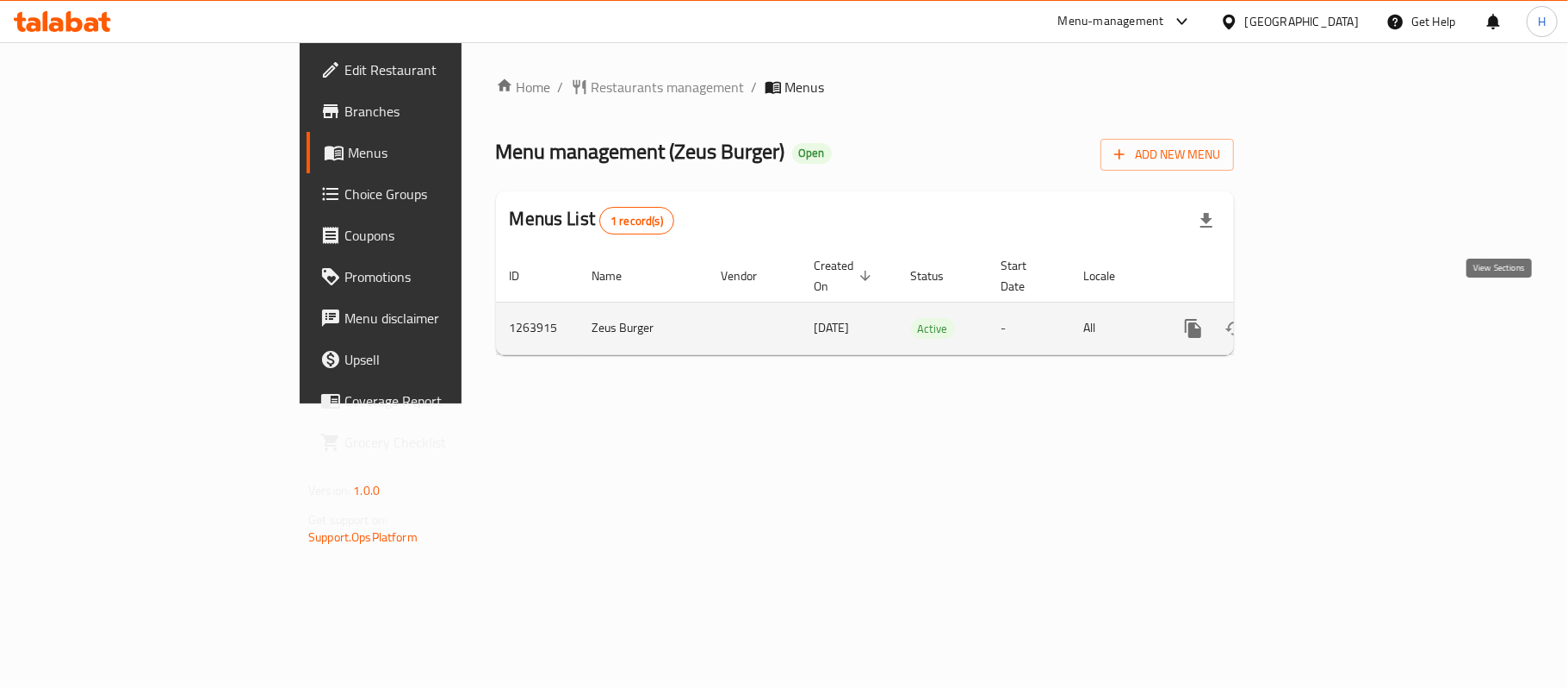
click at [1328, 318] on icon "enhanced table" at bounding box center [1318, 328] width 21 height 21
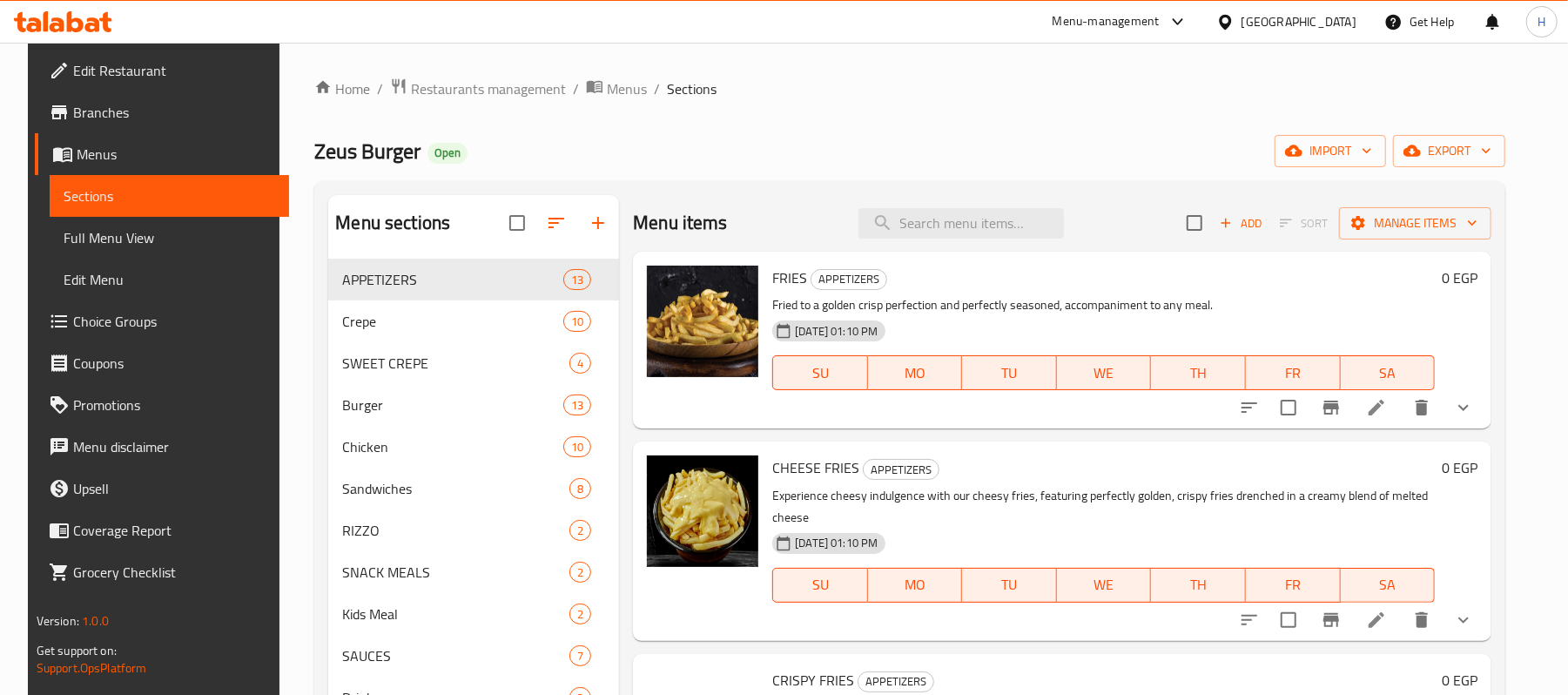
click at [949, 207] on div "Menu items Add Sort Manage items" at bounding box center [1062, 222] width 858 height 56
click at [970, 234] on input "search" at bounding box center [961, 222] width 206 height 30
paste input "عرض البوم"
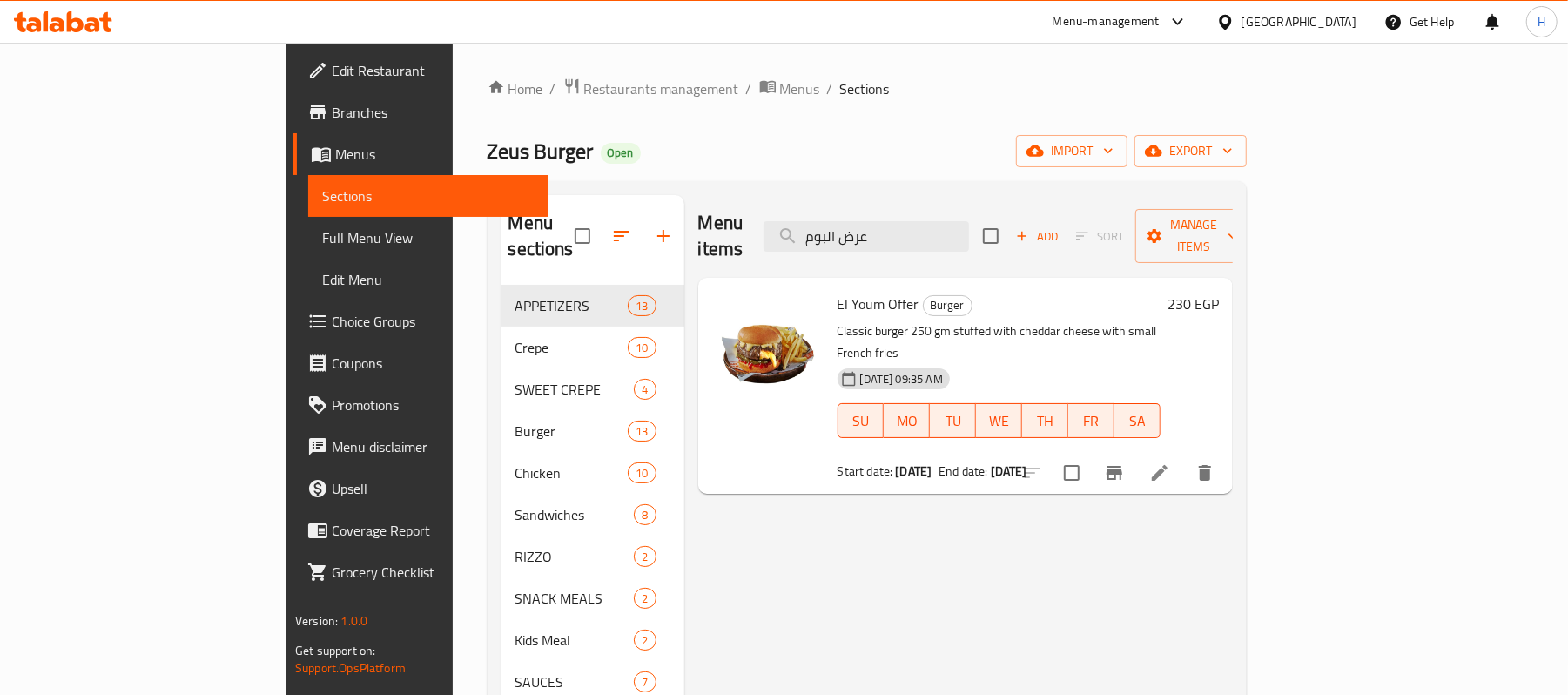
click at [837, 291] on span "El Youm Offer" at bounding box center [878, 304] width 82 height 26
copy h6 "El Youm Offer"
click at [965, 235] on input "عرض البوم" at bounding box center [866, 236] width 206 height 30
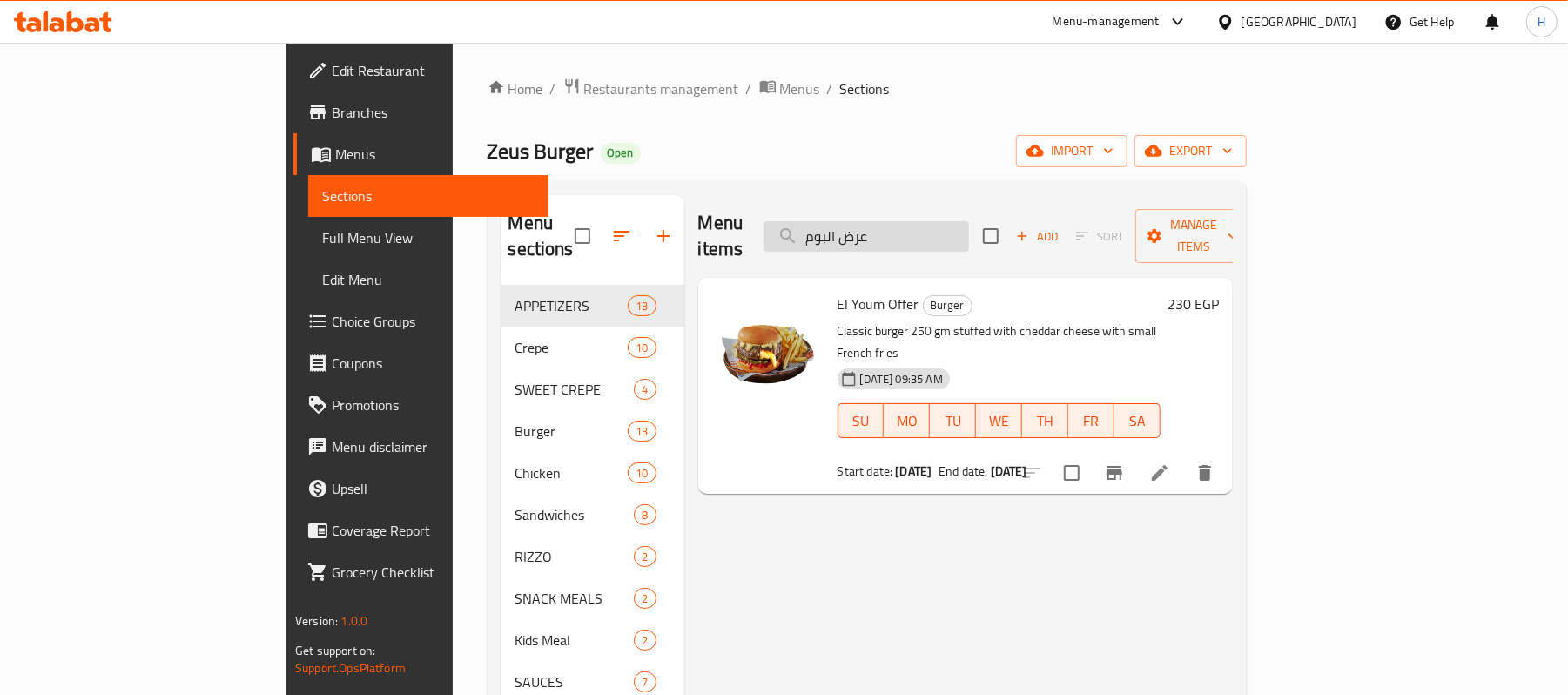
click at [965, 235] on input "عرض البوم" at bounding box center [866, 236] width 206 height 30
paste input "ة"
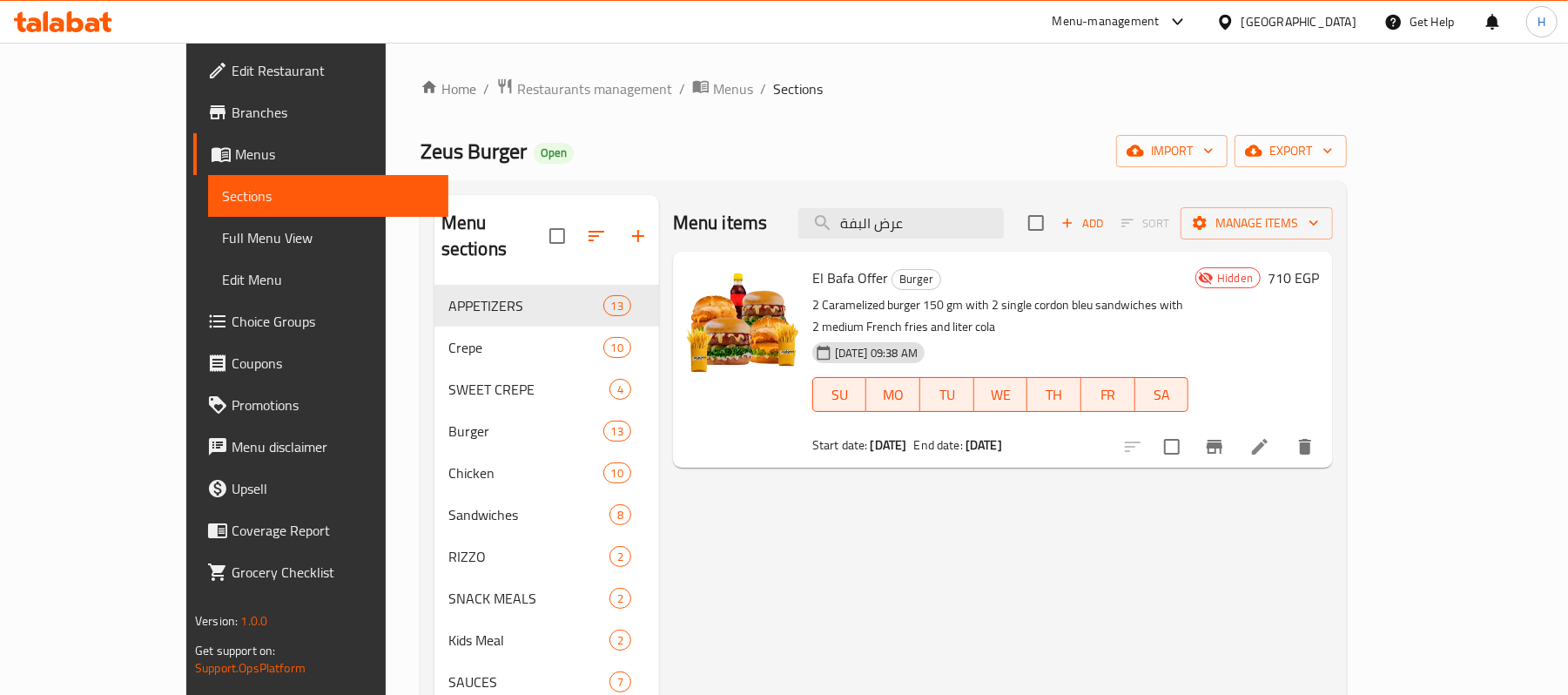
type input "عرض البفة"
click at [812, 273] on span "El Bafa Offer" at bounding box center [850, 278] width 76 height 26
copy h6 "El Bafa Offer"
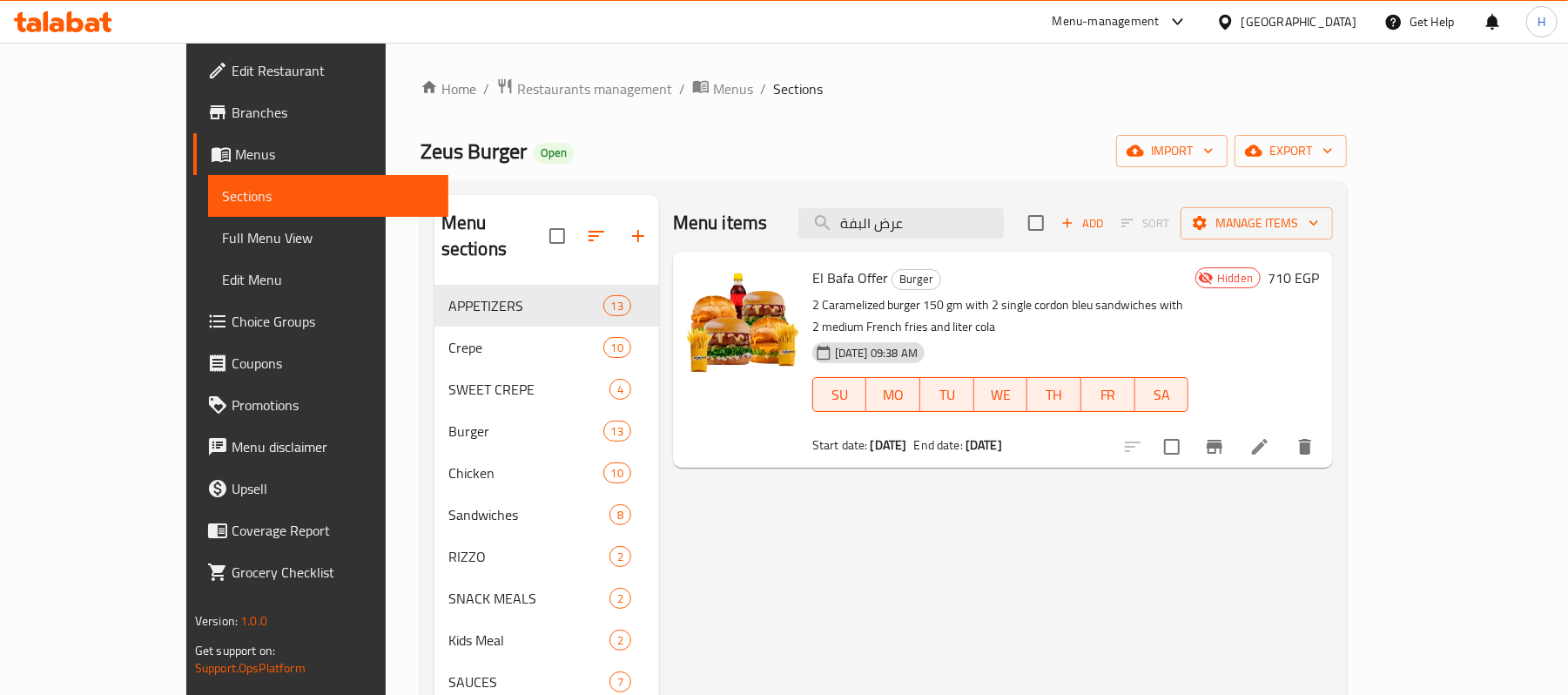
click at [1004, 198] on div "Menu items عرض البفة Add Sort Manage items" at bounding box center [1002, 222] width 660 height 56
click at [990, 230] on input "عرض البفة" at bounding box center [901, 222] width 206 height 30
click at [1284, 431] on li at bounding box center [1259, 447] width 49 height 31
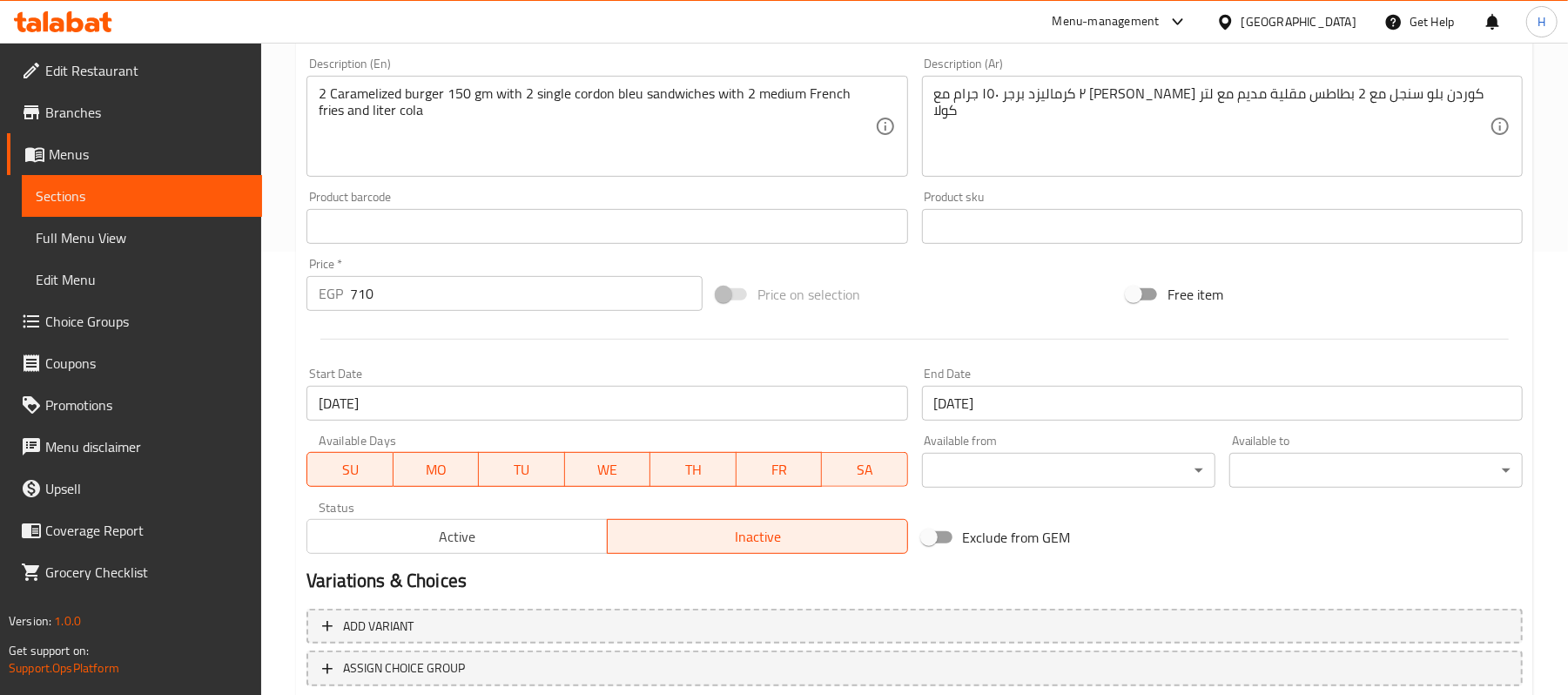
scroll to position [559, 0]
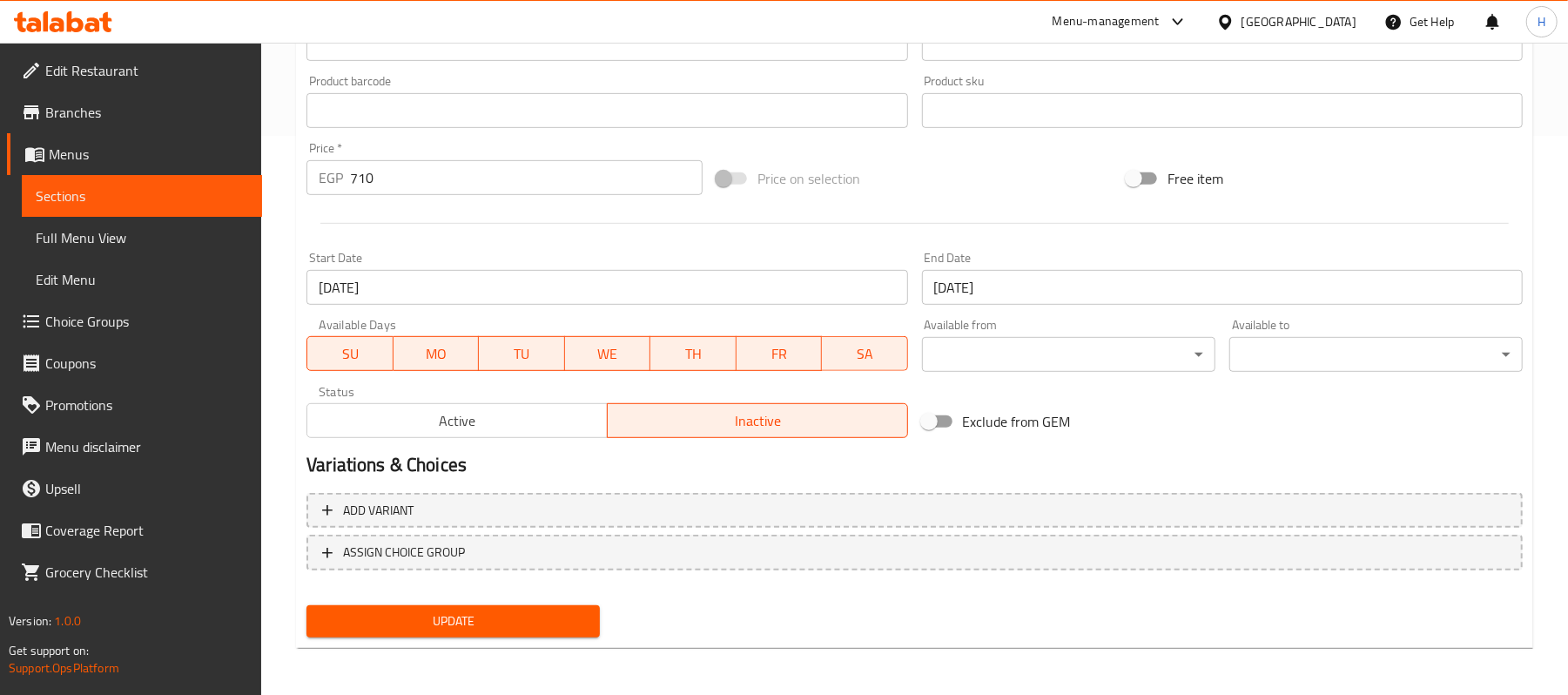
click at [534, 404] on button "Active" at bounding box center [457, 421] width 301 height 35
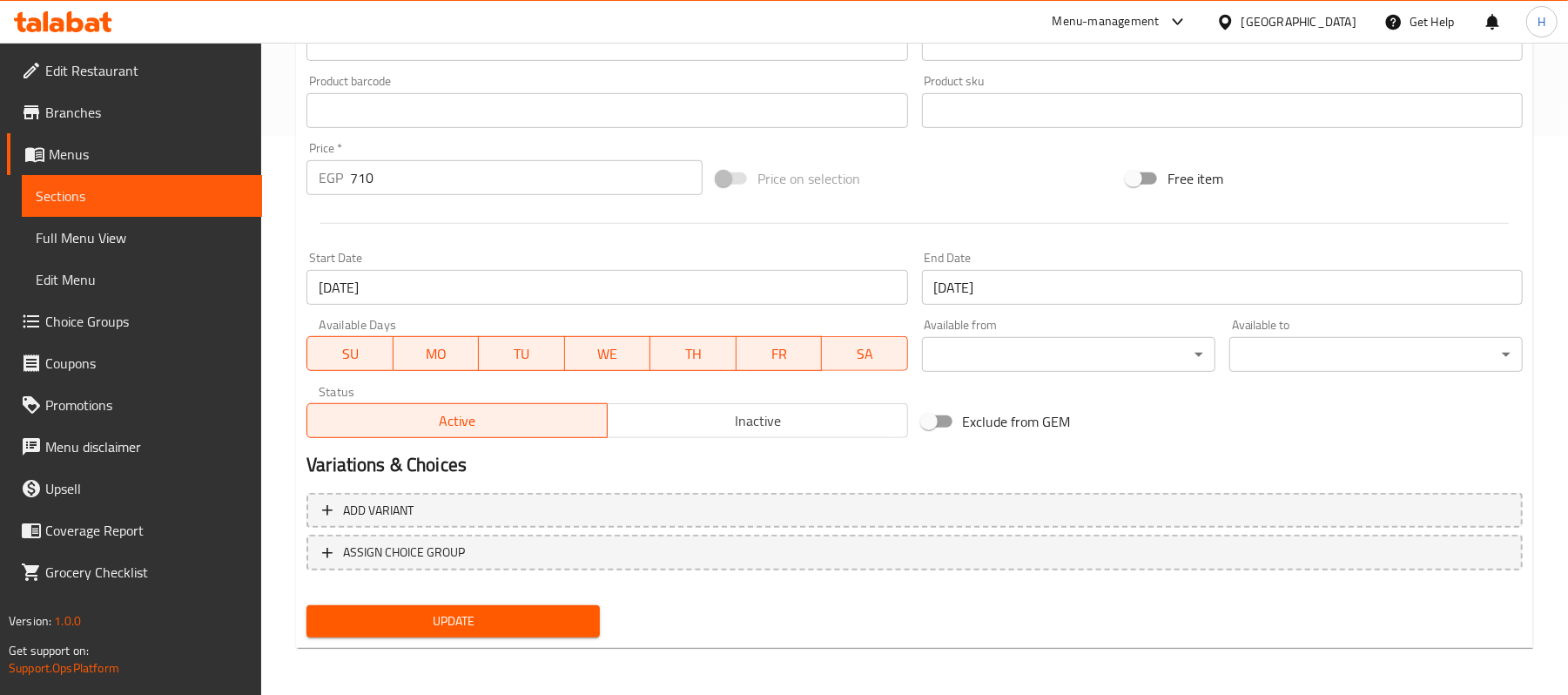
click at [533, 614] on span "Update" at bounding box center [453, 621] width 266 height 22
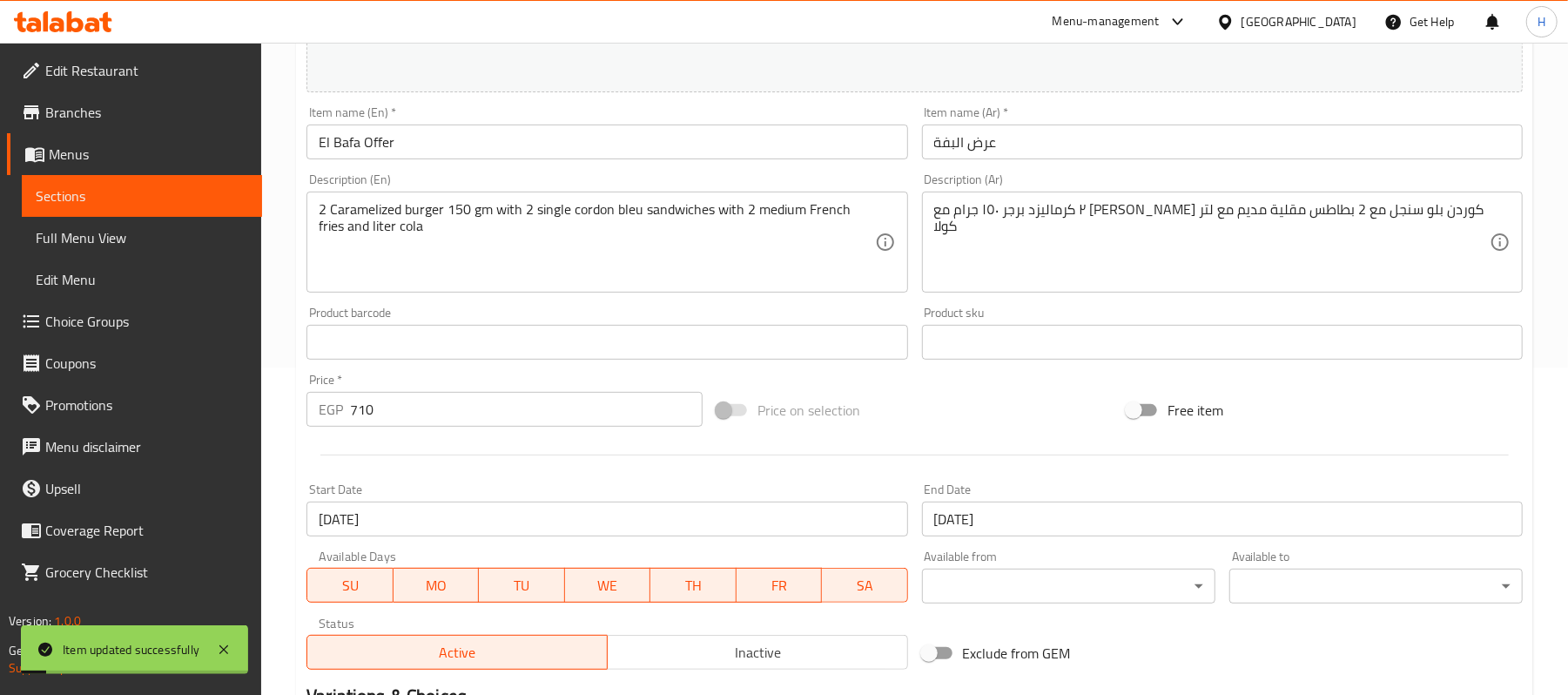
scroll to position [210, 0]
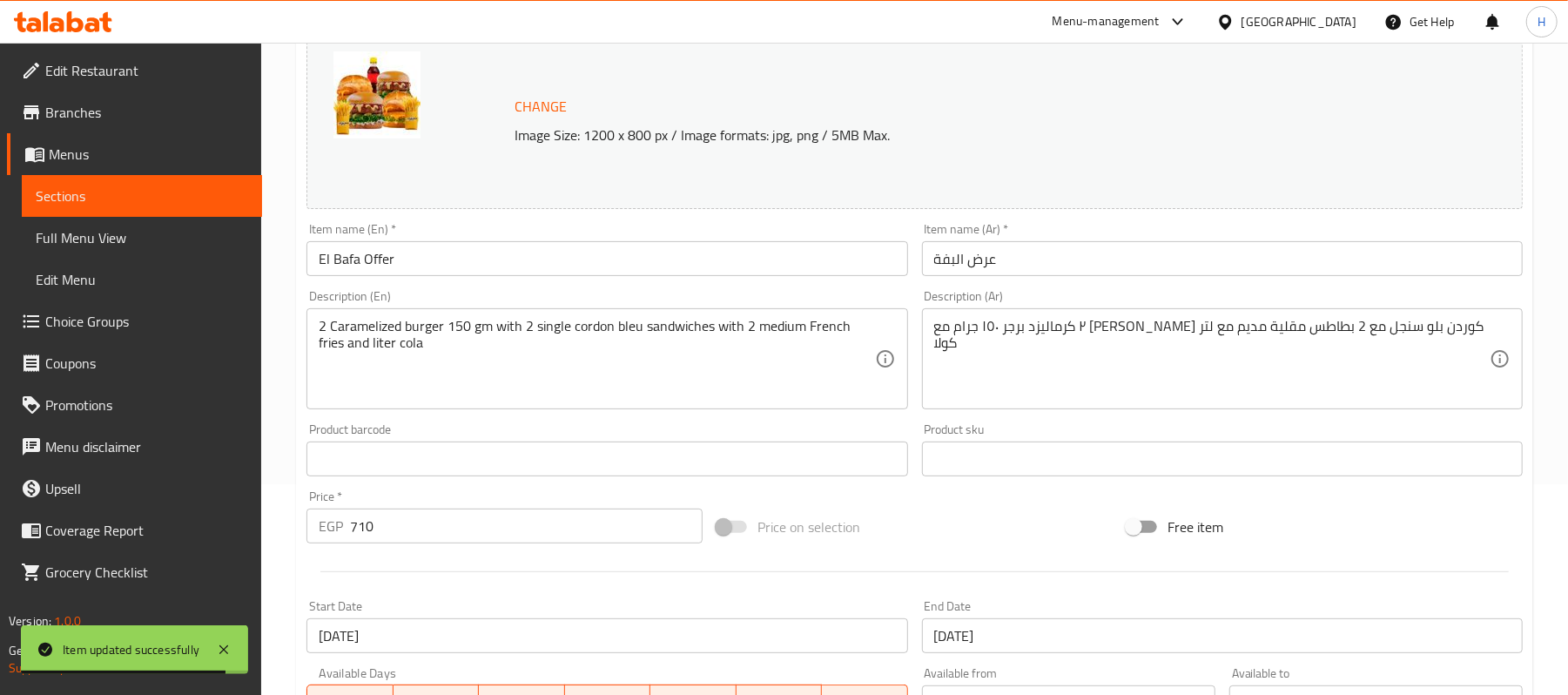
click at [394, 303] on div "Description (En) 2 Caramelized burger 150 gm with 2 single cordon bleu sandwich…" at bounding box center [606, 349] width 601 height 119
click at [395, 258] on input "El Bafa Offer" at bounding box center [606, 258] width 601 height 35
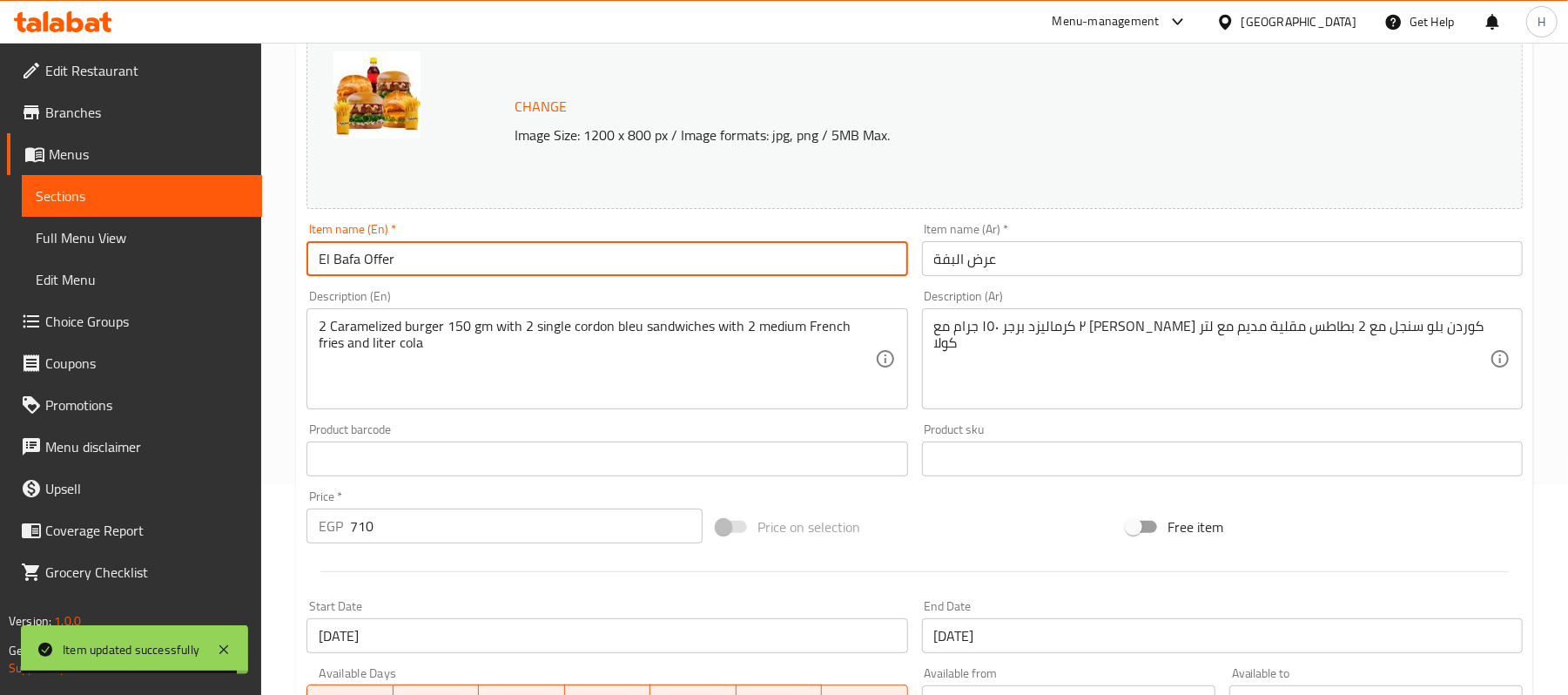
click at [395, 258] on input "El Bafa Offer" at bounding box center [606, 258] width 601 height 35
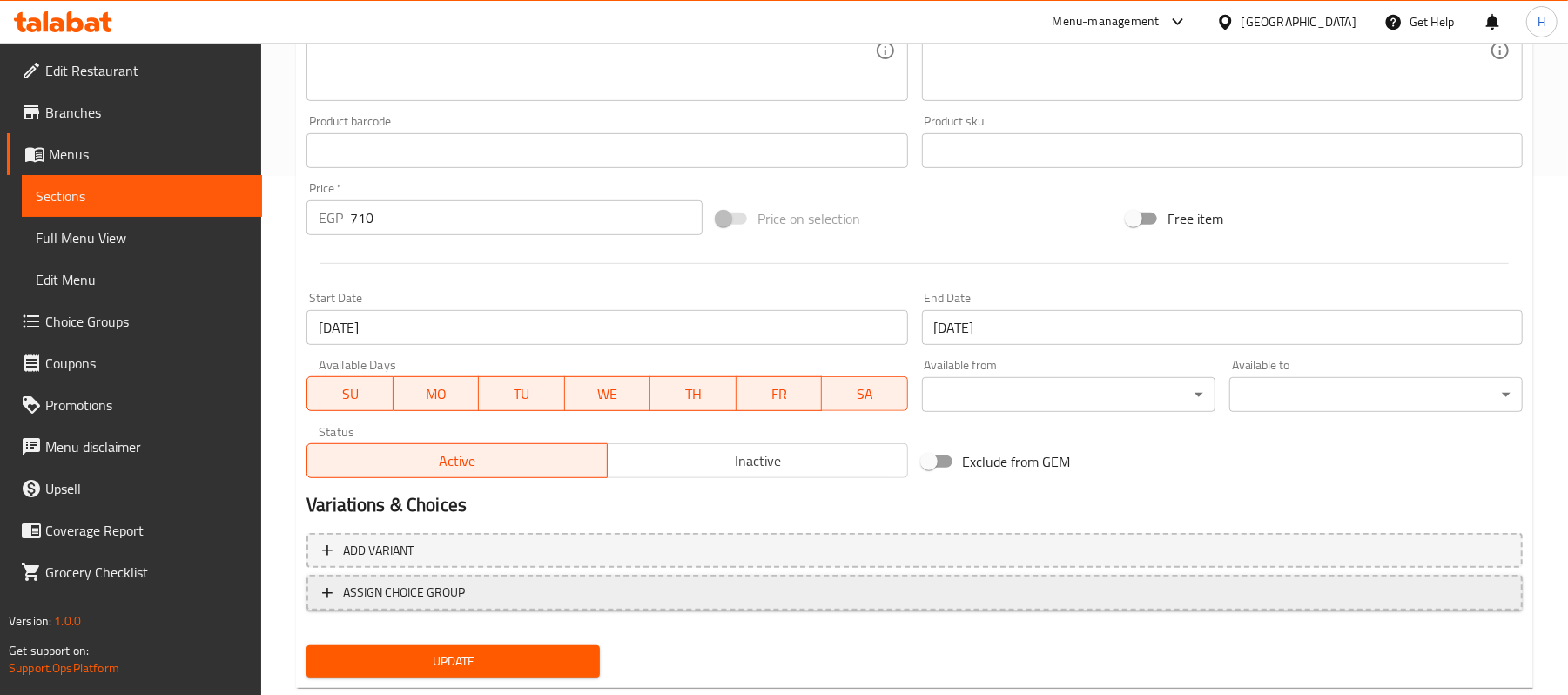
scroll to position [559, 0]
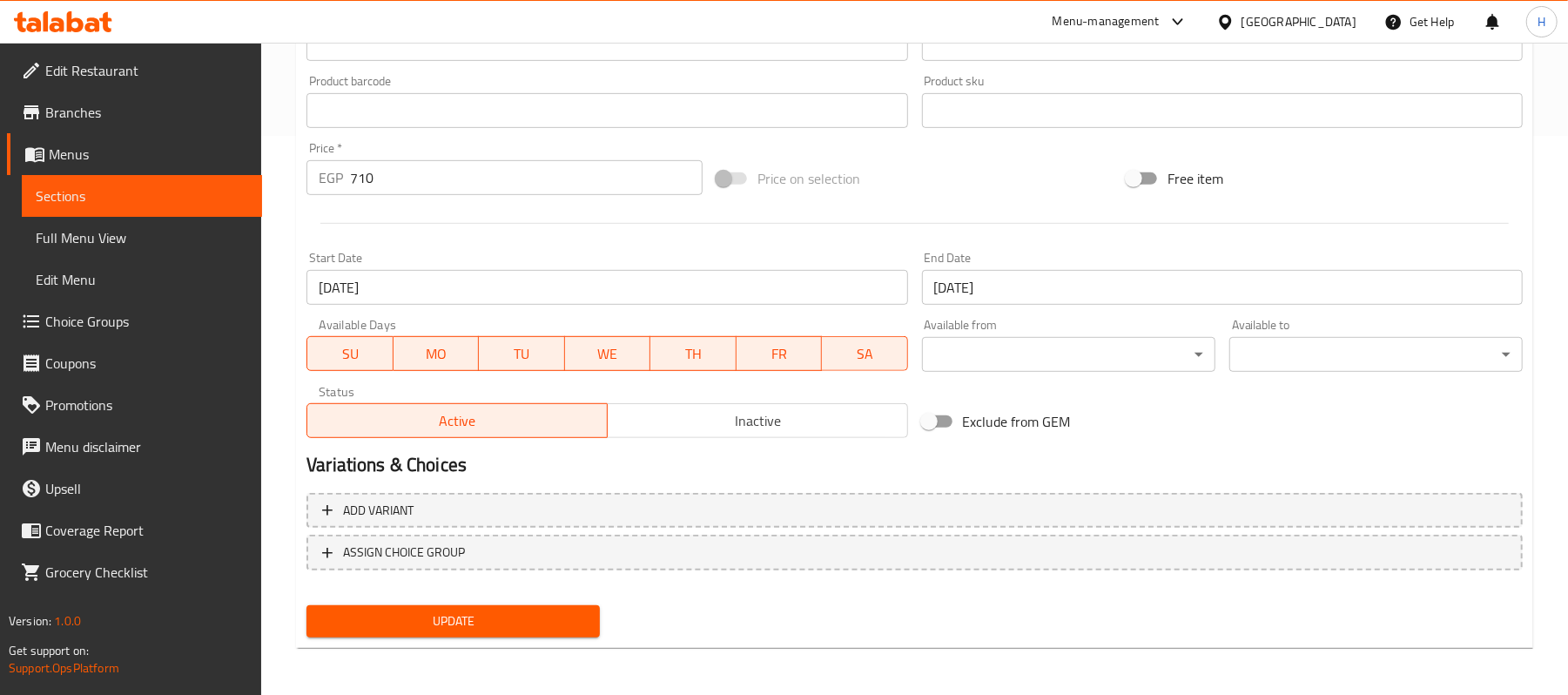
click at [530, 611] on span "Update" at bounding box center [453, 621] width 266 height 22
click at [168, 197] on span "Sections" at bounding box center [142, 196] width 212 height 21
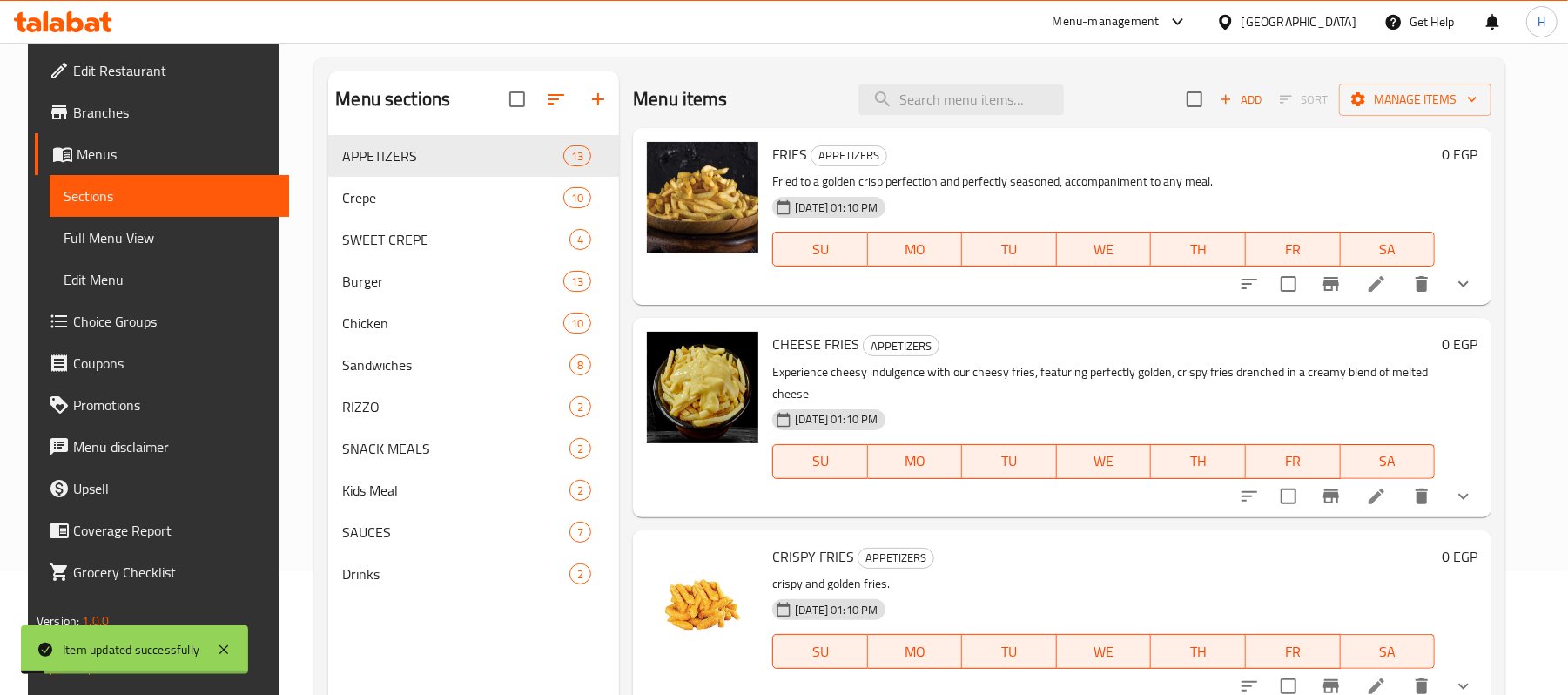
scroll to position [12, 0]
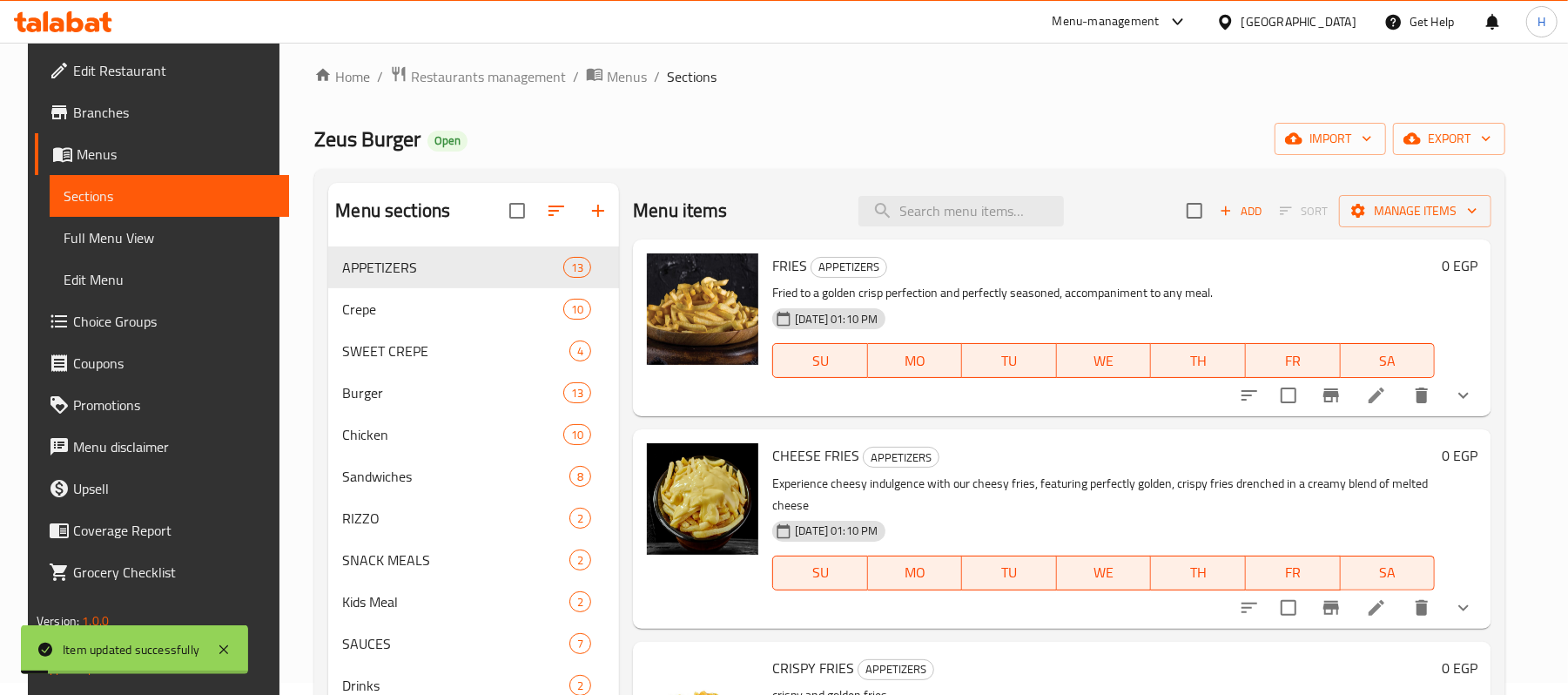
click at [965, 195] on div "Menu items Add Sort Manage items" at bounding box center [1062, 210] width 858 height 56
click at [973, 204] on input "search" at bounding box center [961, 210] width 206 height 30
paste input "El Bafa Offer"
type input "El Bafa Offer"
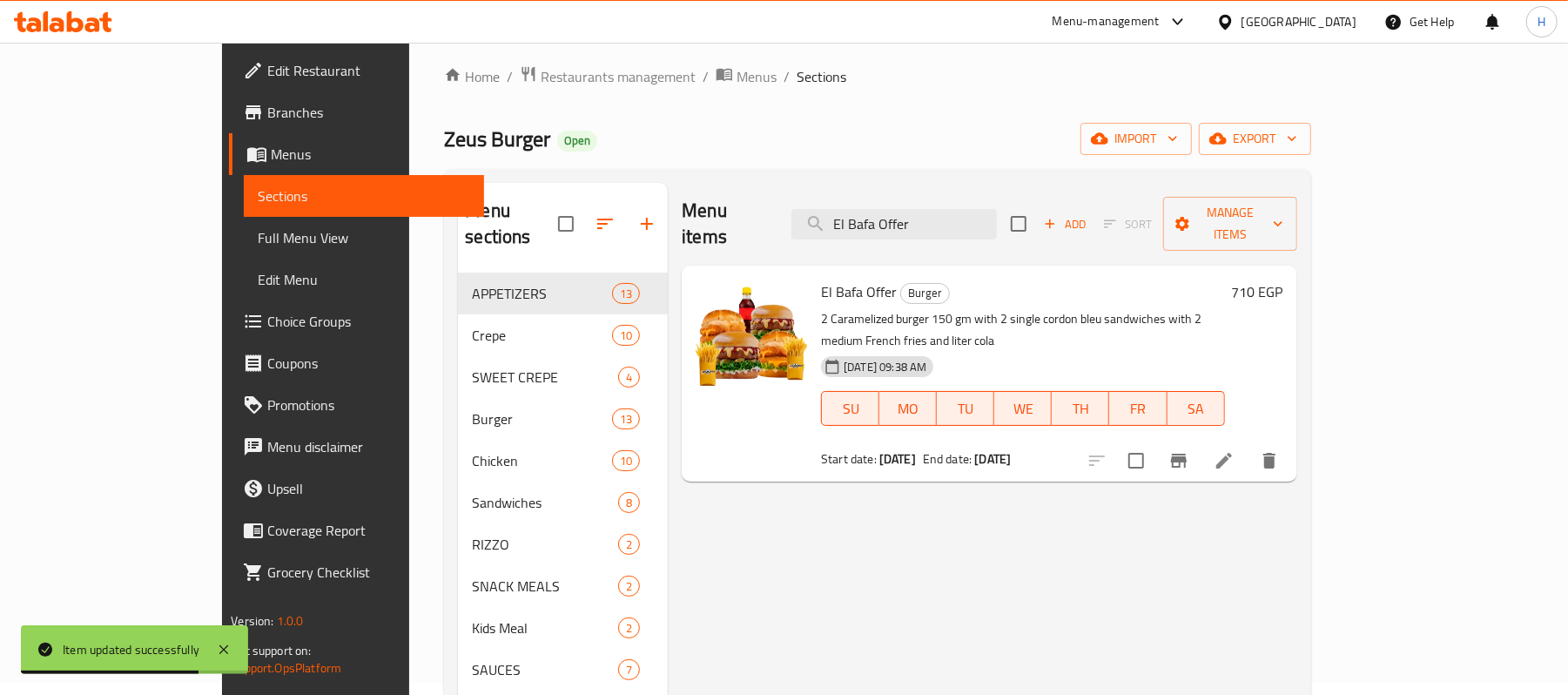
click at [1234, 450] on icon at bounding box center [1224, 461] width 21 height 21
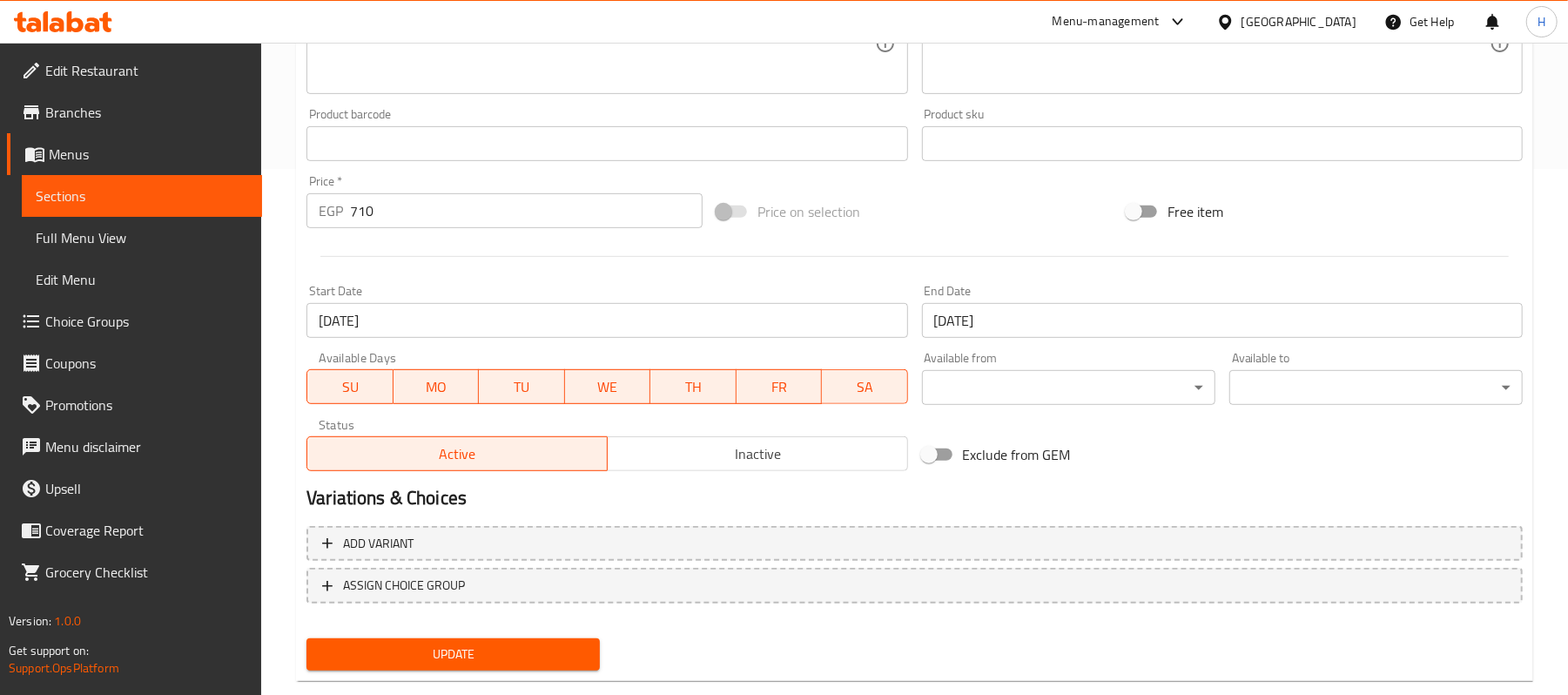
scroll to position [559, 0]
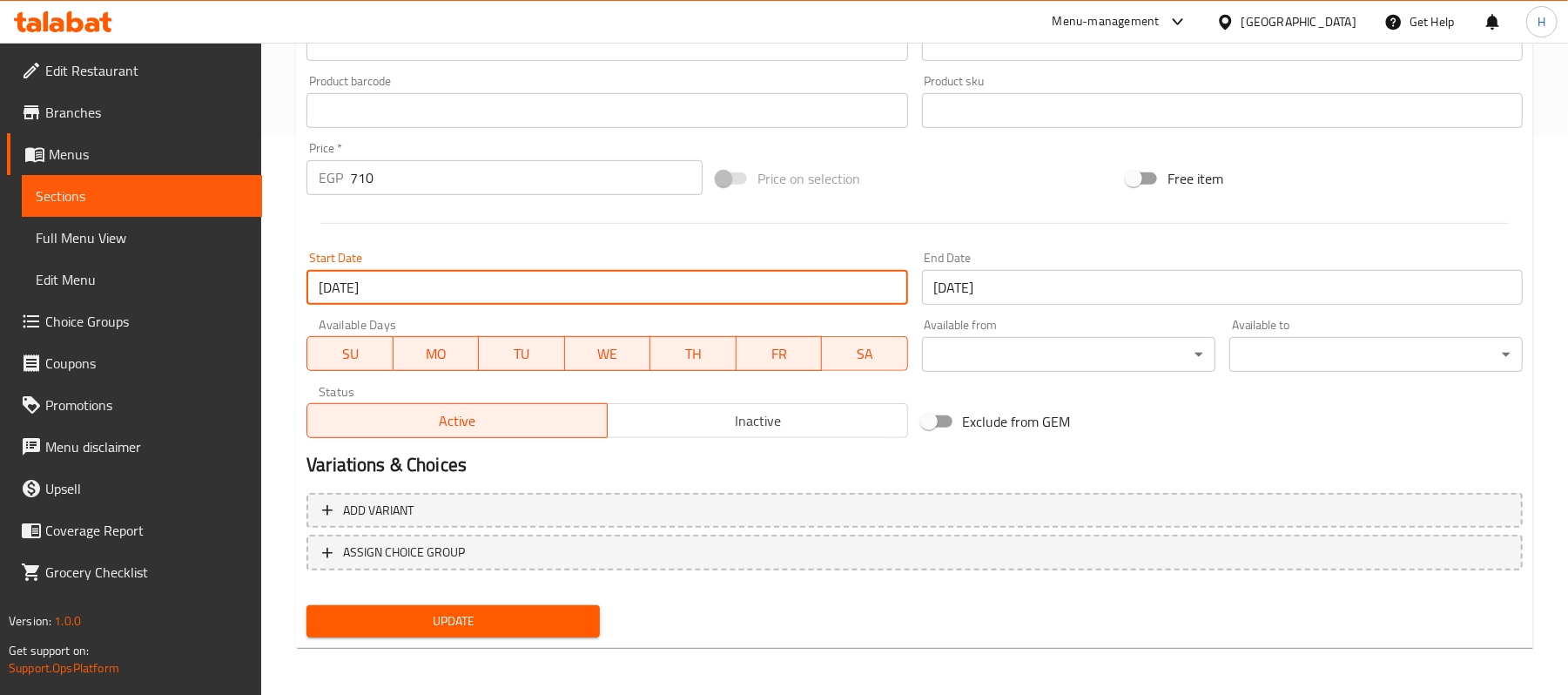
drag, startPoint x: 332, startPoint y: 287, endPoint x: 320, endPoint y: 293, distance: 13.4
click at [320, 293] on input "[DATE]" at bounding box center [606, 287] width 601 height 35
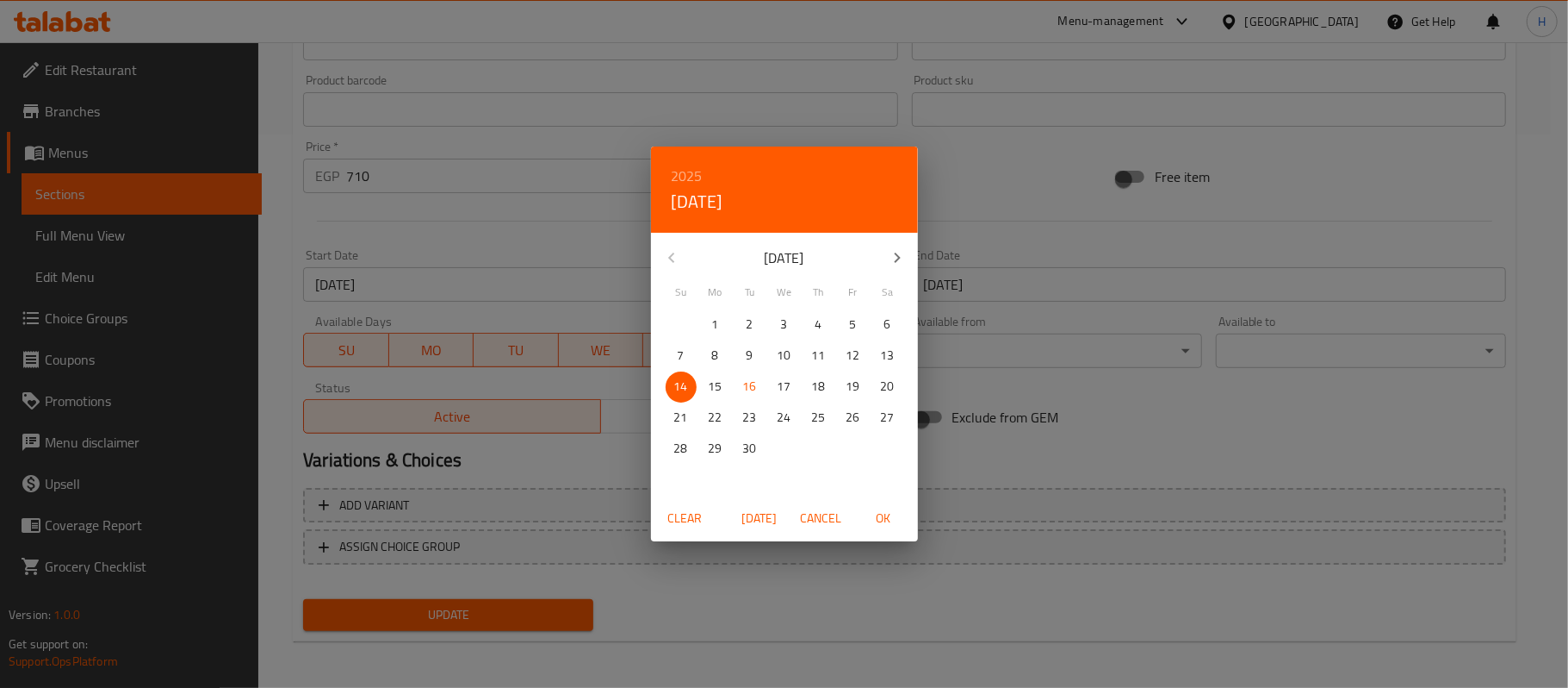
click at [830, 519] on span "Cancel" at bounding box center [821, 519] width 41 height 22
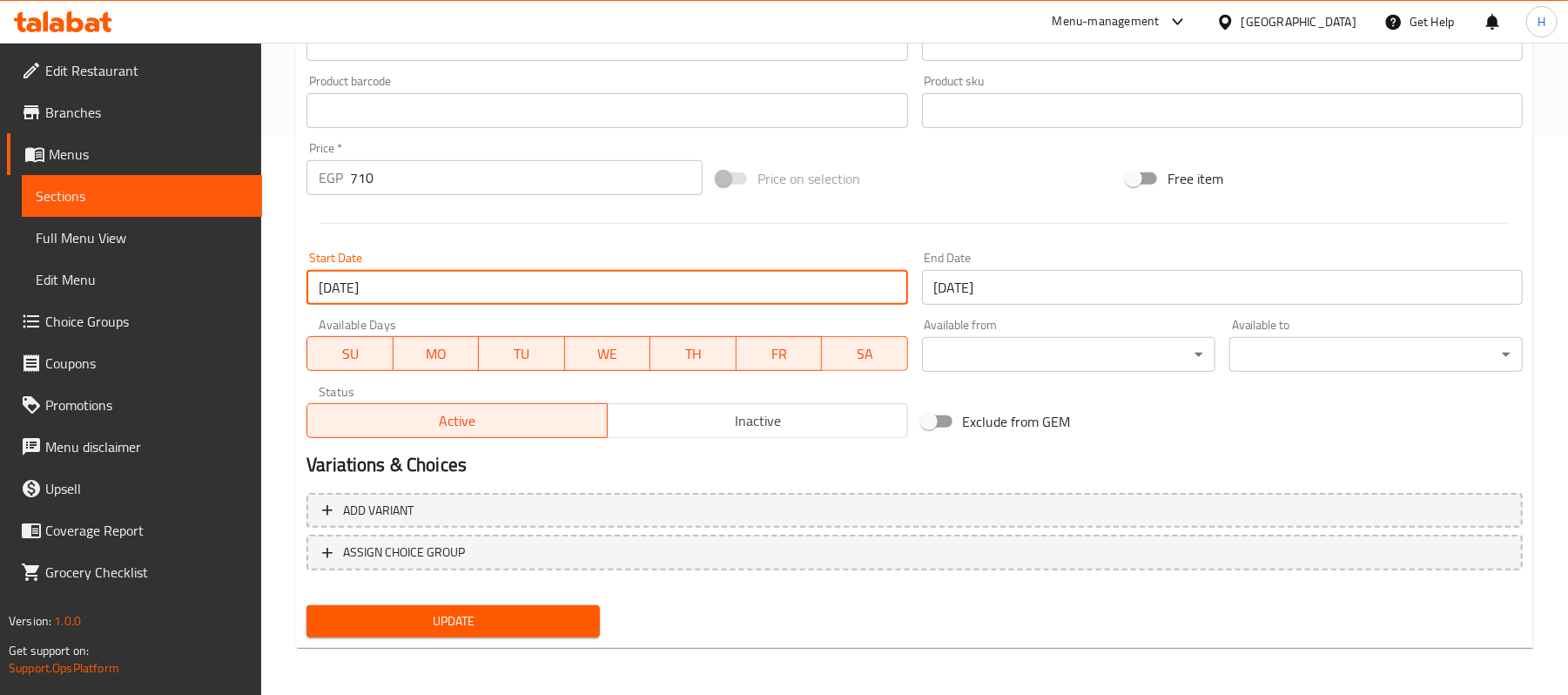
click at [320, 290] on input "[DATE]" at bounding box center [606, 287] width 601 height 35
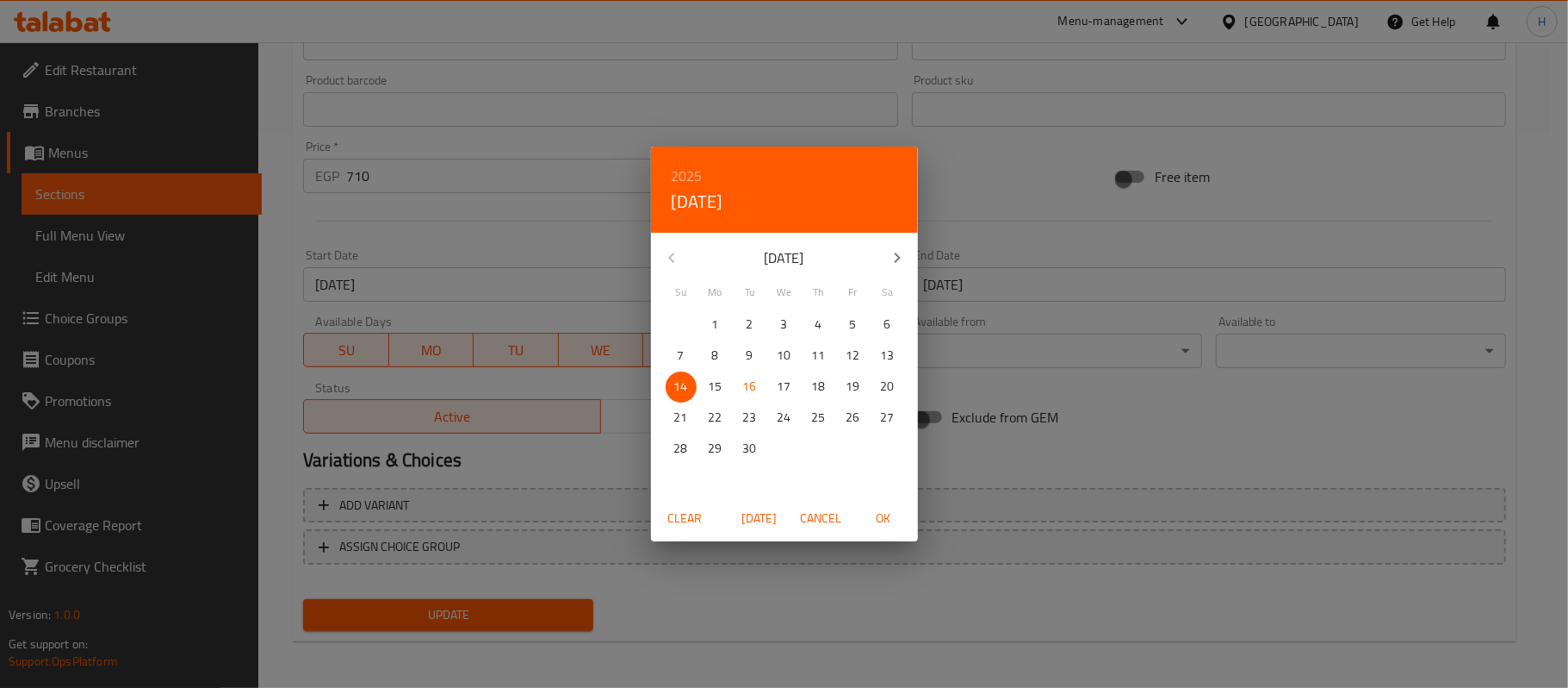
click at [748, 383] on p "16" at bounding box center [750, 386] width 14 height 22
click at [875, 511] on span "OK" at bounding box center [883, 519] width 41 height 22
type input "[DATE]"
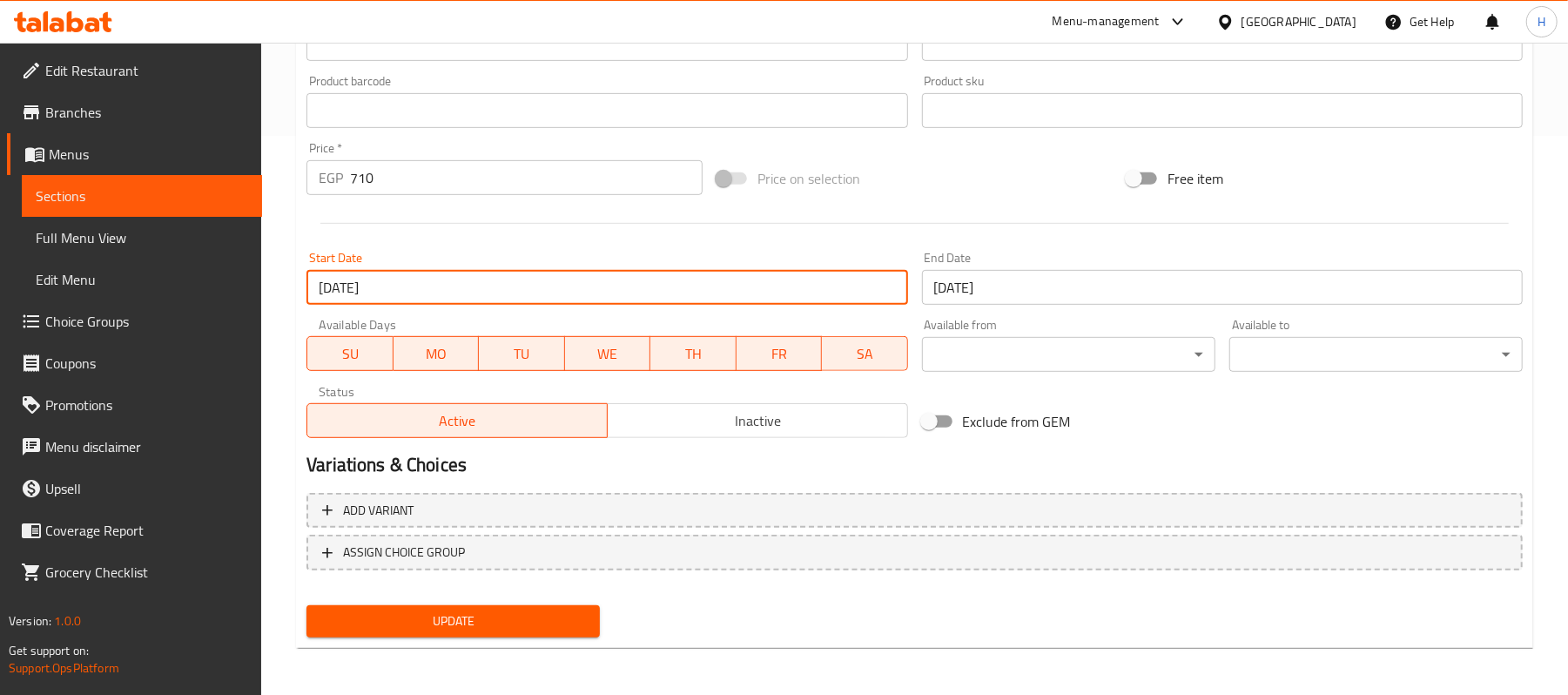
click at [579, 624] on span "Update" at bounding box center [453, 621] width 266 height 22
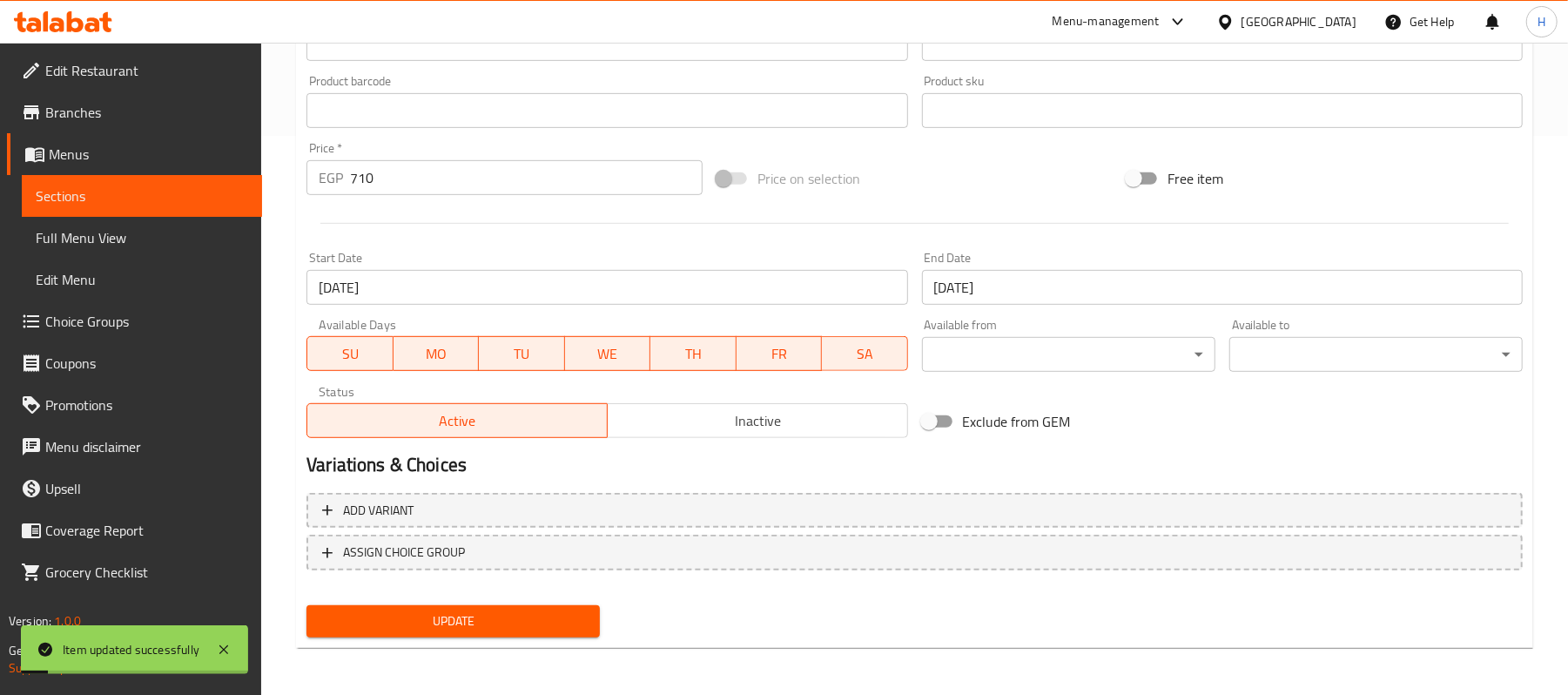
click at [202, 186] on span "Sections" at bounding box center [142, 196] width 212 height 21
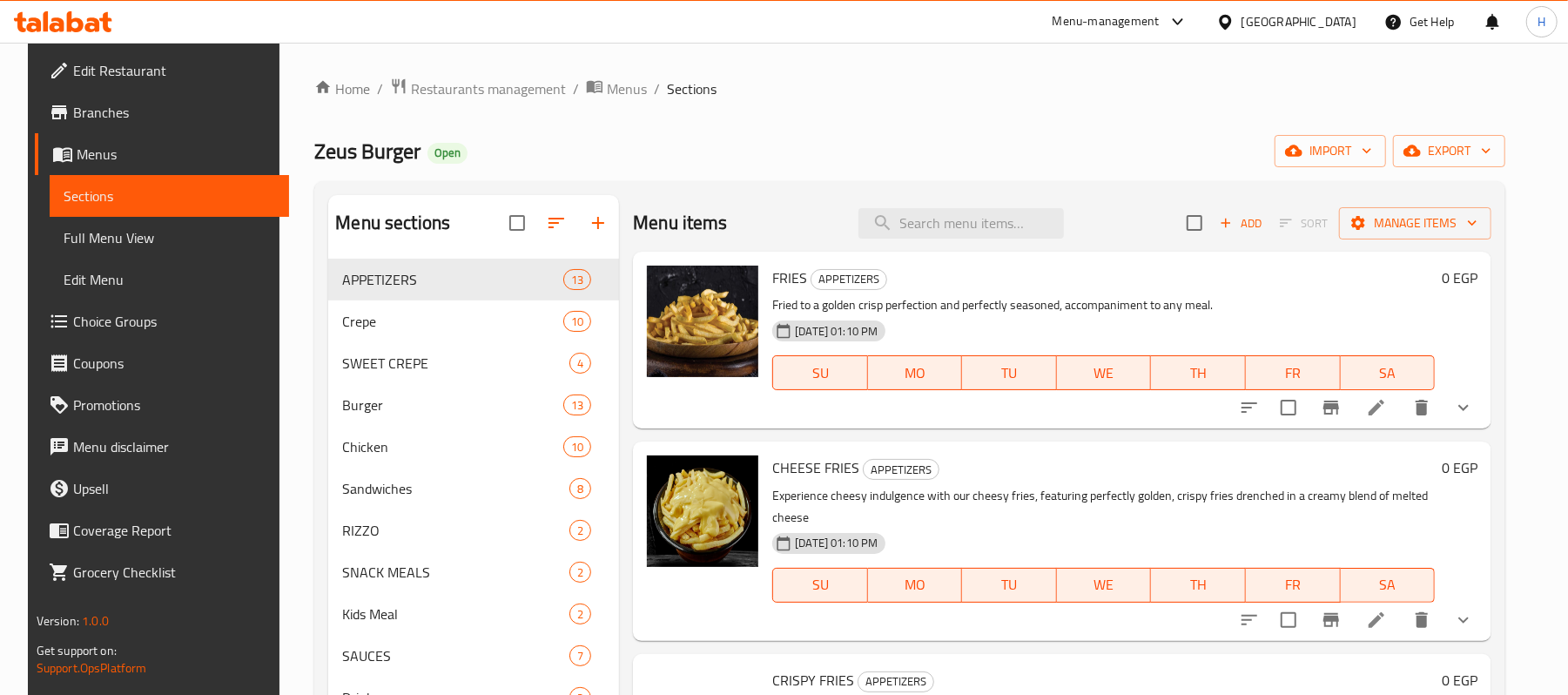
click at [349, 143] on span "Zeus Burger" at bounding box center [366, 150] width 106 height 39
copy span "Burger"
click at [98, 122] on span "Branches" at bounding box center [174, 112] width 203 height 21
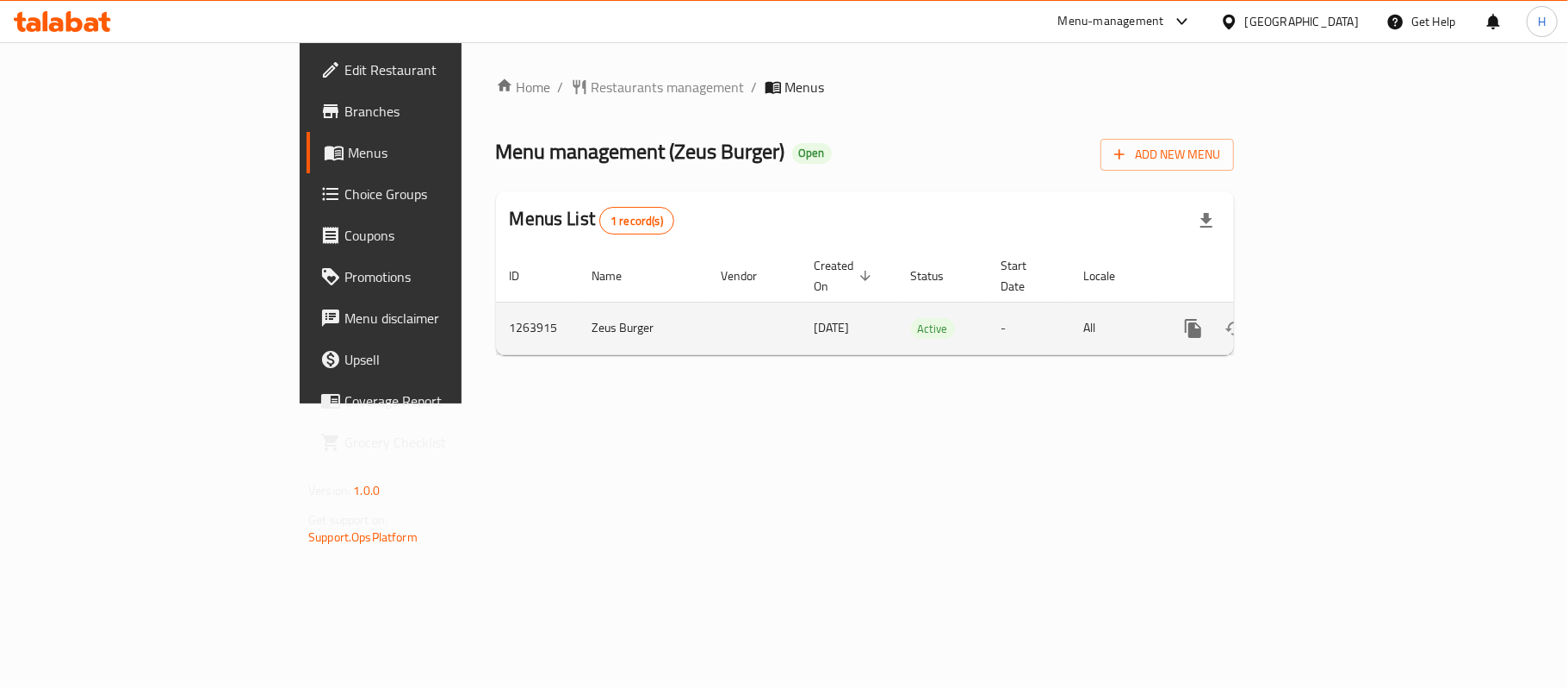
click at [1328, 321] on icon "enhanced table" at bounding box center [1318, 328] width 21 height 21
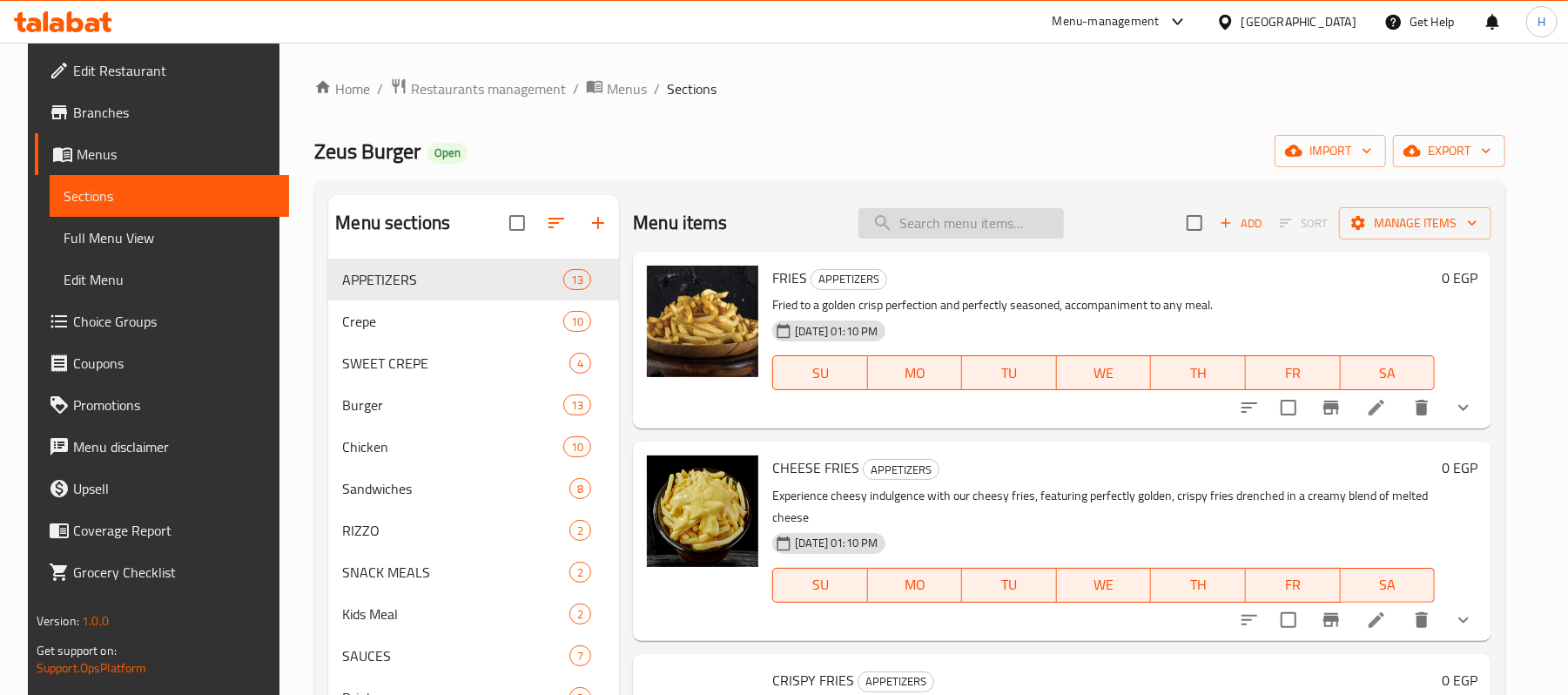
click at [907, 227] on input "search" at bounding box center [961, 222] width 206 height 30
paste input "El Youm Offer"
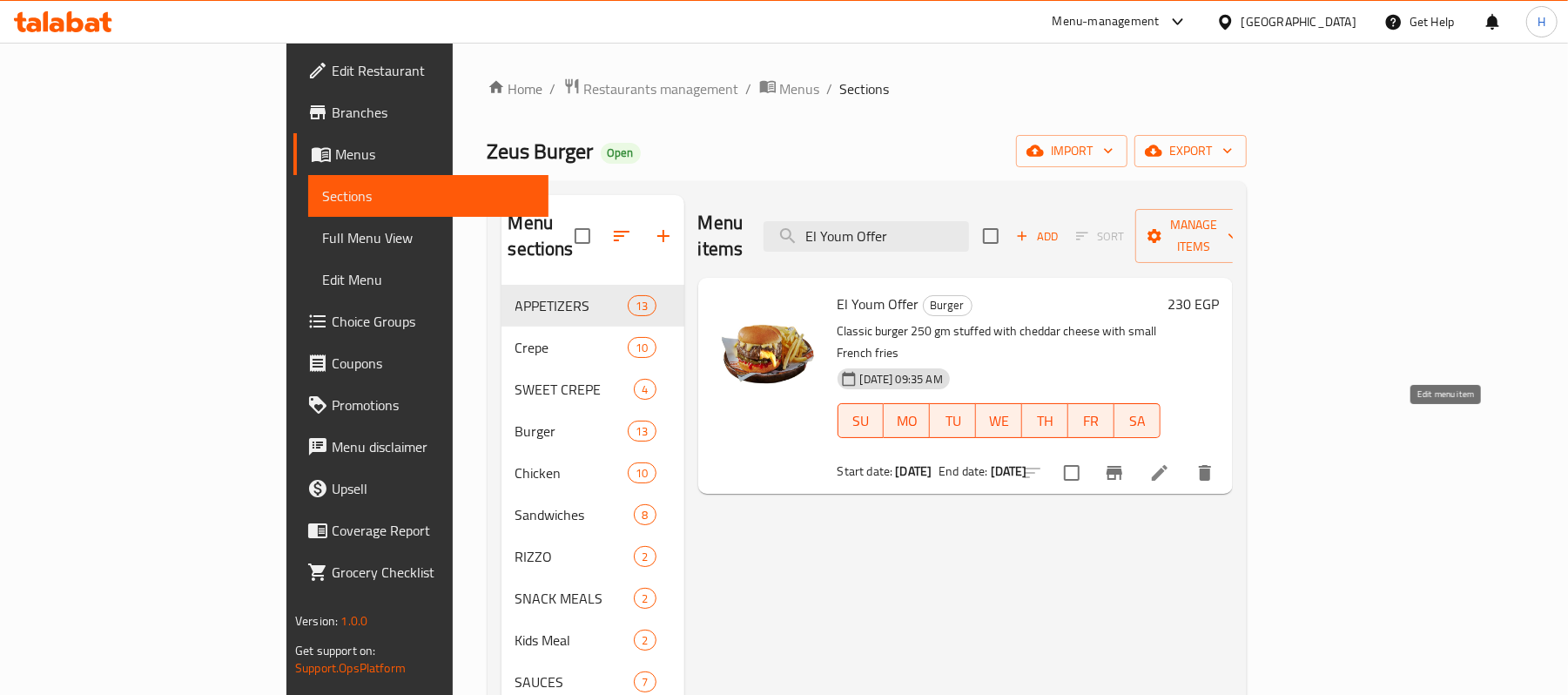
type input "El Youm Offer"
click at [1170, 462] on icon at bounding box center [1159, 473] width 21 height 21
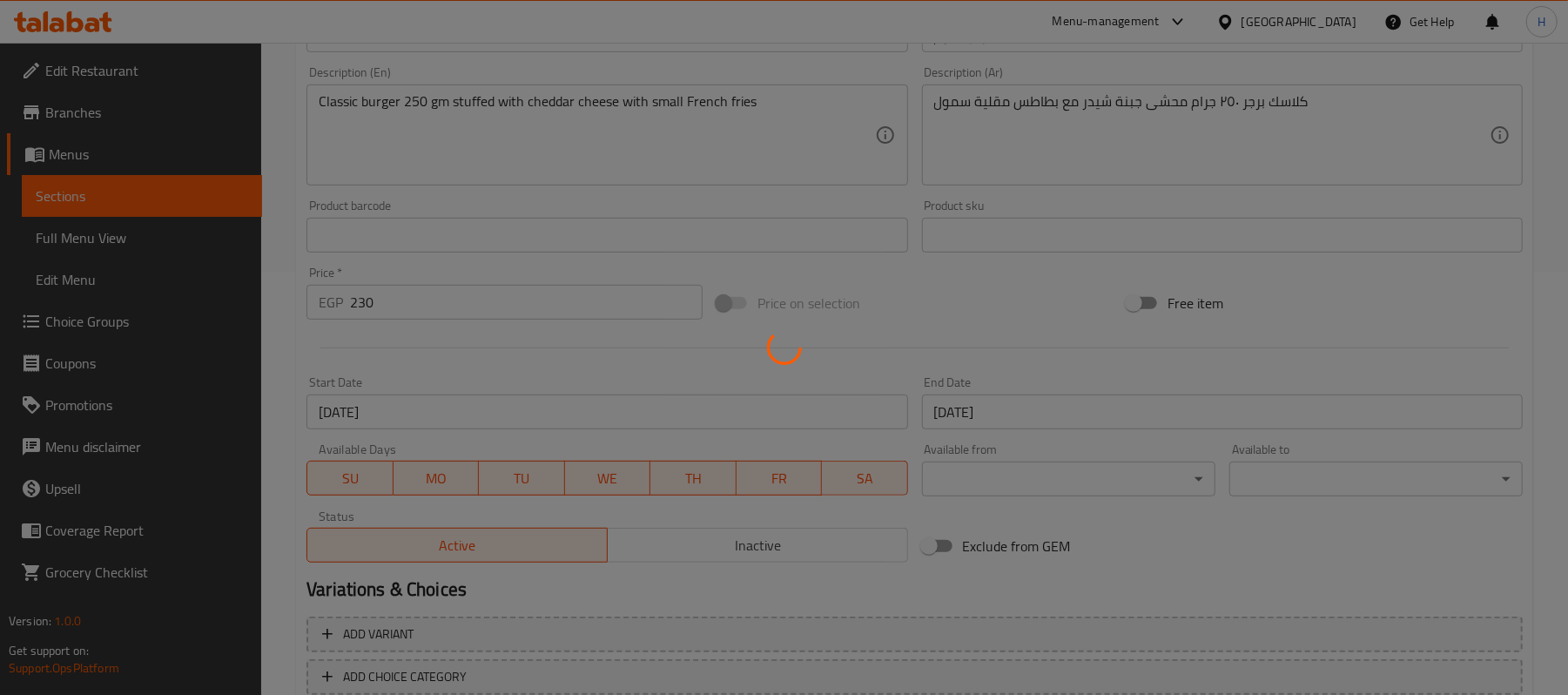
scroll to position [464, 0]
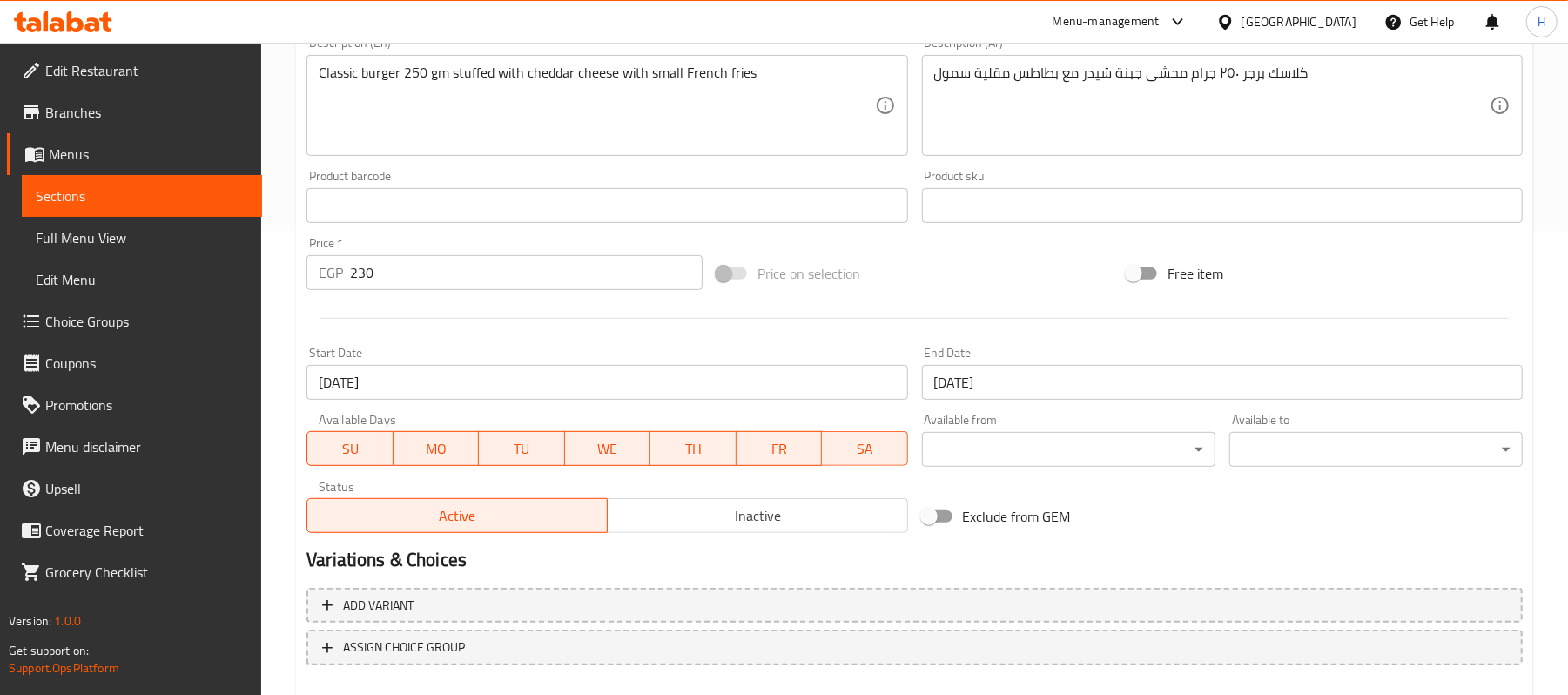
click at [668, 363] on div "Start Date [DATE] Start Date" at bounding box center [606, 373] width 601 height 54
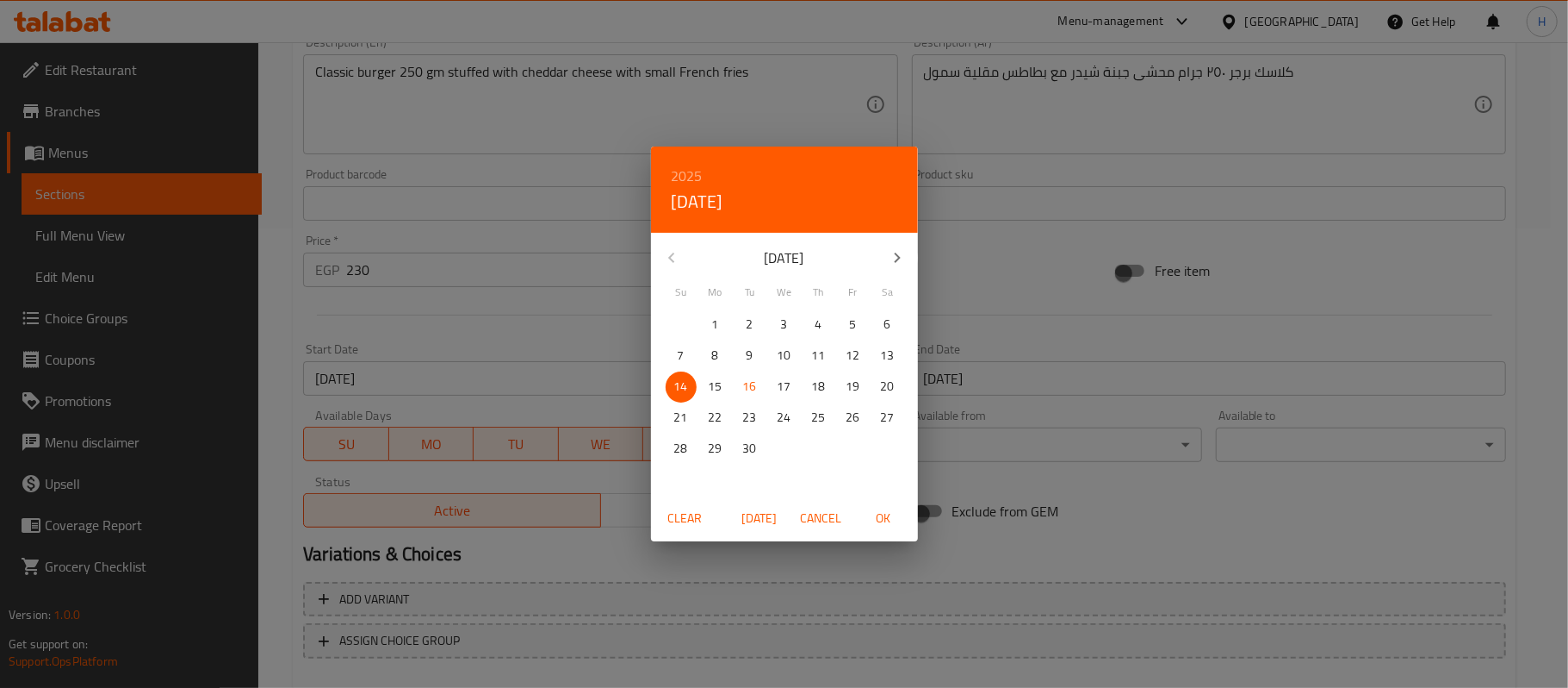
click at [760, 521] on span "[DATE]" at bounding box center [759, 519] width 41 height 22
click at [876, 517] on span "OK" at bounding box center [883, 519] width 41 height 22
type input "[DATE]"
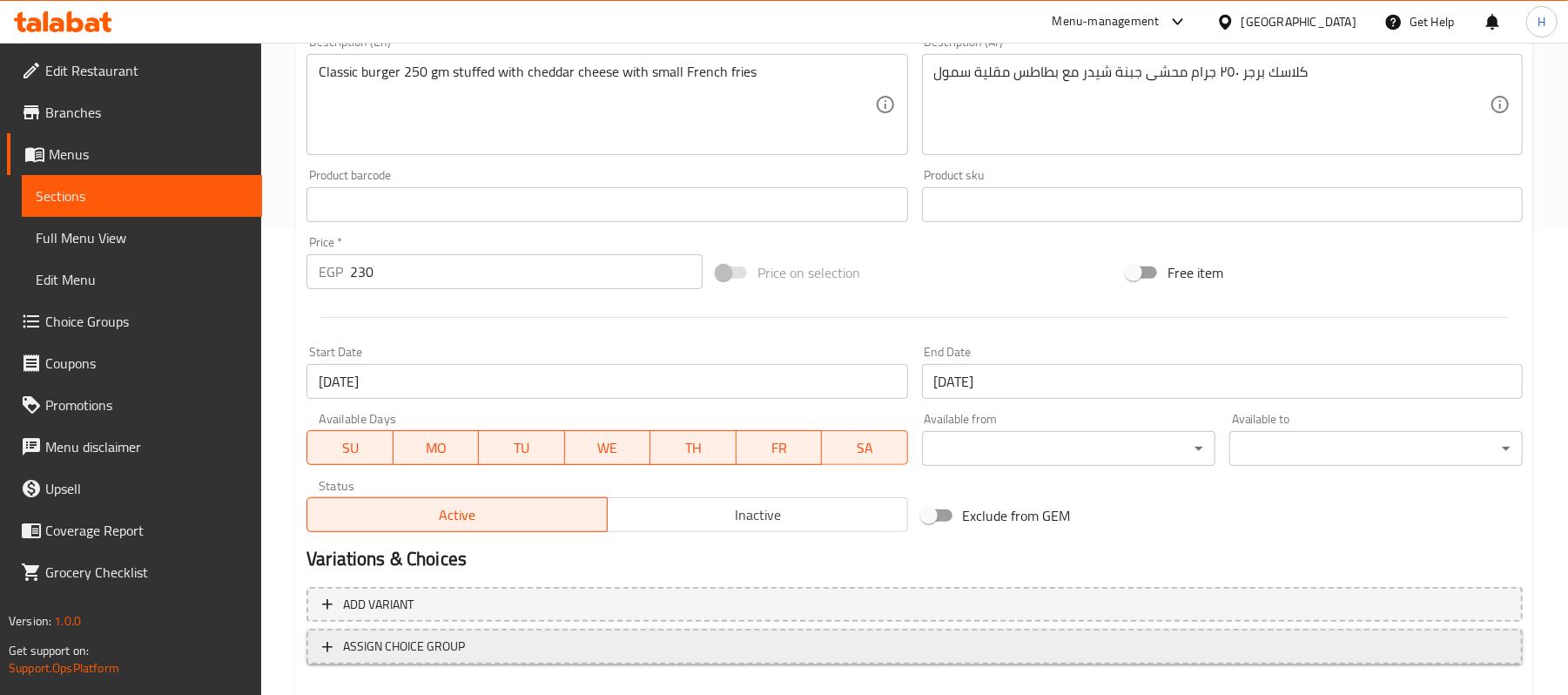
scroll to position [559, 0]
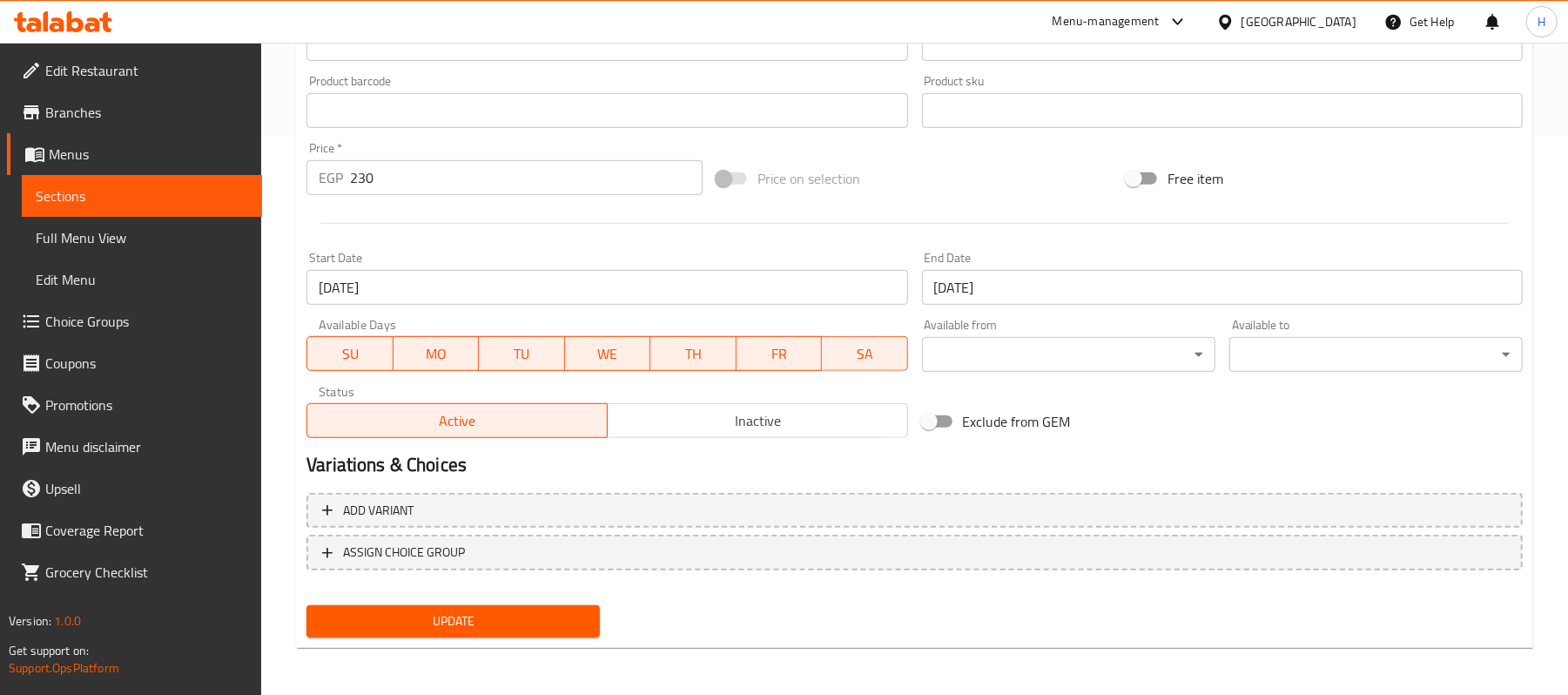
click at [526, 639] on div "Update" at bounding box center [452, 621] width 307 height 46
click at [527, 624] on span "Update" at bounding box center [453, 621] width 266 height 22
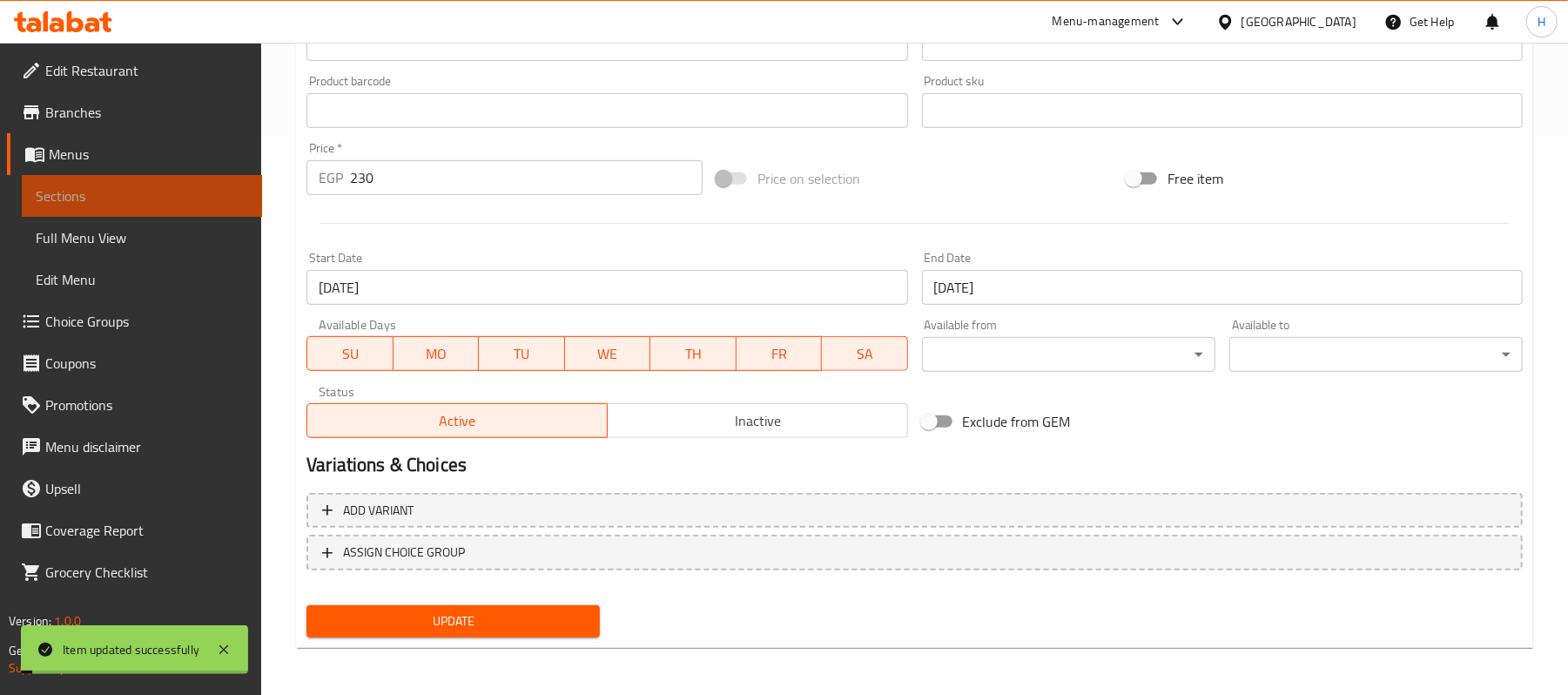
click at [228, 207] on link "Sections" at bounding box center [142, 196] width 240 height 42
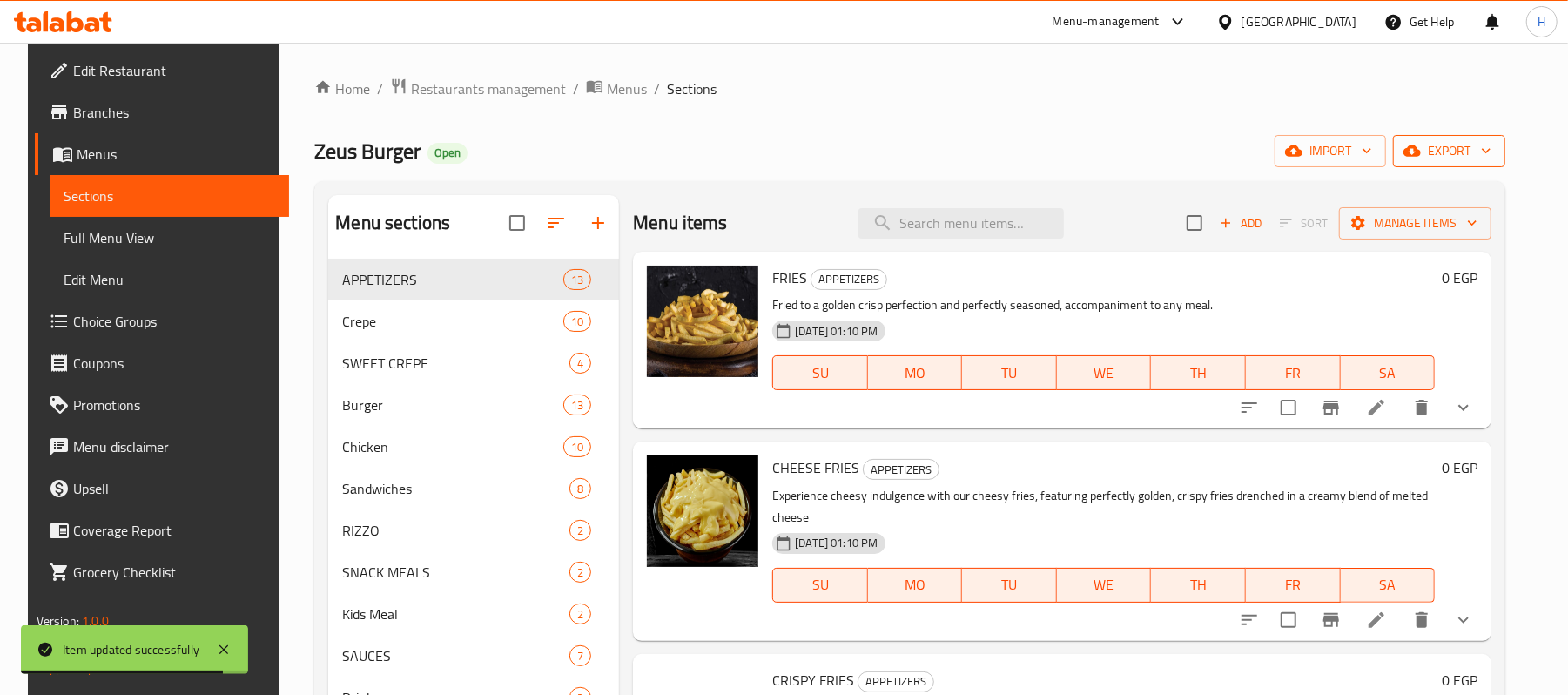
click at [1450, 143] on span "export" at bounding box center [1448, 151] width 84 height 22
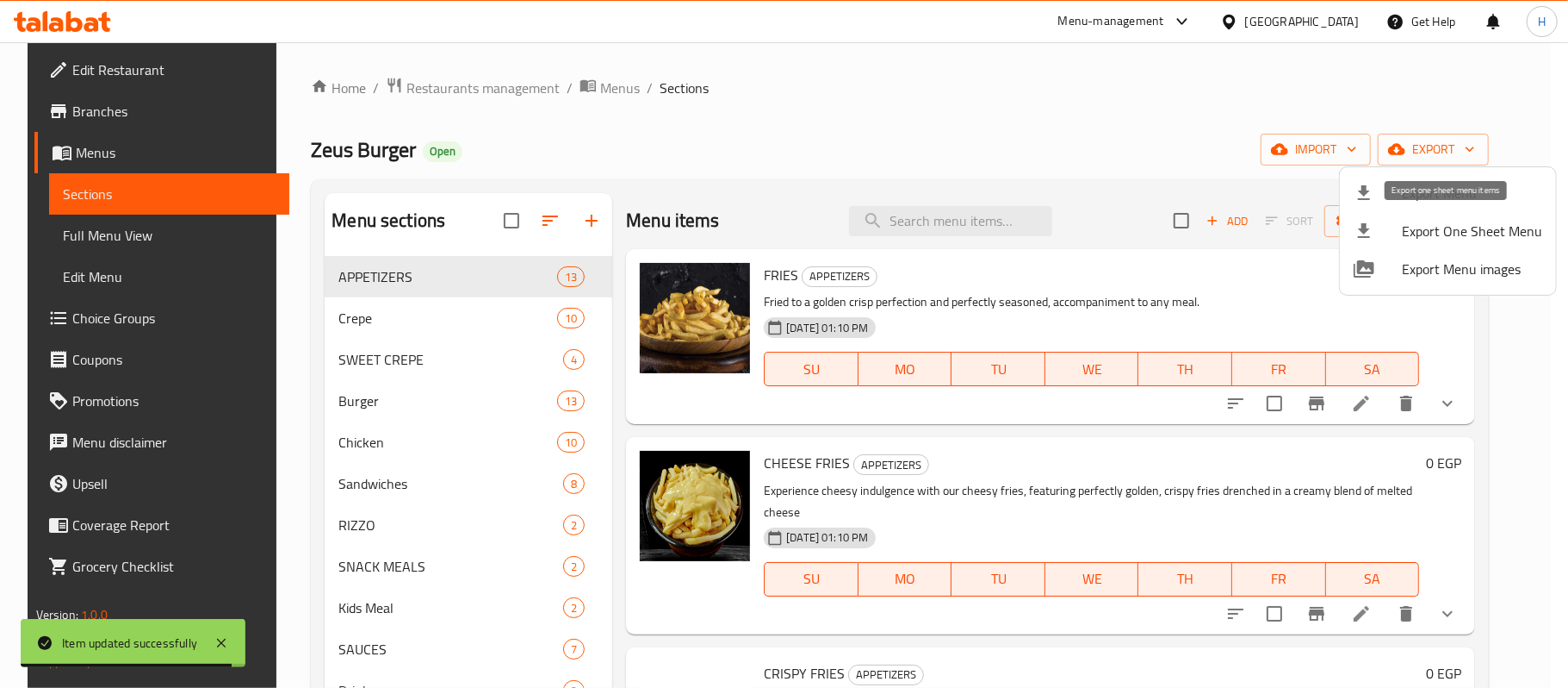
click at [1386, 194] on div at bounding box center [1378, 193] width 48 height 21
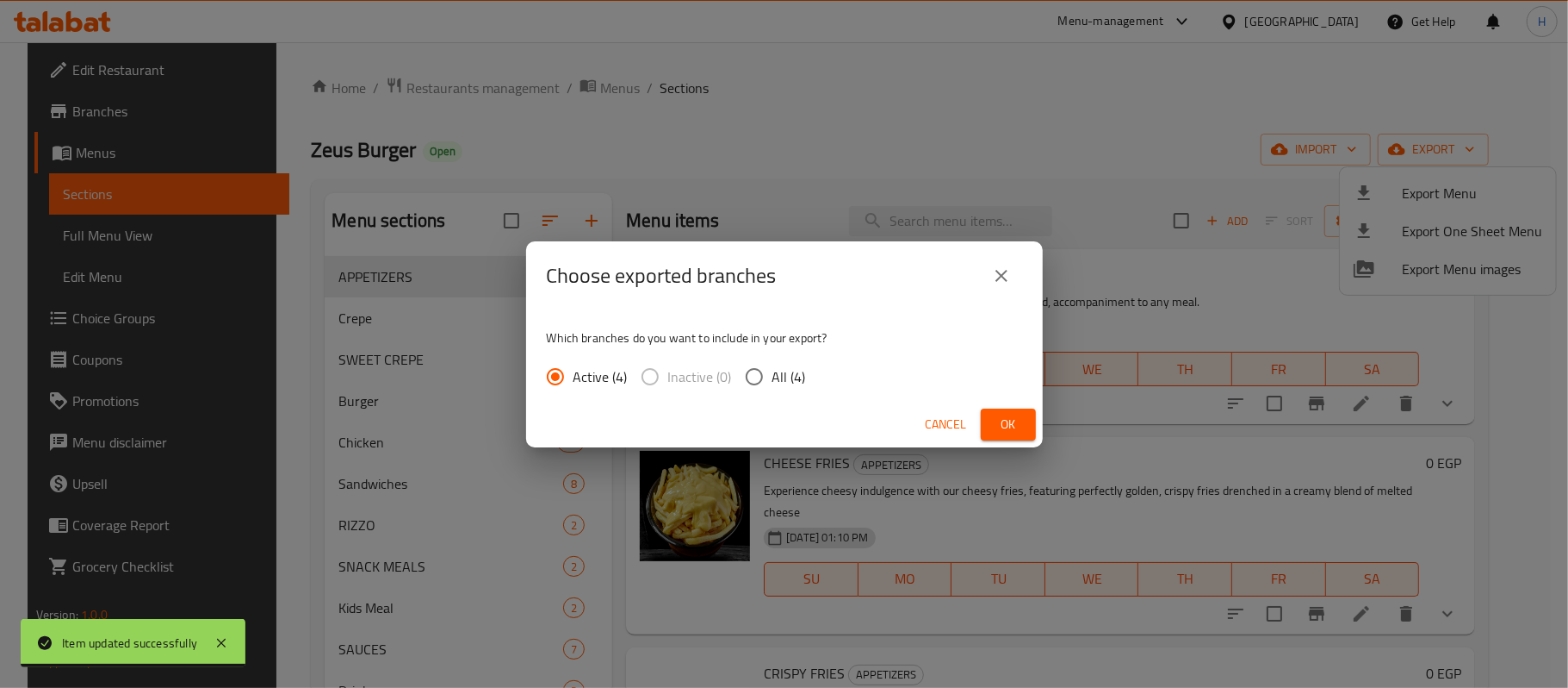
click at [755, 373] on input "All (4)" at bounding box center [754, 376] width 37 height 37
radio input "true"
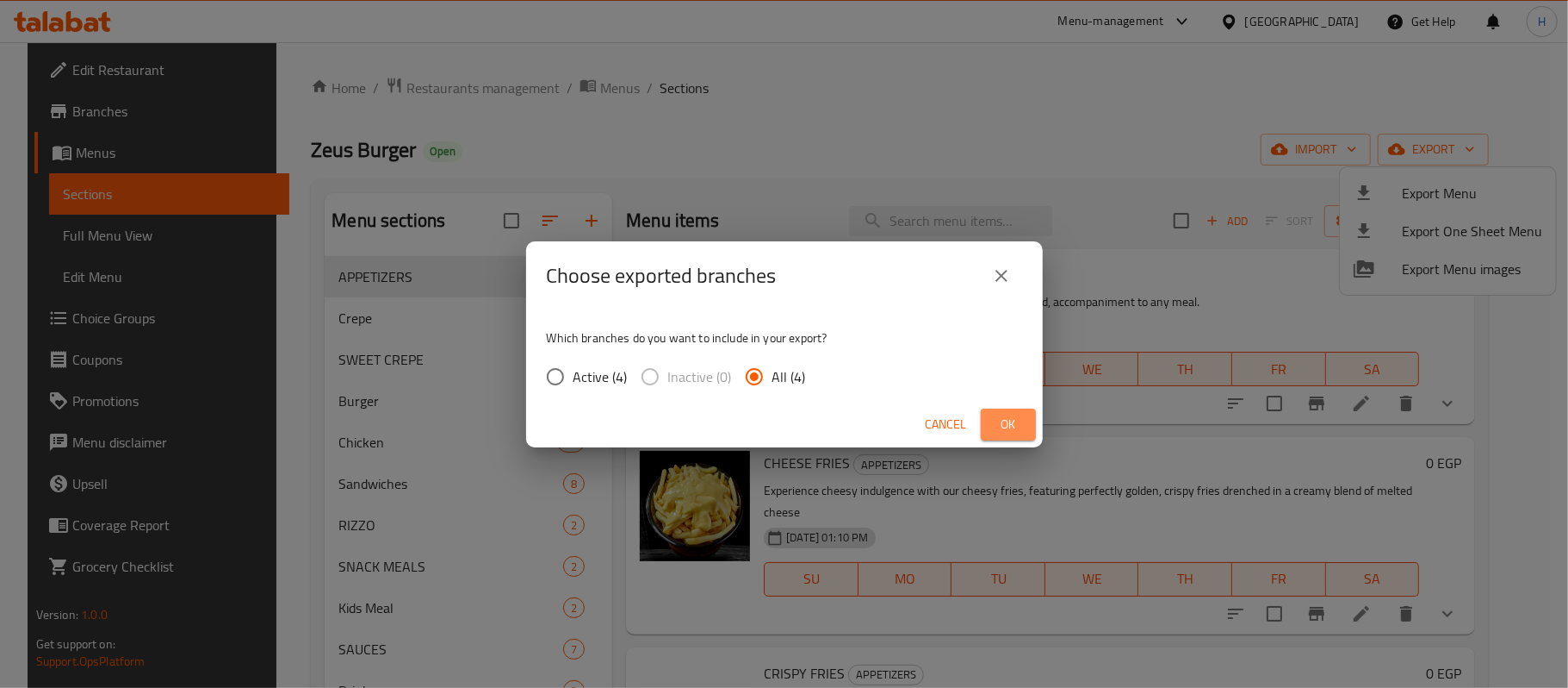
click at [1015, 417] on span "Ok" at bounding box center [1008, 425] width 27 height 22
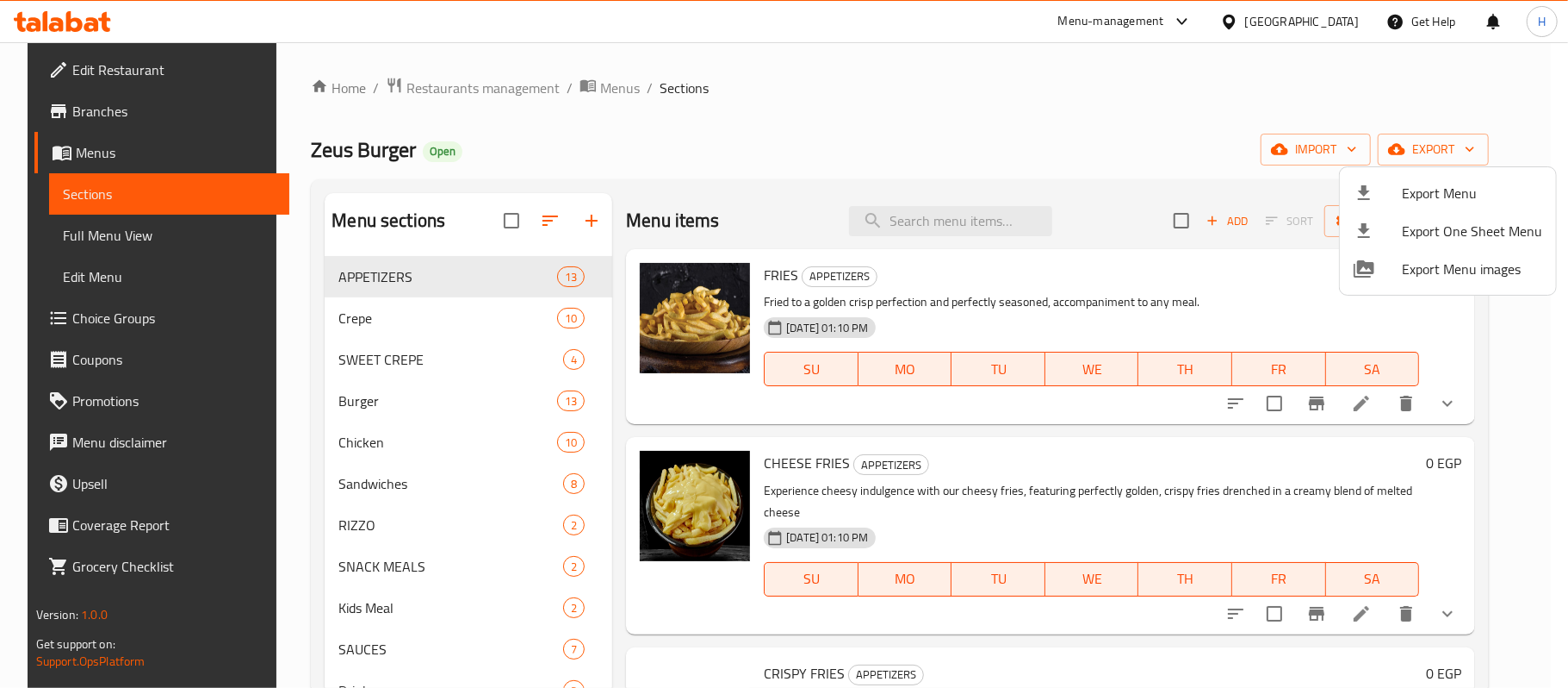
click at [951, 231] on div at bounding box center [784, 344] width 1568 height 688
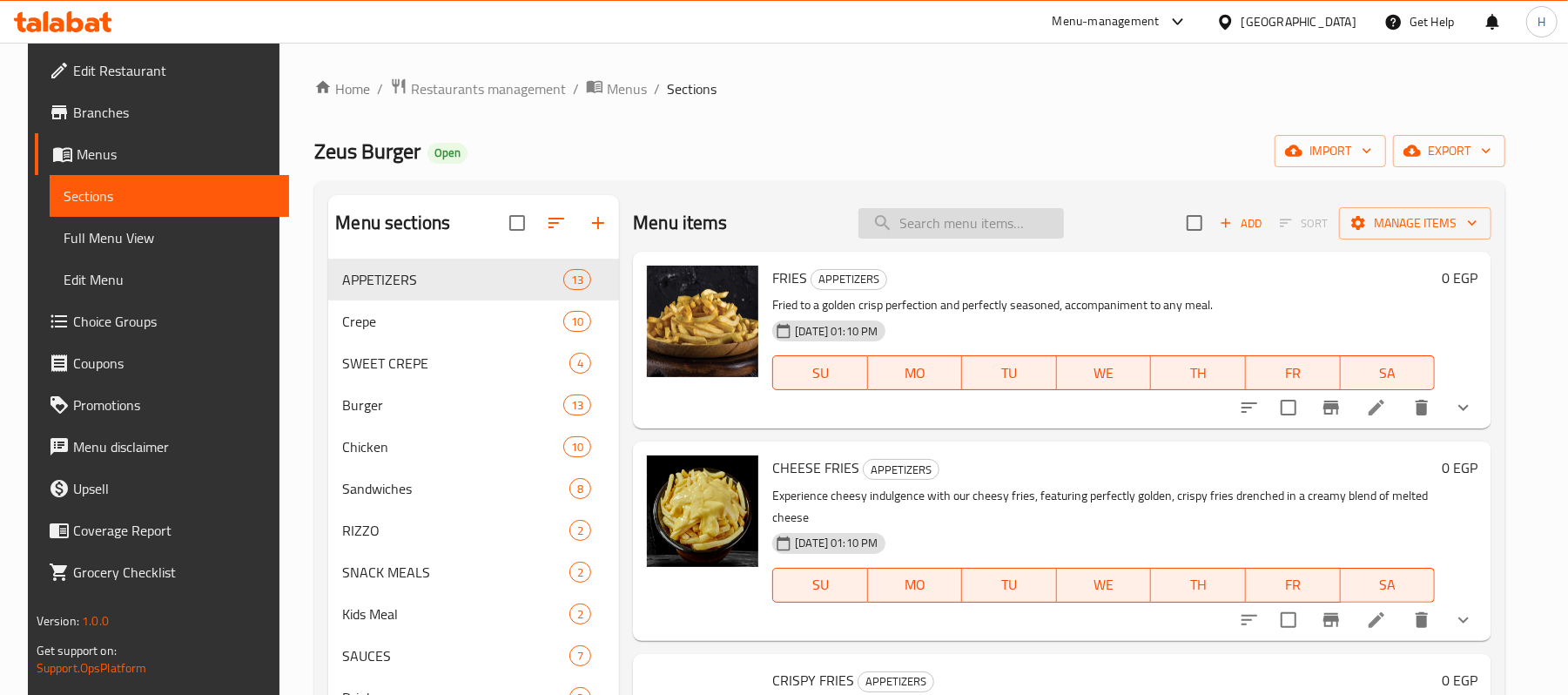
click at [965, 228] on input "search" at bounding box center [961, 222] width 206 height 30
paste input "عرض الميكس"
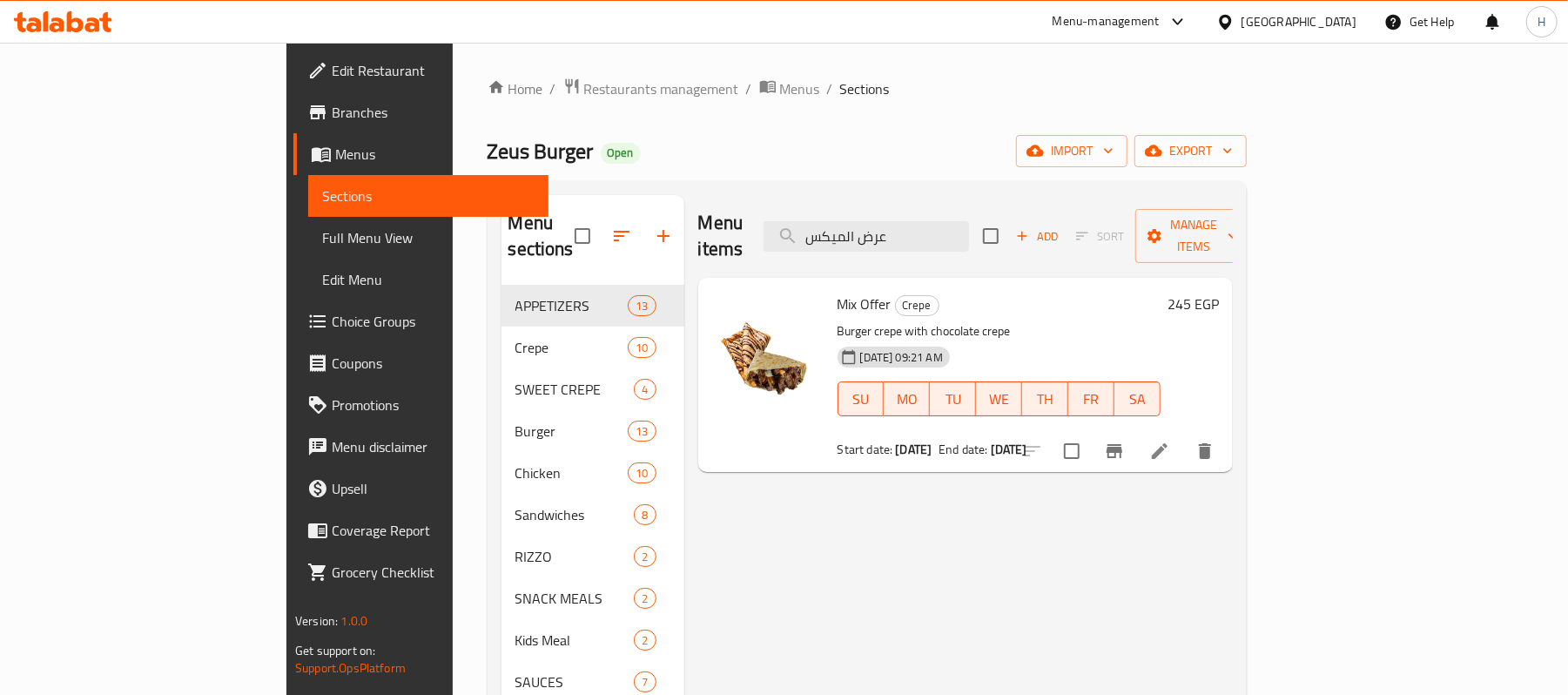
click at [837, 291] on span "Mix Offer" at bounding box center [864, 304] width 54 height 26
copy h6 "Mix Offer"
click at [998, 245] on div "Menu items عرض الميكس Add Sort Manage items" at bounding box center [964, 236] width 534 height 83
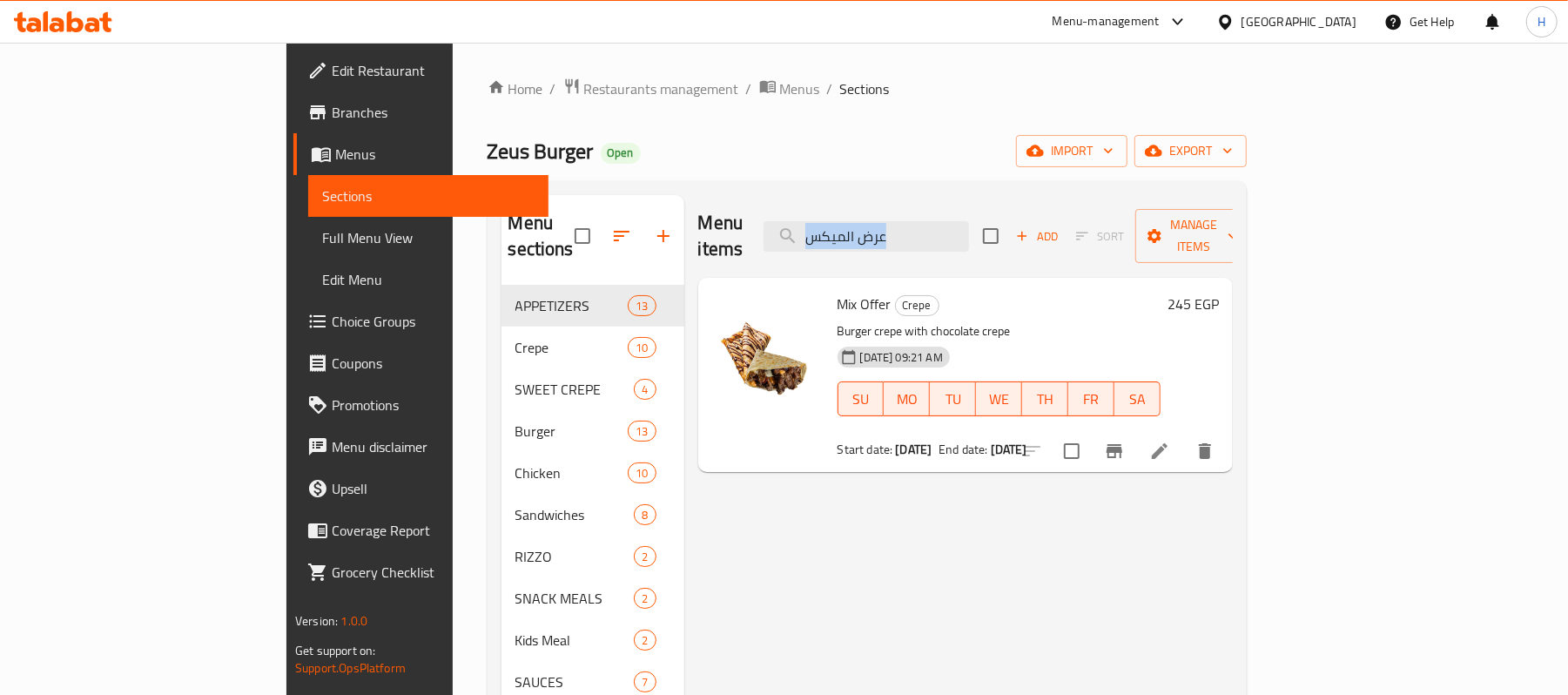
click at [998, 245] on div "Menu items عرض الميكس Add Sort Manage items" at bounding box center [964, 236] width 534 height 83
click at [969, 238] on input "عرض الميكس" at bounding box center [866, 236] width 206 height 30
paste input "شيلى"
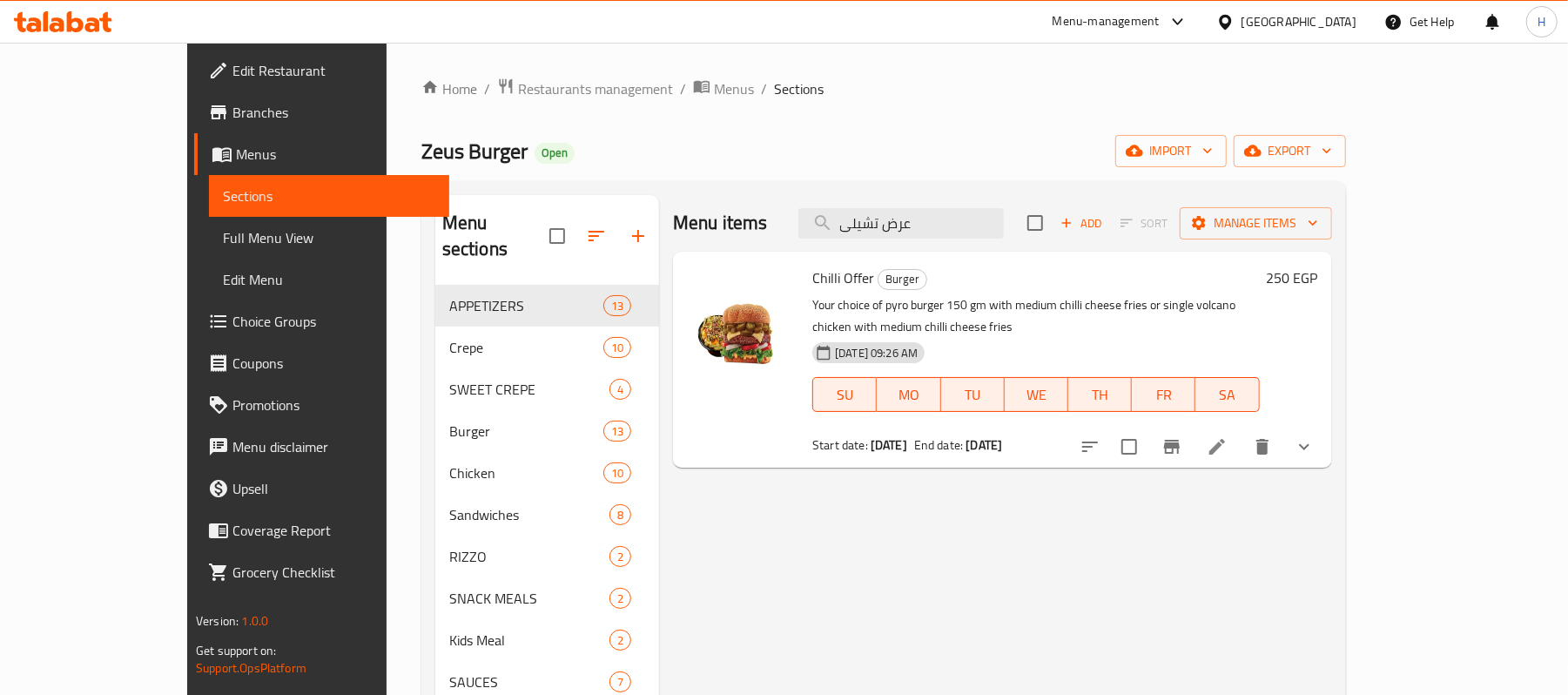
click at [812, 283] on span "Chilli Offer" at bounding box center [843, 278] width 62 height 26
copy h6 "Chilli Offer"
click at [956, 234] on input "عرض تشيلى" at bounding box center [901, 222] width 206 height 30
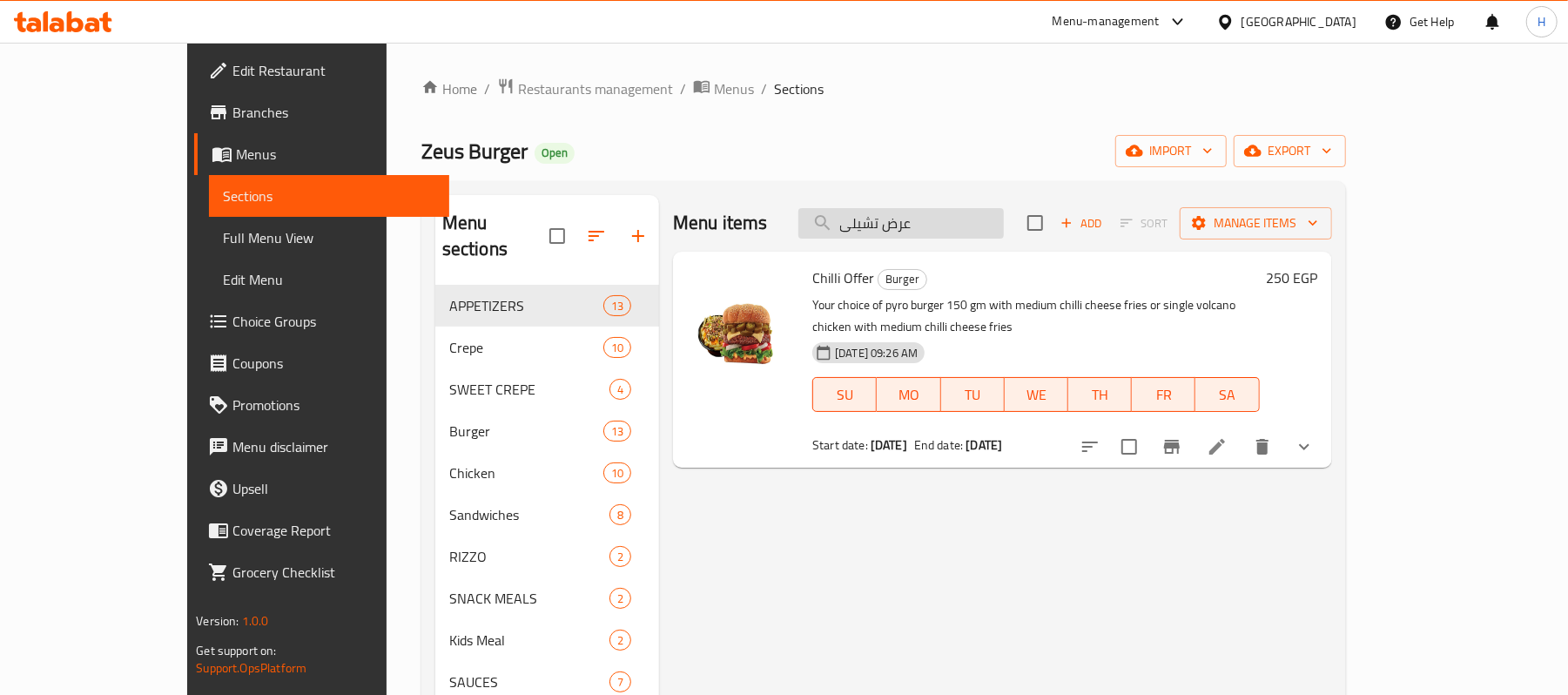
click at [956, 234] on input "عرض تشيلى" at bounding box center [901, 222] width 206 height 30
paste input "يوس"
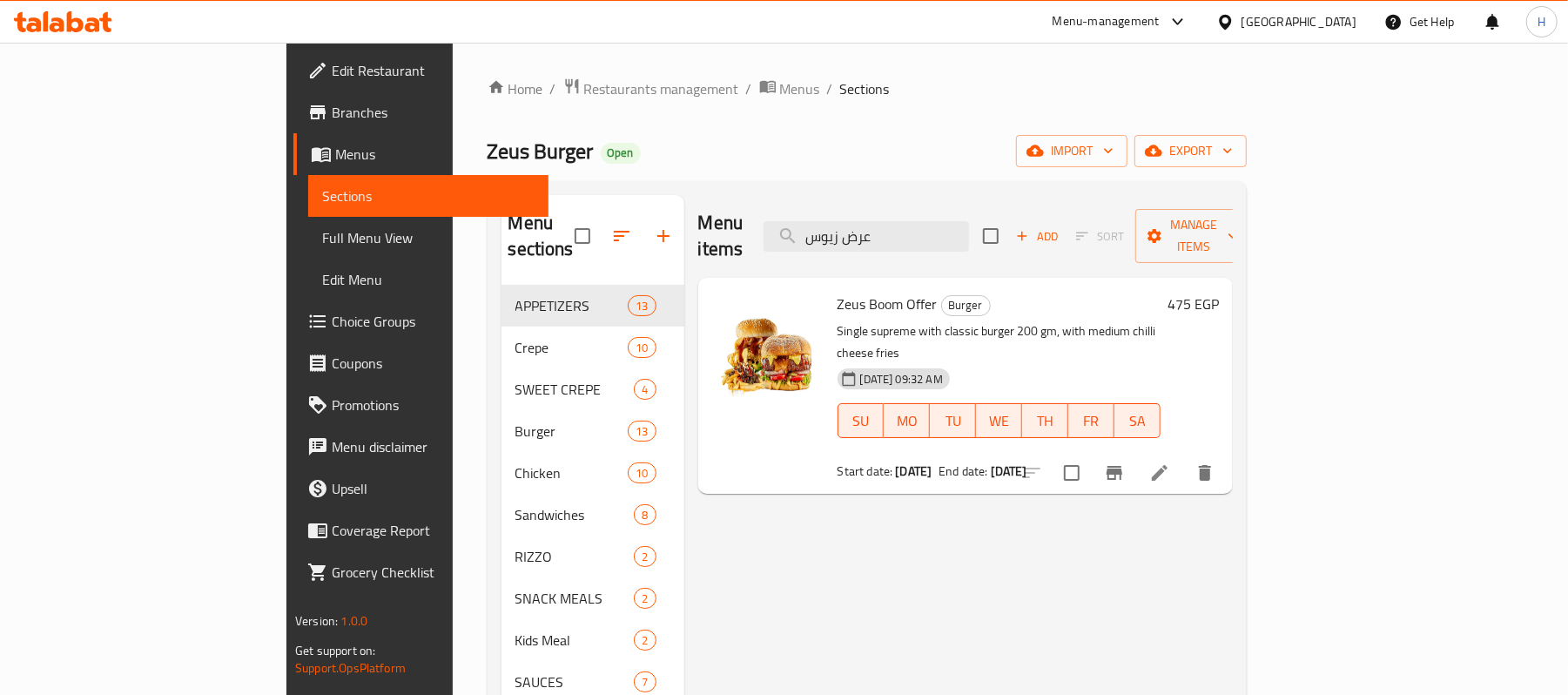
click at [837, 291] on span "Zeus Boom Offer" at bounding box center [887, 304] width 100 height 26
copy h6 "Zeus Boom Offer"
click at [965, 222] on input "عرض زيوس" at bounding box center [866, 236] width 206 height 30
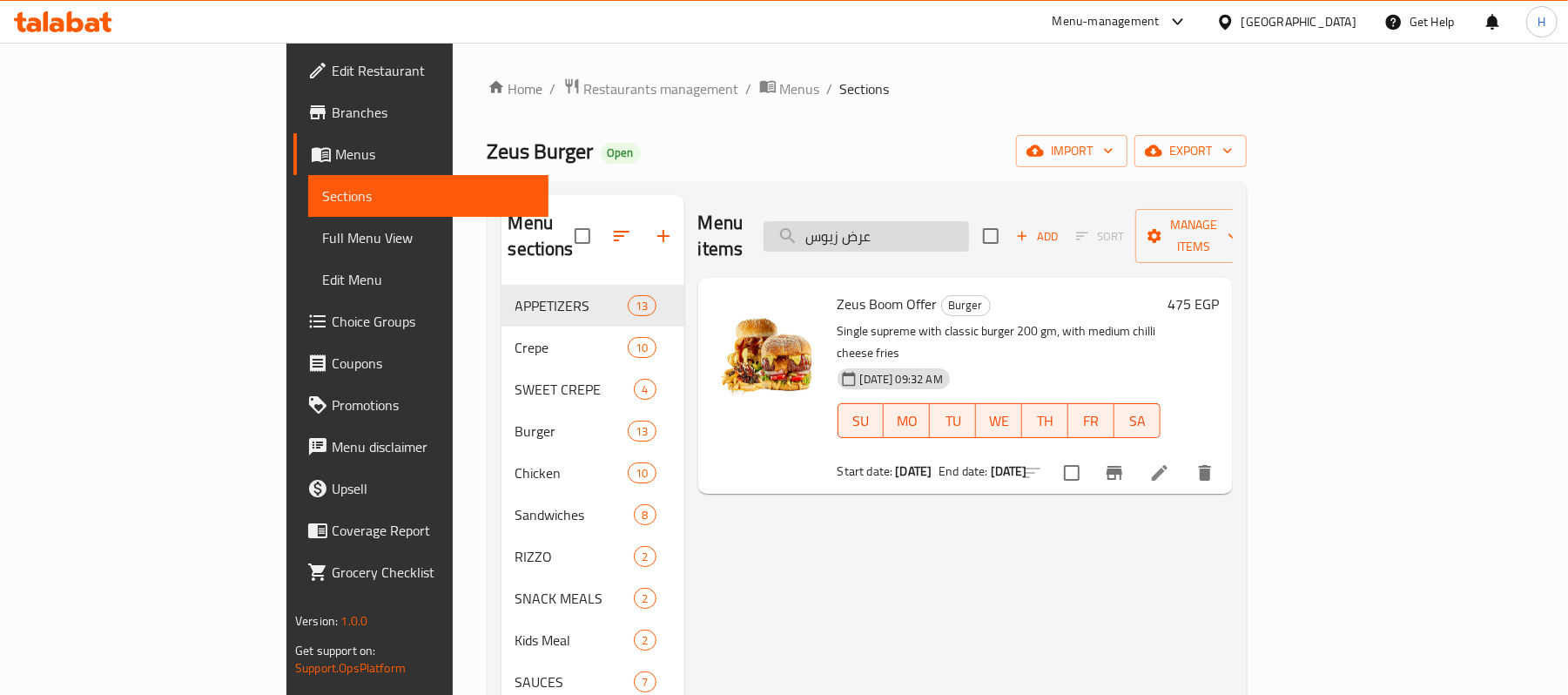
click at [965, 222] on input "عرض زيوس" at bounding box center [866, 236] width 206 height 30
paste input "لبفة"
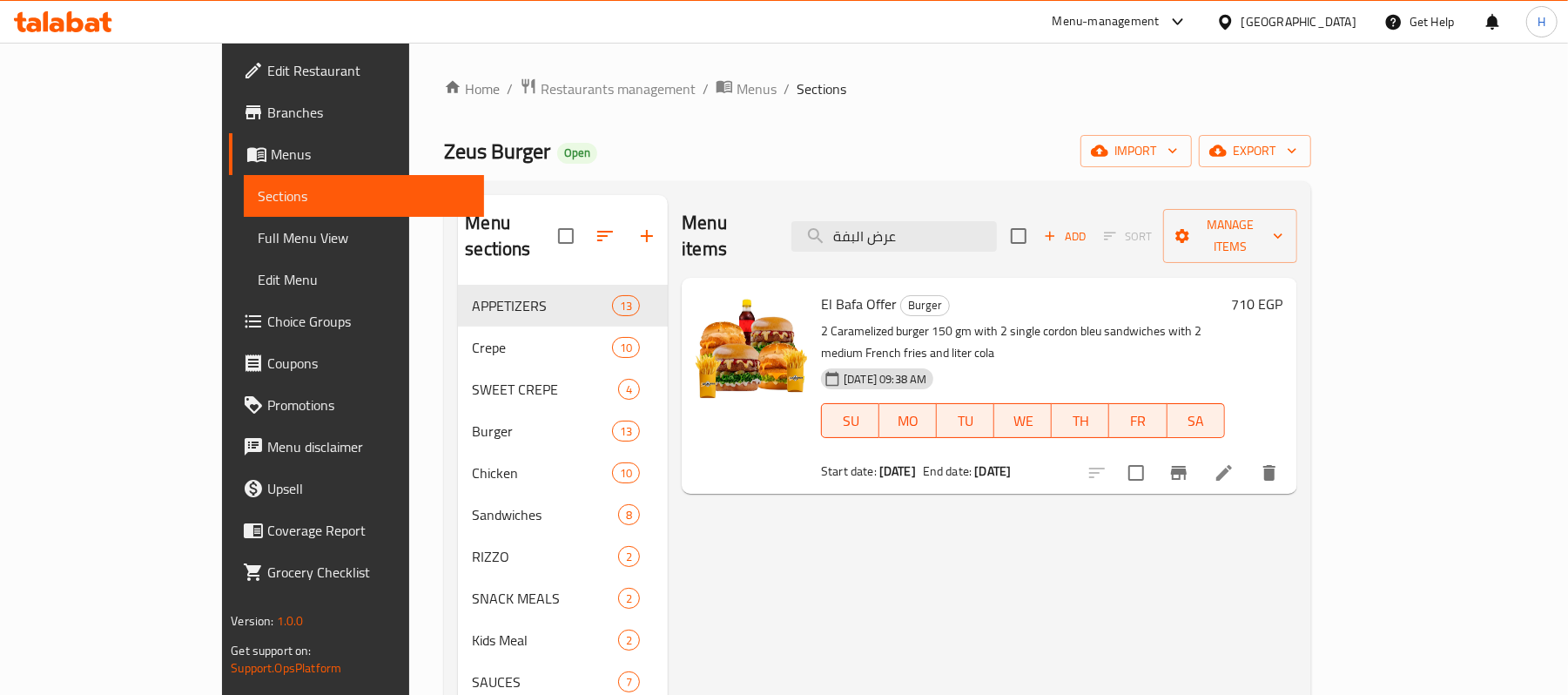
type input "عرض البفة"
click at [1248, 457] on li at bounding box center [1224, 473] width 49 height 31
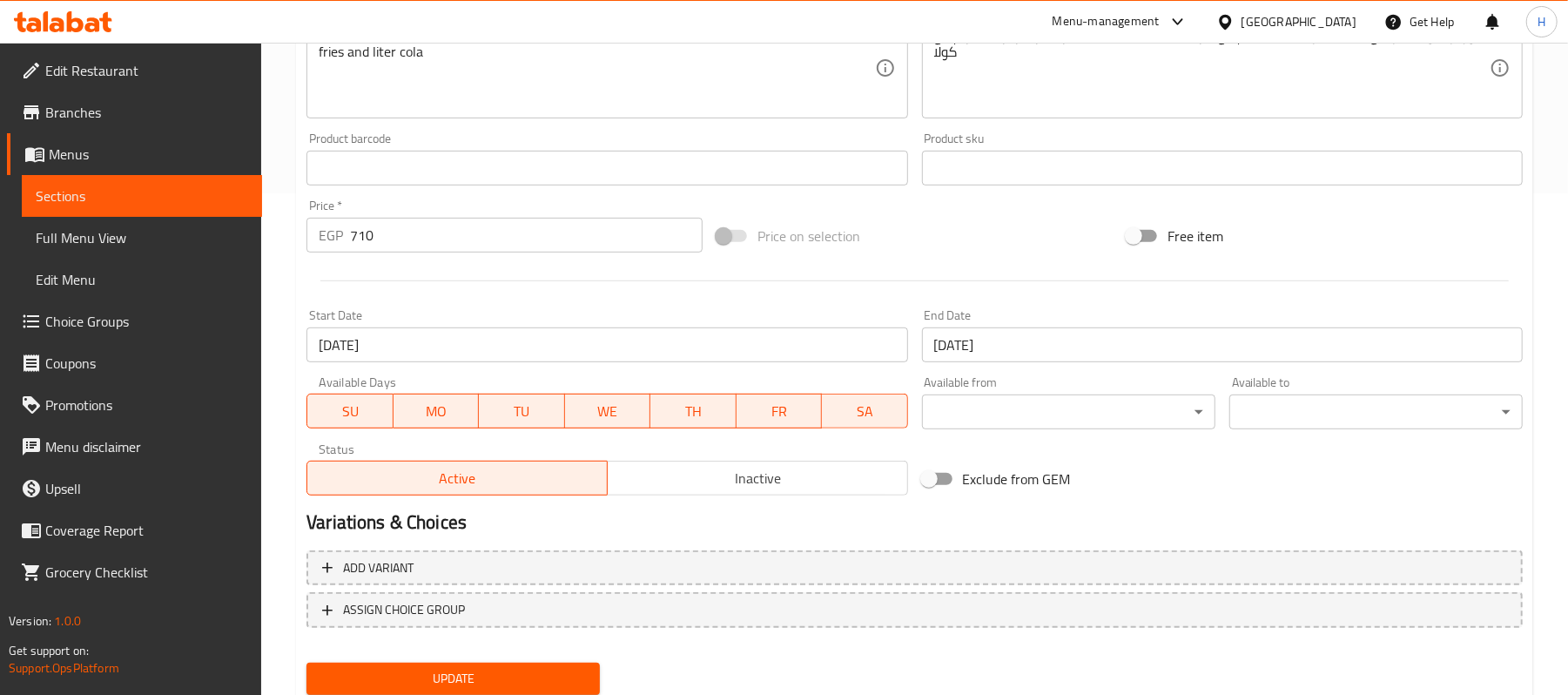
scroll to position [559, 0]
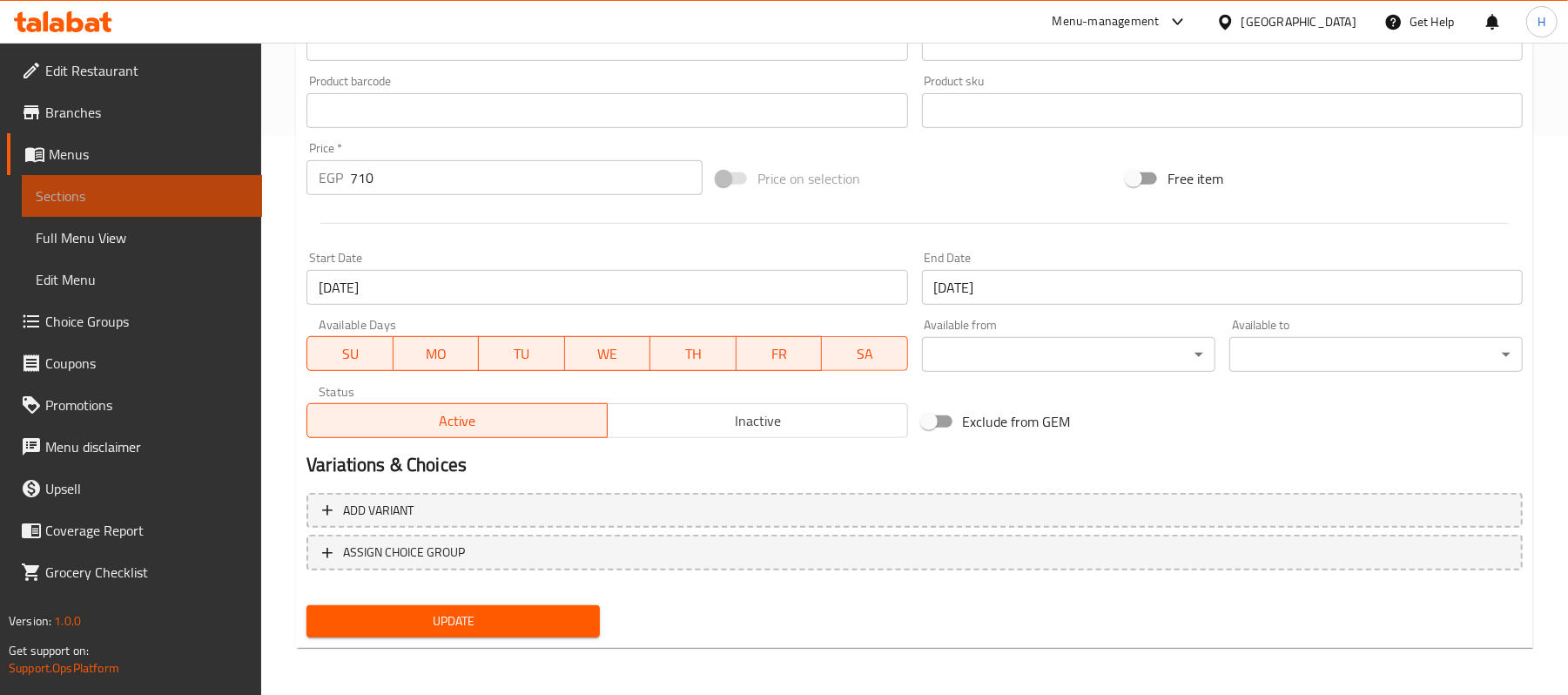
click at [99, 191] on span "Sections" at bounding box center [142, 196] width 212 height 21
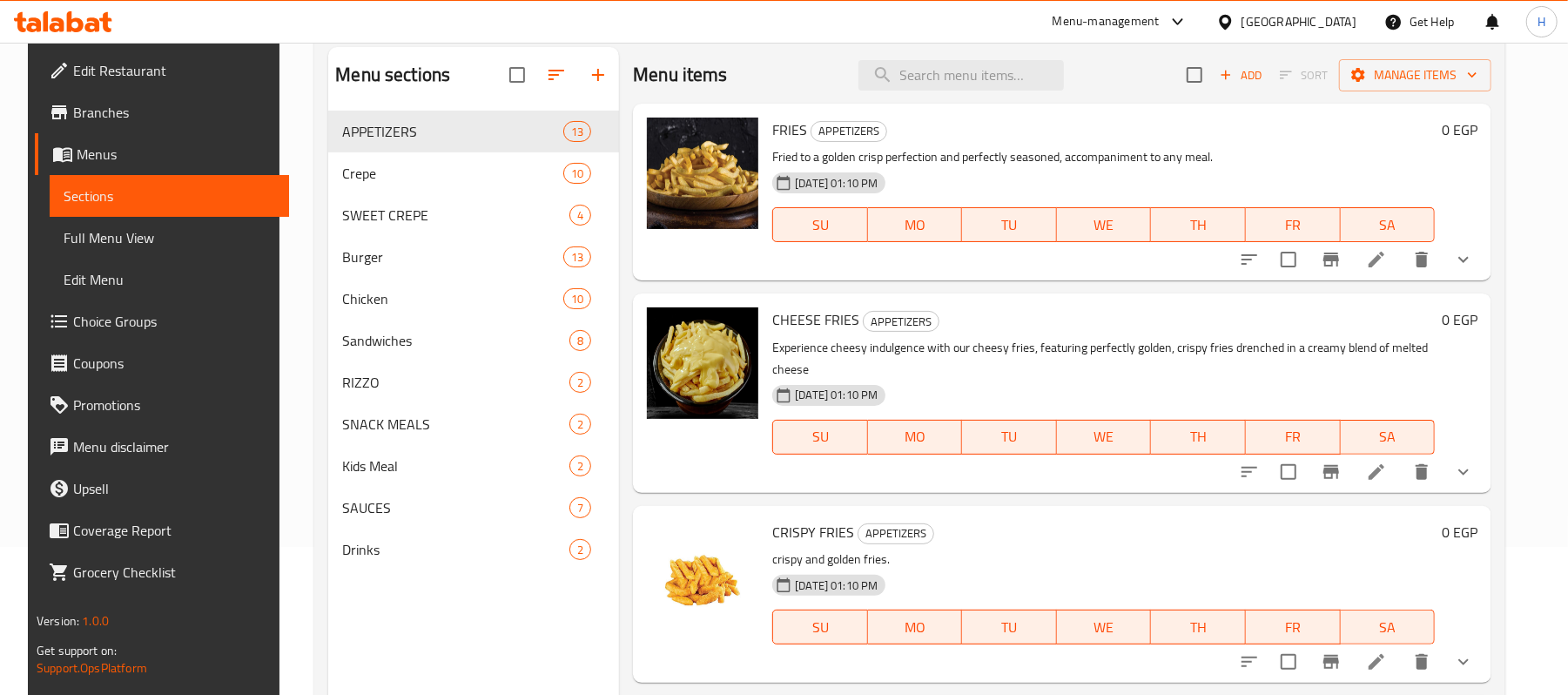
scroll to position [12, 0]
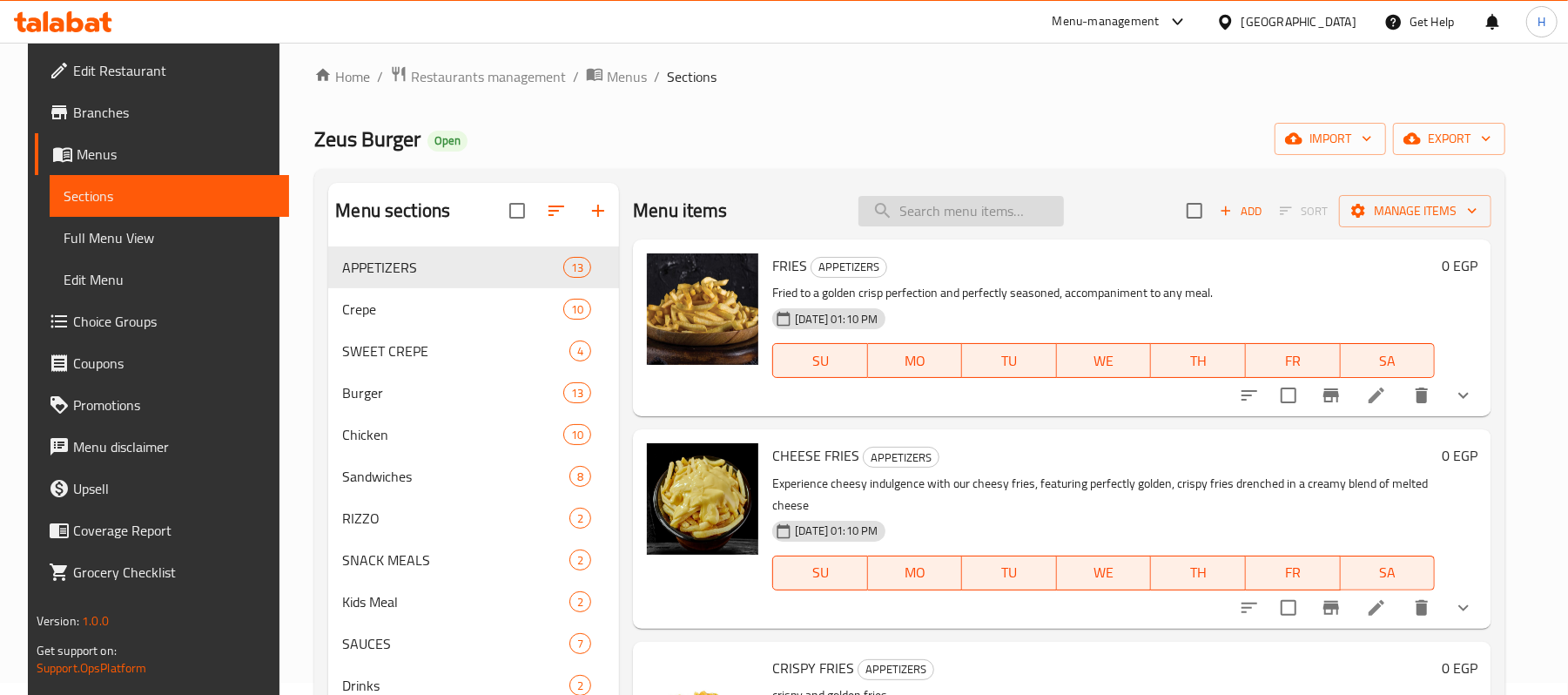
click at [945, 212] on input "search" at bounding box center [961, 210] width 206 height 30
paste input "عرض البوم"
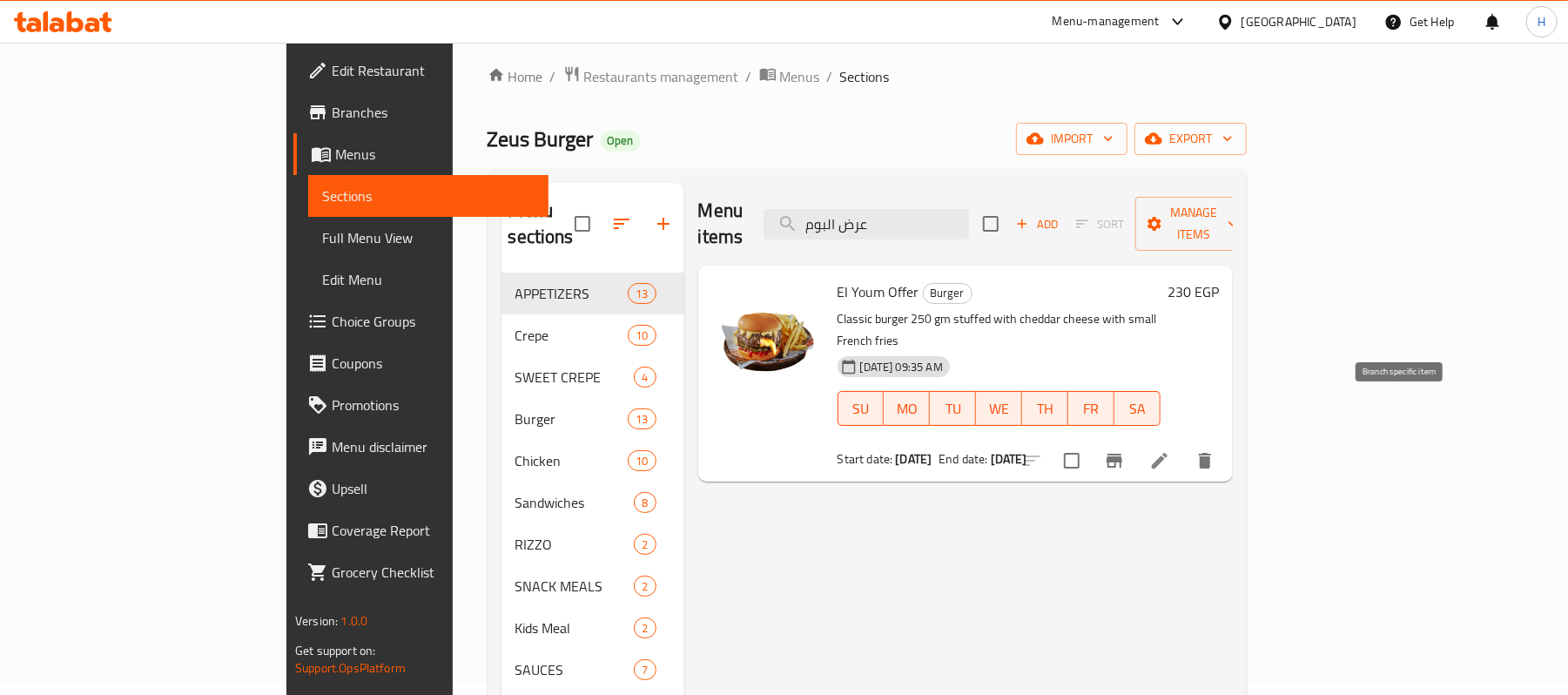
type input "عرض البوم"
click at [1184, 445] on li at bounding box center [1159, 461] width 49 height 31
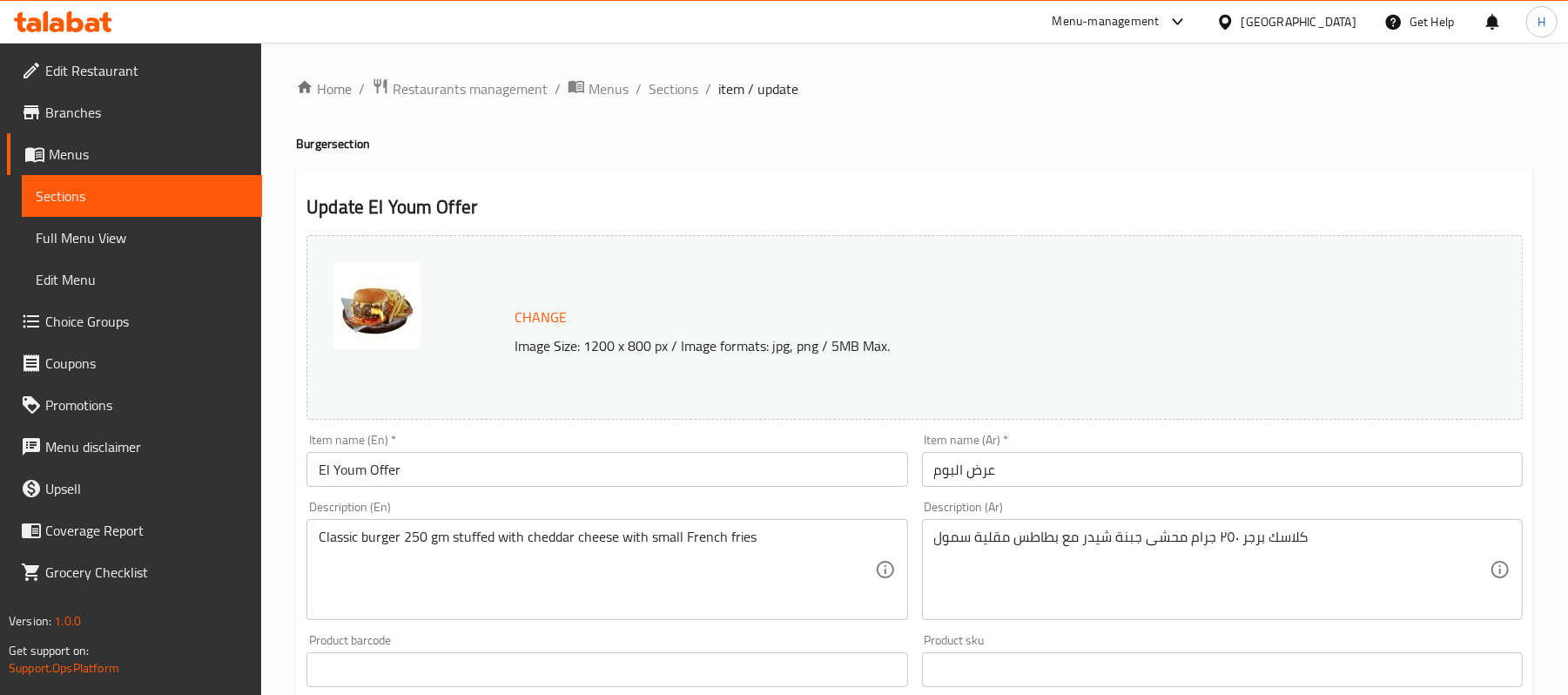
click at [232, 197] on span "Sections" at bounding box center [142, 196] width 212 height 21
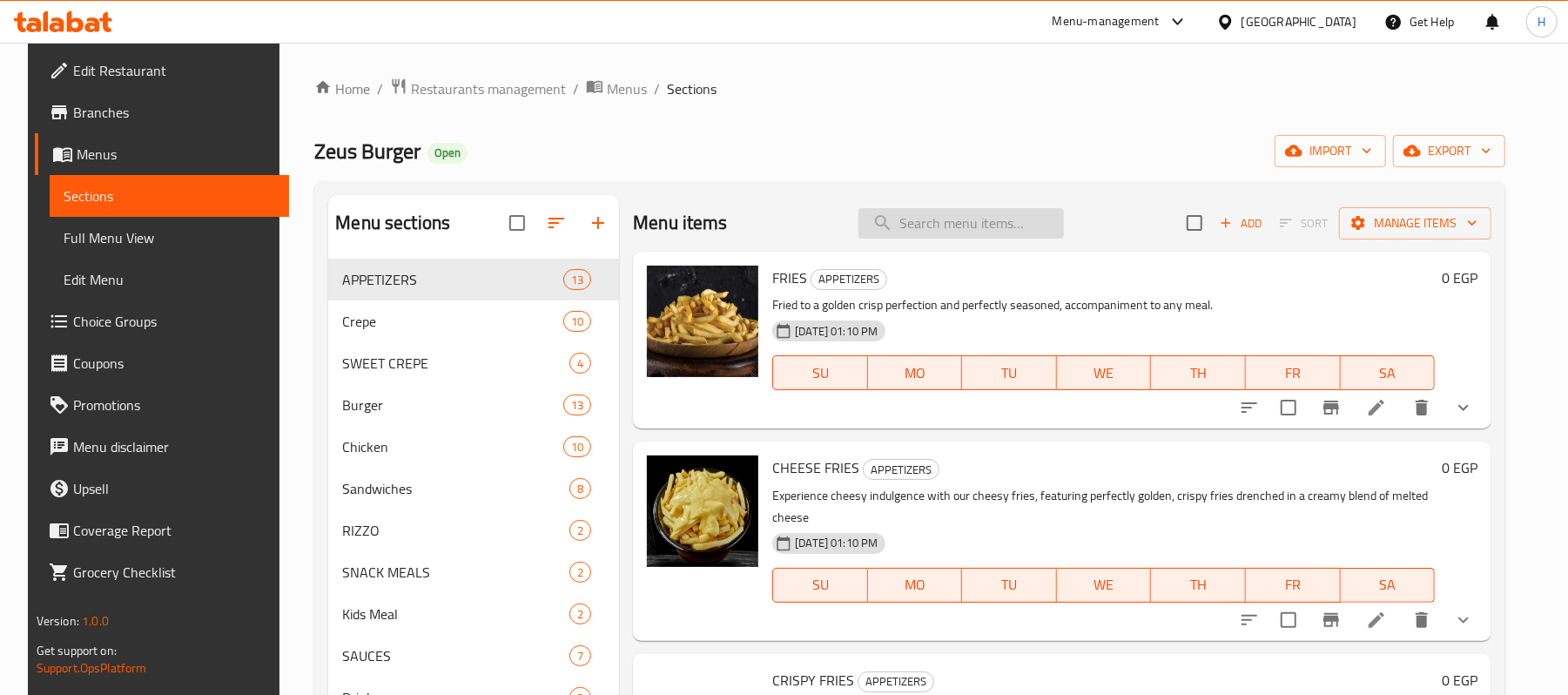
click at [951, 230] on input "search" at bounding box center [961, 222] width 206 height 30
click at [916, 210] on input "search" at bounding box center [961, 222] width 206 height 30
paste input "[PERSON_NAME][EMAIL_ADDRESS][DOMAIN_NAME]"
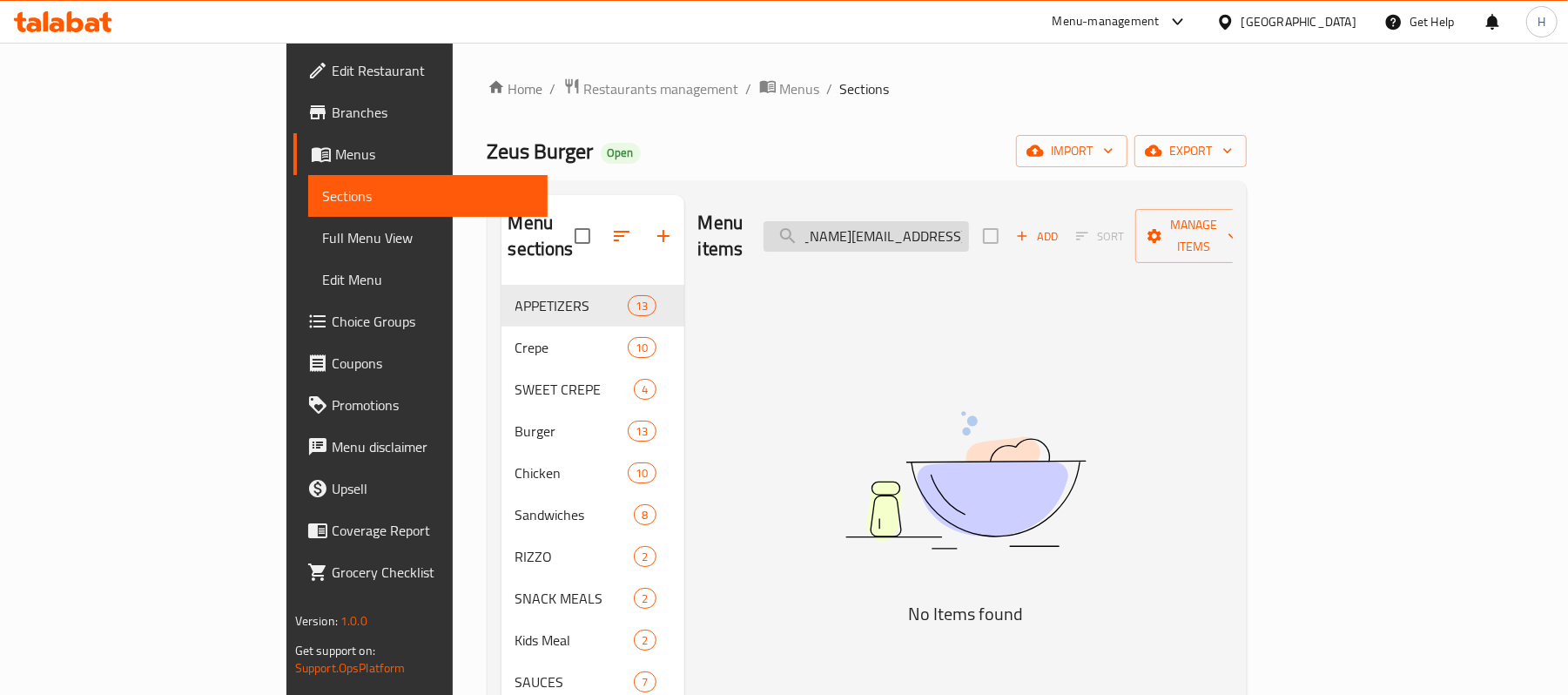
click at [964, 222] on input "[PERSON_NAME][EMAIL_ADDRESS][DOMAIN_NAME]" at bounding box center [866, 236] width 206 height 30
click at [962, 222] on input "[PERSON_NAME][EMAIL_ADDRESS][DOMAIN_NAME]" at bounding box center [866, 236] width 206 height 30
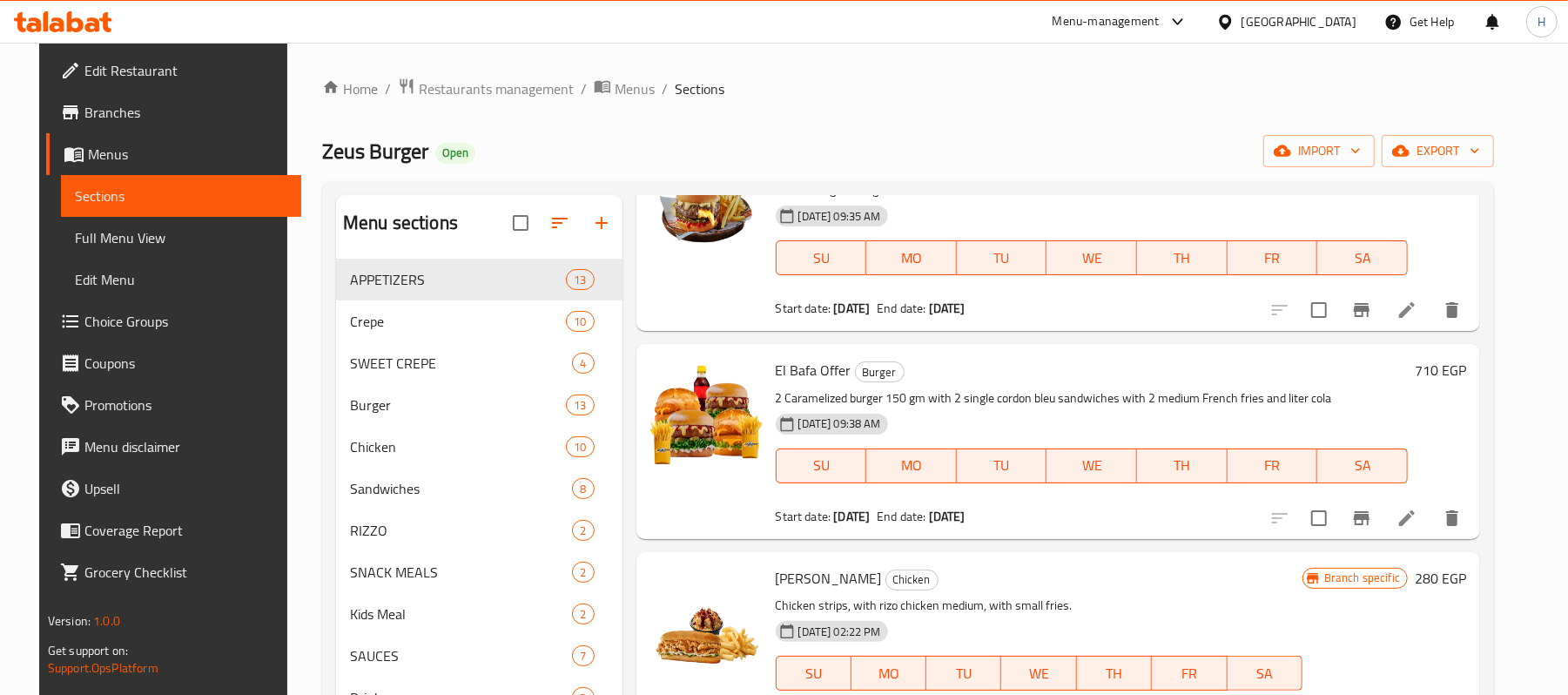
scroll to position [812, 0]
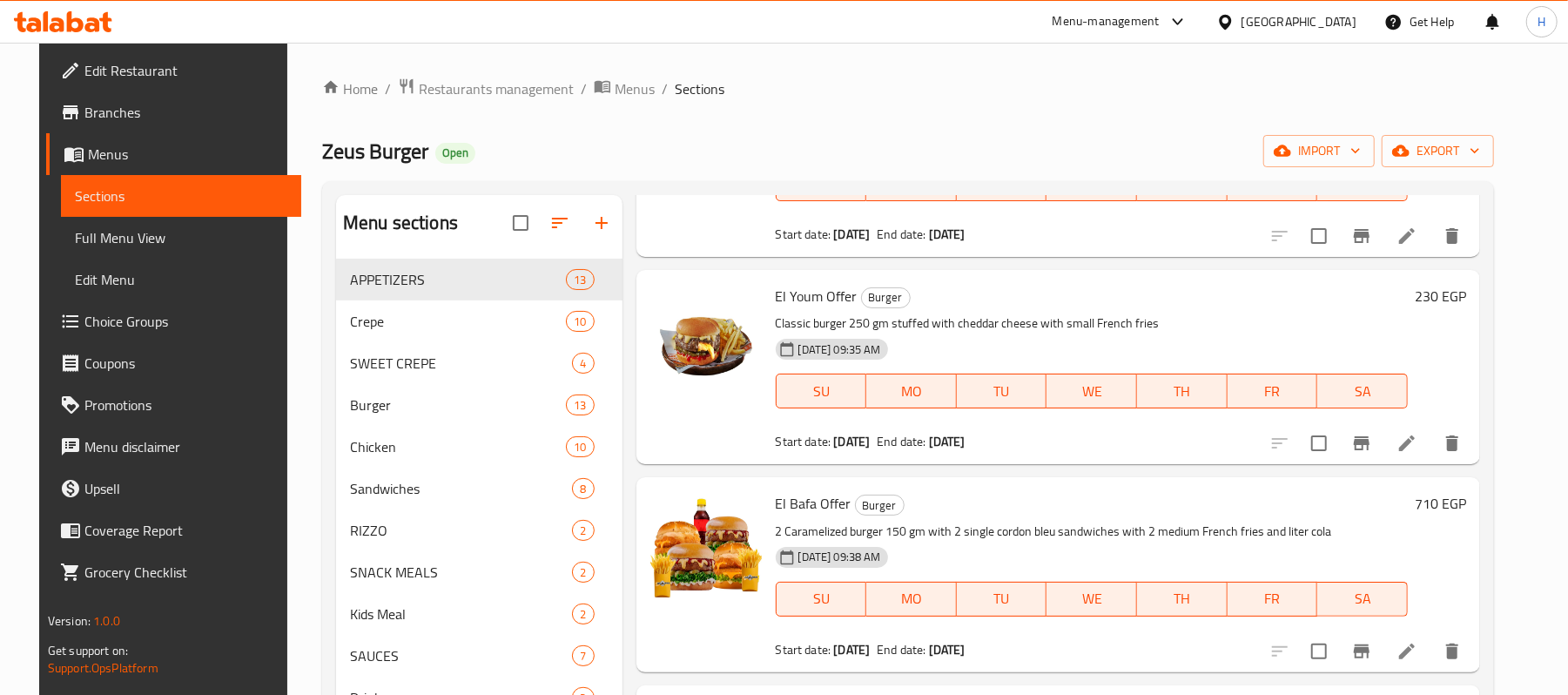
type input "offer"
click at [775, 300] on span "El Youm Offer" at bounding box center [816, 296] width 82 height 26
copy h6 "El Youm Offer"
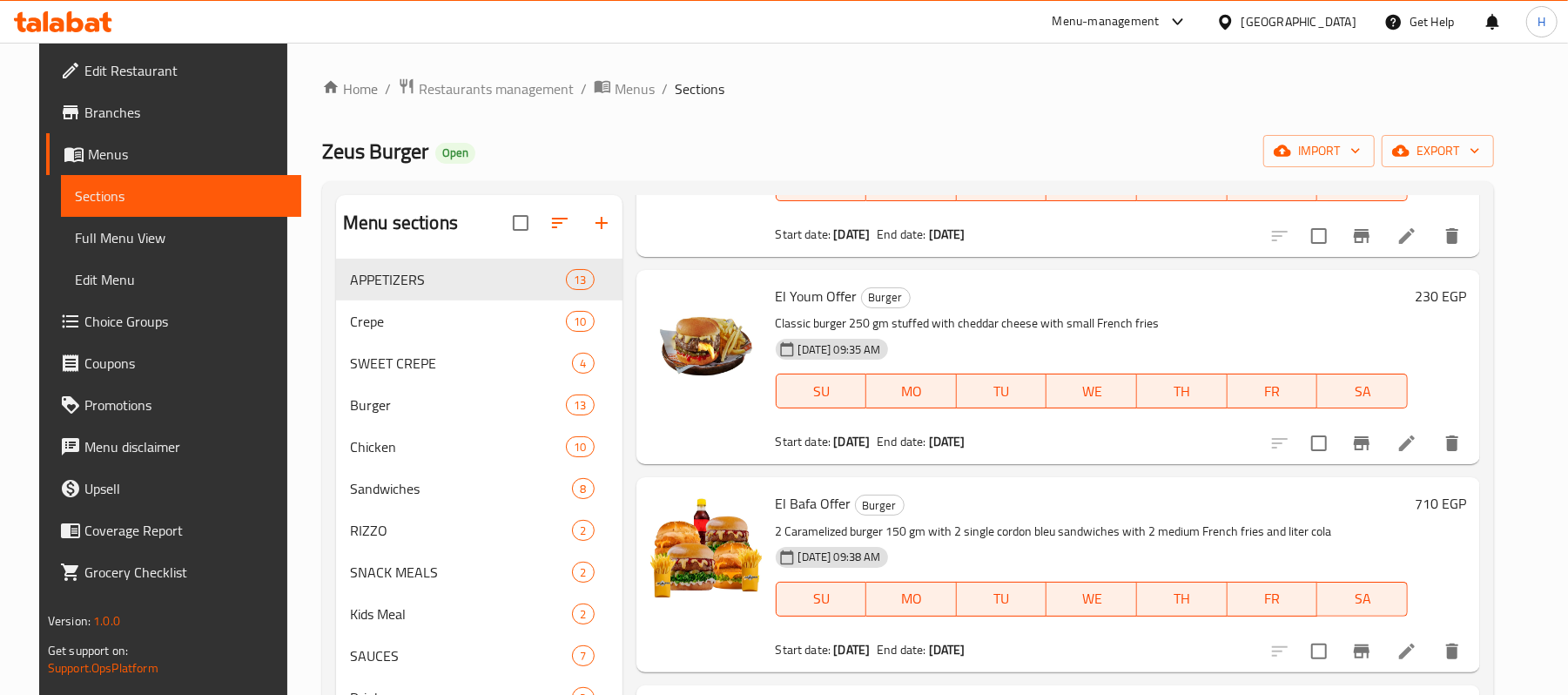
click at [1241, 16] on div at bounding box center [1228, 21] width 25 height 19
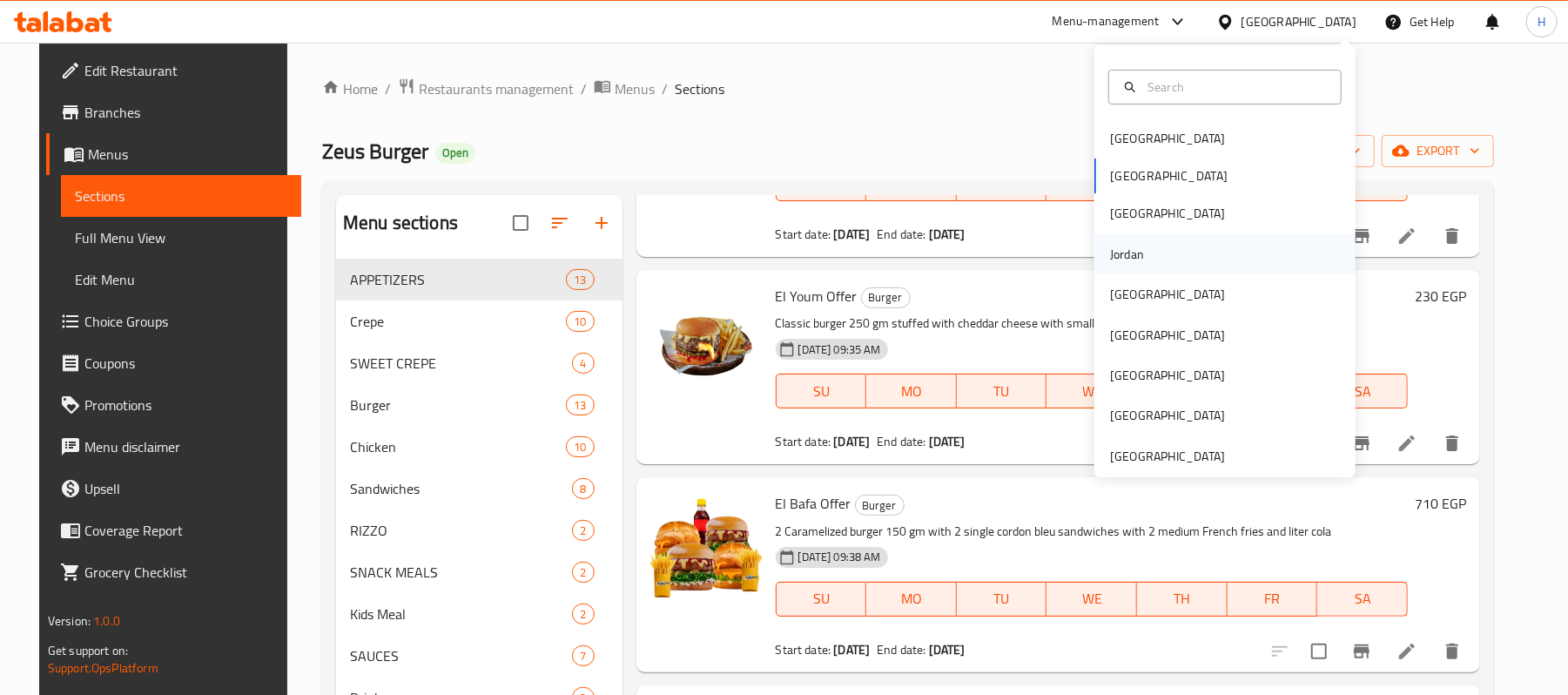
click at [1126, 255] on div "Jordan" at bounding box center [1126, 254] width 62 height 40
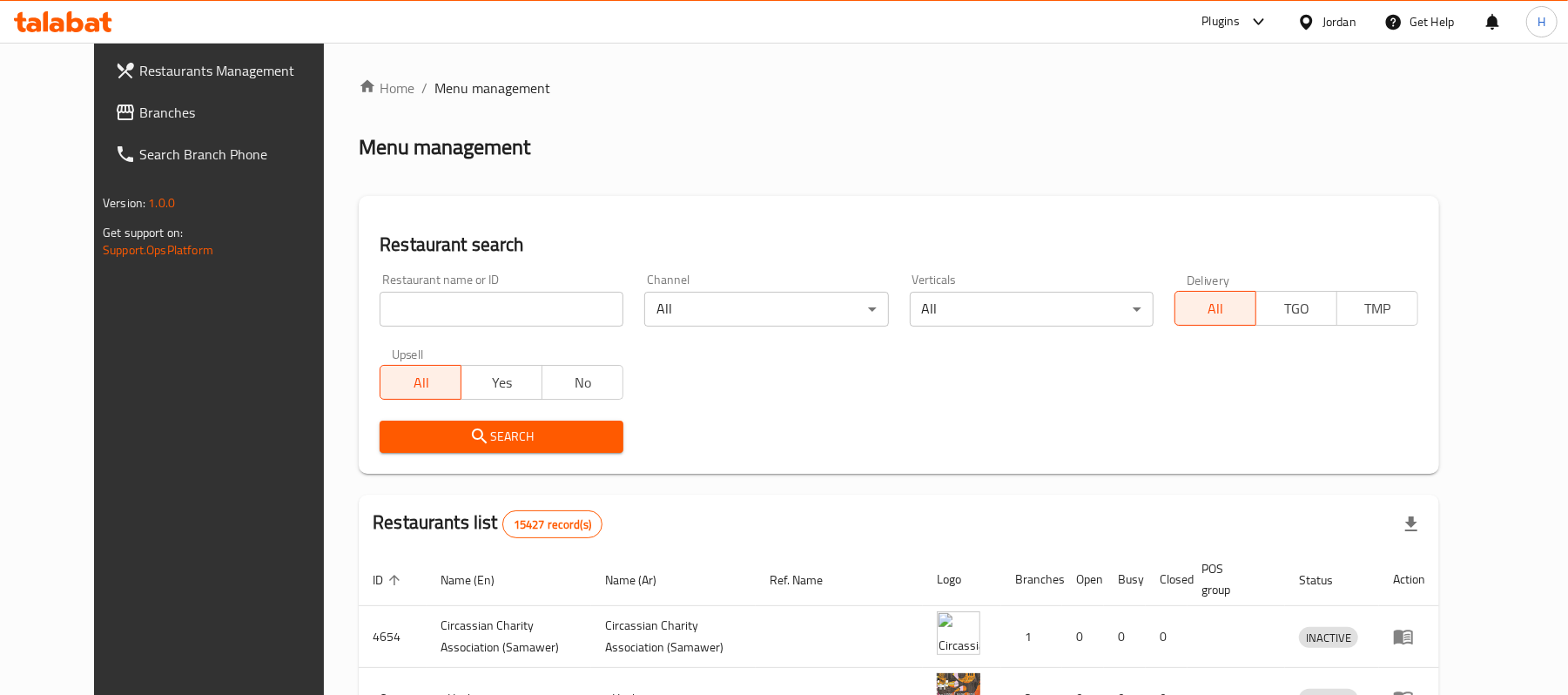
click at [114, 109] on icon at bounding box center [125, 112] width 21 height 21
